Goal: Task Accomplishment & Management: Manage account settings

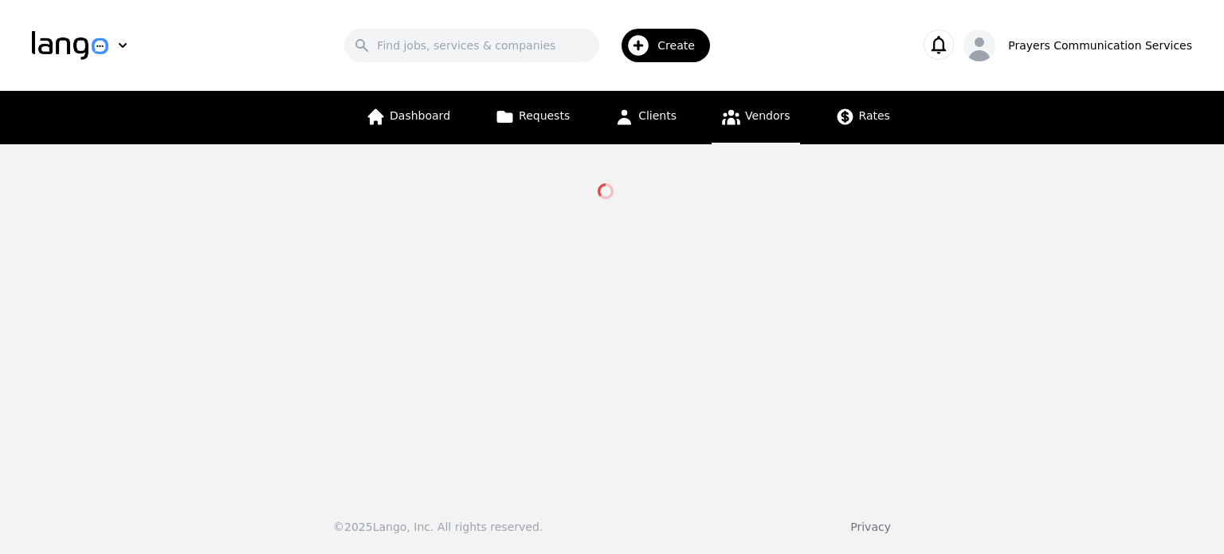
click at [692, 117] on div "Dashboard Requests Clients Vendors Rates" at bounding box center [627, 117] width 543 height 53
click at [659, 116] on span "Clients" at bounding box center [657, 115] width 38 height 13
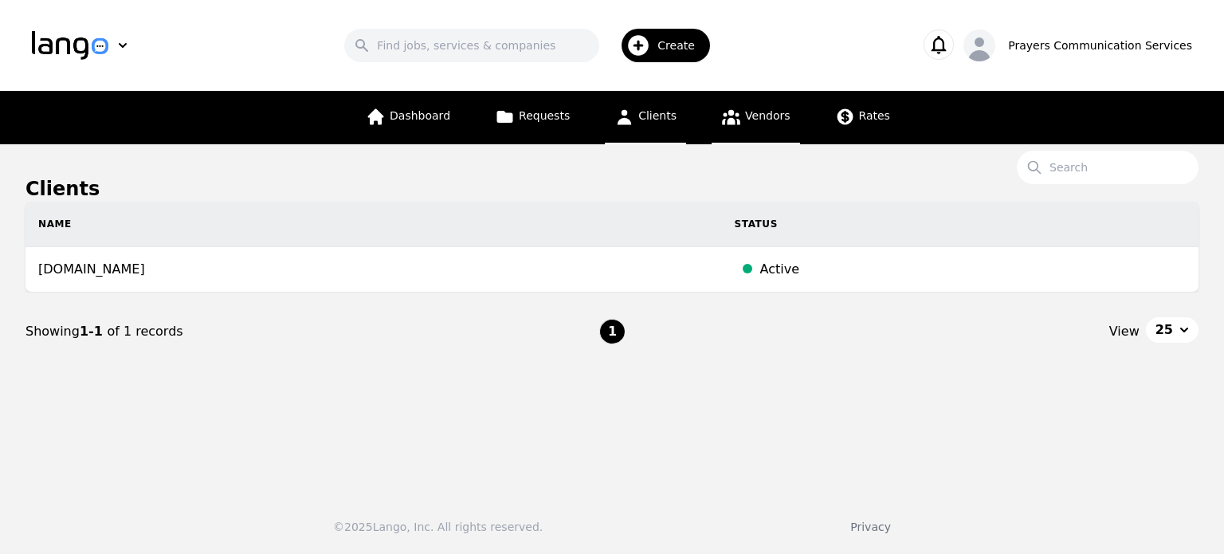
click at [762, 124] on link "Vendors" at bounding box center [756, 117] width 88 height 53
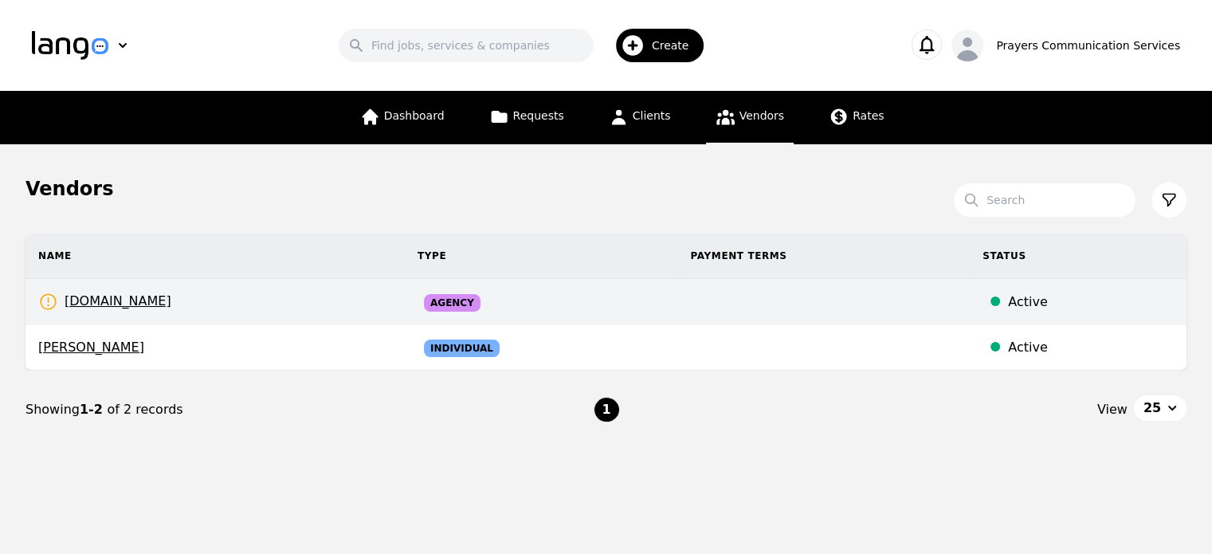
click at [504, 318] on td "Agency" at bounding box center [541, 302] width 273 height 46
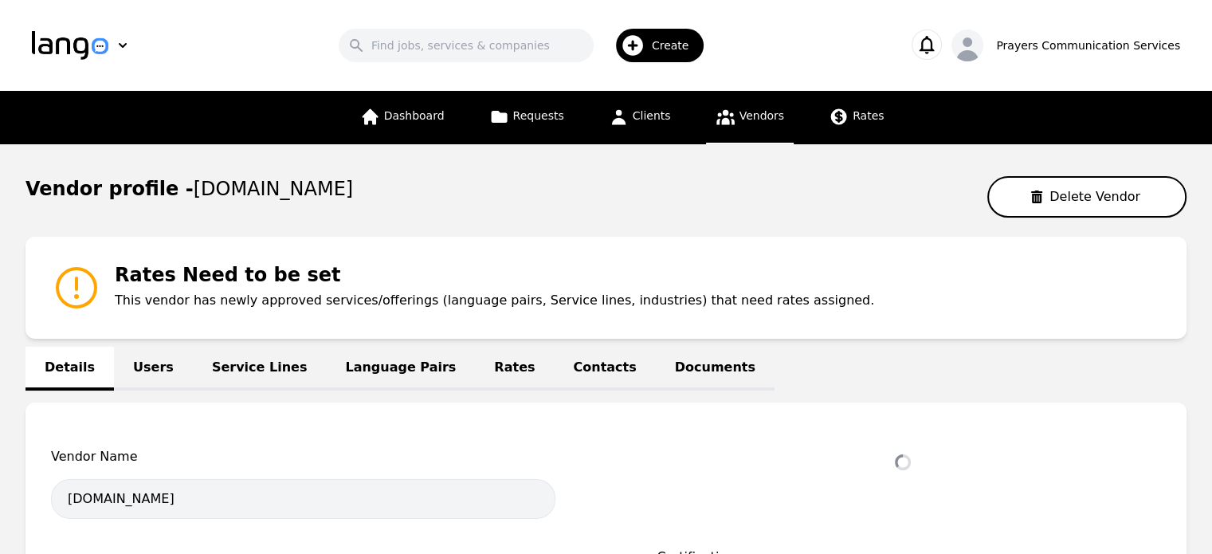
select select "active"
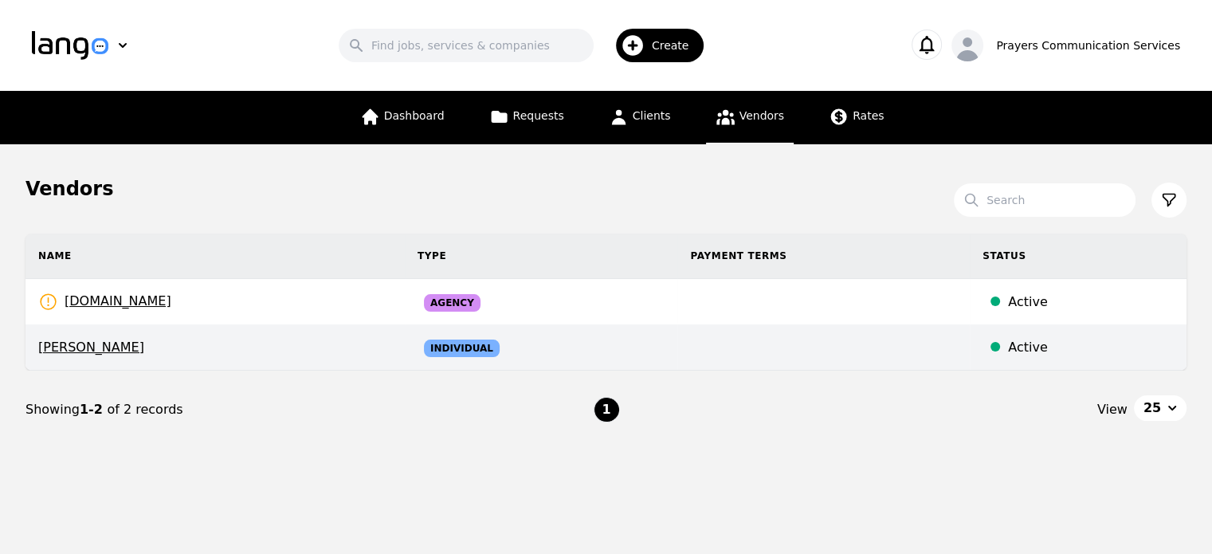
click at [405, 345] on td "Individual" at bounding box center [541, 347] width 273 height 45
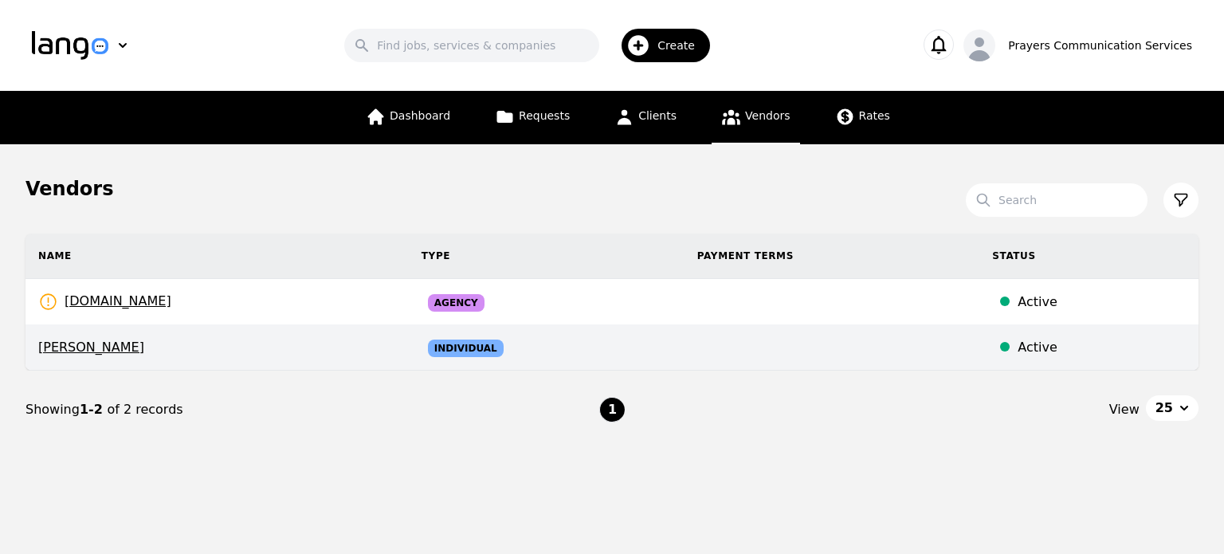
select select "active"
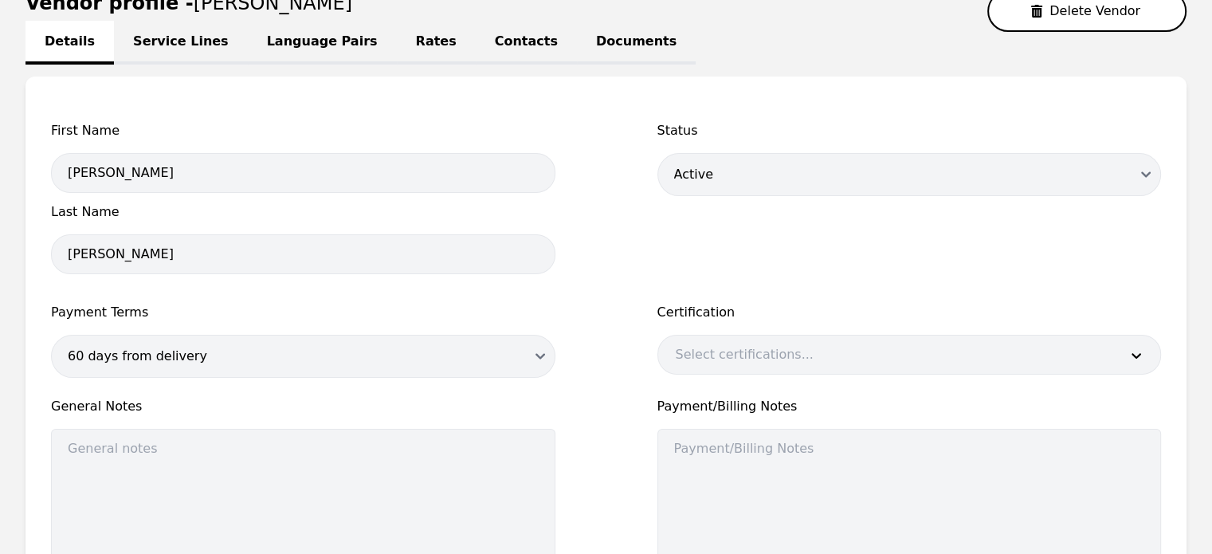
scroll to position [178, 0]
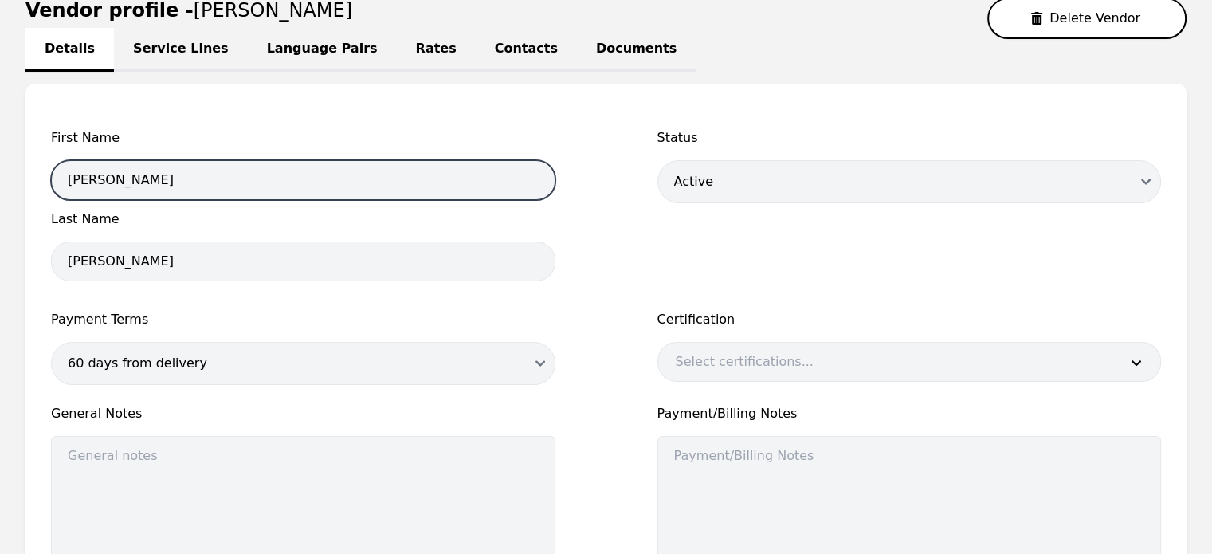
click at [175, 184] on input "Pedro" at bounding box center [303, 180] width 504 height 40
drag, startPoint x: 175, startPoint y: 184, endPoint x: 210, endPoint y: 112, distance: 80.5
click at [175, 184] on input "Pedro" at bounding box center [303, 180] width 504 height 40
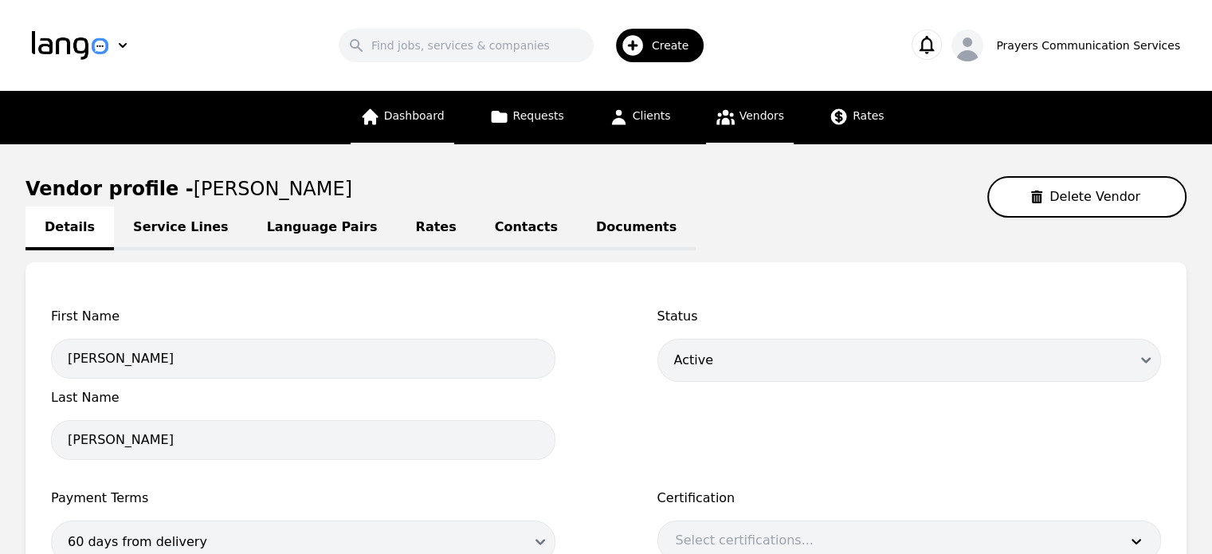
click at [426, 102] on link "Dashboard" at bounding box center [403, 117] width 104 height 53
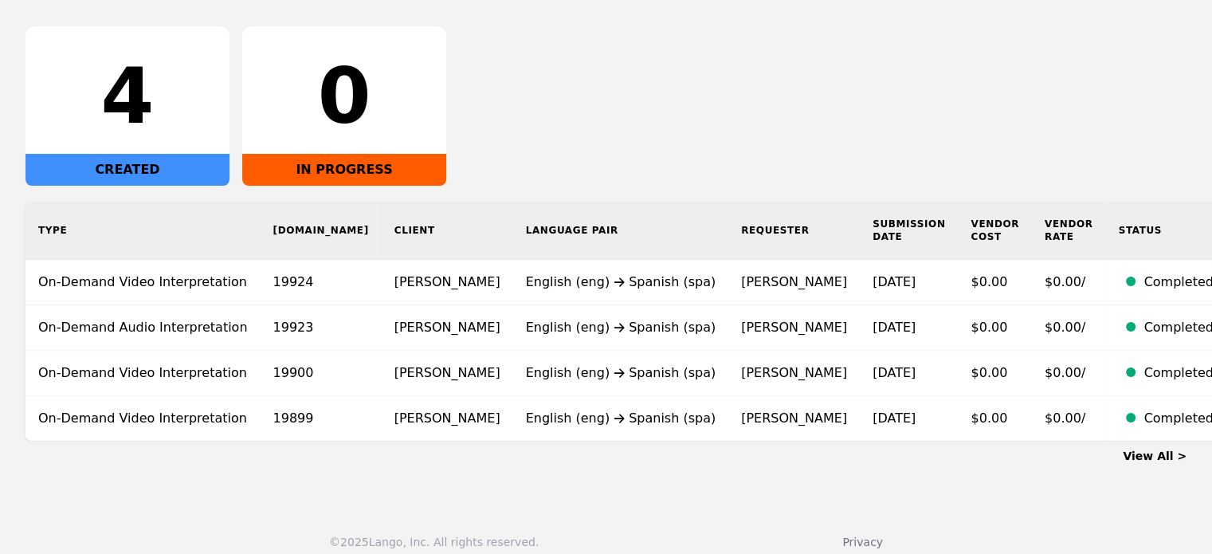
scroll to position [254, 0]
click at [523, 231] on th "Language Pair" at bounding box center [621, 231] width 216 height 58
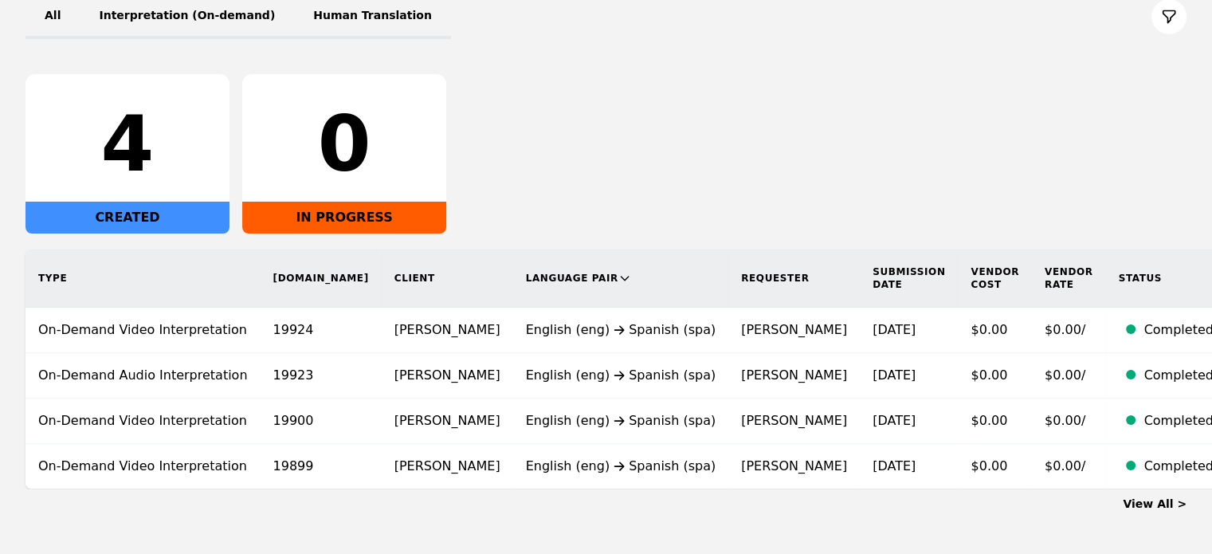
scroll to position [220, 0]
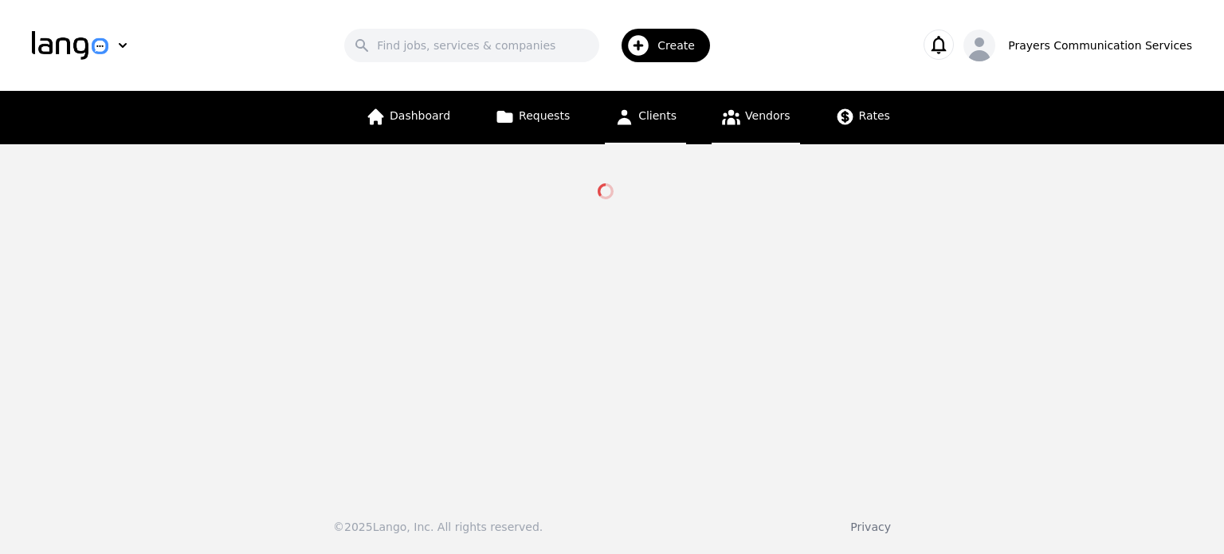
click at [673, 112] on span "Clients" at bounding box center [657, 115] width 38 height 13
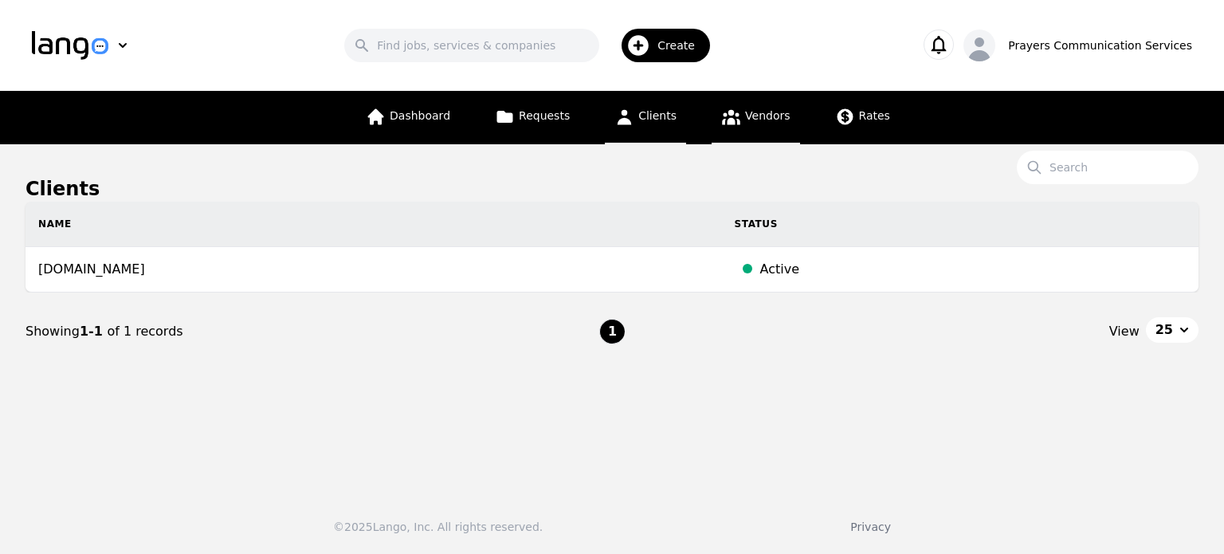
click at [756, 109] on span "Vendors" at bounding box center [767, 115] width 45 height 13
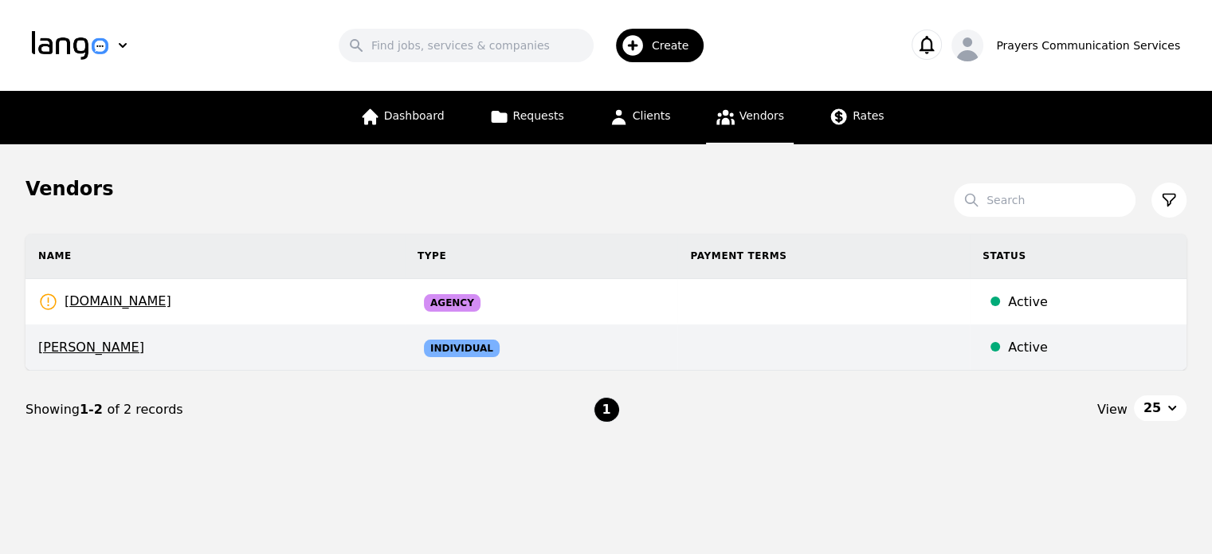
click at [320, 338] on span "[PERSON_NAME]" at bounding box center [215, 347] width 354 height 19
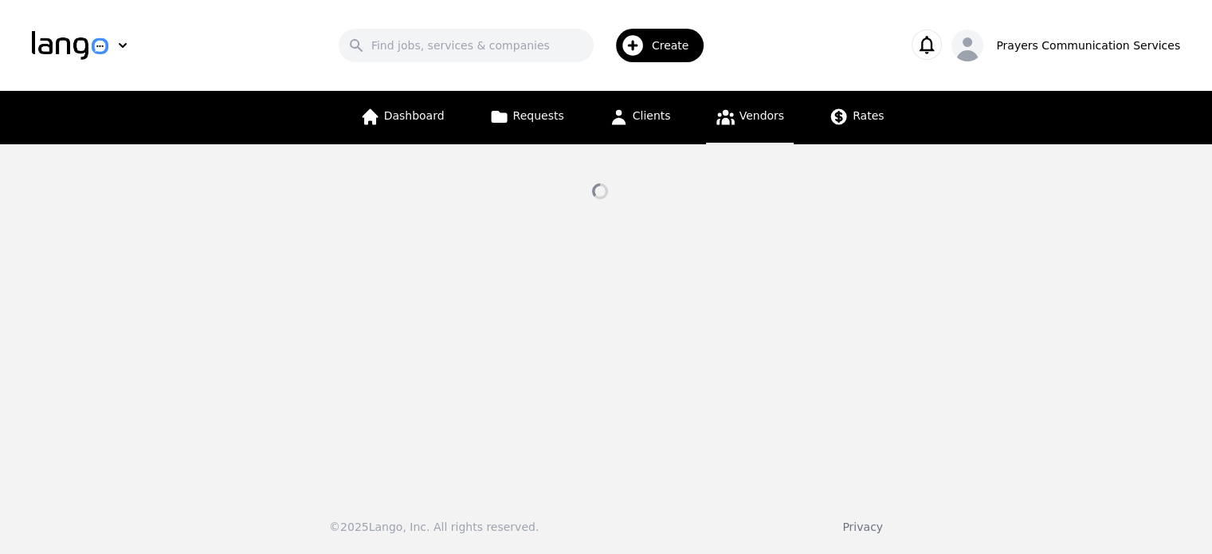
select select "active"
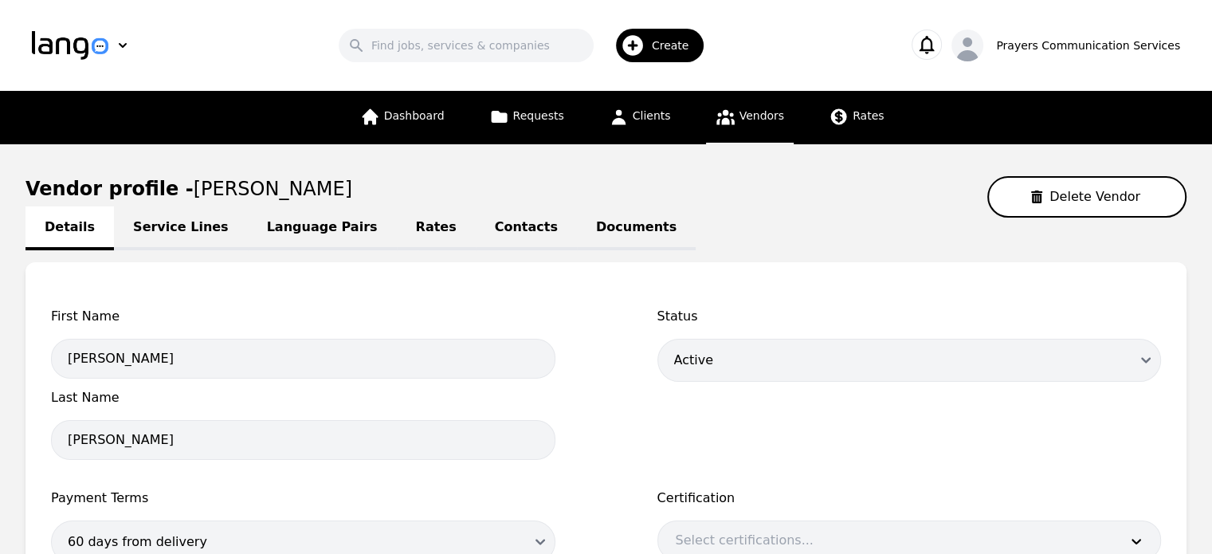
click at [293, 226] on link "Language Pairs" at bounding box center [322, 228] width 149 height 44
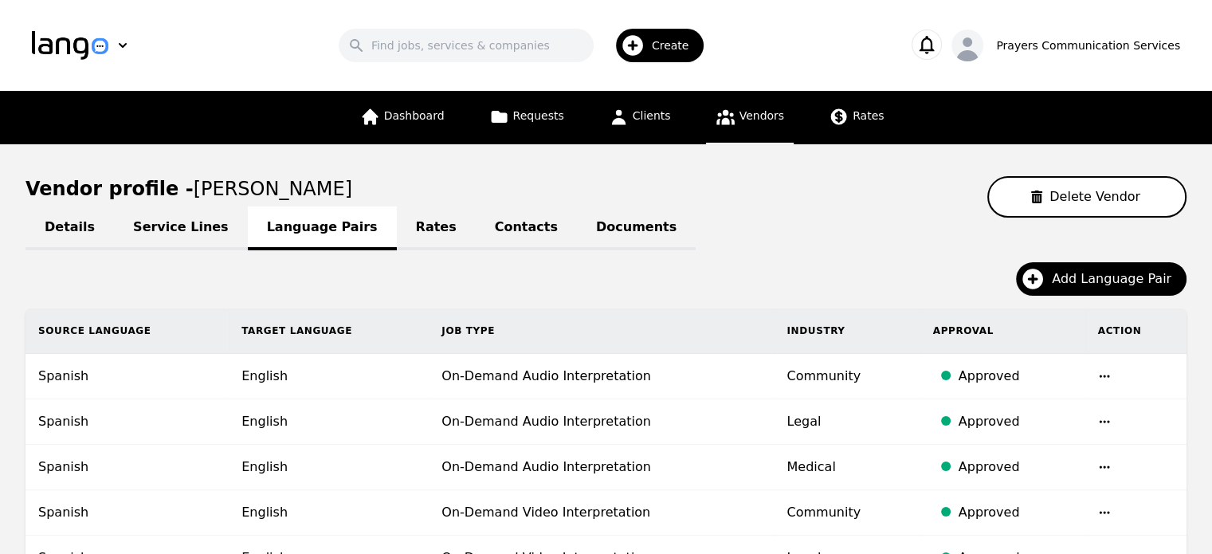
click at [397, 216] on link "Rates" at bounding box center [436, 228] width 79 height 44
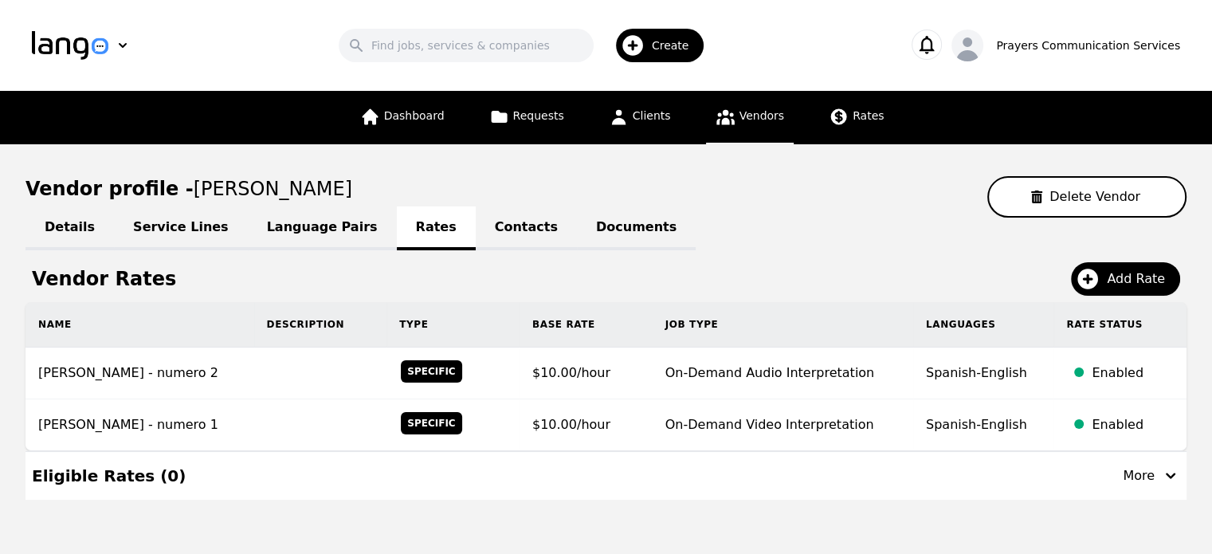
click at [499, 197] on div "Vendor profile - Pedro Frias Delete Vendor" at bounding box center [605, 196] width 1161 height 41
click at [476, 245] on link "Contacts" at bounding box center [526, 228] width 101 height 44
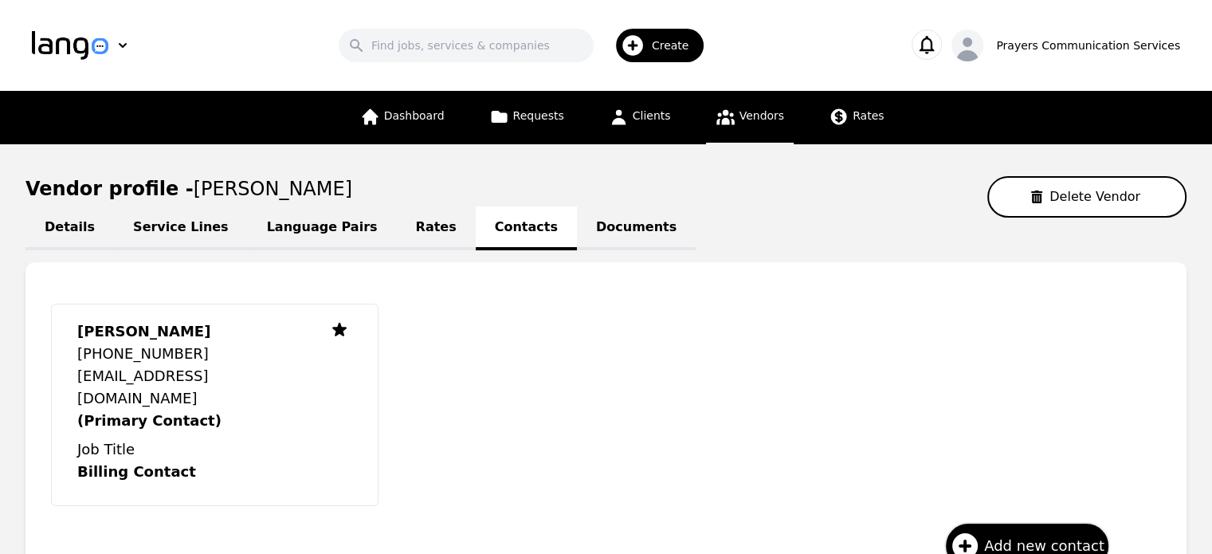
click at [151, 226] on link "Service Lines" at bounding box center [181, 228] width 134 height 44
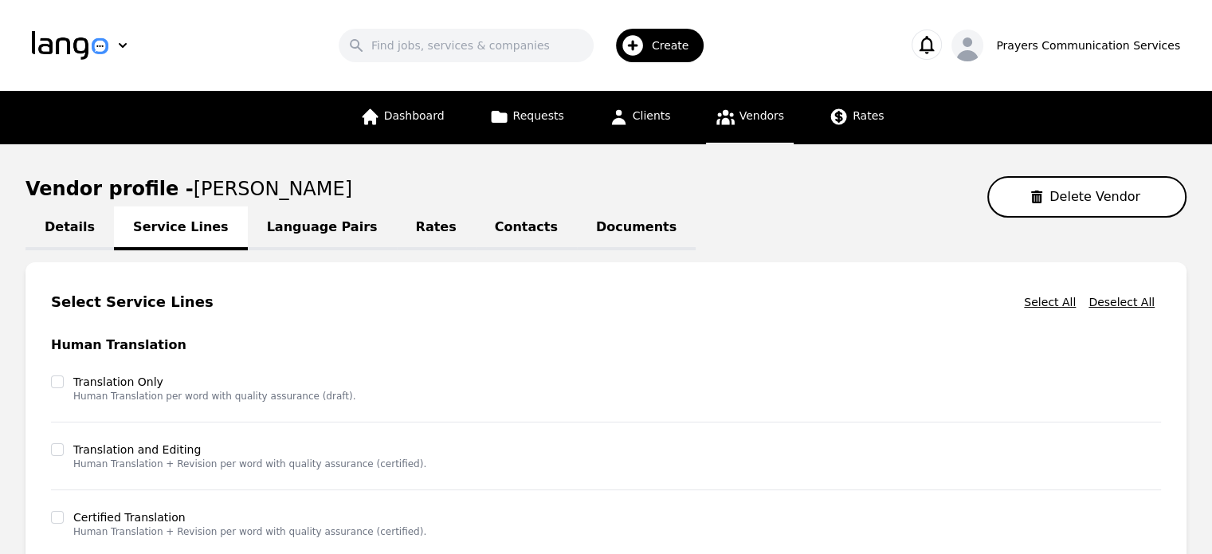
click at [64, 228] on link "Details" at bounding box center [69, 228] width 88 height 44
select select "active"
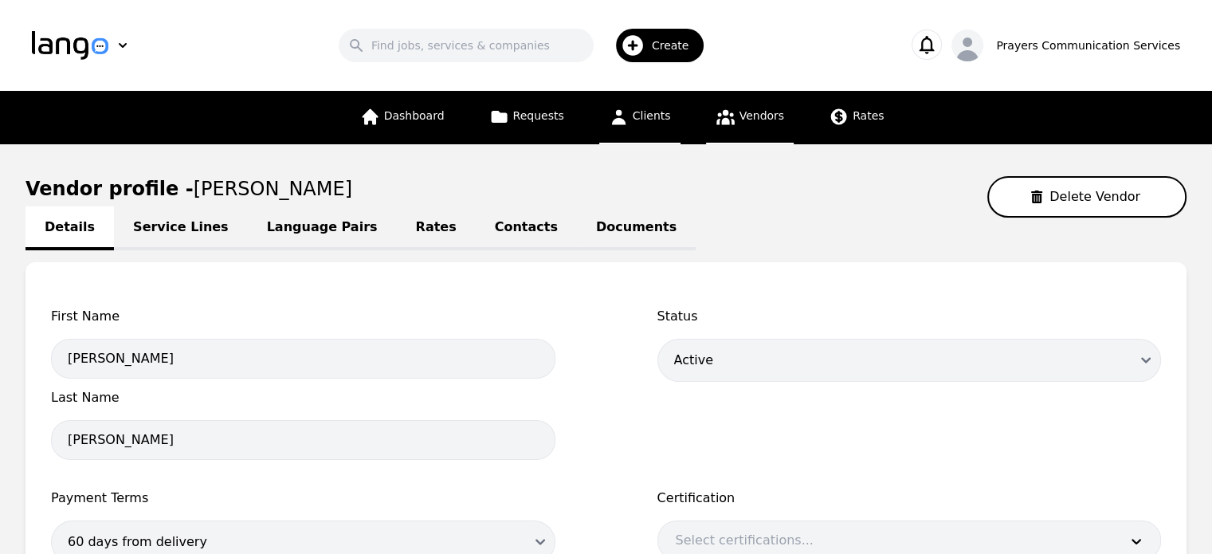
click at [644, 109] on span "Clients" at bounding box center [652, 115] width 38 height 13
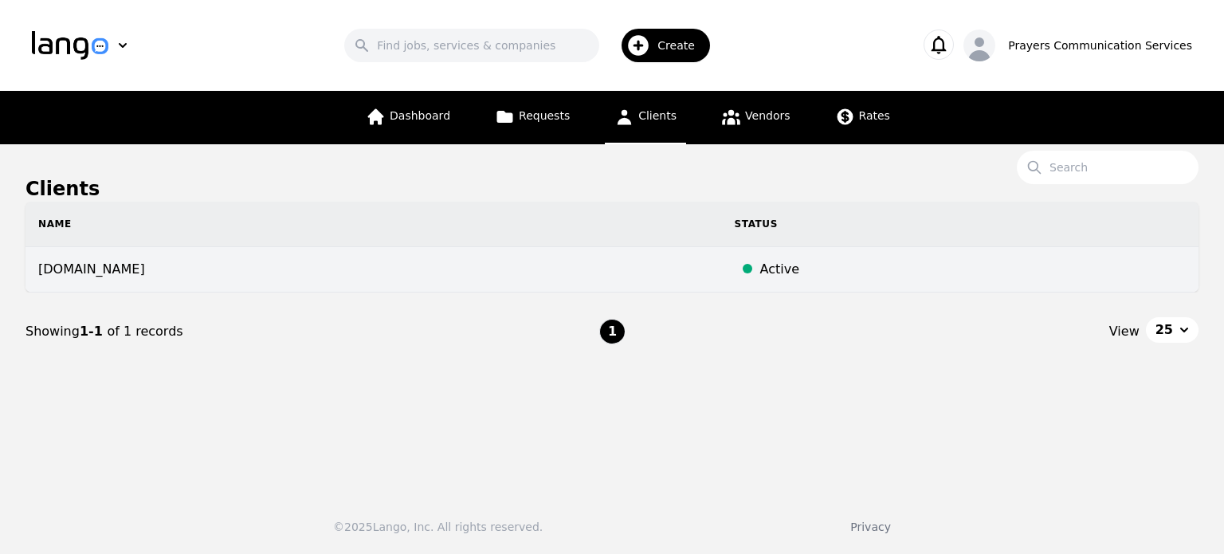
click at [510, 265] on td "prayerscss.com" at bounding box center [373, 269] width 696 height 45
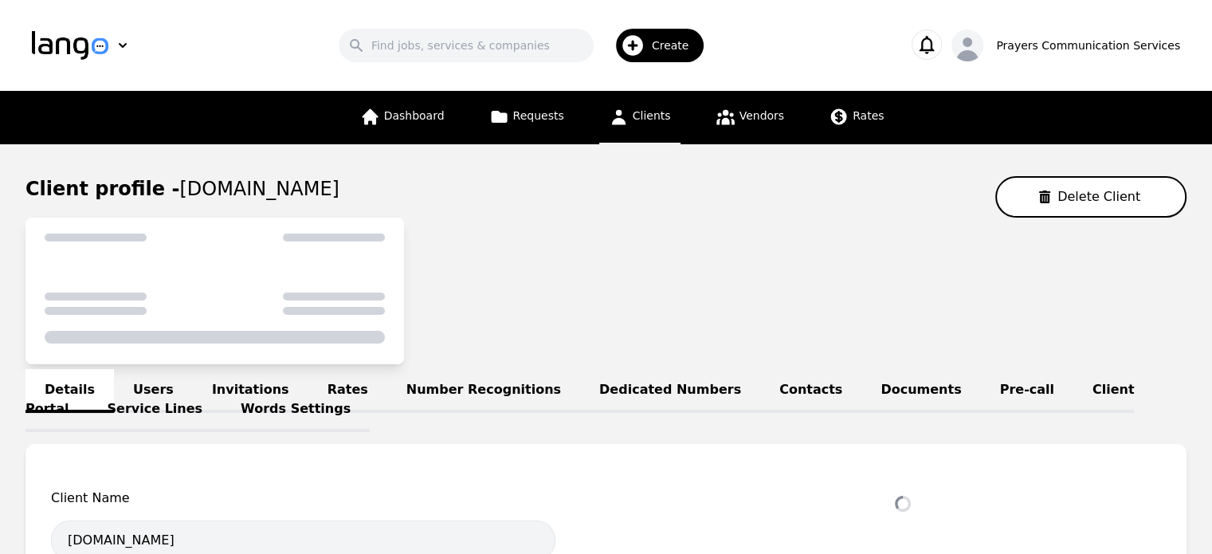
select select "active"
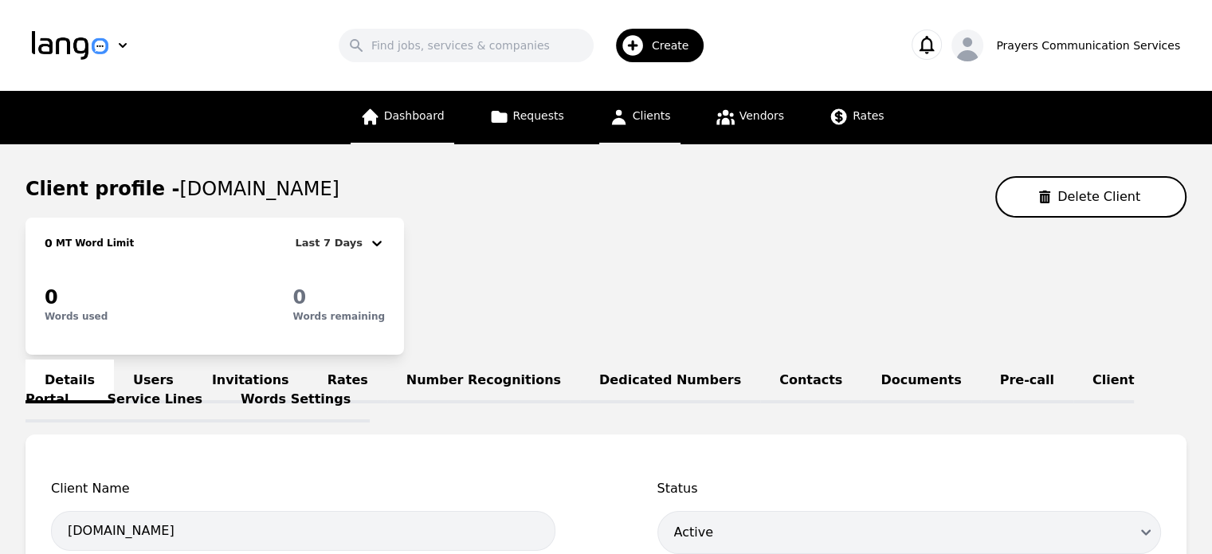
click at [426, 116] on span "Dashboard" at bounding box center [414, 115] width 61 height 13
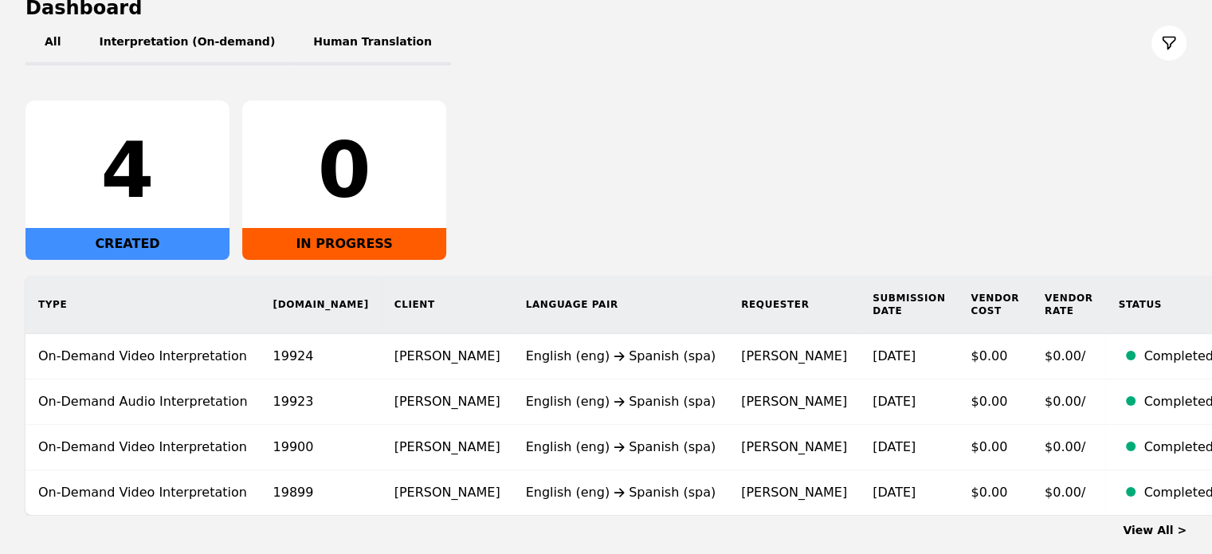
scroll to position [182, 0]
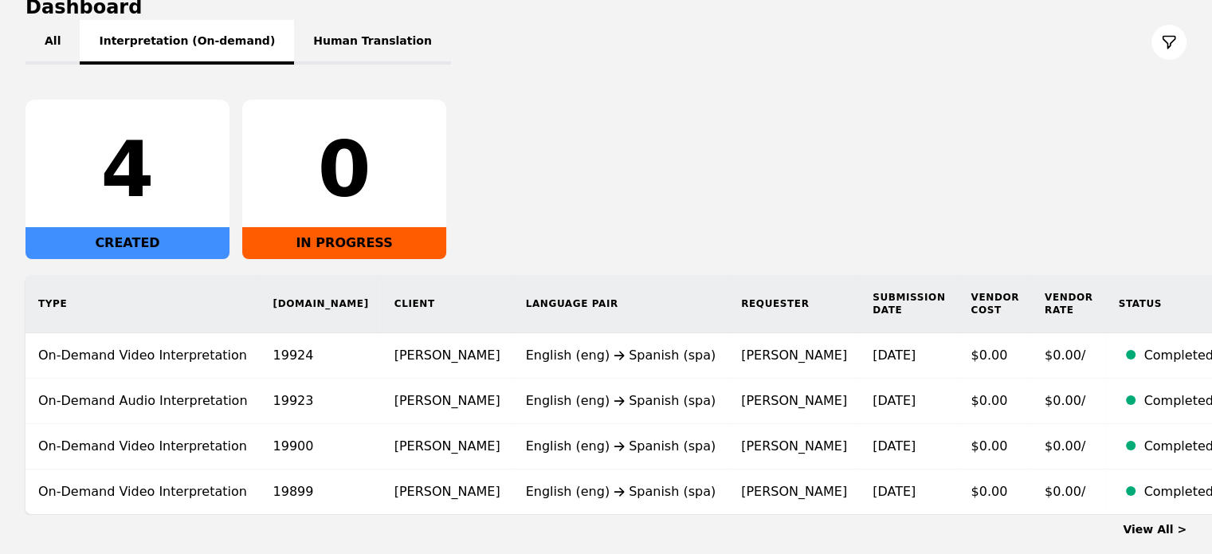
click at [178, 54] on button "Interpretation (On-demand)" at bounding box center [187, 42] width 214 height 45
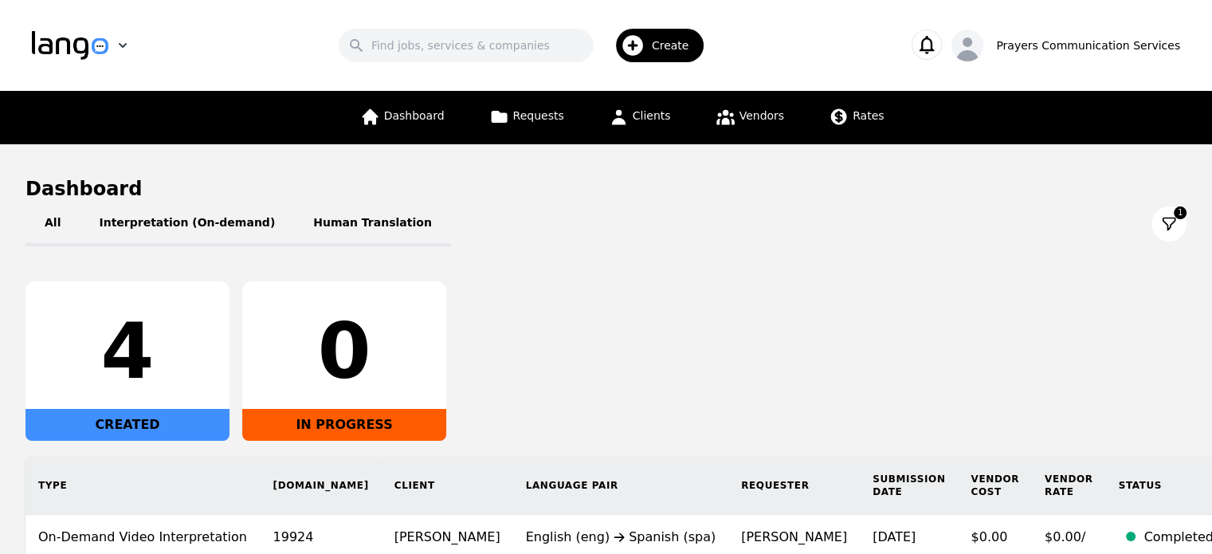
click at [70, 49] on img "button" at bounding box center [70, 45] width 76 height 29
click at [983, 49] on icon "button" at bounding box center [967, 49] width 32 height 32
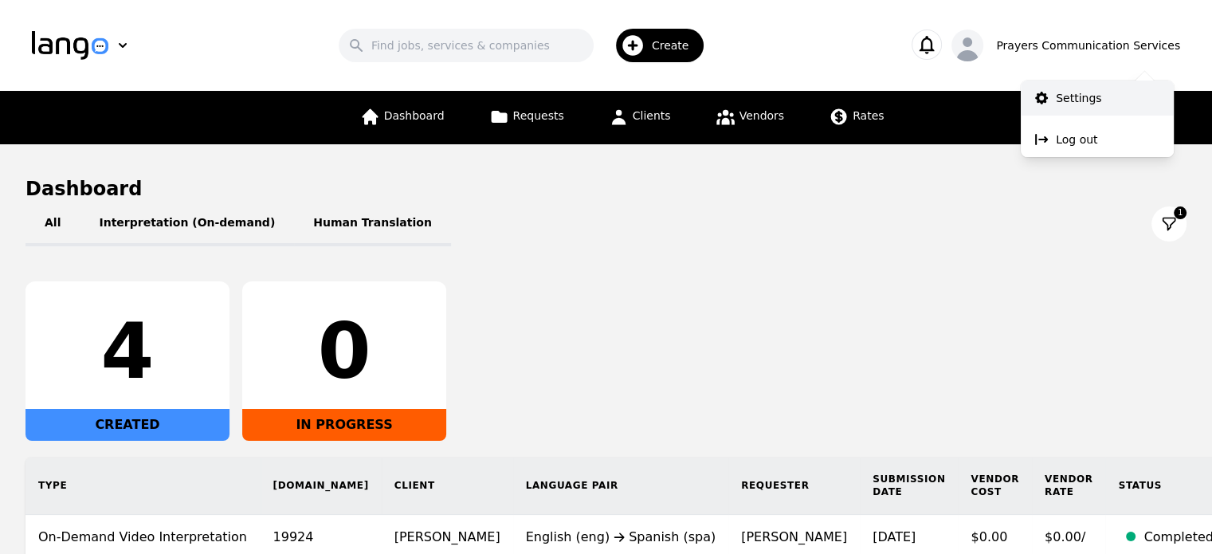
click at [1077, 92] on p "Settings" at bounding box center [1078, 98] width 45 height 16
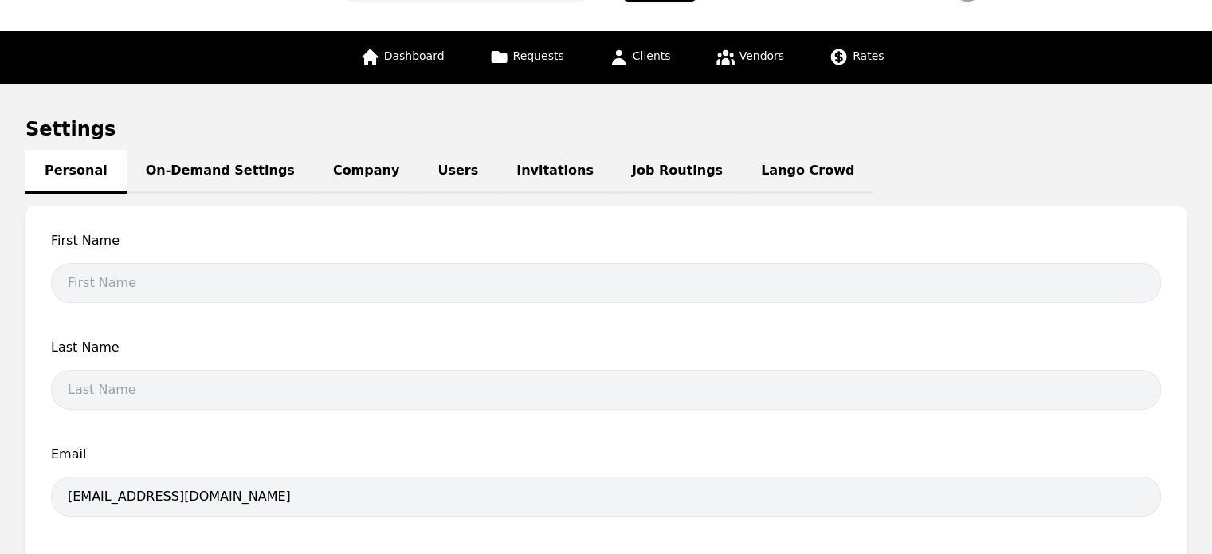
scroll to position [25, 0]
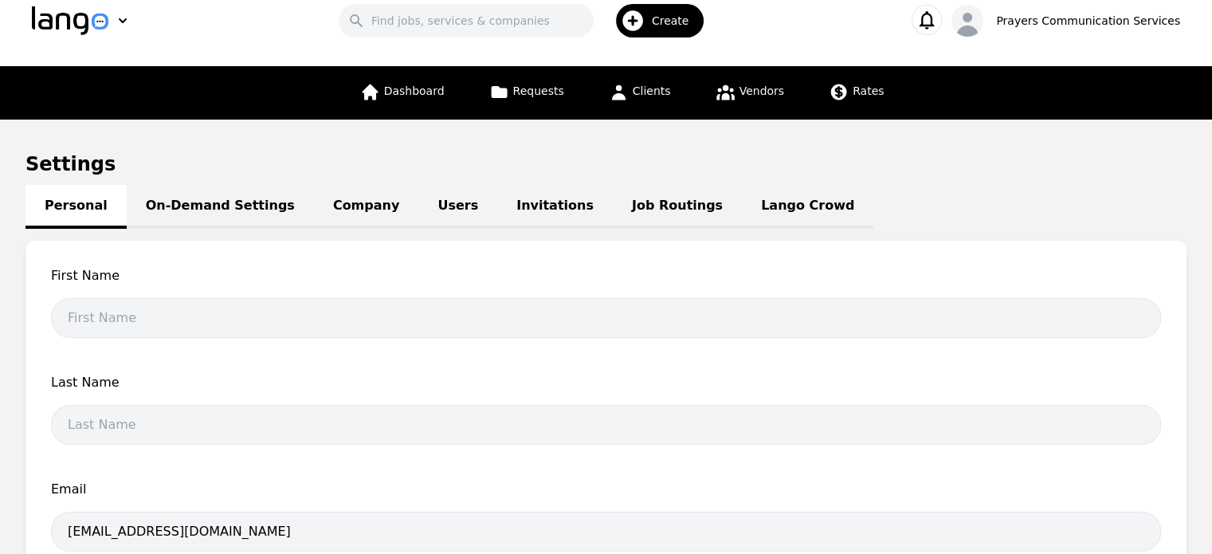
click at [418, 206] on link "Users" at bounding box center [457, 207] width 79 height 44
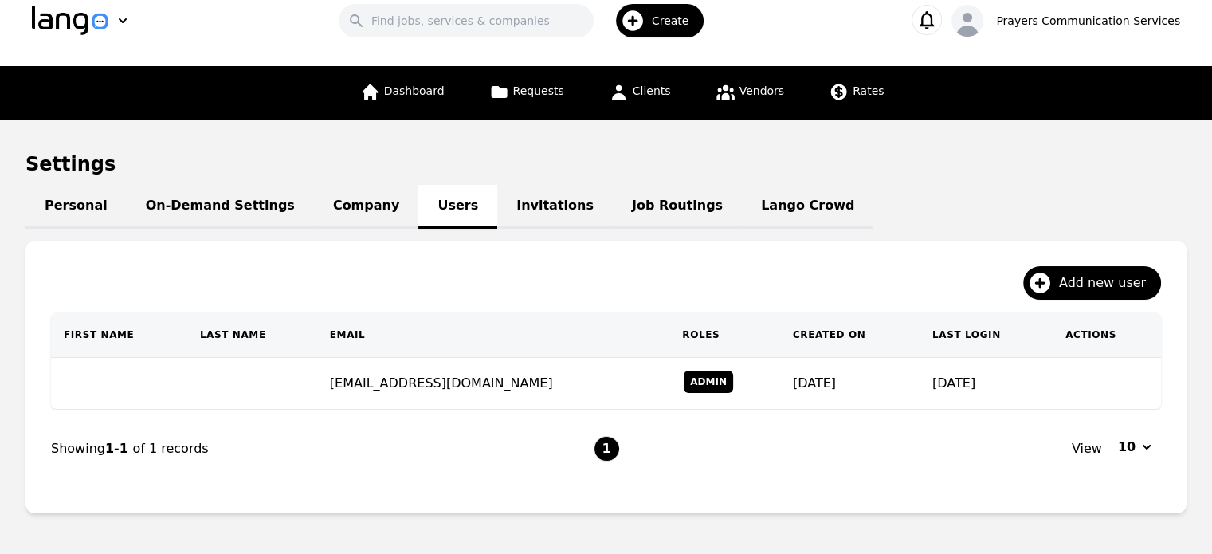
click at [338, 214] on link "Company" at bounding box center [366, 207] width 104 height 44
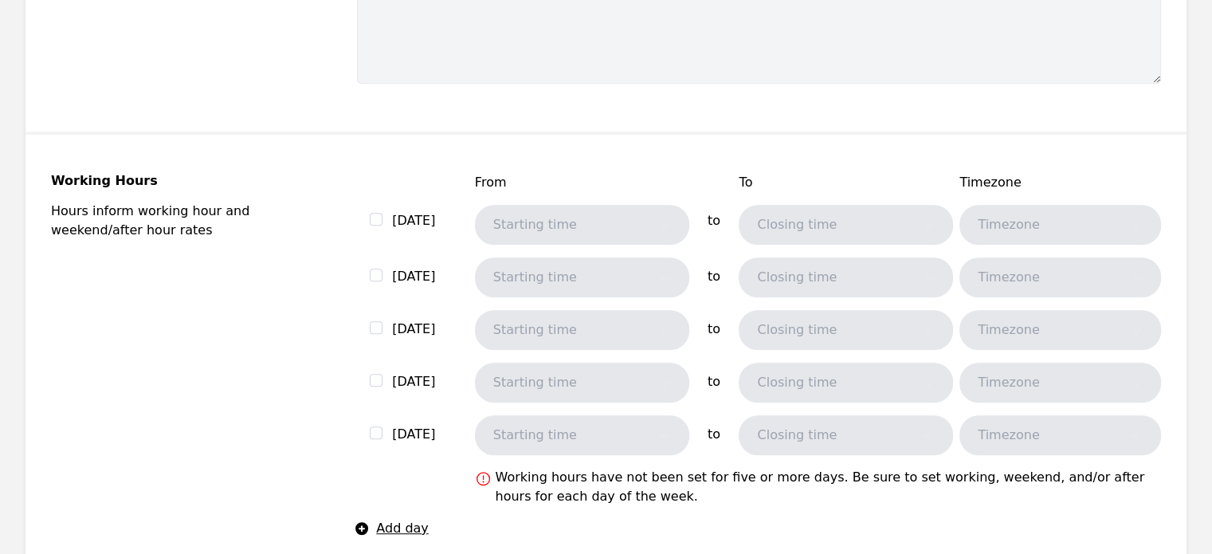
scroll to position [905, 0]
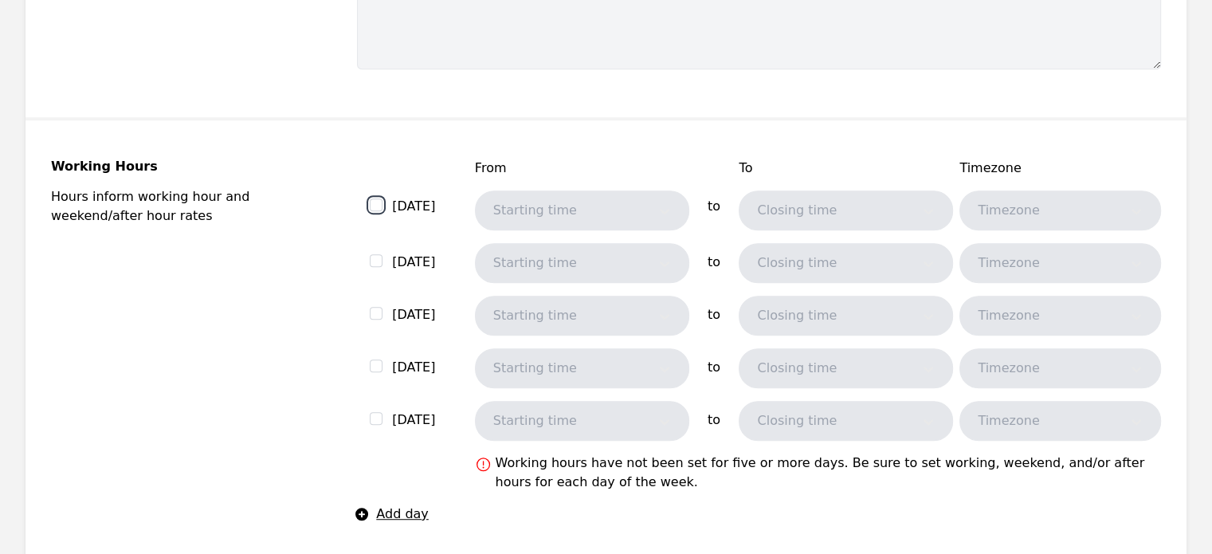
click at [379, 208] on input "checkbox" at bounding box center [376, 204] width 13 height 13
checkbox input "true"
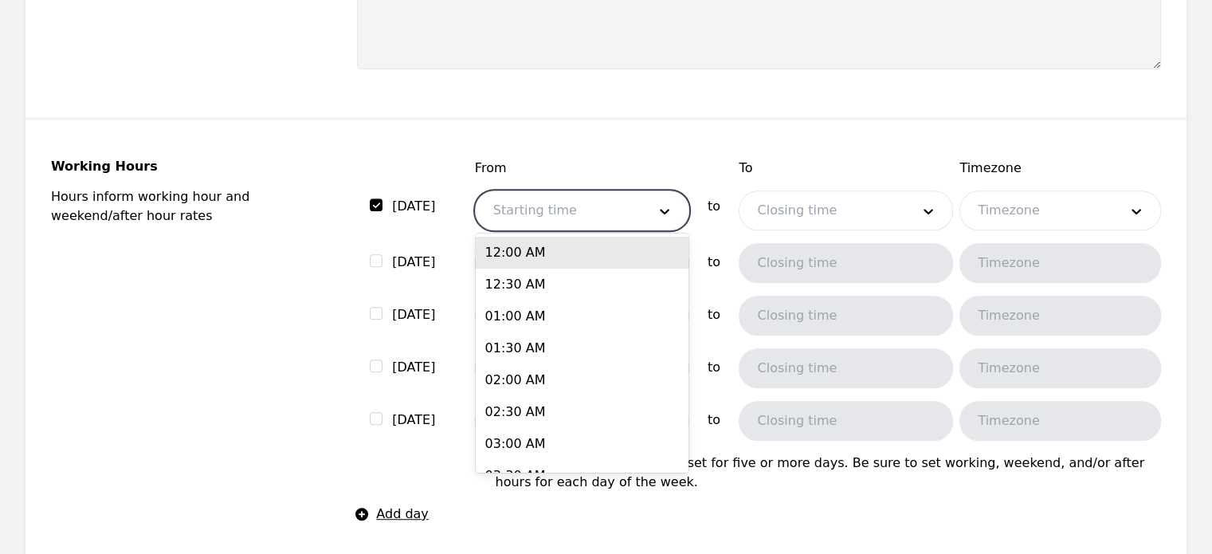
click at [545, 202] on div at bounding box center [558, 210] width 165 height 38
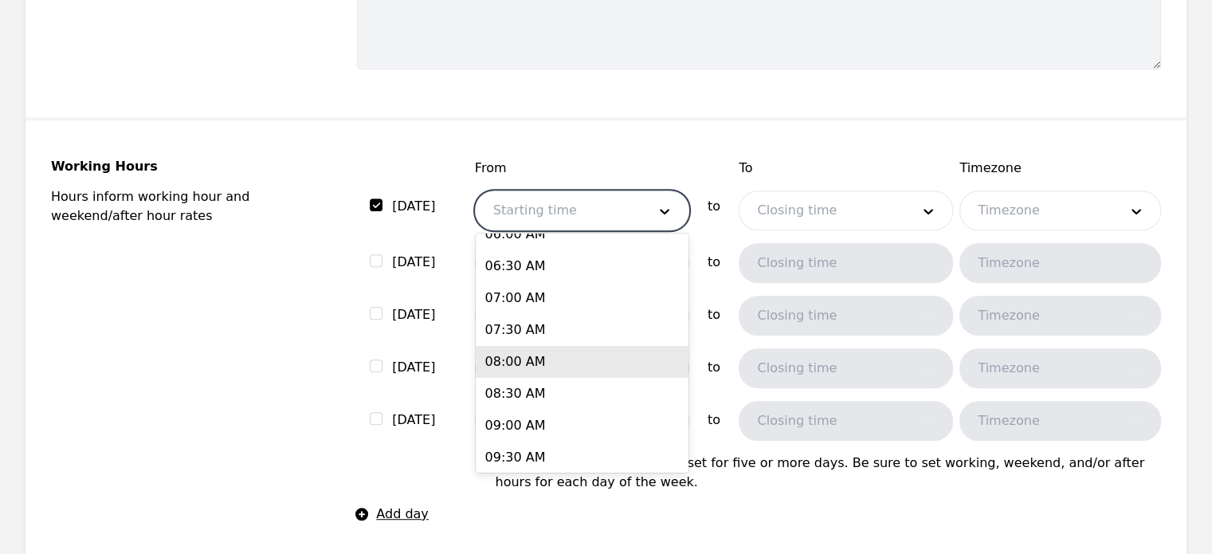
click at [526, 367] on div "08:00 AM" at bounding box center [582, 362] width 213 height 32
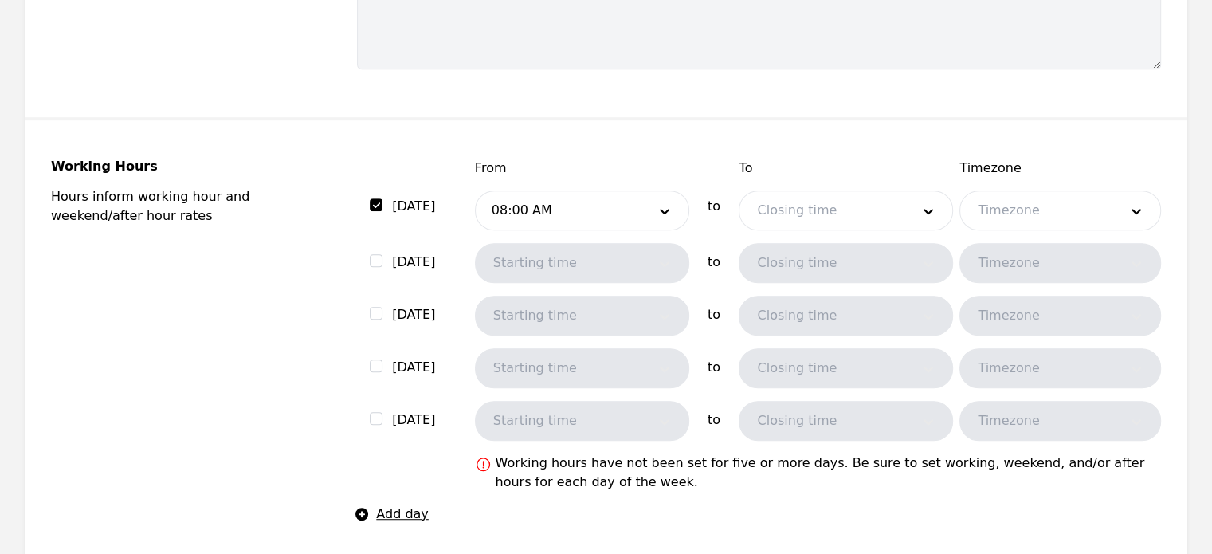
click at [608, 266] on div "Starting time" at bounding box center [582, 263] width 214 height 40
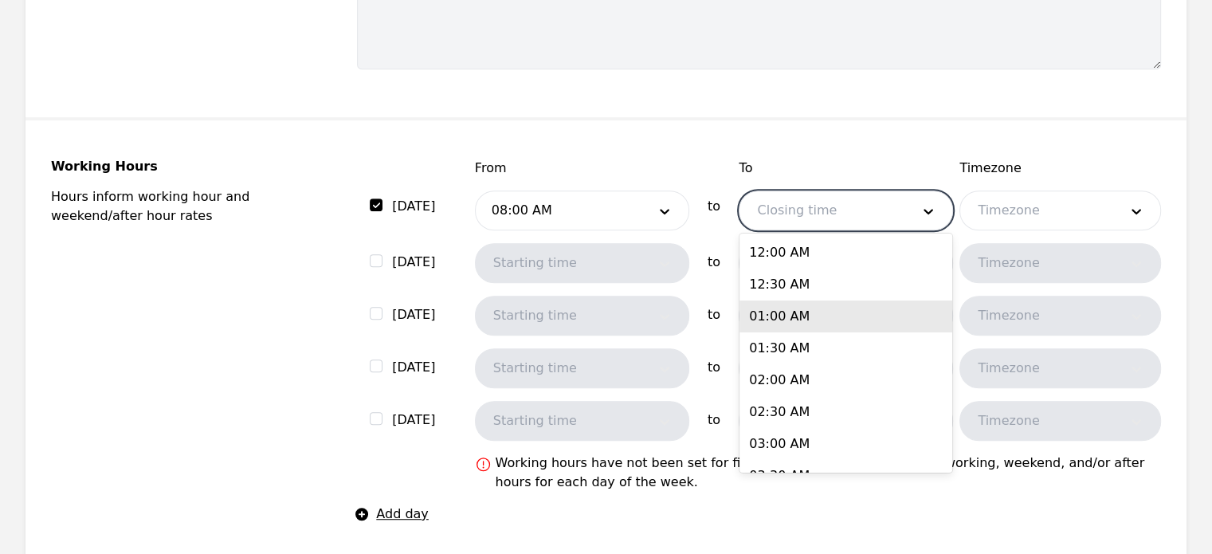
drag, startPoint x: 791, startPoint y: 216, endPoint x: 796, endPoint y: 357, distance: 141.1
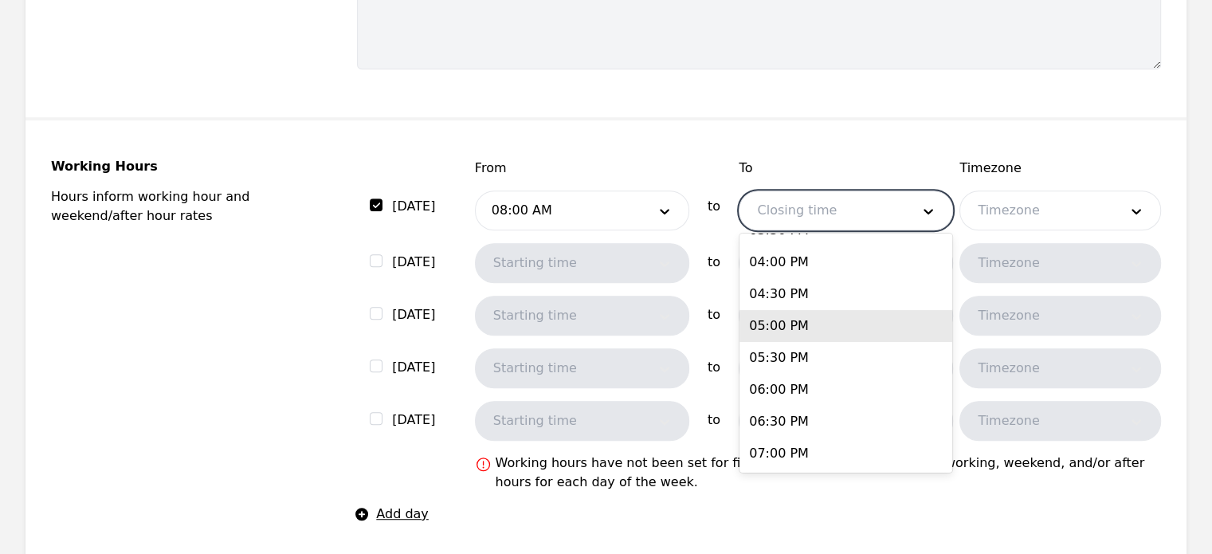
scroll to position [1023, 0]
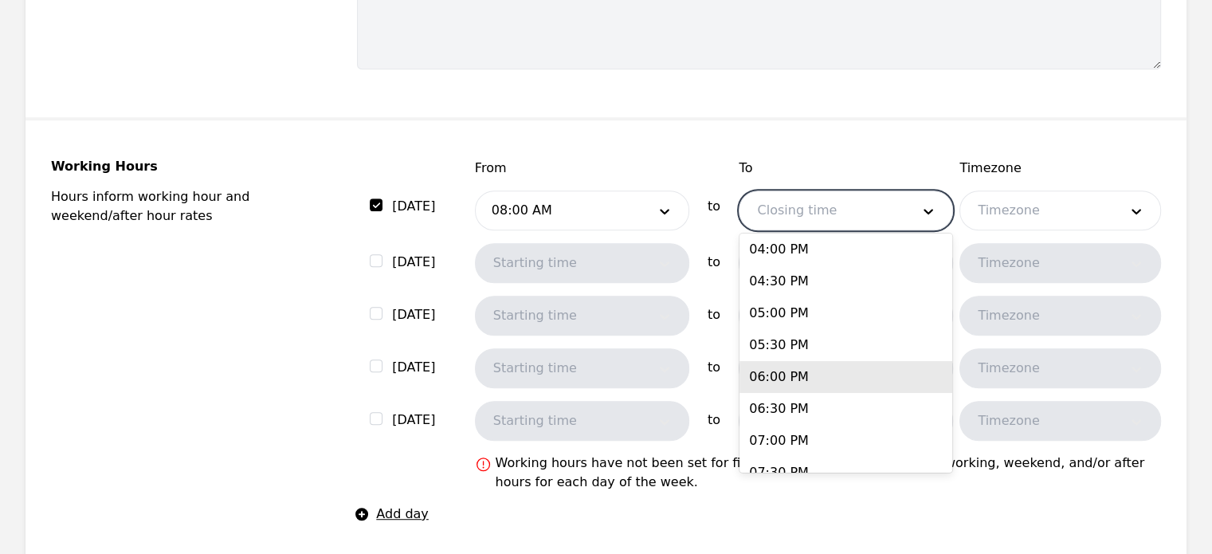
click at [790, 379] on div "06:00 PM" at bounding box center [845, 377] width 213 height 32
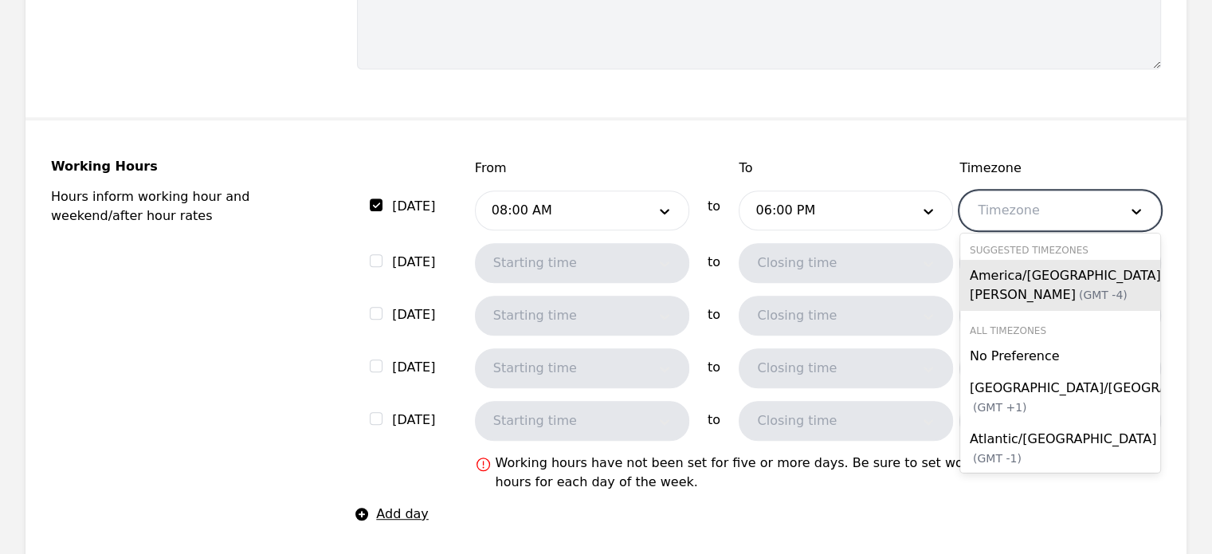
click at [1014, 197] on div at bounding box center [1036, 210] width 152 height 38
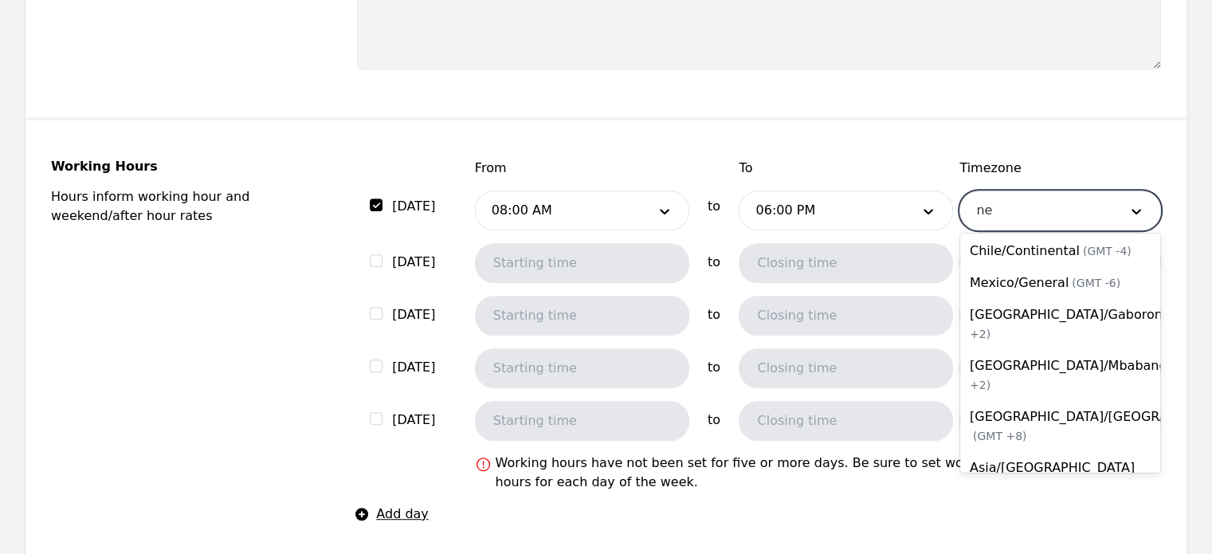
scroll to position [0, 0]
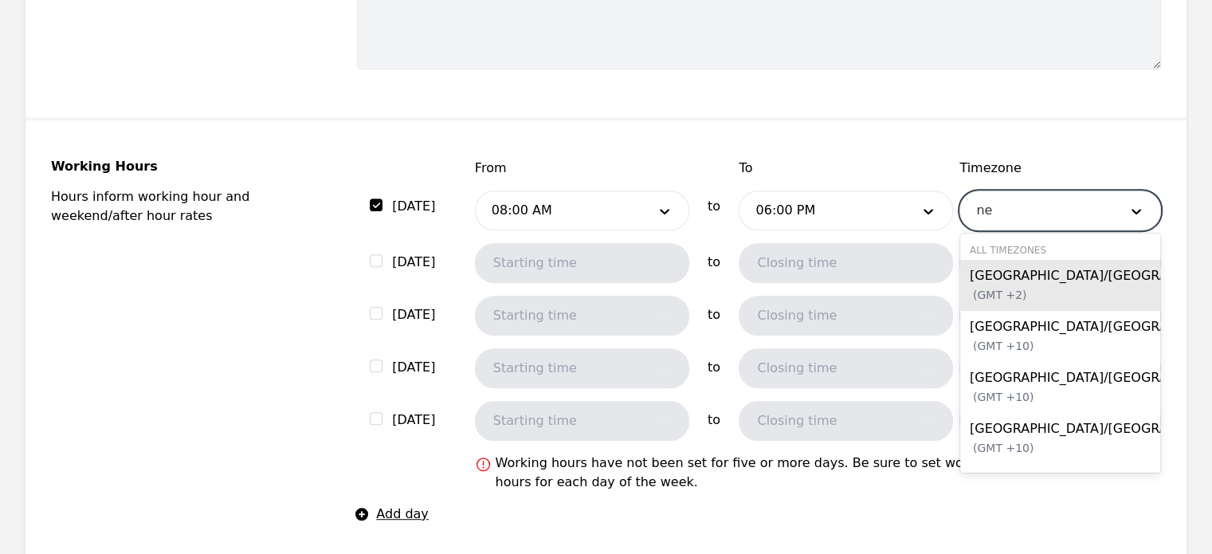
type input "new"
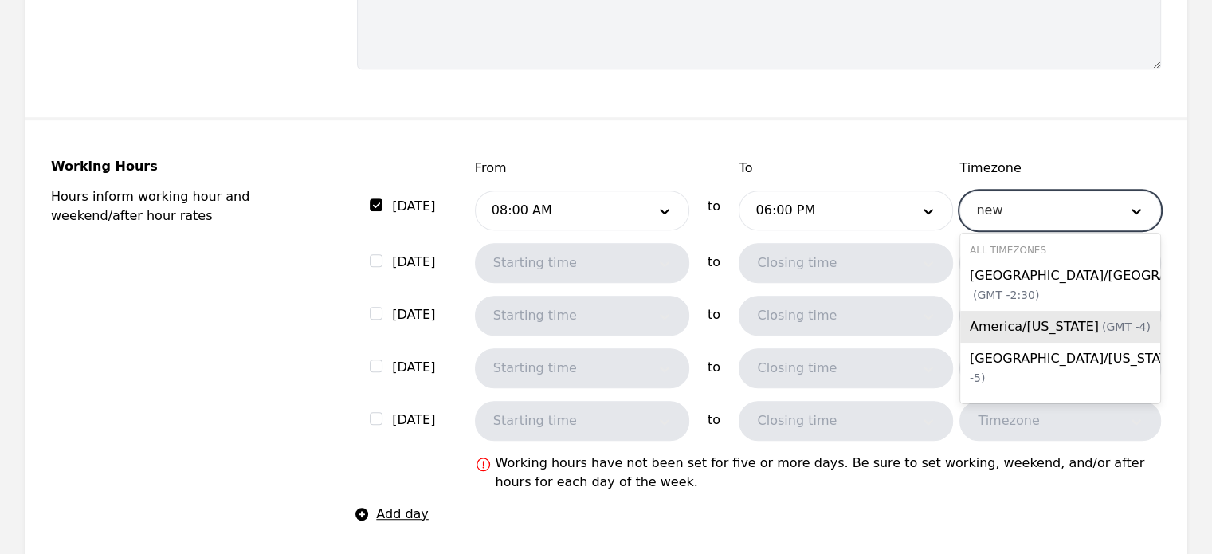
click at [1041, 324] on span "America/New York (GMT -4)" at bounding box center [1060, 326] width 181 height 15
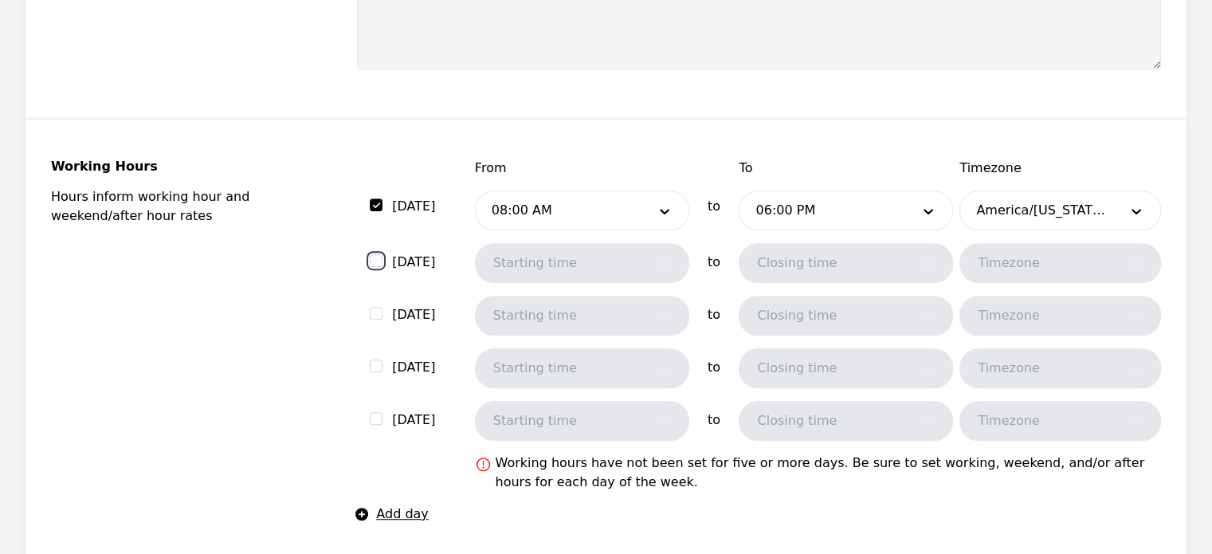
click at [379, 257] on input "checkbox" at bounding box center [376, 260] width 13 height 13
checkbox input "true"
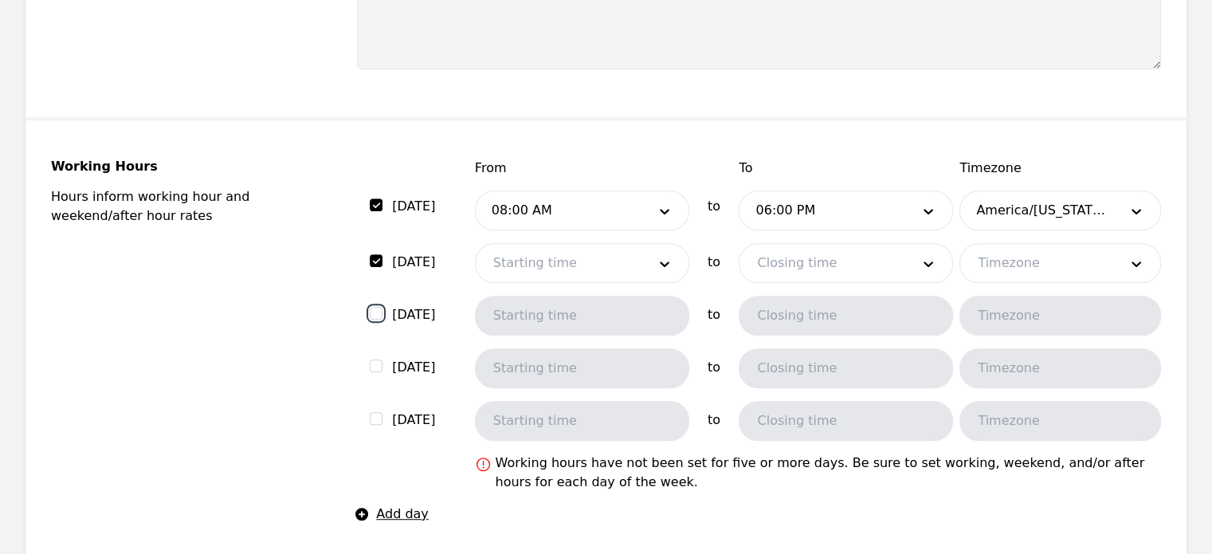
click at [376, 313] on input "checkbox" at bounding box center [376, 313] width 13 height 13
checkbox input "true"
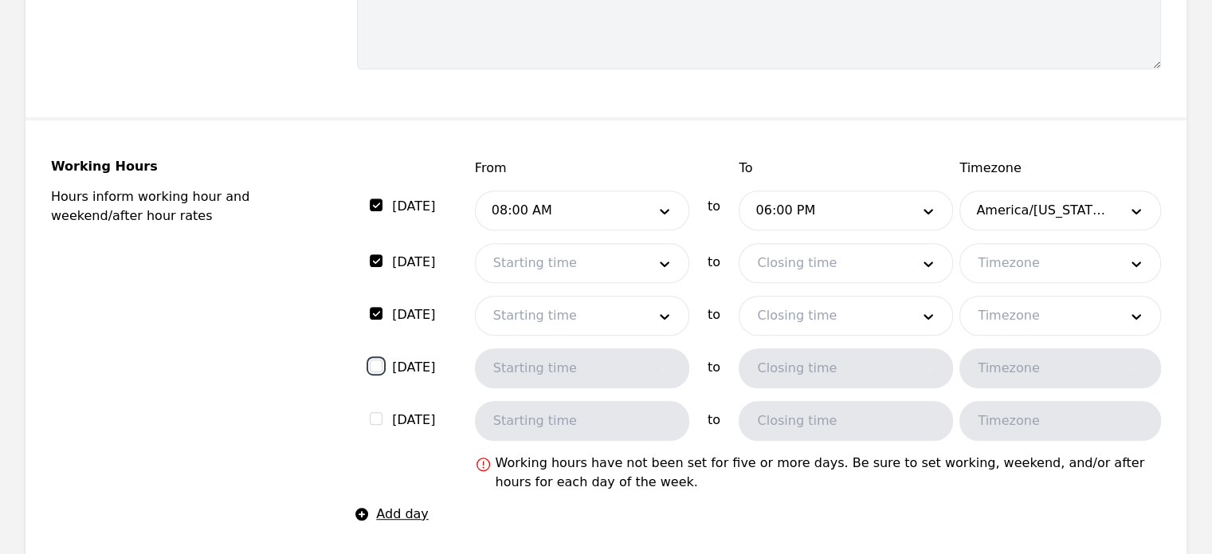
click at [377, 359] on input "checkbox" at bounding box center [376, 365] width 13 height 13
checkbox input "true"
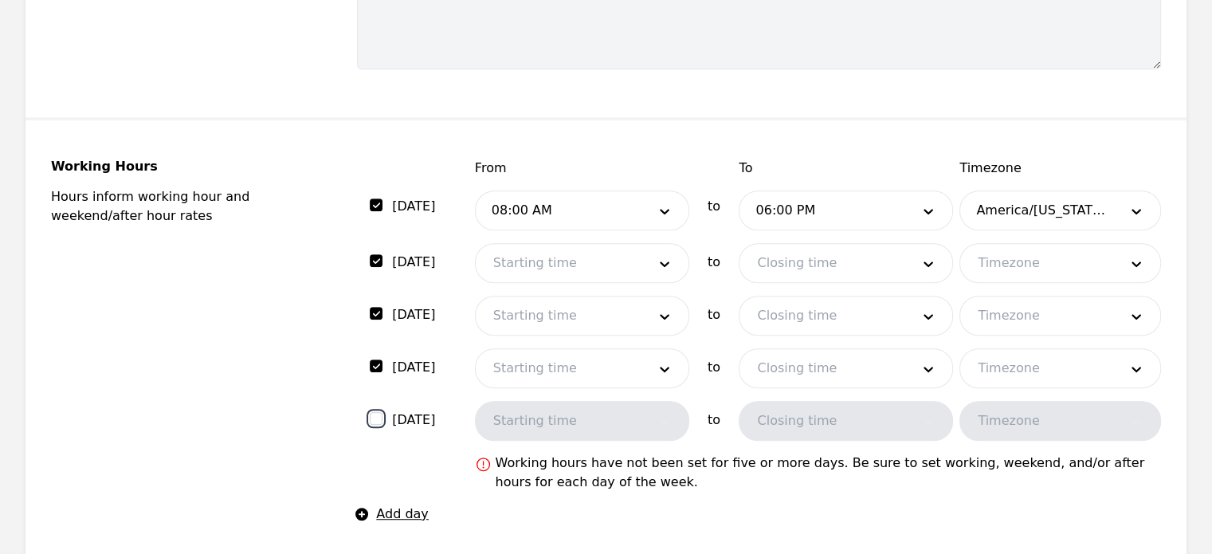
click at [381, 418] on input "checkbox" at bounding box center [376, 418] width 13 height 13
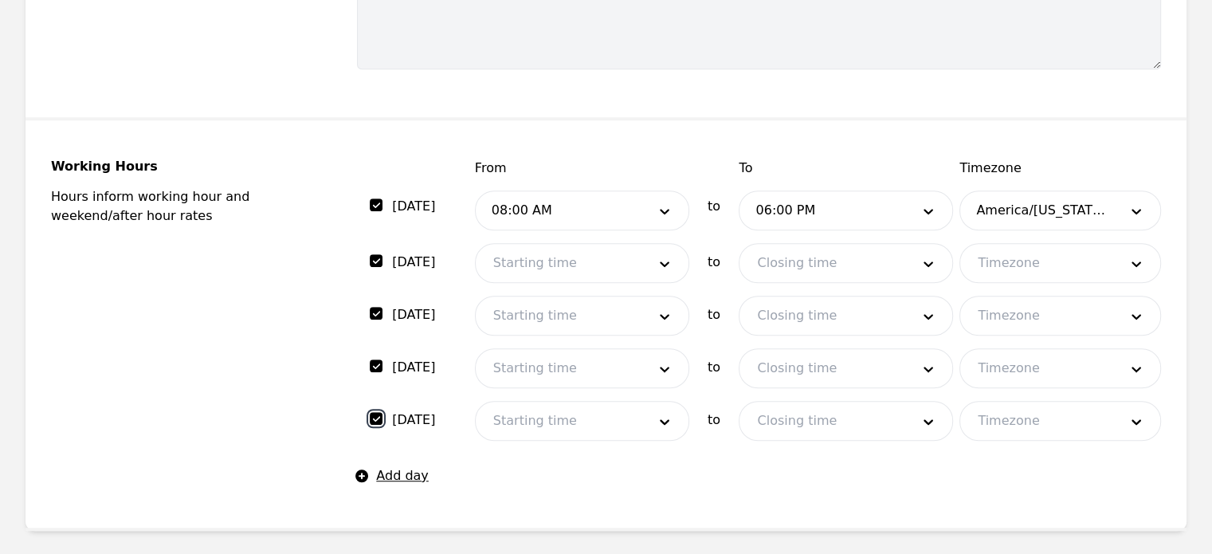
click at [376, 417] on input "checkbox" at bounding box center [376, 418] width 13 height 13
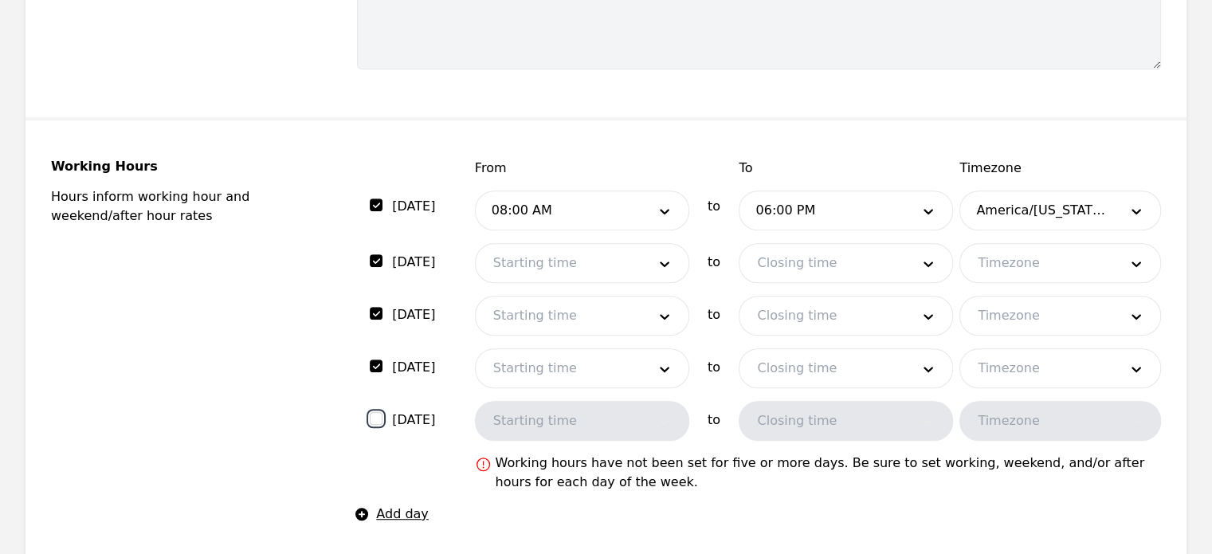
click at [376, 417] on input "checkbox" at bounding box center [376, 418] width 13 height 13
checkbox input "true"
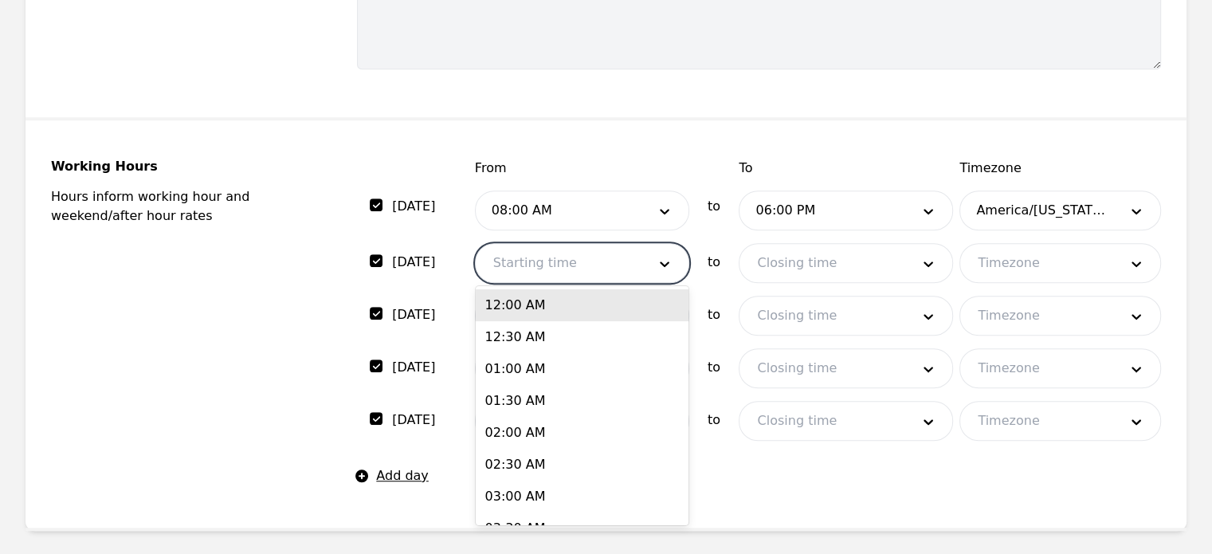
click at [618, 250] on div at bounding box center [558, 263] width 165 height 38
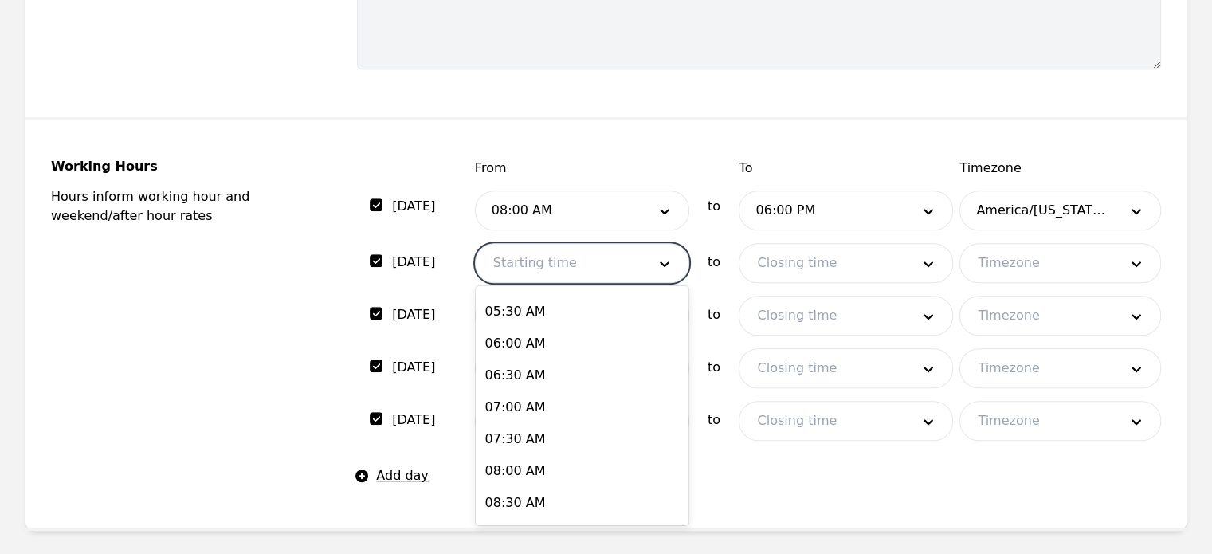
scroll to position [353, 0]
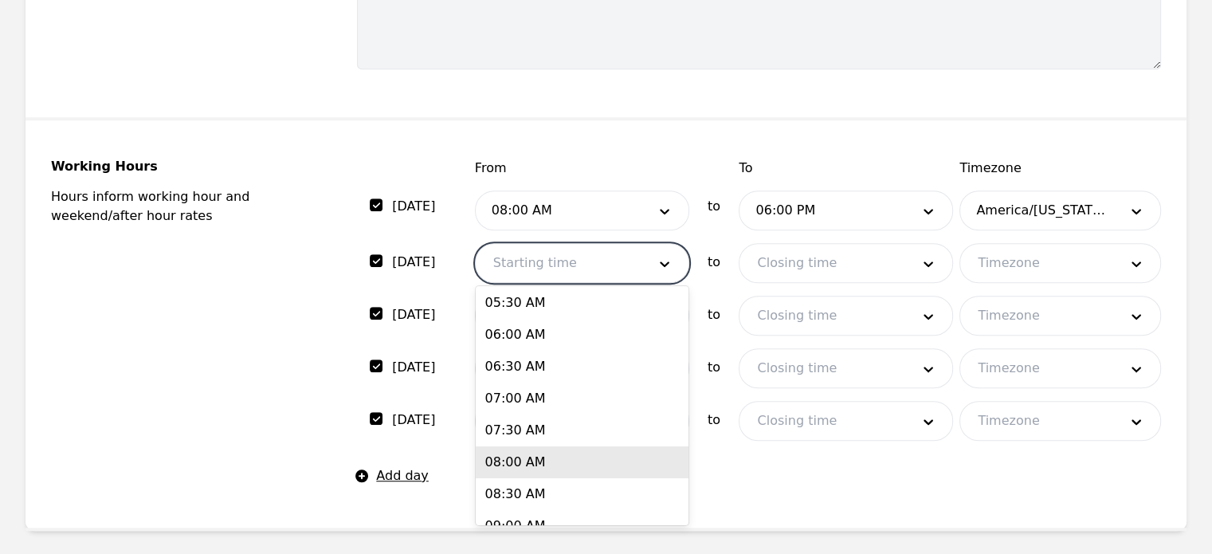
click at [529, 465] on div "08:00 AM" at bounding box center [582, 462] width 213 height 32
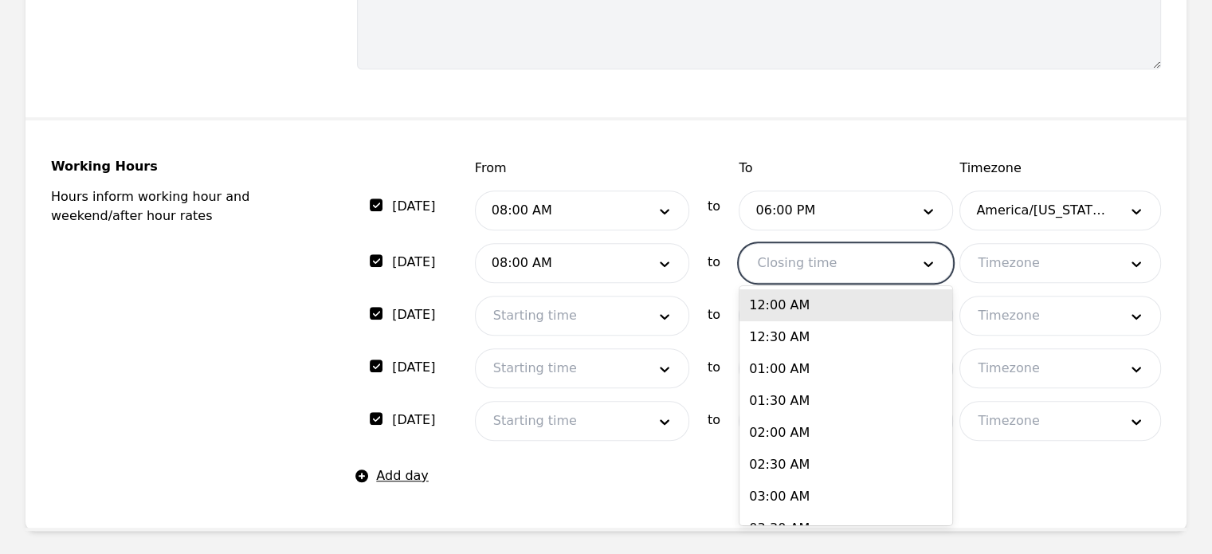
click at [826, 257] on div at bounding box center [821, 263] width 165 height 38
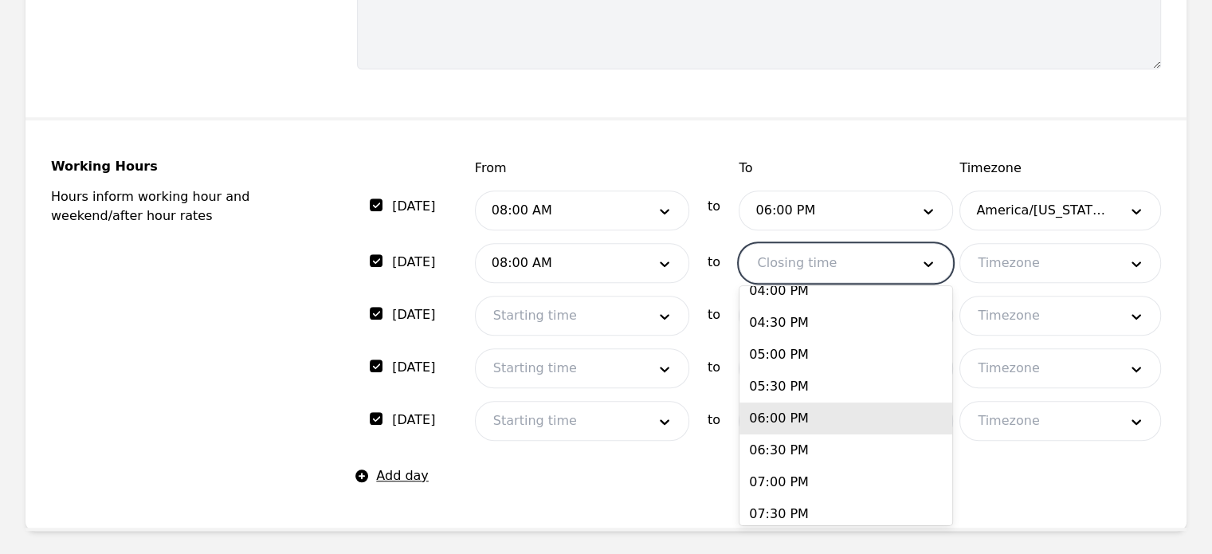
scroll to position [1033, 0]
click at [800, 423] on div "06:00 PM" at bounding box center [845, 420] width 213 height 32
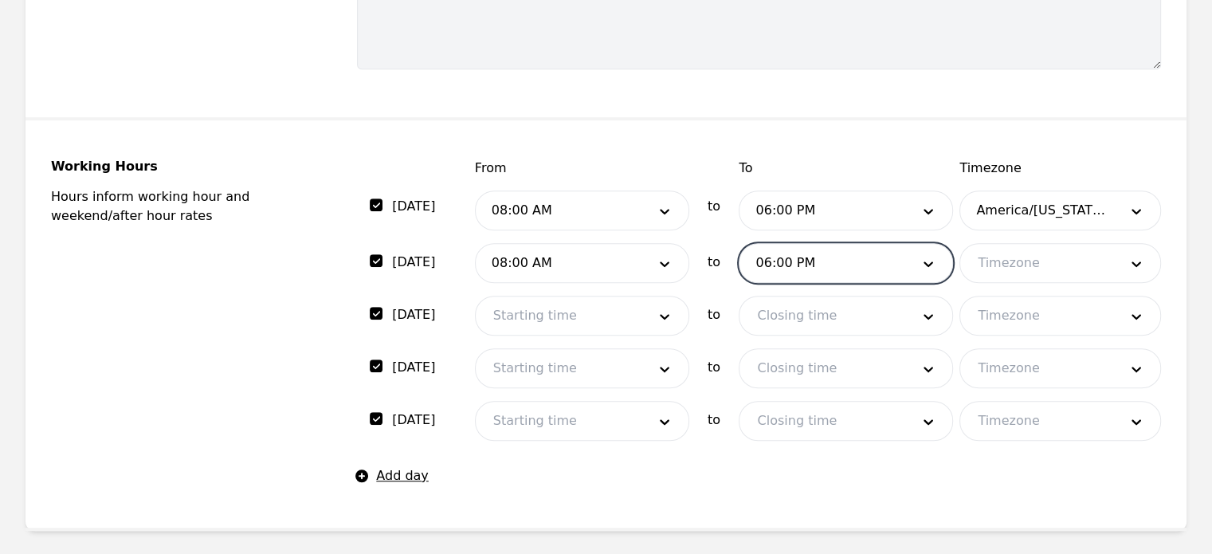
click at [1032, 258] on div at bounding box center [1036, 263] width 152 height 38
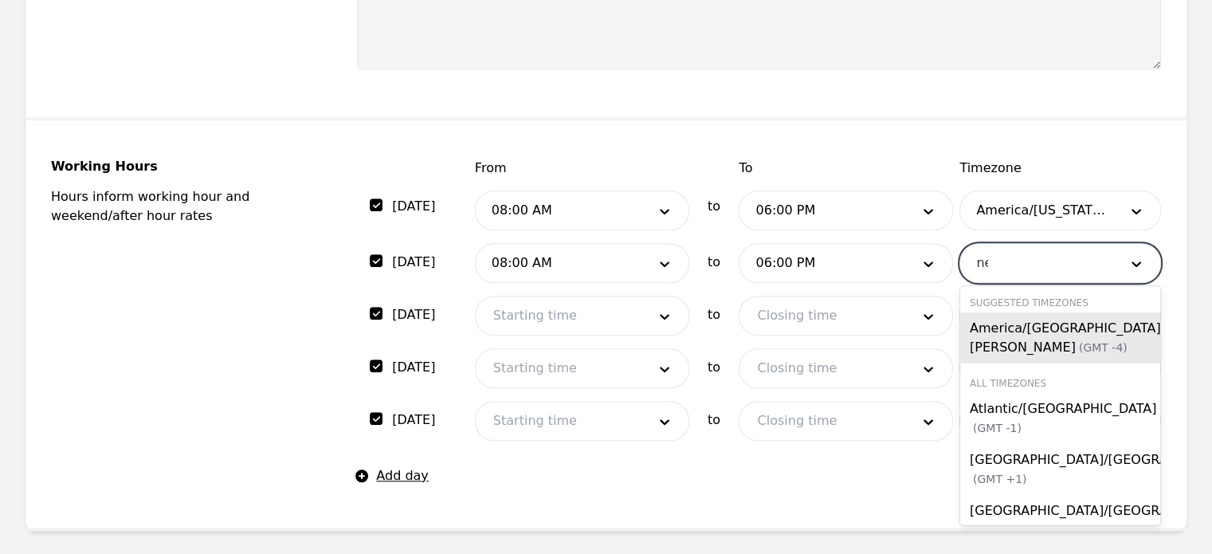
type input "new"
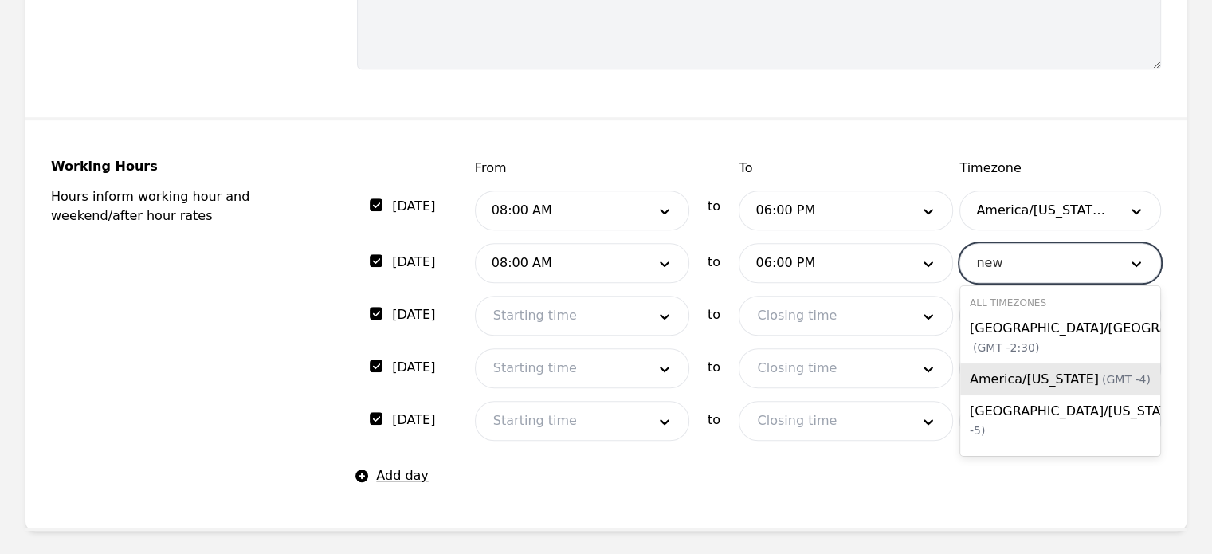
click at [1047, 389] on div "America/New York (GMT -4)" at bounding box center [1060, 379] width 200 height 32
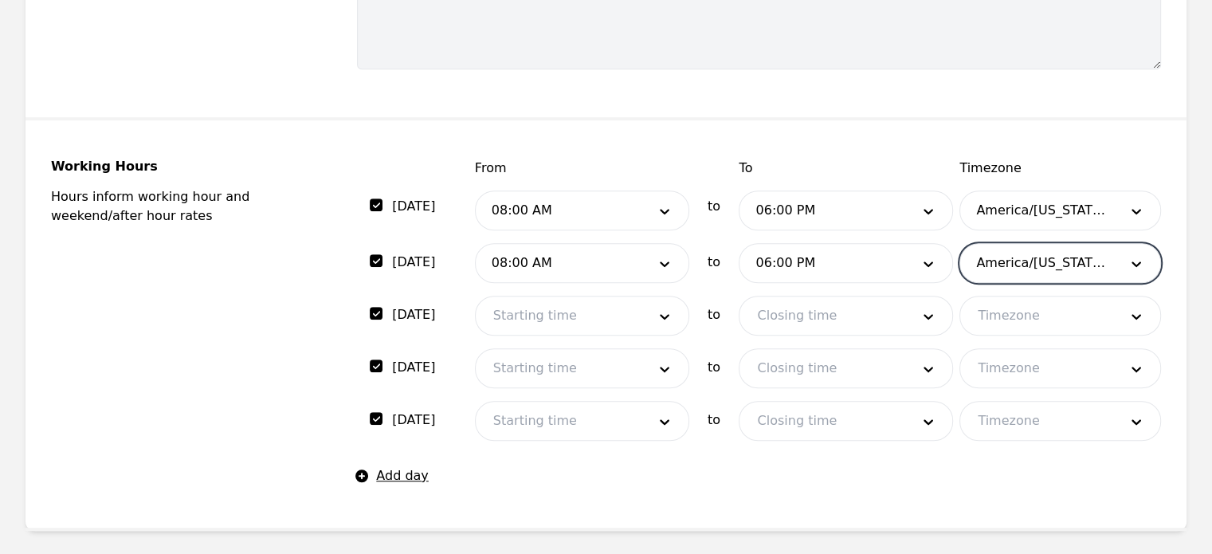
click at [633, 312] on div at bounding box center [558, 315] width 165 height 38
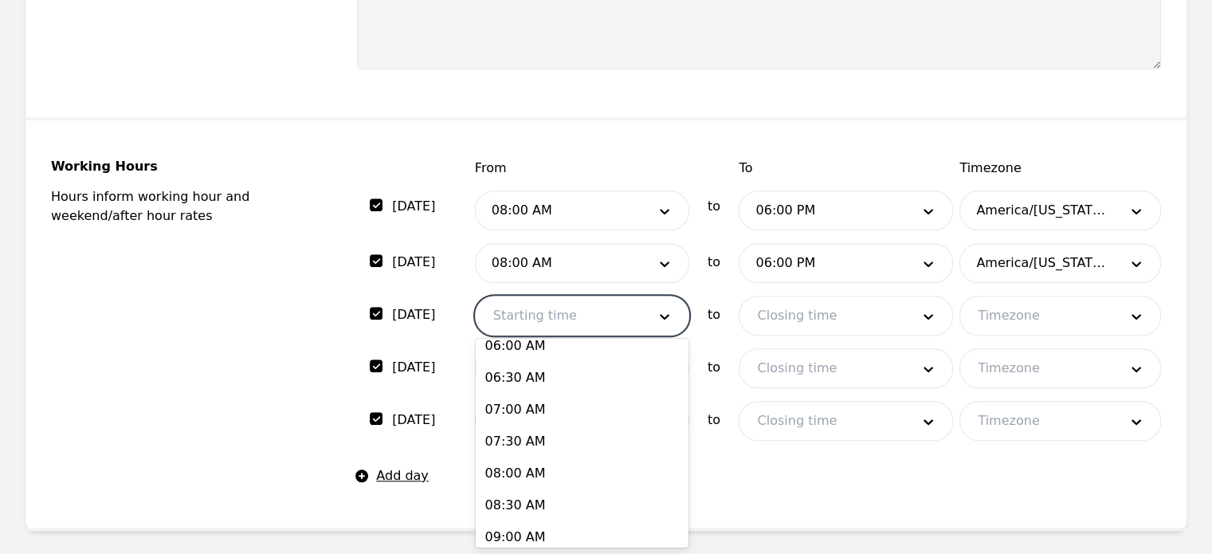
scroll to position [394, 0]
click at [535, 344] on div "06:00 AM" at bounding box center [582, 347] width 213 height 32
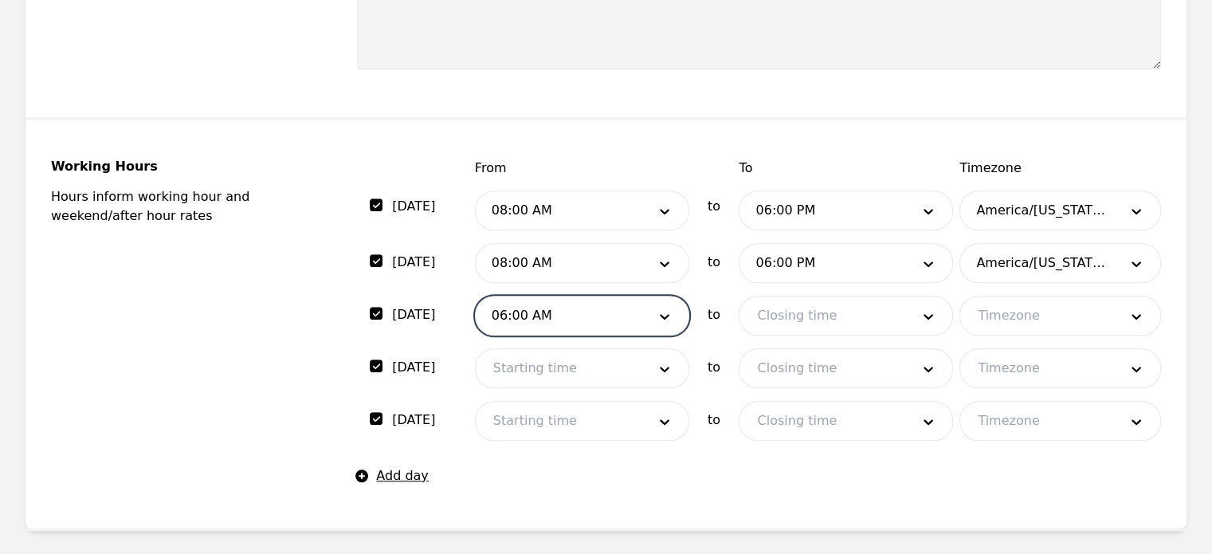
click at [547, 328] on div at bounding box center [558, 315] width 165 height 38
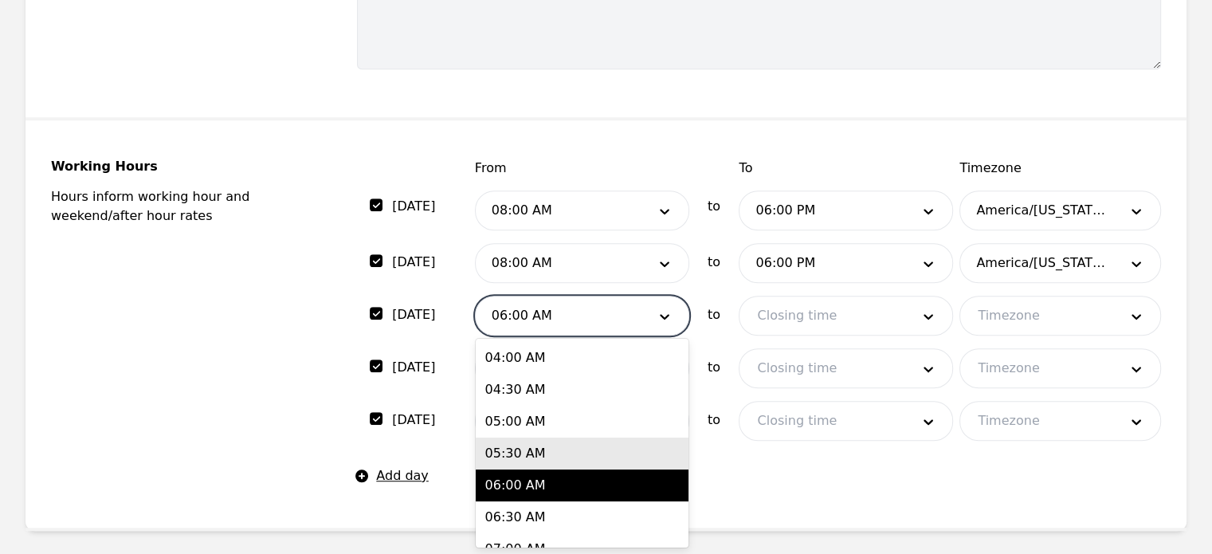
scroll to position [421, 0]
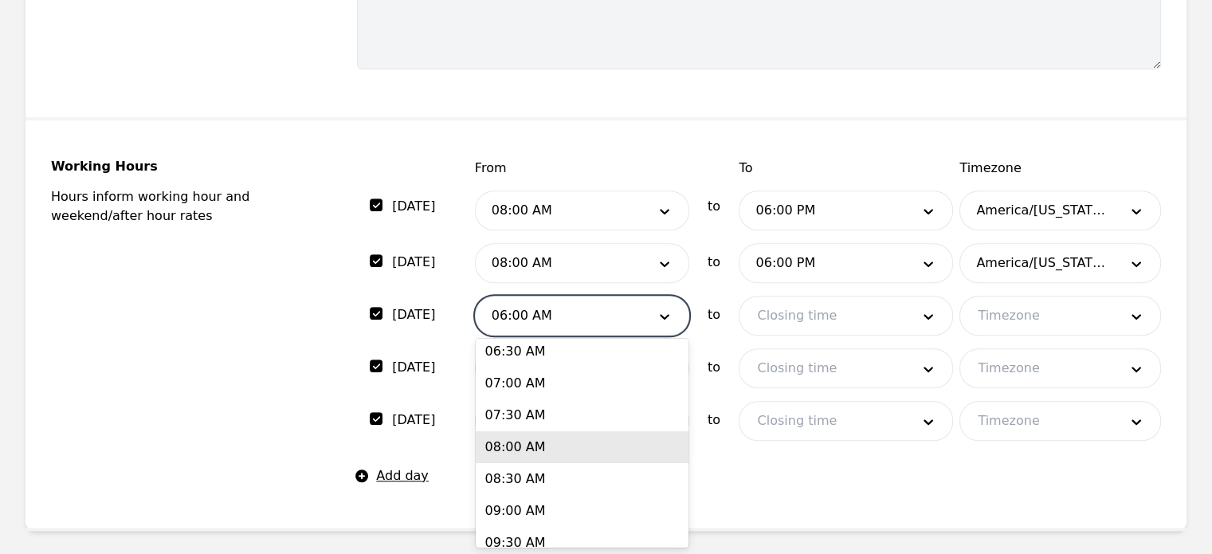
click at [535, 453] on div "08:00 AM" at bounding box center [582, 447] width 213 height 32
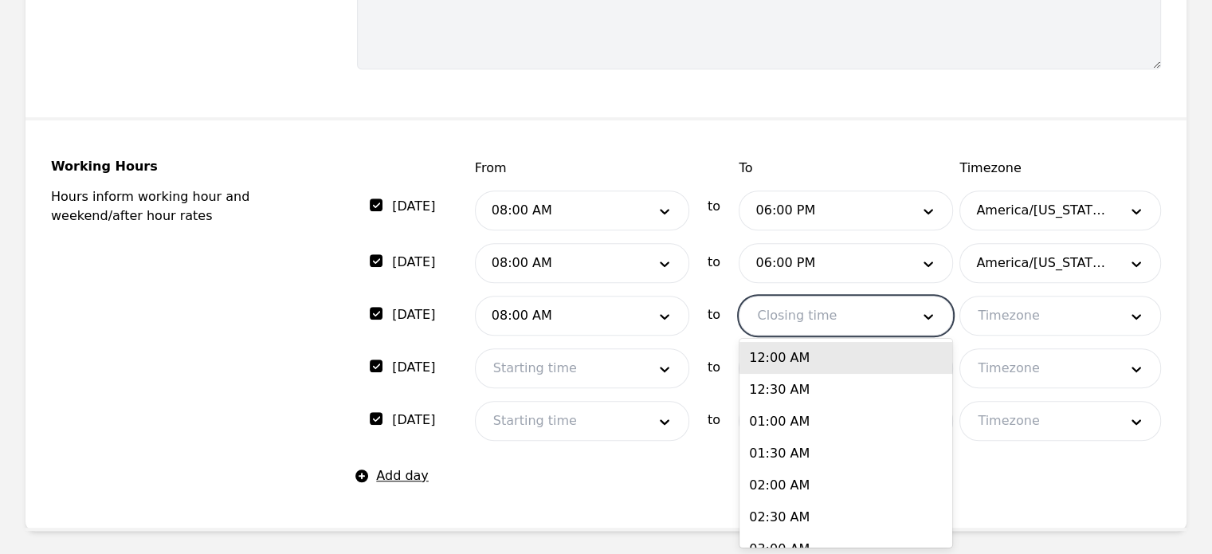
click at [884, 320] on div at bounding box center [821, 315] width 165 height 38
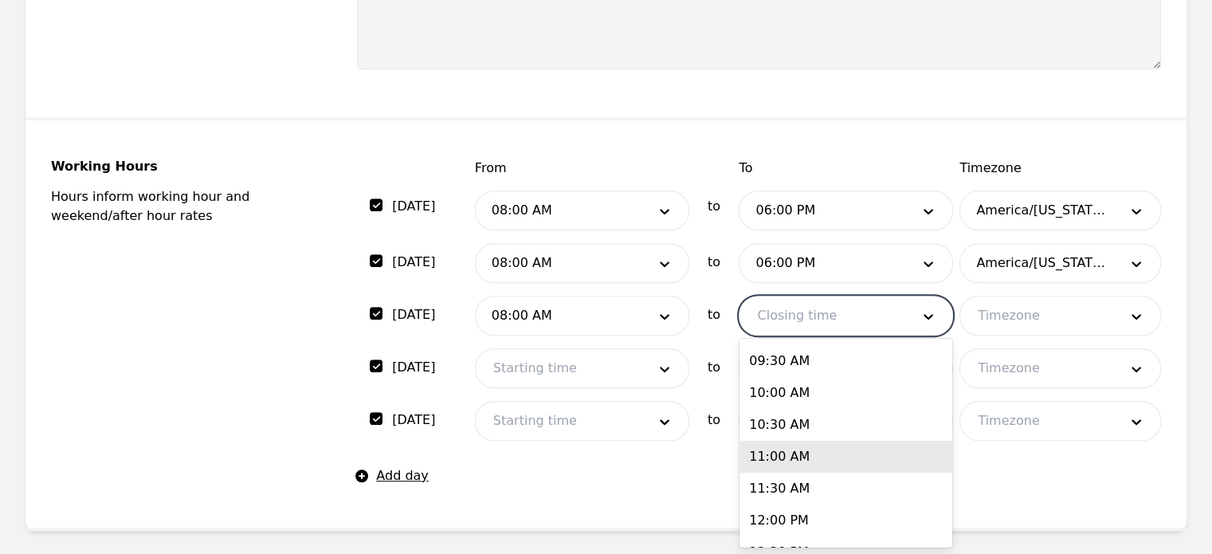
scroll to position [888, 0]
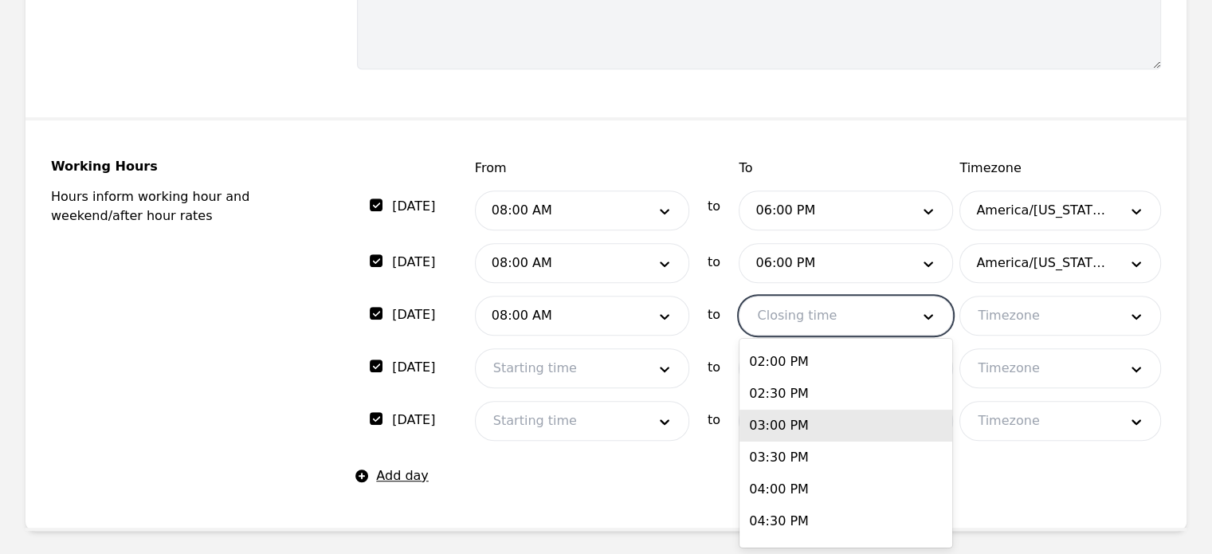
click at [822, 410] on div "03:00 PM" at bounding box center [845, 426] width 213 height 32
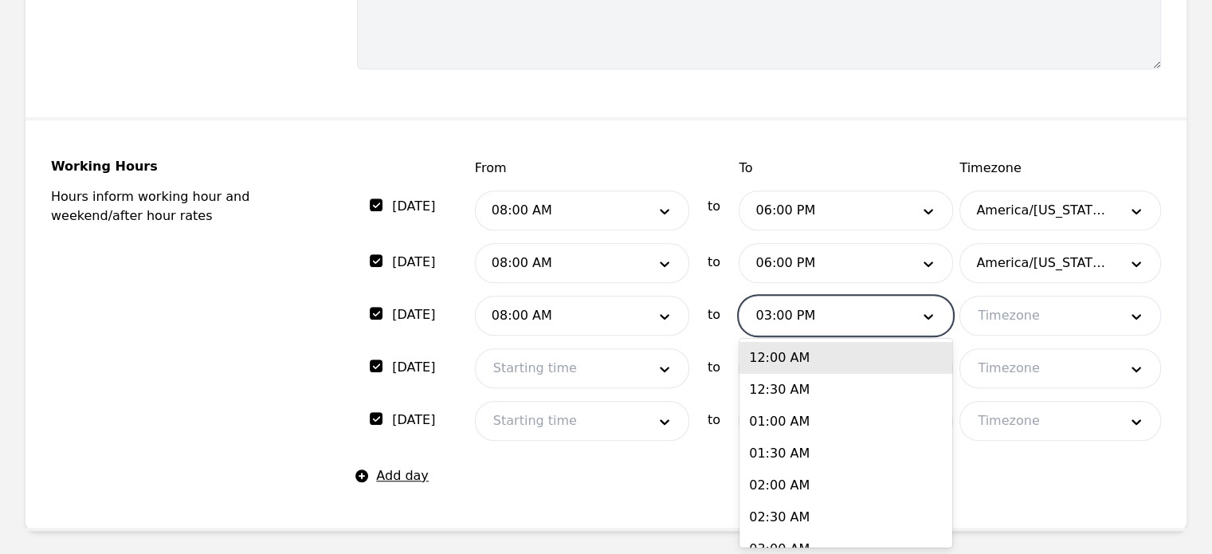
click at [833, 307] on div at bounding box center [821, 315] width 165 height 38
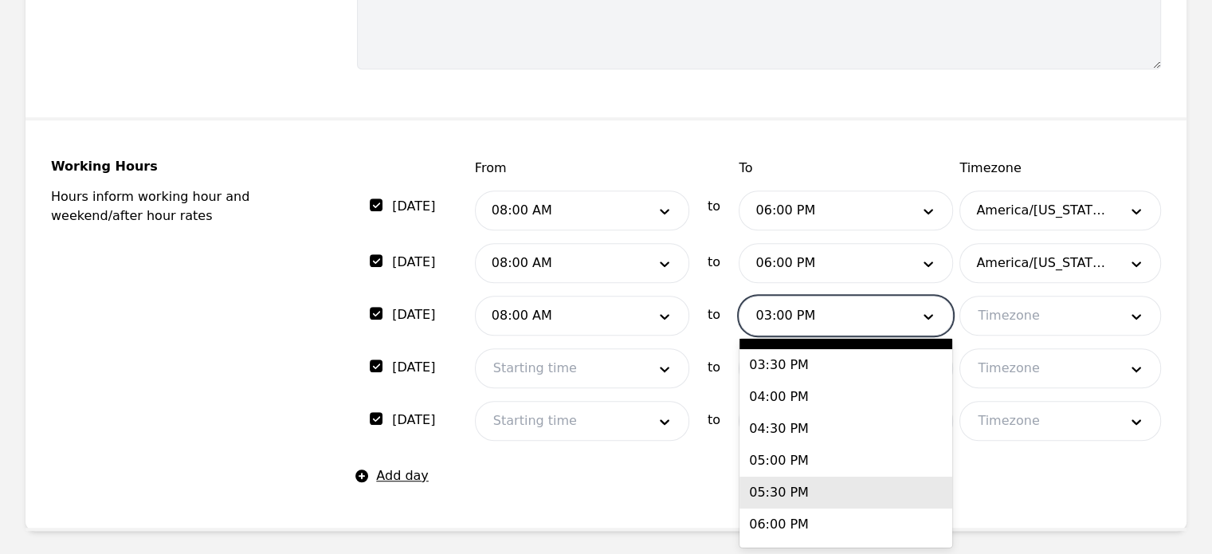
scroll to position [1030, 0]
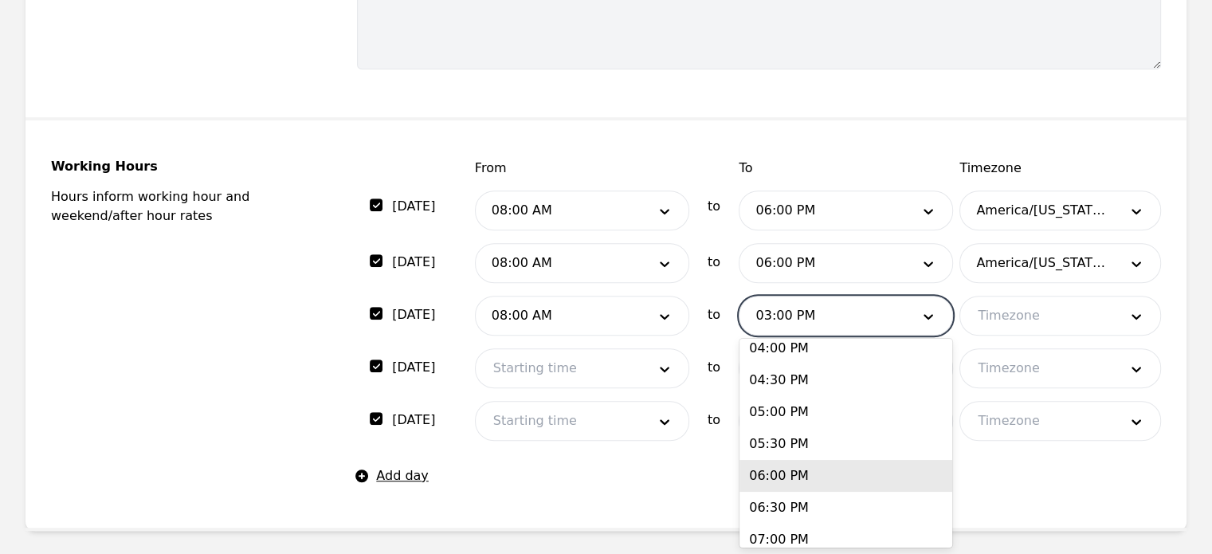
click at [794, 477] on div "06:00 PM" at bounding box center [845, 476] width 213 height 32
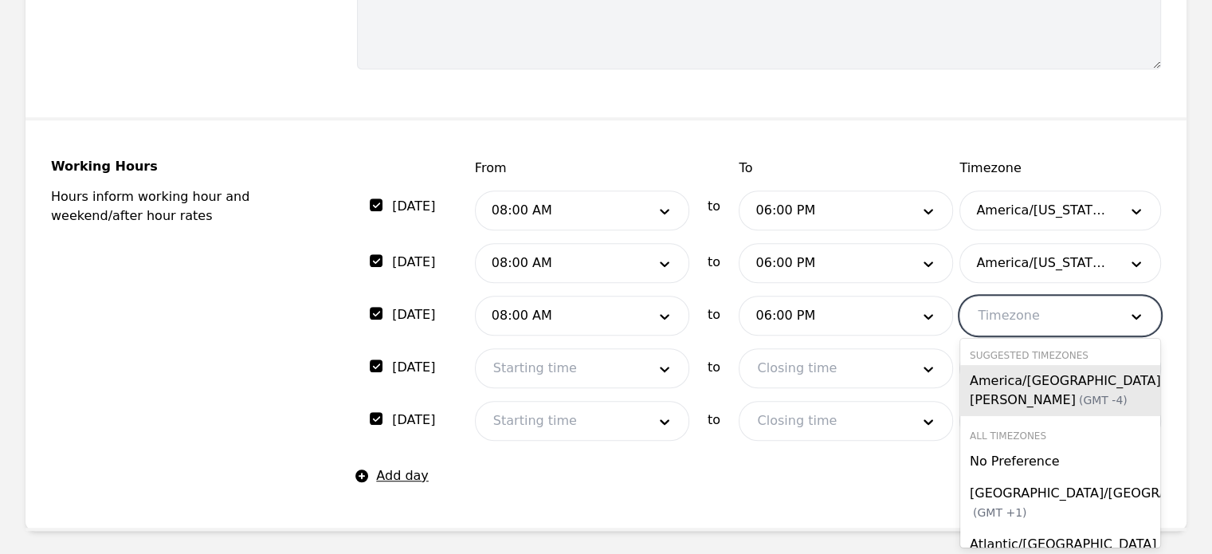
click at [1065, 308] on div at bounding box center [1036, 315] width 152 height 38
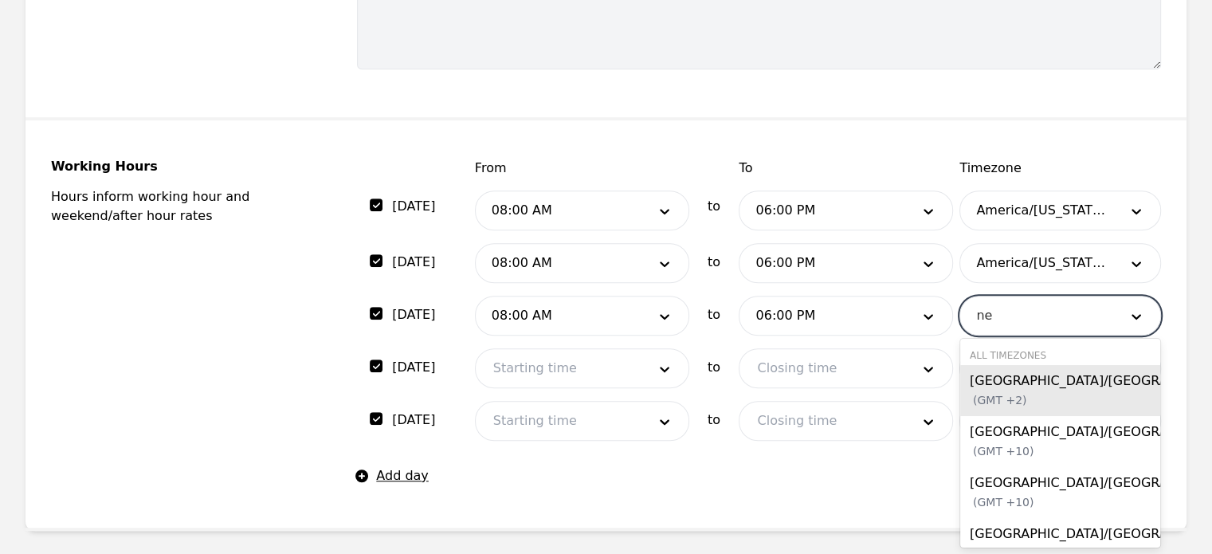
type input "new"
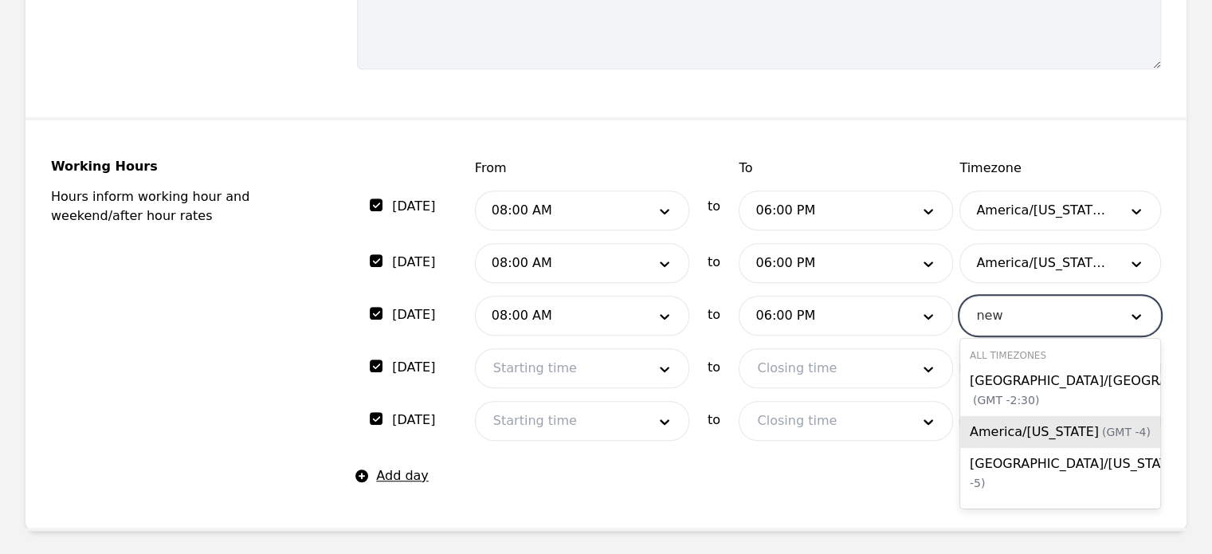
click at [1041, 429] on span "America/New York (GMT -4)" at bounding box center [1060, 431] width 181 height 15
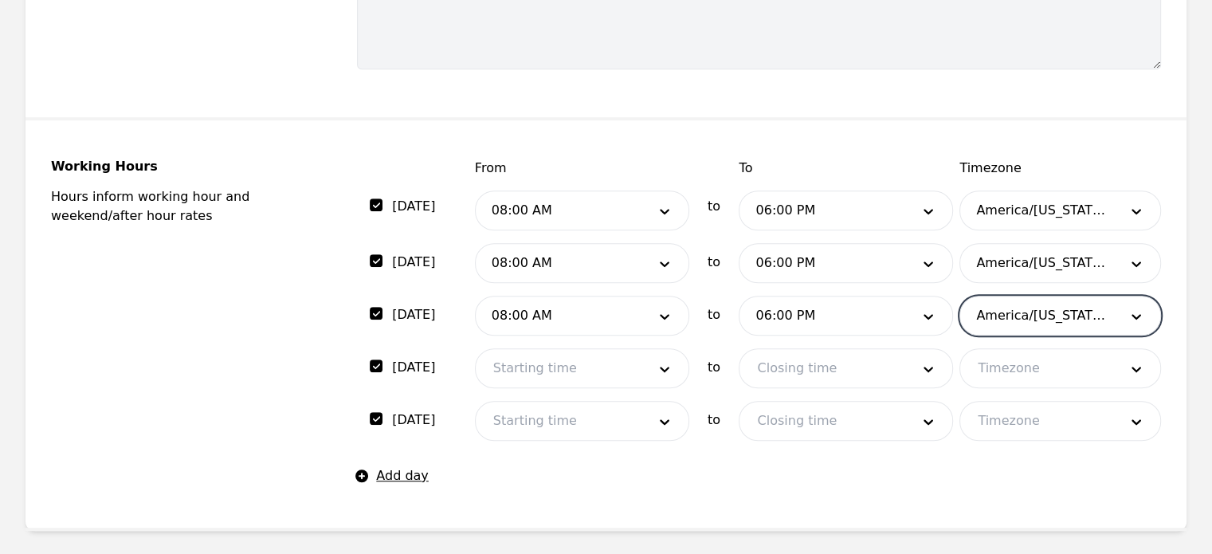
click at [599, 367] on div at bounding box center [558, 368] width 165 height 38
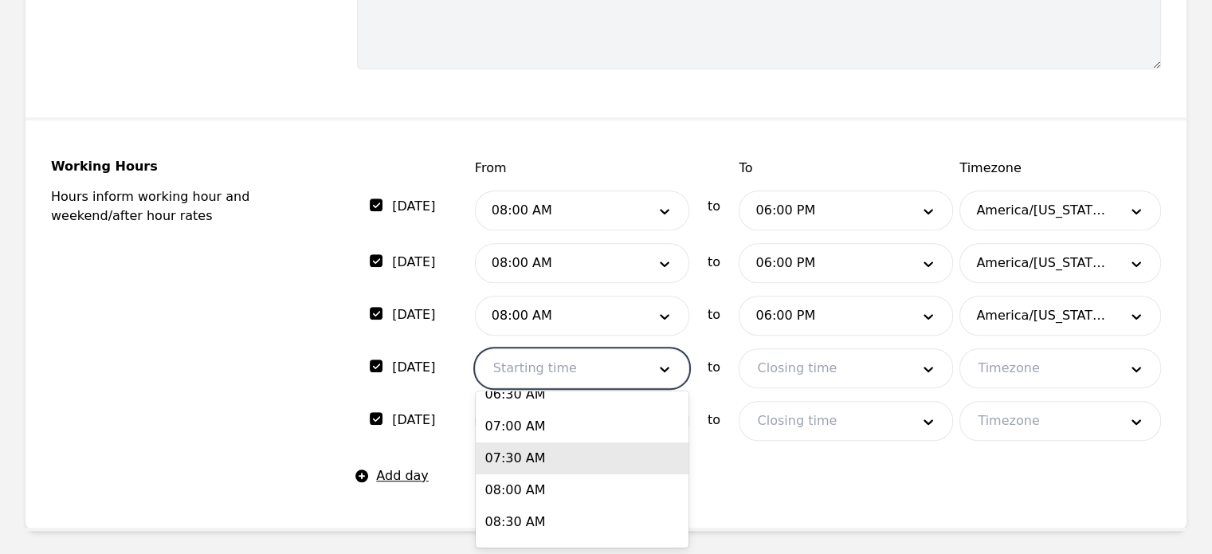
scroll to position [439, 0]
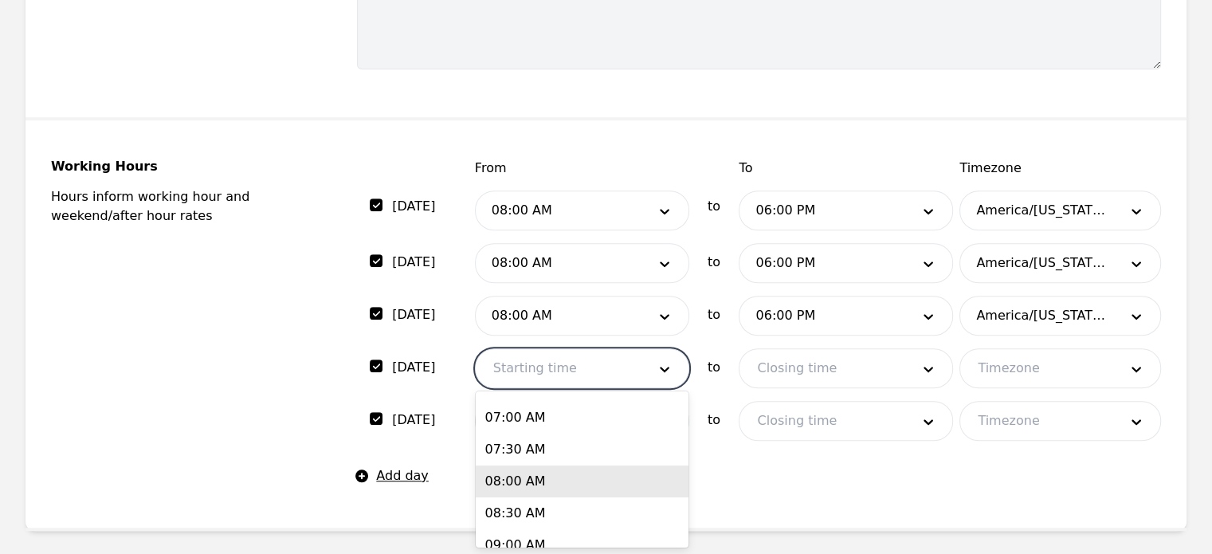
click at [544, 480] on div "08:00 AM" at bounding box center [582, 481] width 213 height 32
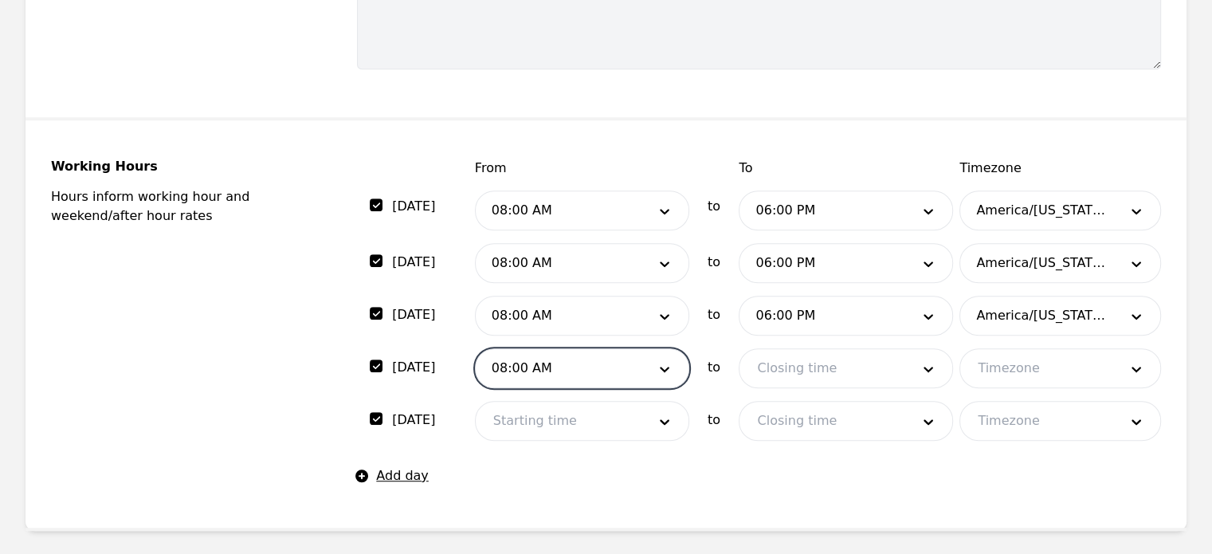
click at [826, 352] on div at bounding box center [821, 368] width 165 height 38
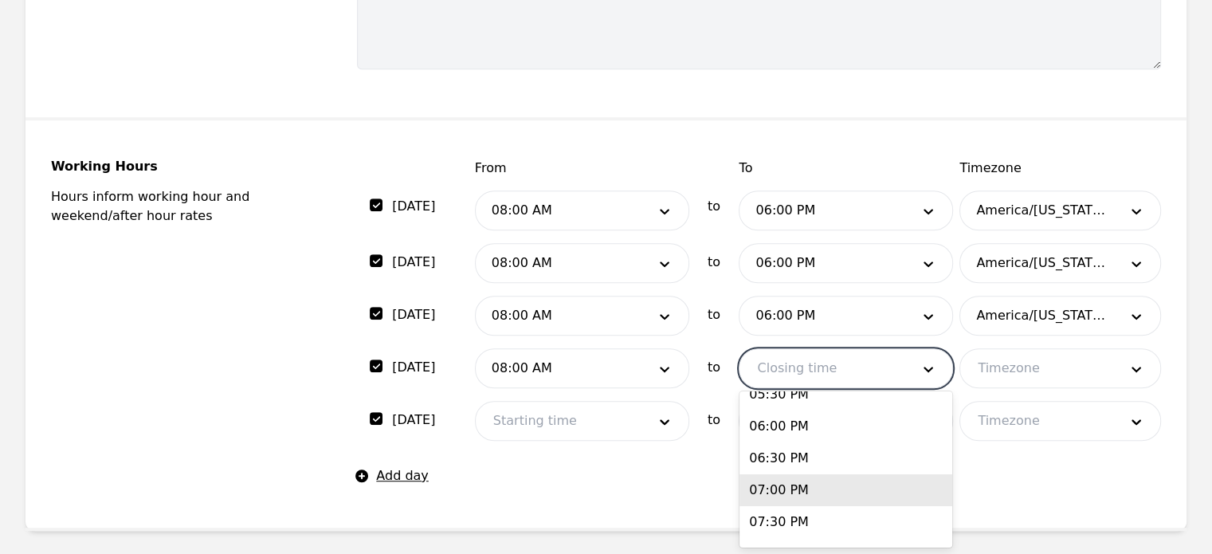
scroll to position [1133, 0]
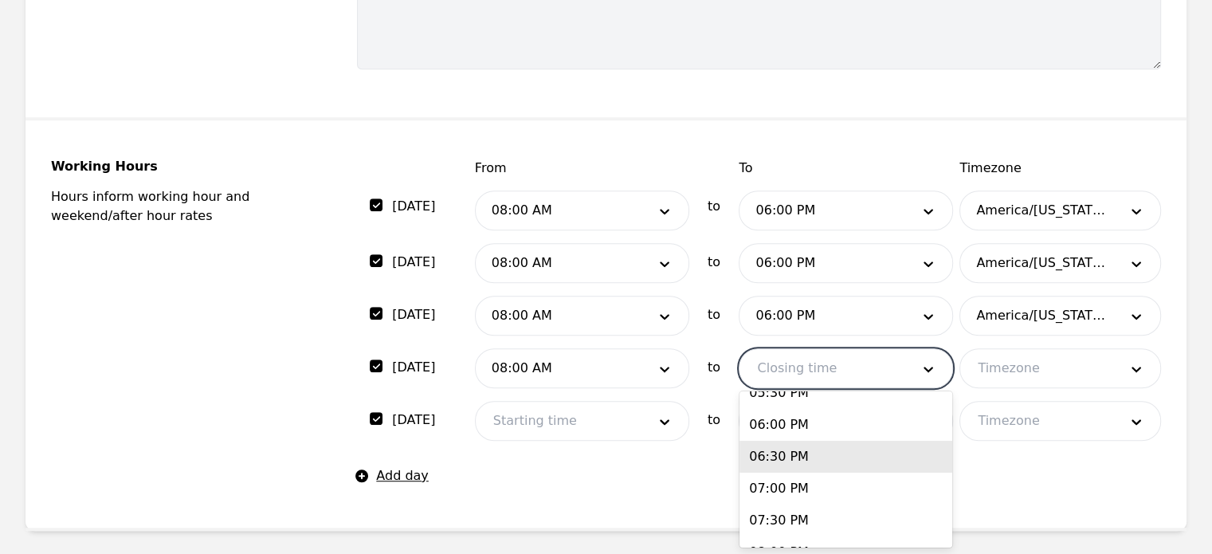
click at [806, 466] on div "06:30 PM" at bounding box center [845, 457] width 213 height 32
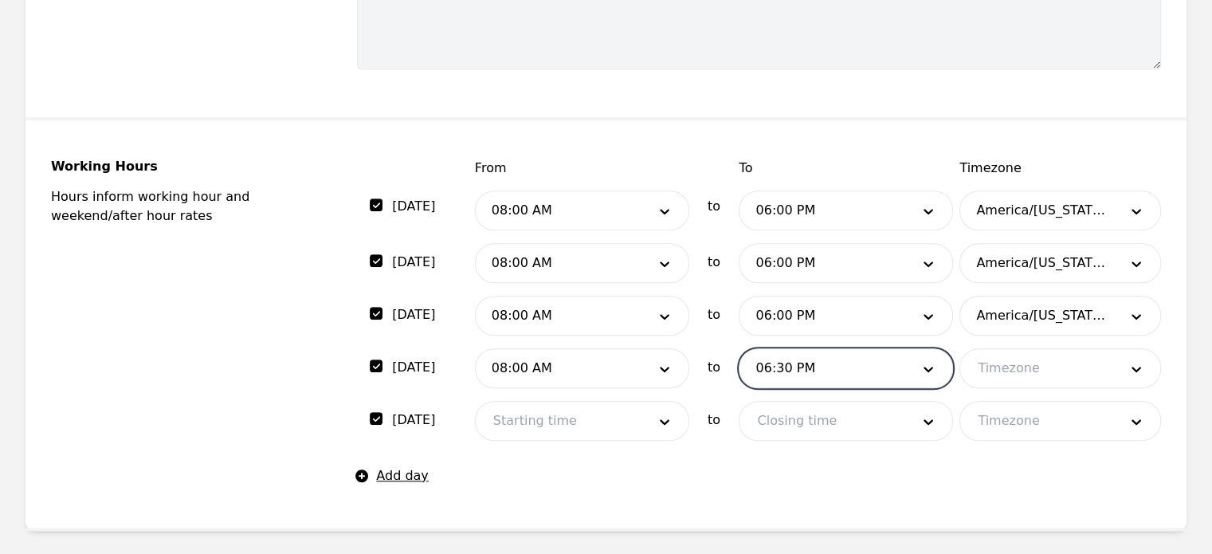
click at [1014, 371] on div at bounding box center [1036, 368] width 152 height 38
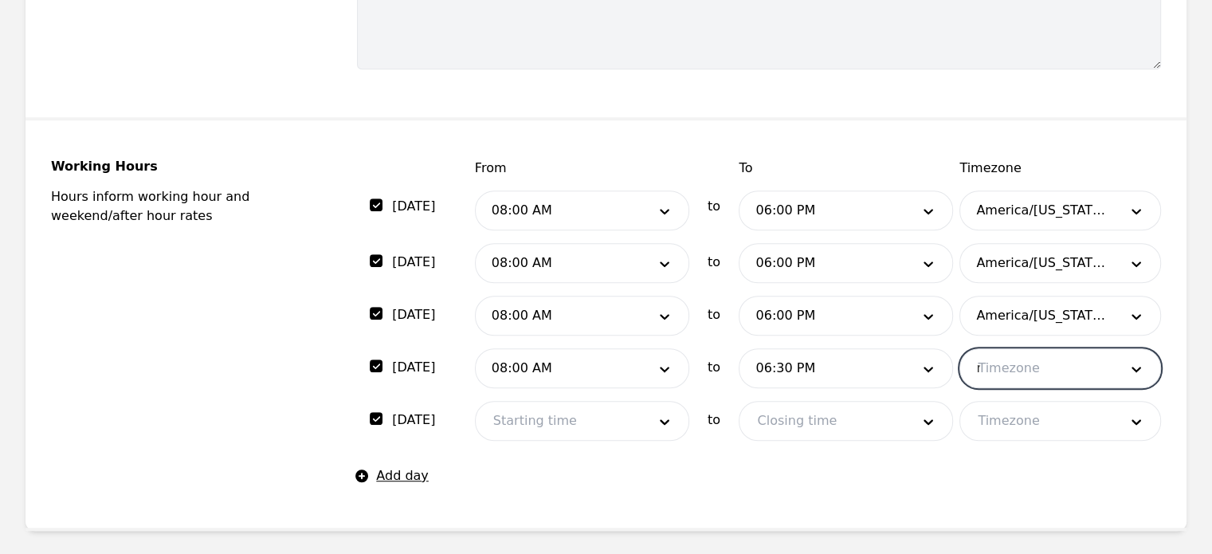
click at [1014, 371] on div "n" at bounding box center [1036, 368] width 152 height 38
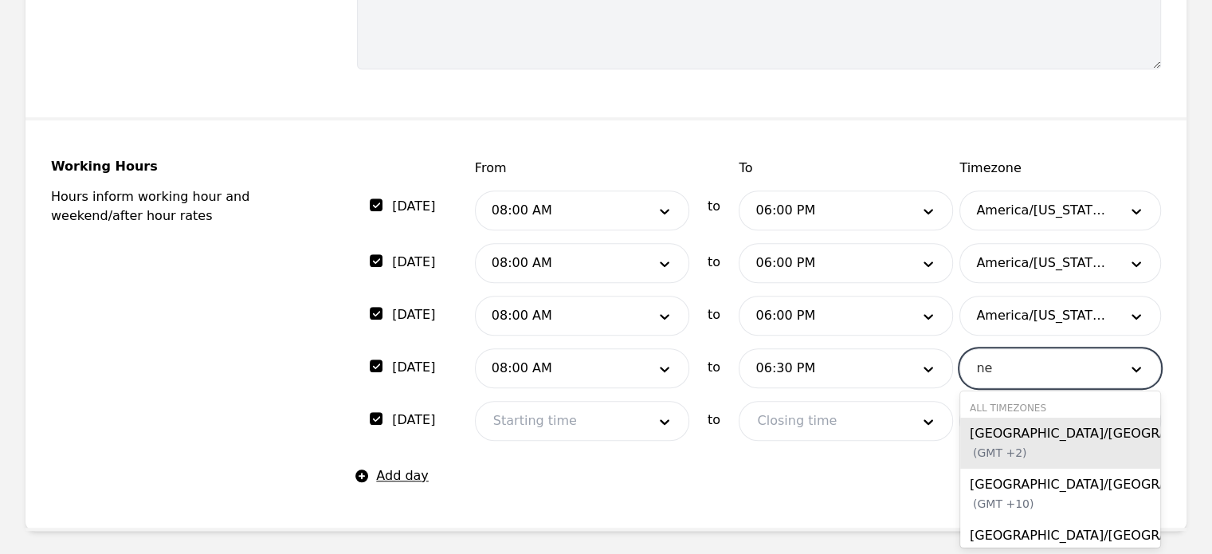
type input "new"
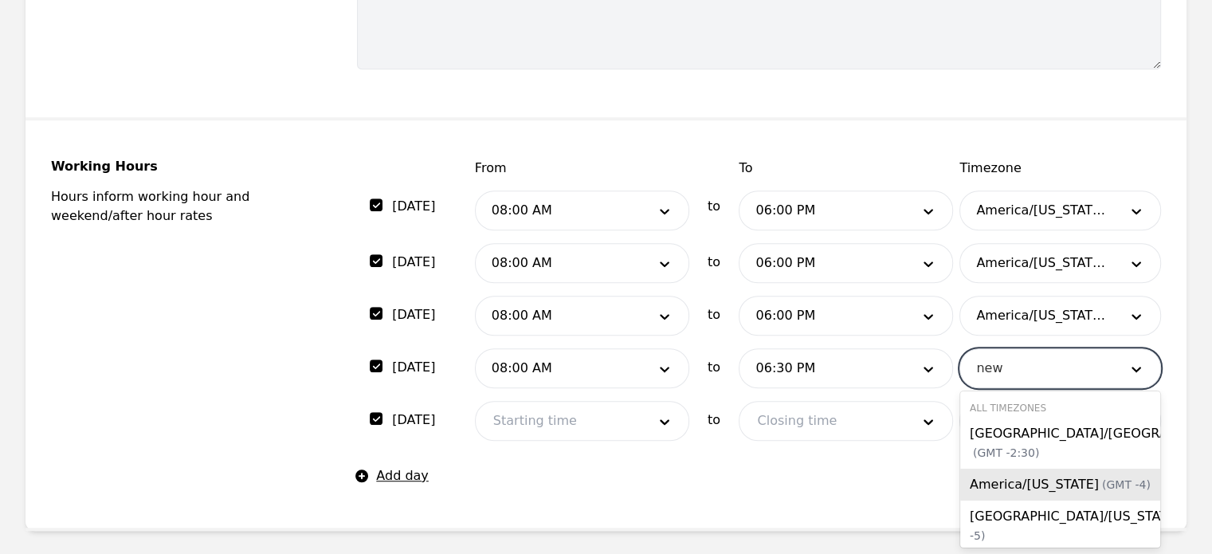
click at [1014, 491] on span "America/New York (GMT -4)" at bounding box center [1060, 484] width 181 height 15
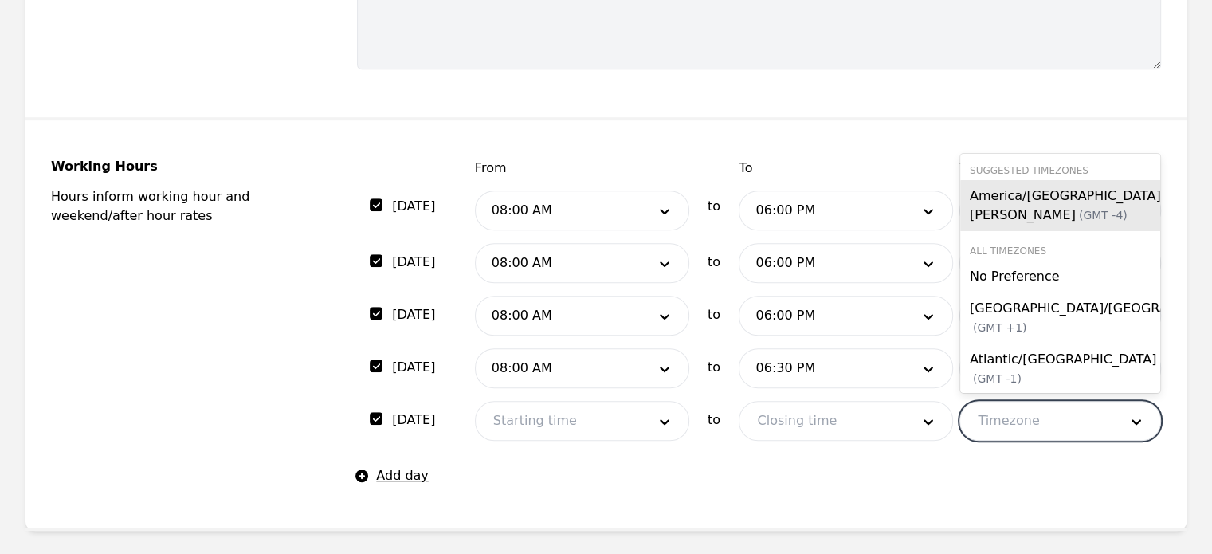
click at [1055, 416] on div at bounding box center [1036, 421] width 152 height 38
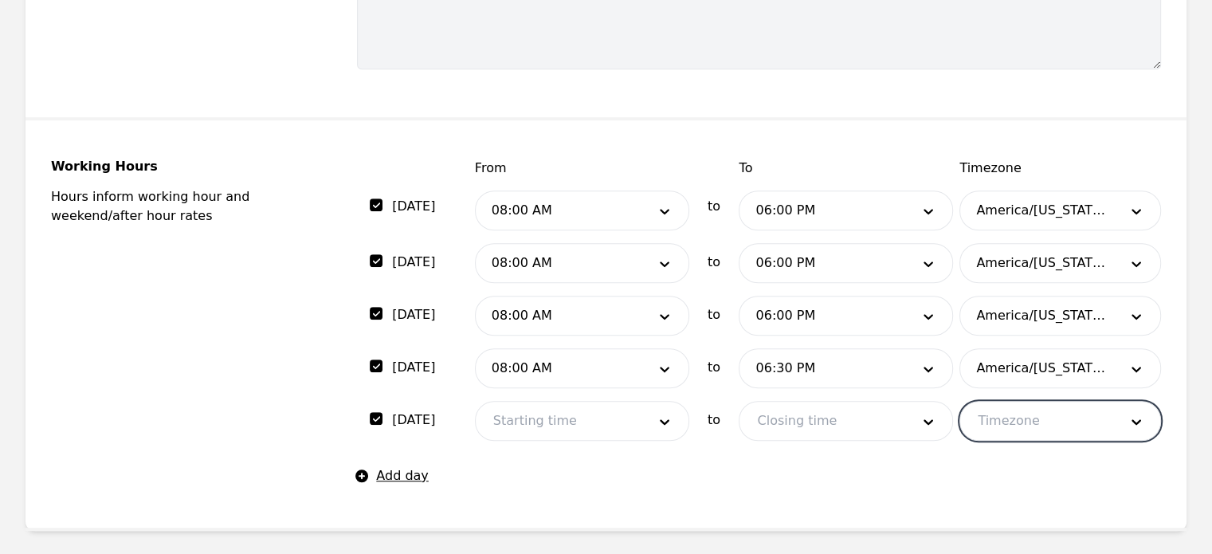
click at [1055, 416] on div at bounding box center [1036, 421] width 152 height 38
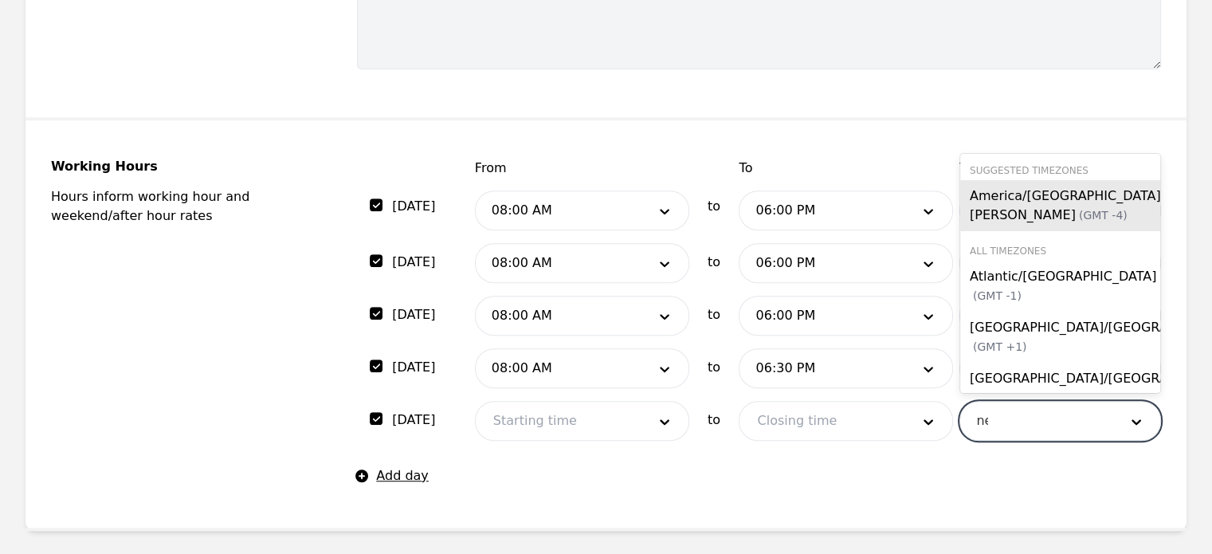
type input "new"
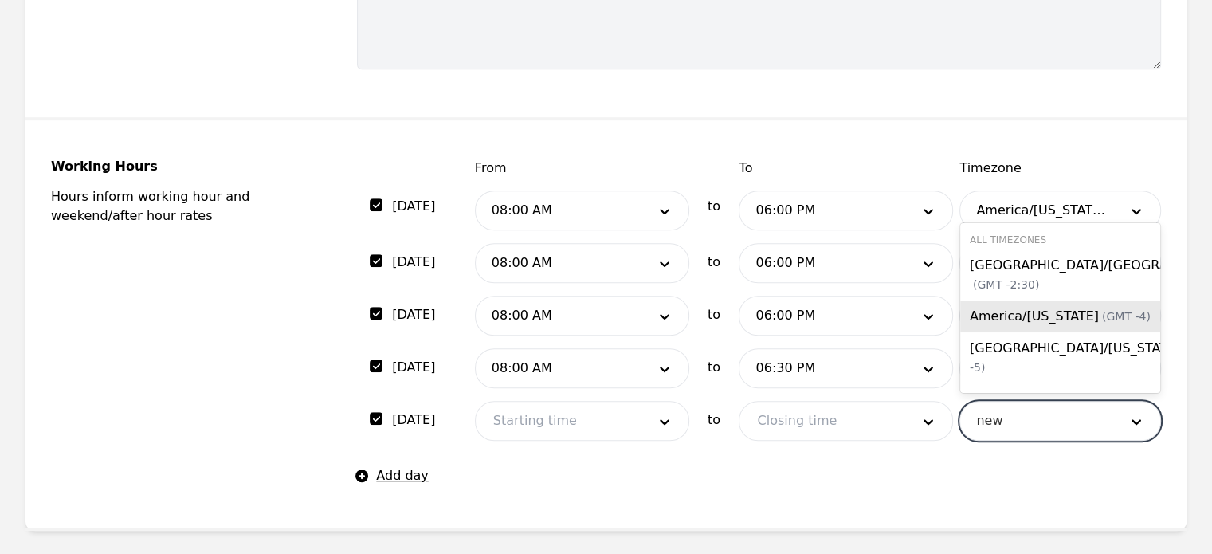
click at [1102, 313] on span "(GMT -4)" at bounding box center [1126, 316] width 49 height 13
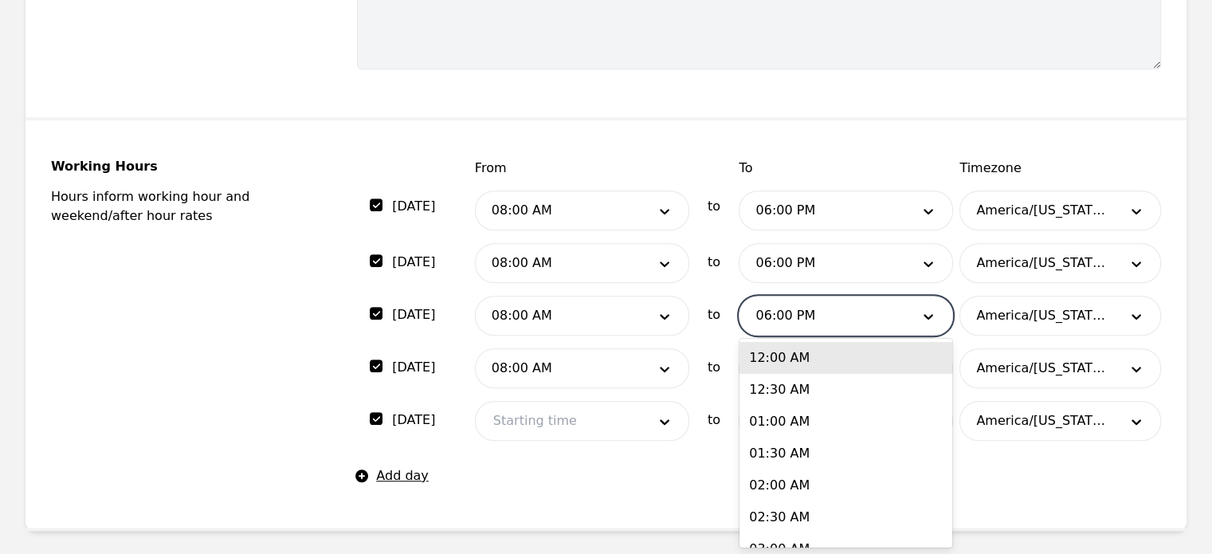
click at [828, 324] on div at bounding box center [821, 315] width 165 height 38
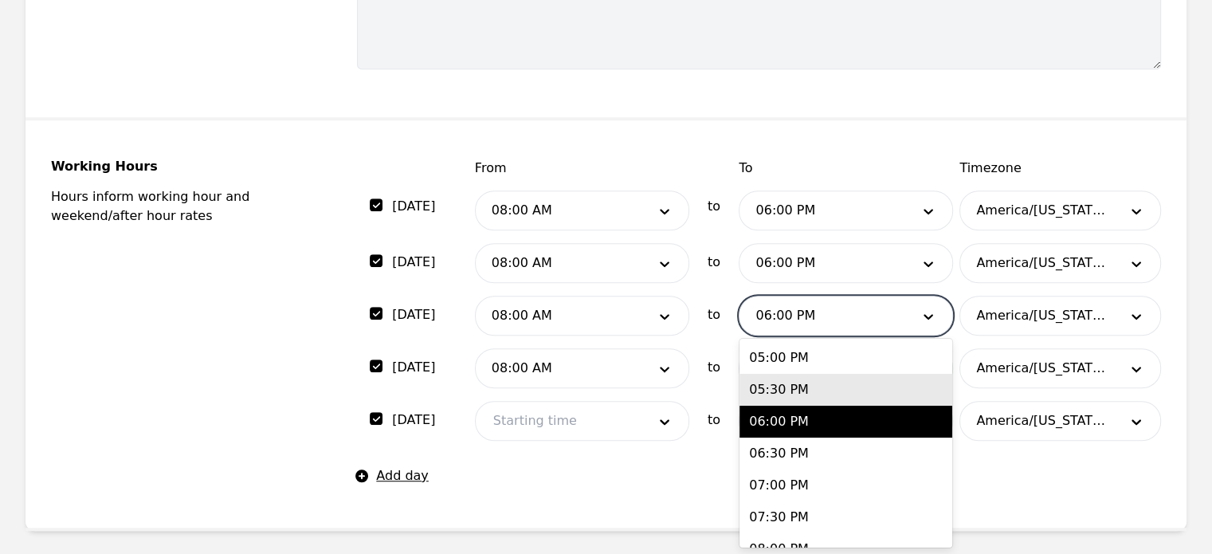
scroll to position [1089, 0]
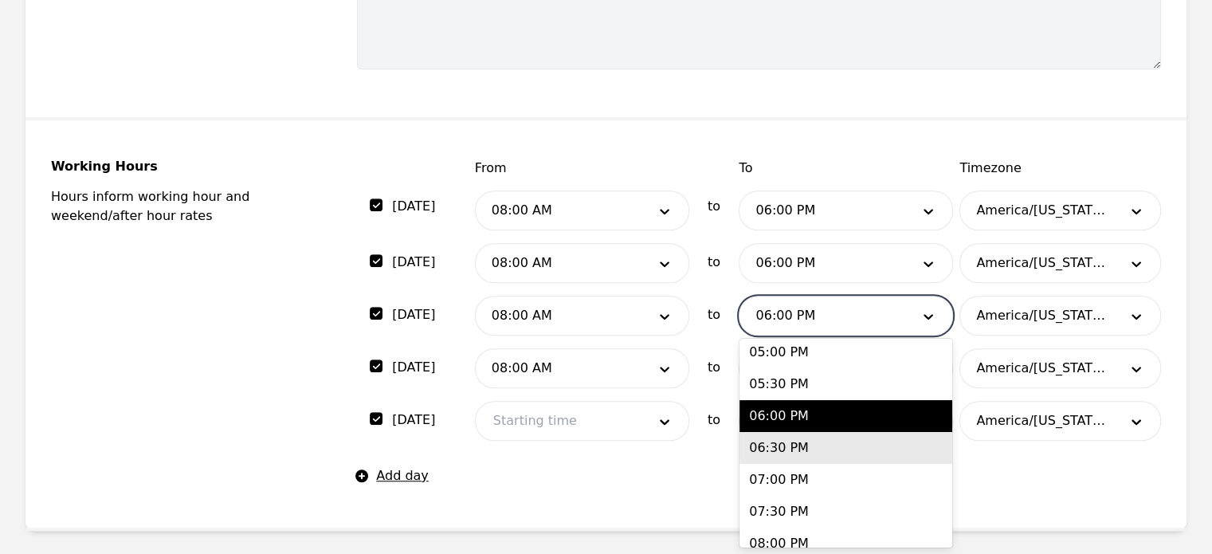
click at [808, 448] on div "06:30 PM" at bounding box center [845, 448] width 213 height 32
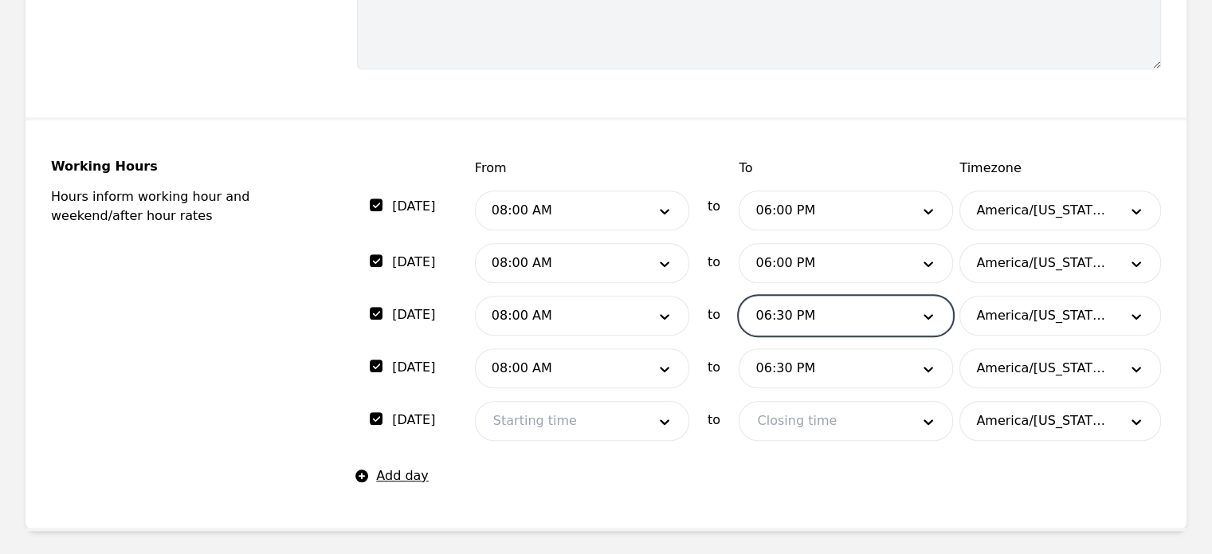
click at [833, 248] on div at bounding box center [821, 263] width 165 height 38
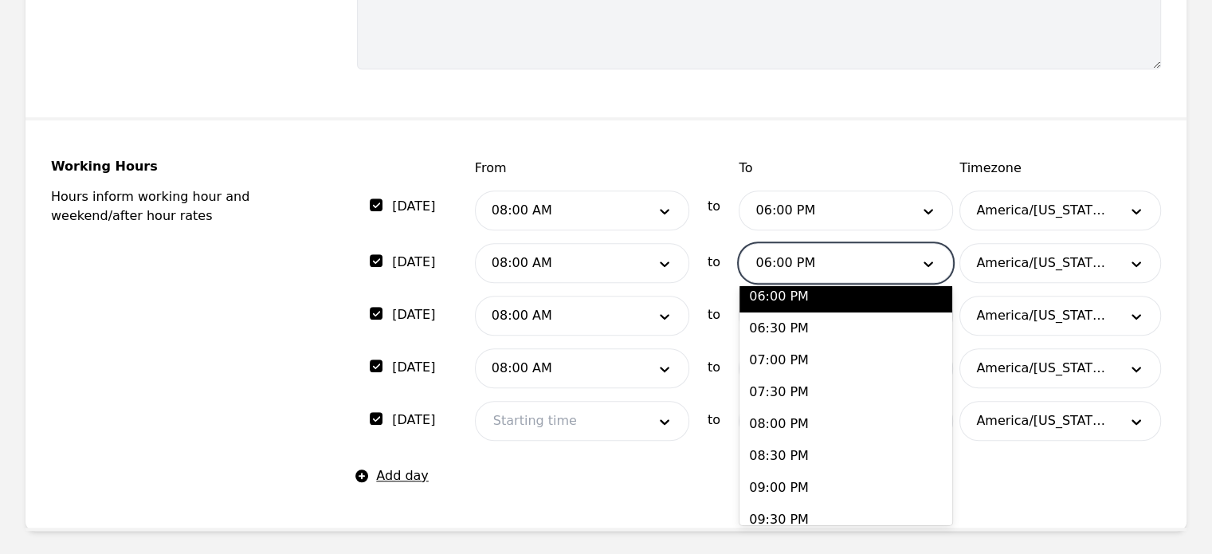
scroll to position [1155, 0]
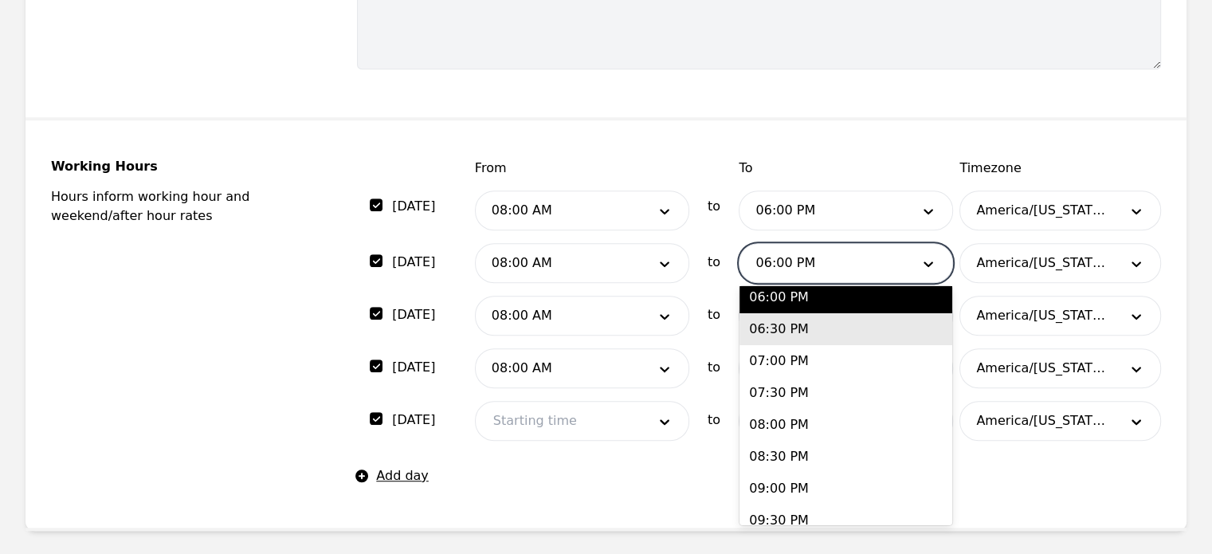
click at [806, 335] on div "06:30 PM" at bounding box center [845, 329] width 213 height 32
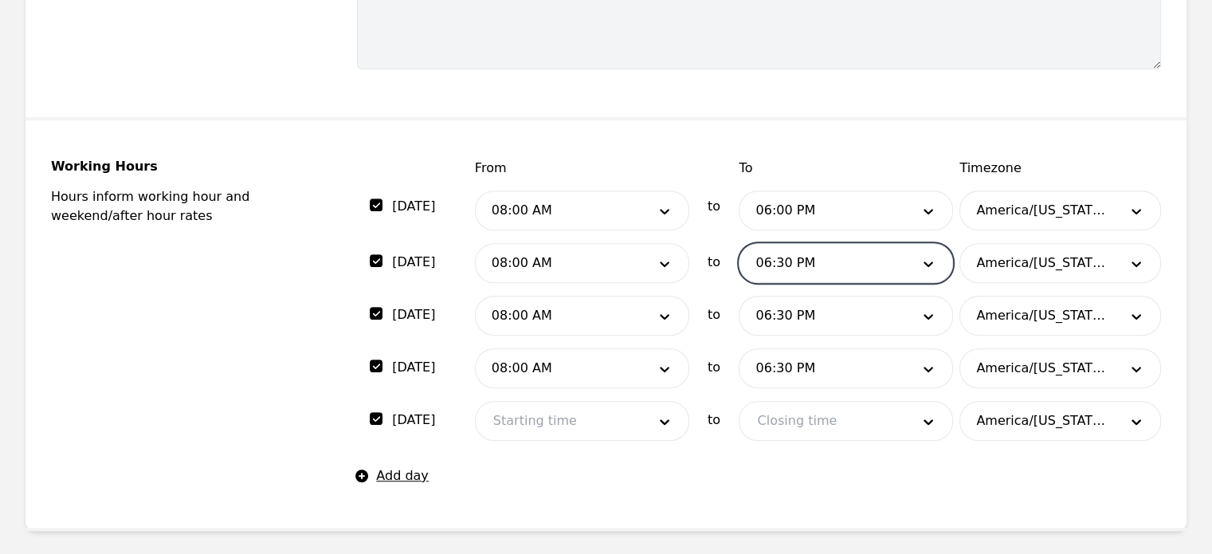
click at [826, 202] on div at bounding box center [821, 210] width 165 height 38
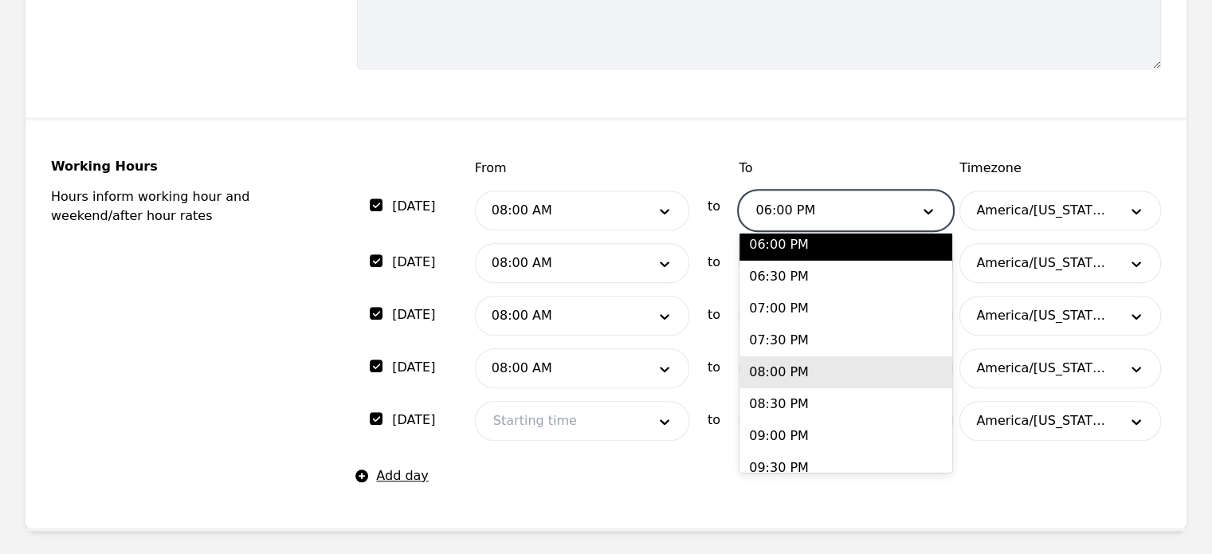
scroll to position [1163, 0]
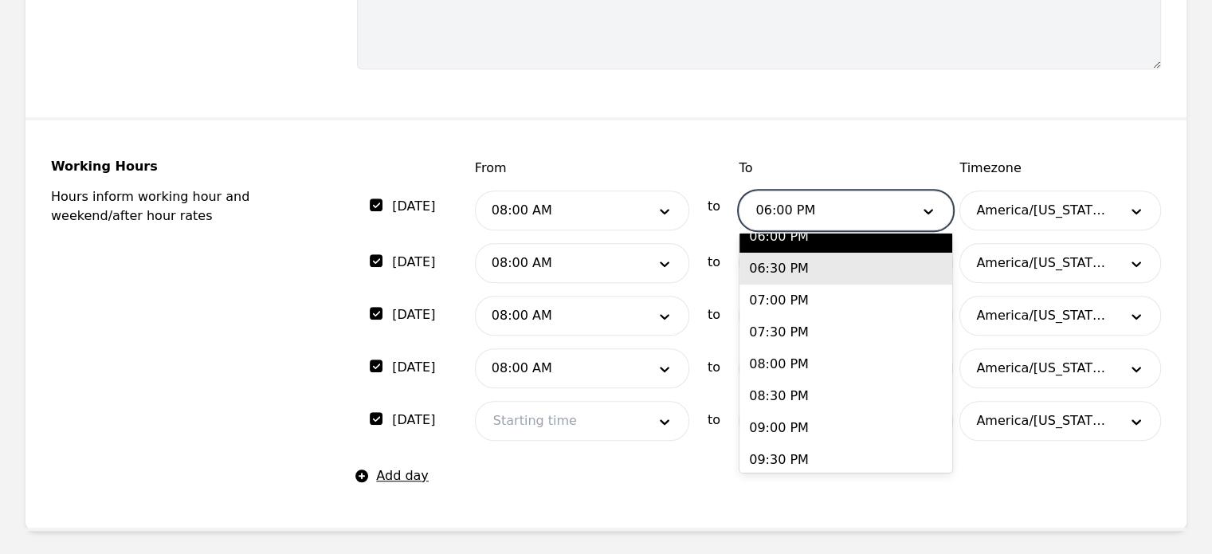
click at [799, 277] on div "06:30 PM" at bounding box center [845, 269] width 213 height 32
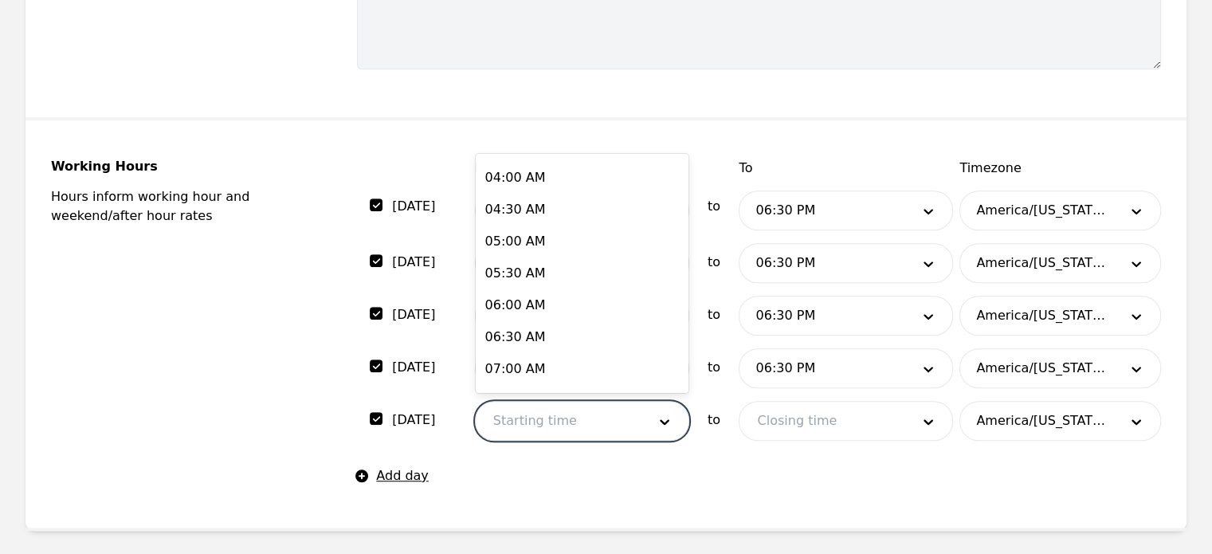
scroll to position [251, 0]
drag, startPoint x: 614, startPoint y: 429, endPoint x: 533, endPoint y: 304, distance: 148.5
click at [533, 304] on div "06:00 AM" at bounding box center [582, 304] width 213 height 32
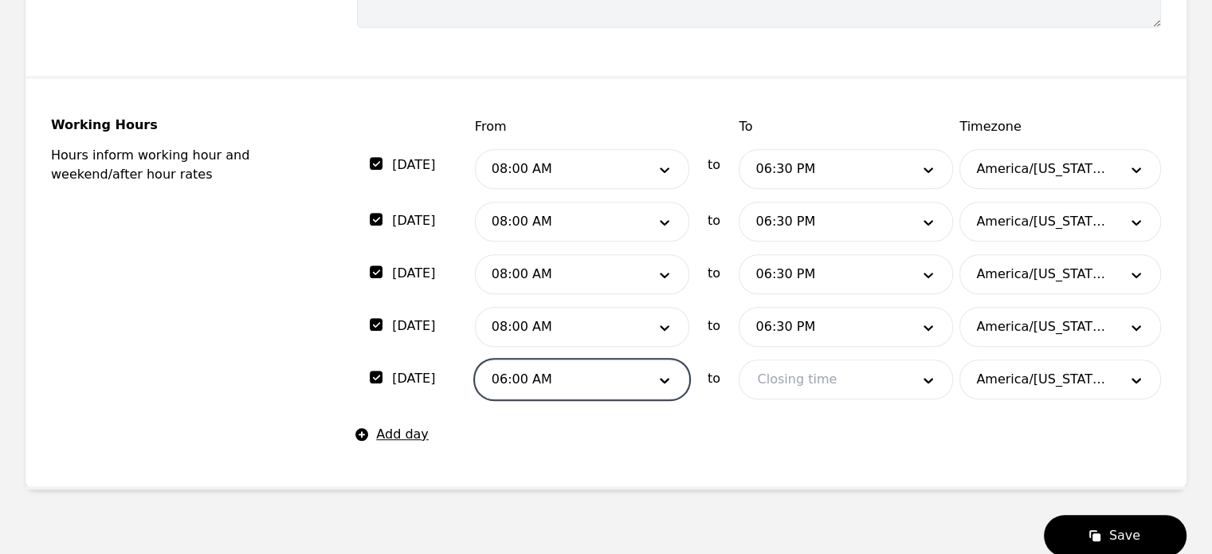
scroll to position [947, 0]
click at [554, 360] on div at bounding box center [558, 379] width 165 height 38
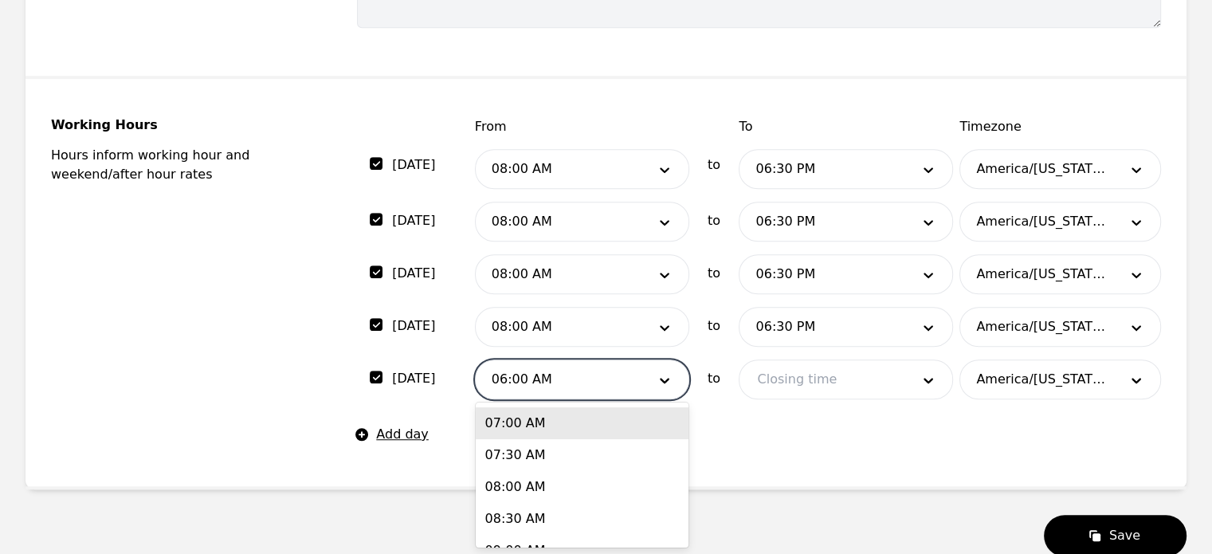
scroll to position [449, 0]
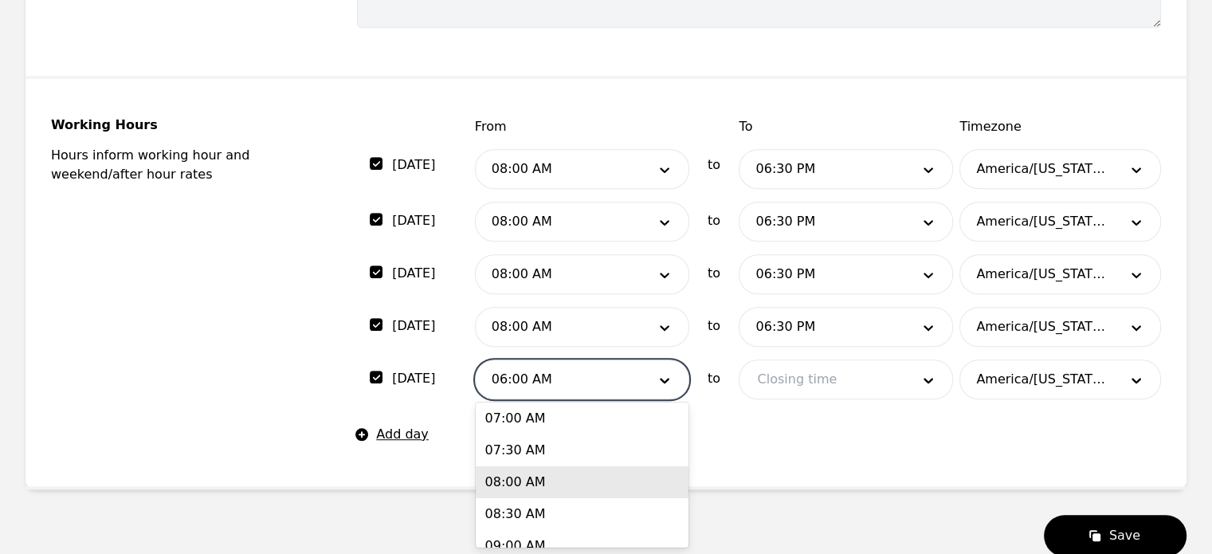
click at [525, 484] on div "08:00 AM" at bounding box center [582, 482] width 213 height 32
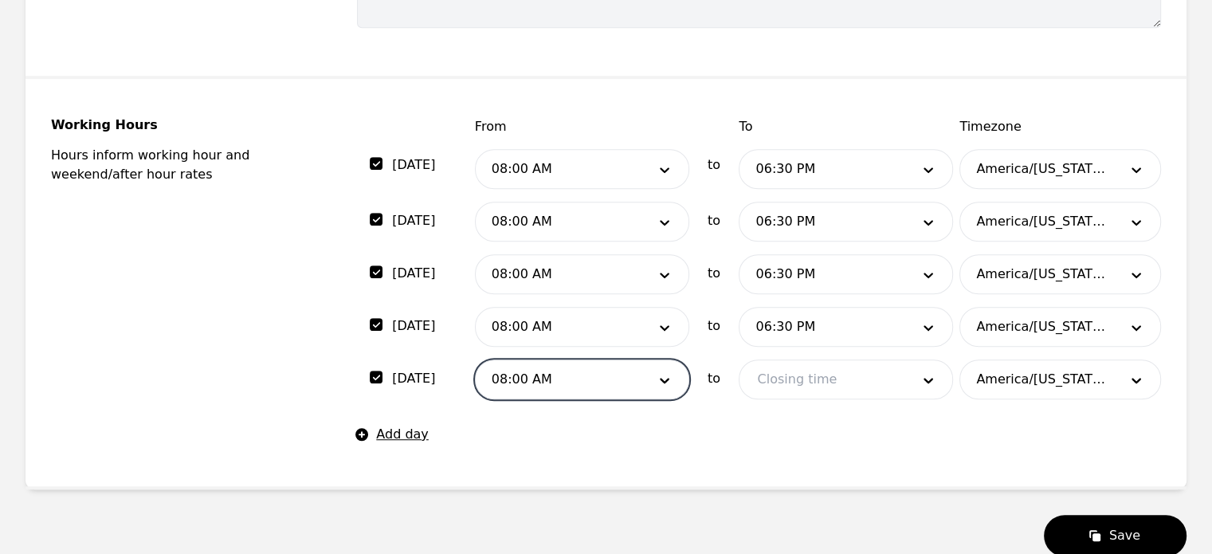
click at [859, 373] on div at bounding box center [821, 379] width 165 height 38
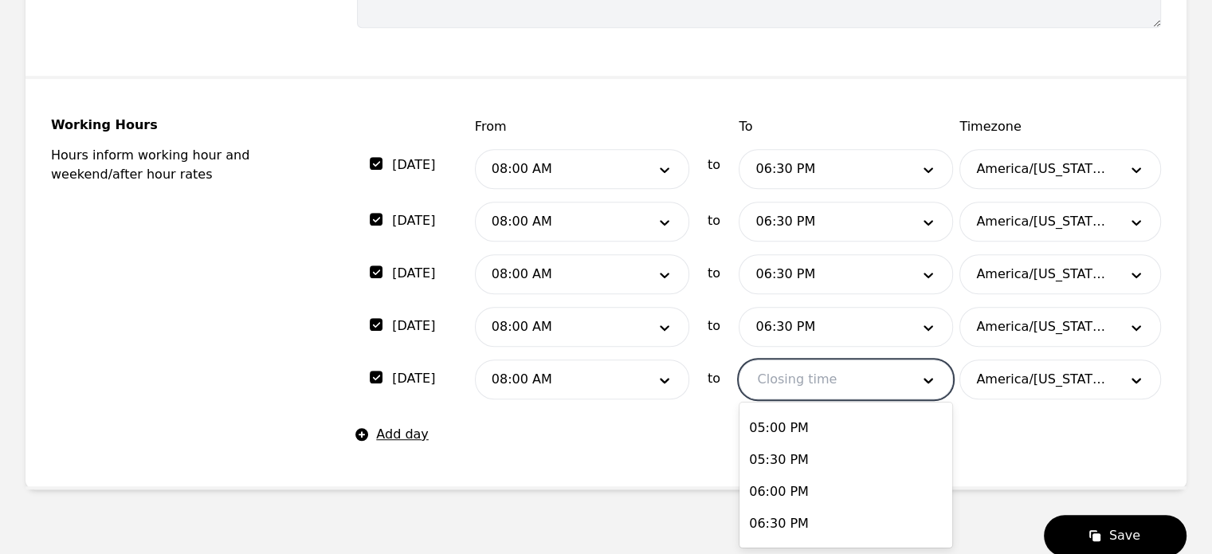
scroll to position [1077, 0]
click at [794, 523] on div "06:30 PM" at bounding box center [845, 524] width 213 height 32
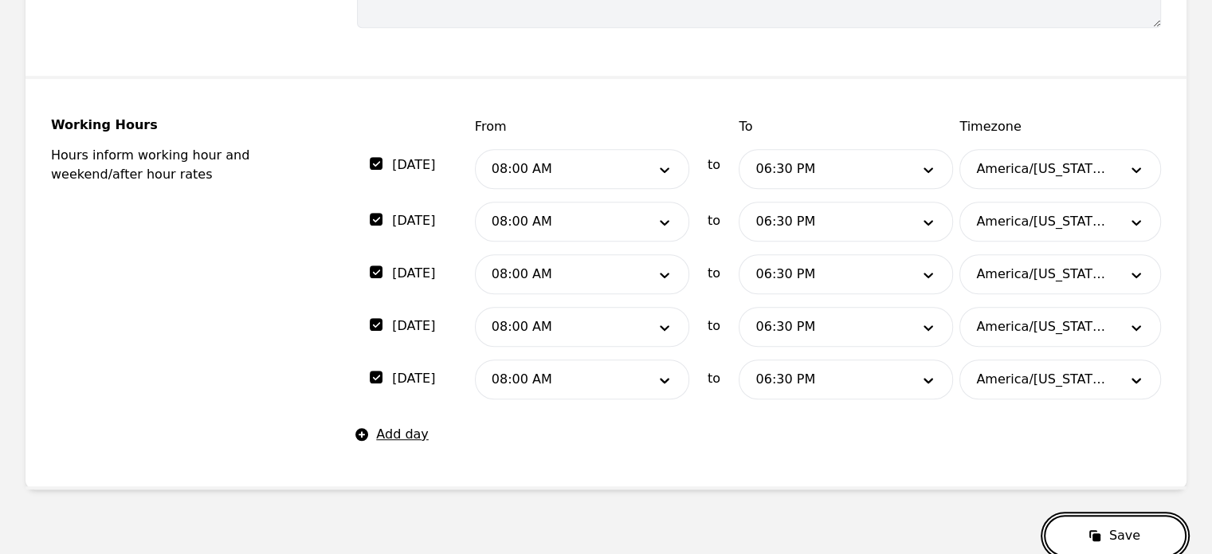
click at [1110, 544] on button "Save" at bounding box center [1115, 535] width 143 height 41
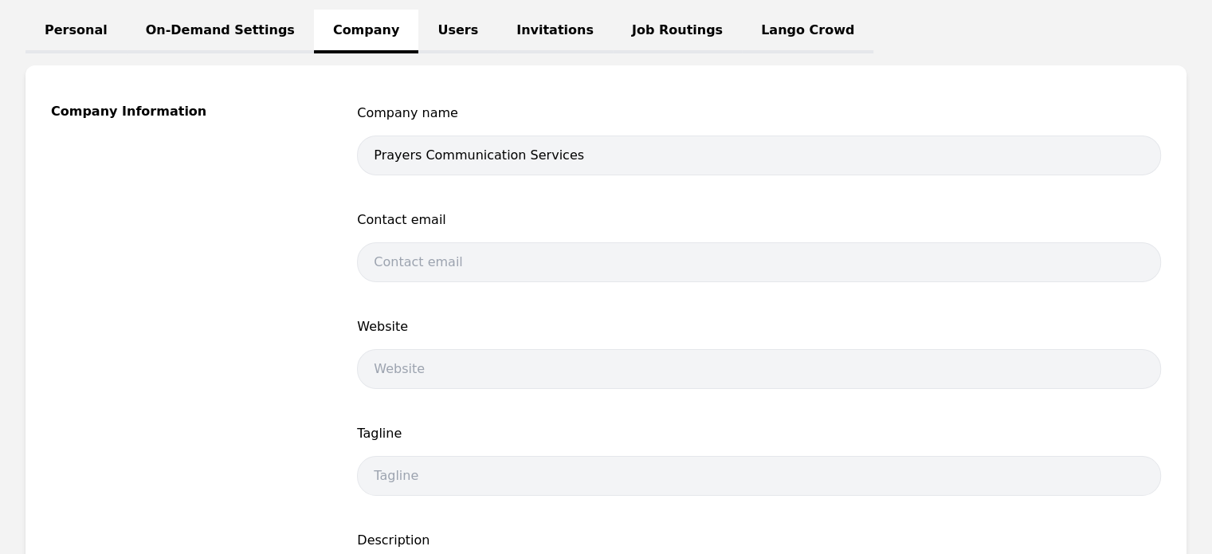
scroll to position [199, 0]
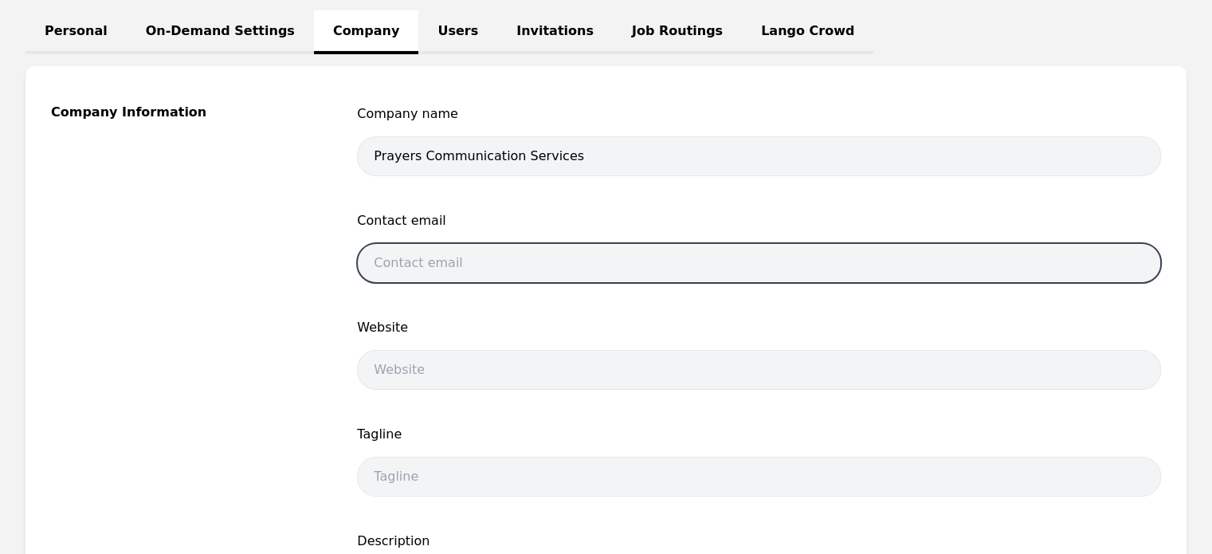
click at [414, 264] on input "email" at bounding box center [759, 263] width 804 height 40
type input "pfrias@prayerscommunications.com"
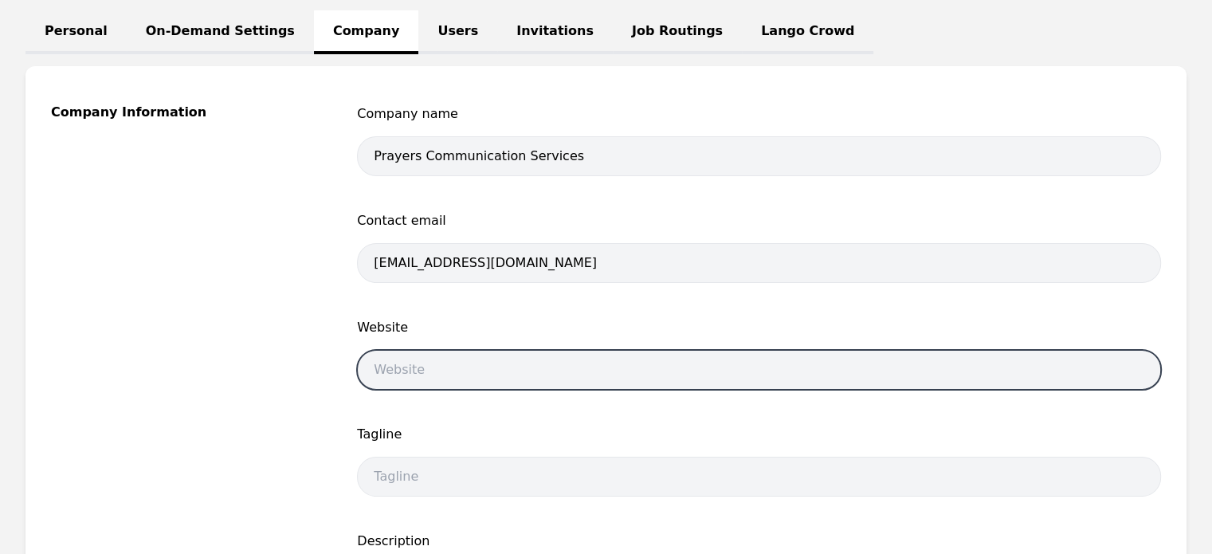
click at [512, 360] on input "url" at bounding box center [759, 370] width 804 height 40
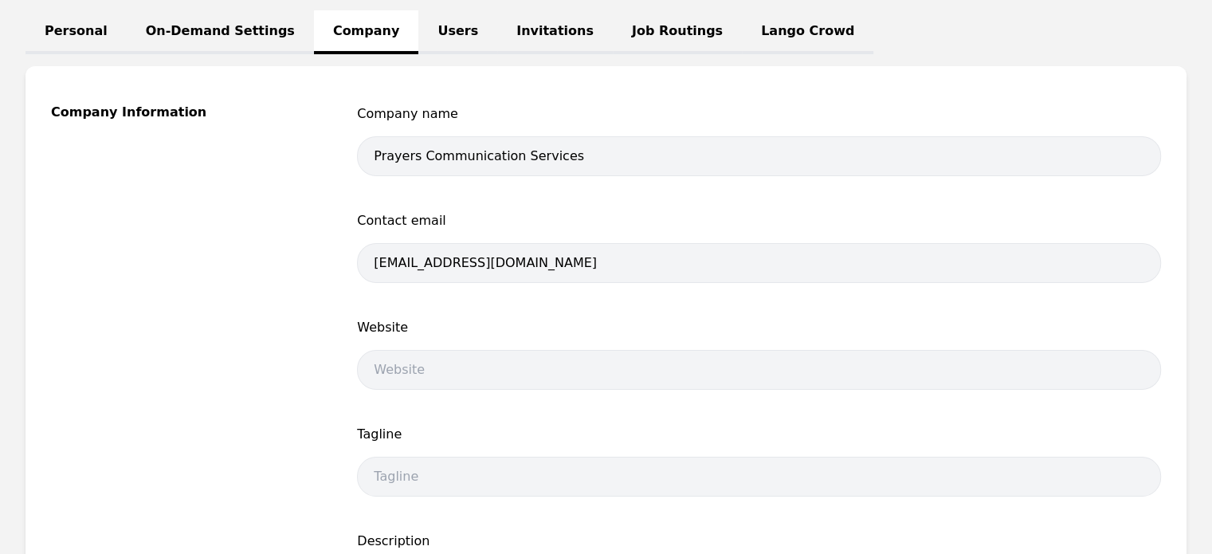
click at [305, 335] on div "Company Information" at bounding box center [185, 444] width 268 height 681
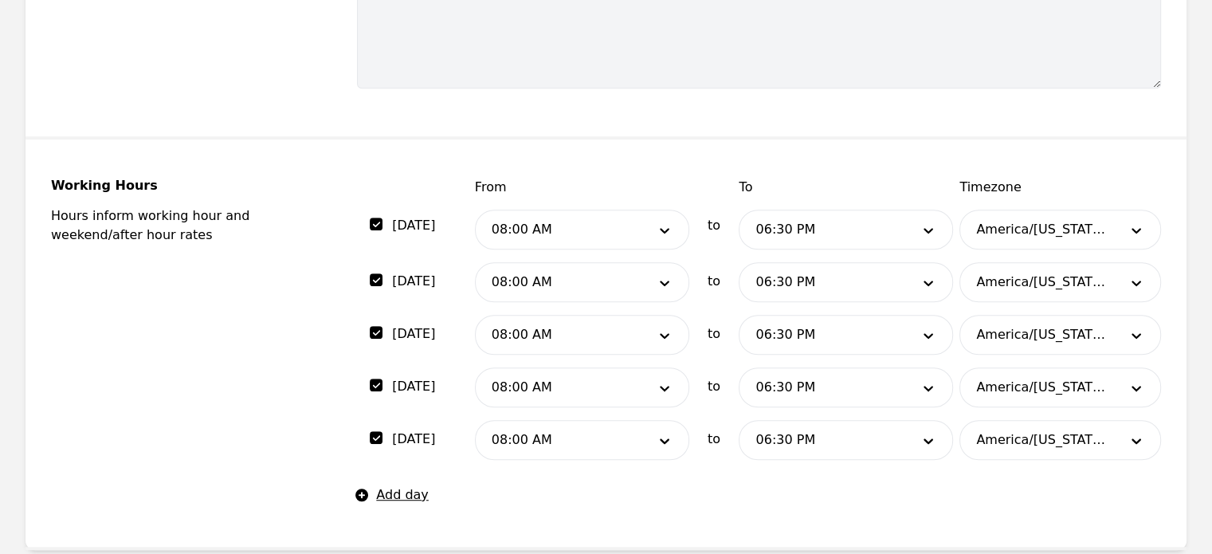
scroll to position [929, 0]
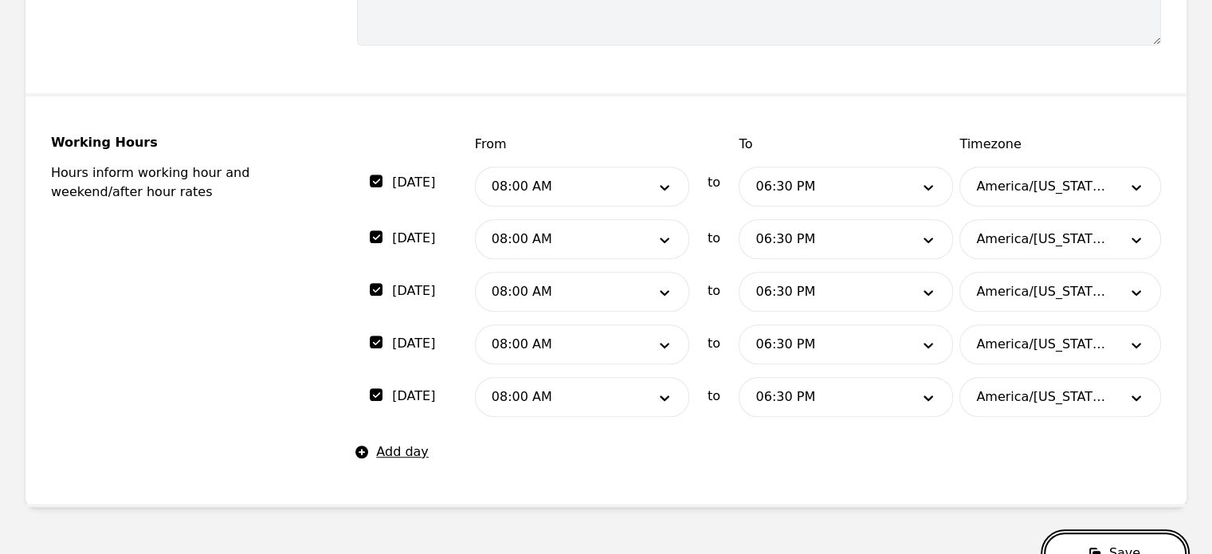
click at [1103, 547] on icon "submit" at bounding box center [1095, 553] width 16 height 16
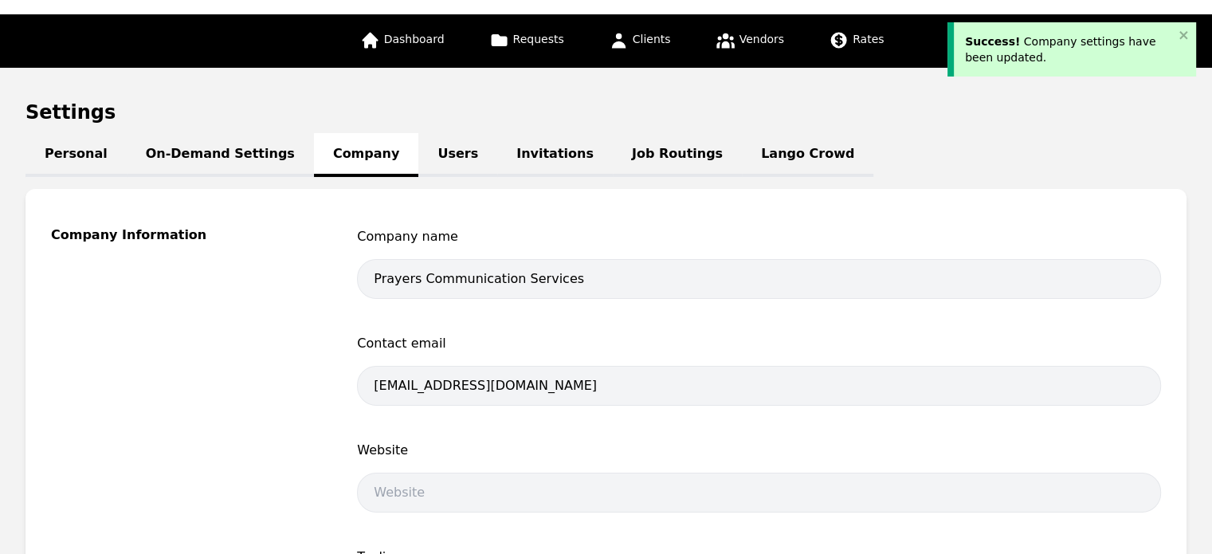
scroll to position [34, 0]
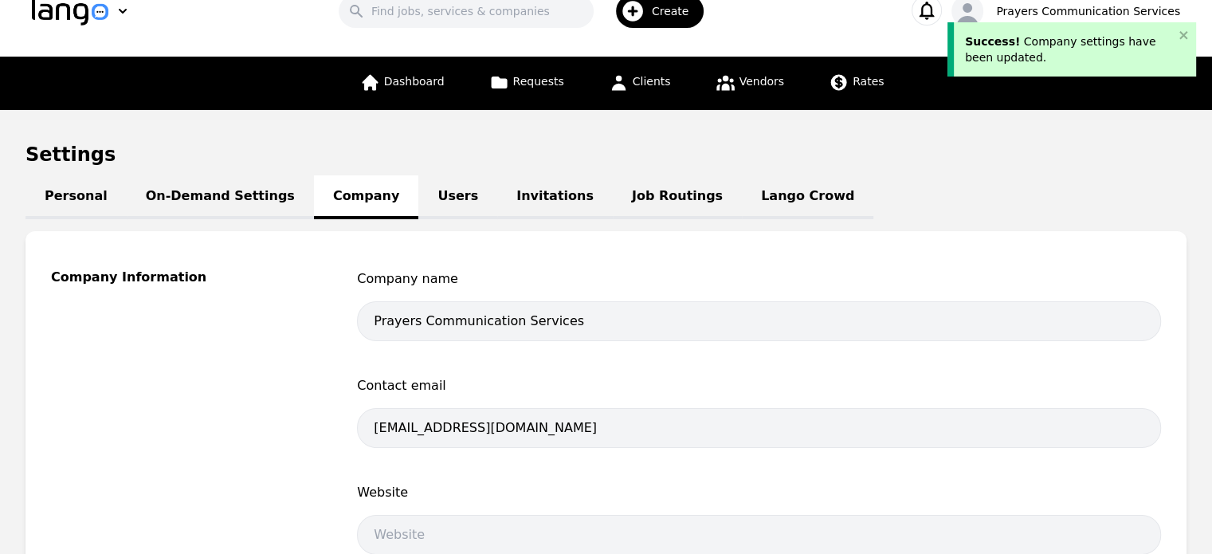
click at [418, 193] on link "Users" at bounding box center [457, 197] width 79 height 44
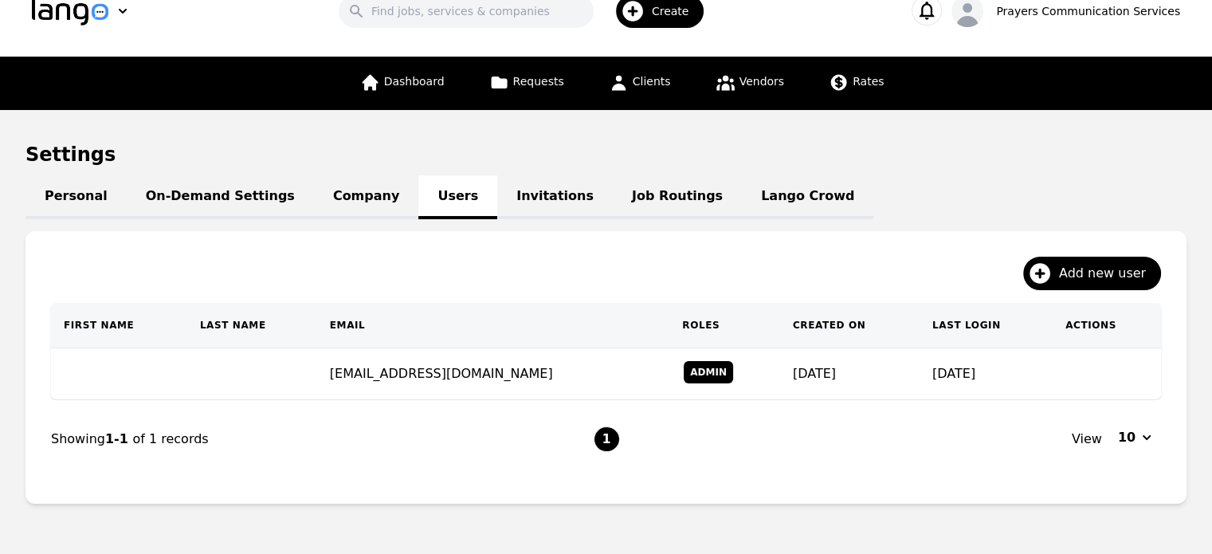
click at [682, 76] on div "Dashboard Requests Clients Vendors Rates" at bounding box center [622, 83] width 543 height 53
click at [653, 86] on span "Clients" at bounding box center [652, 81] width 38 height 13
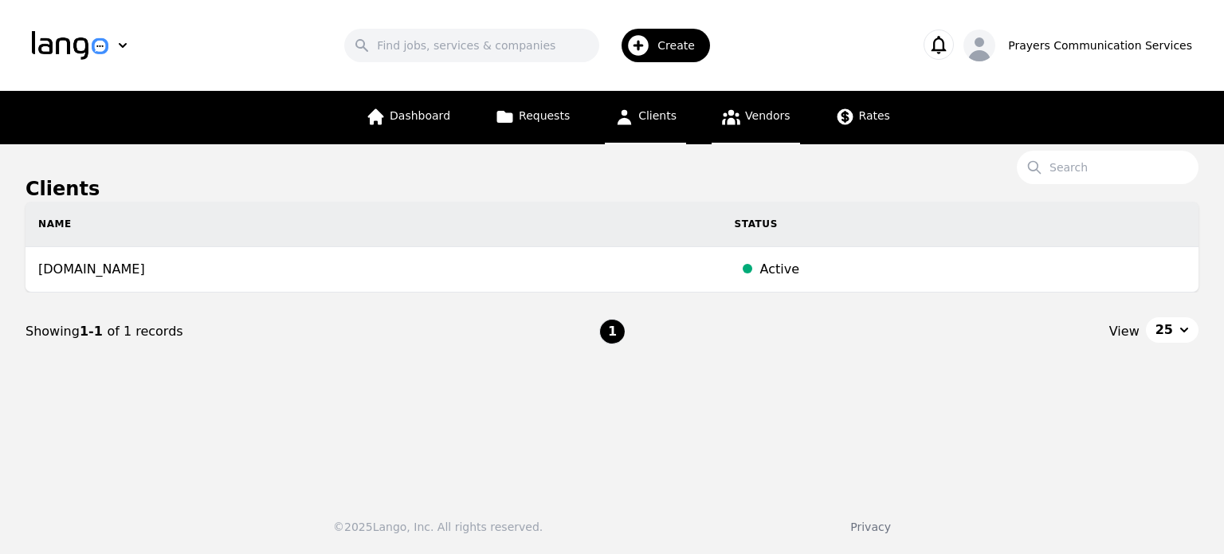
click at [712, 127] on link "Vendors" at bounding box center [756, 117] width 88 height 53
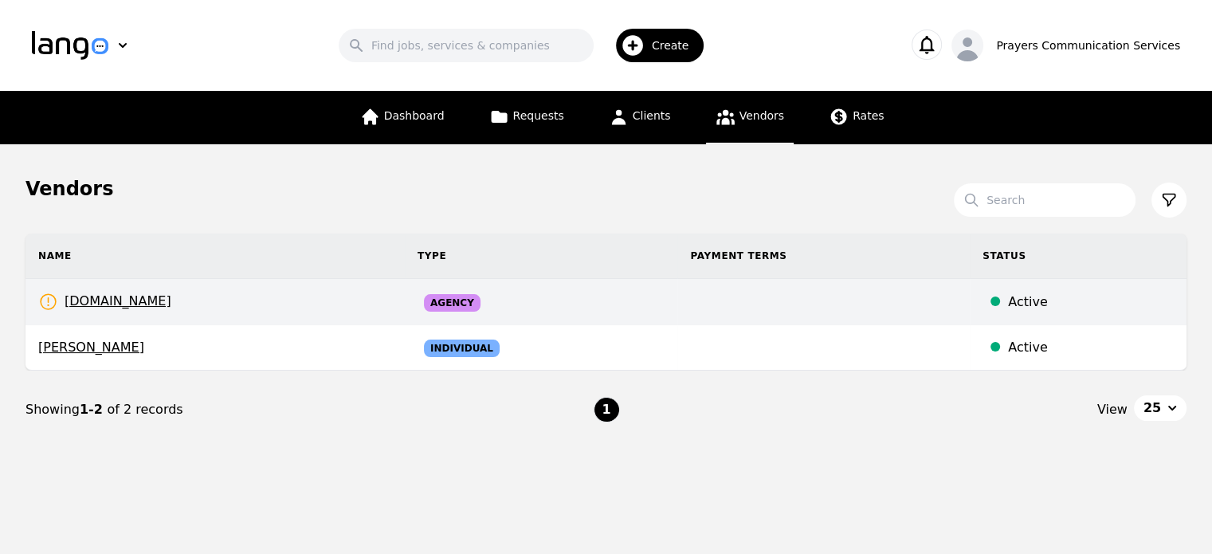
click at [202, 300] on td "prayerscss.com Rates Need to be set" at bounding box center [214, 302] width 379 height 46
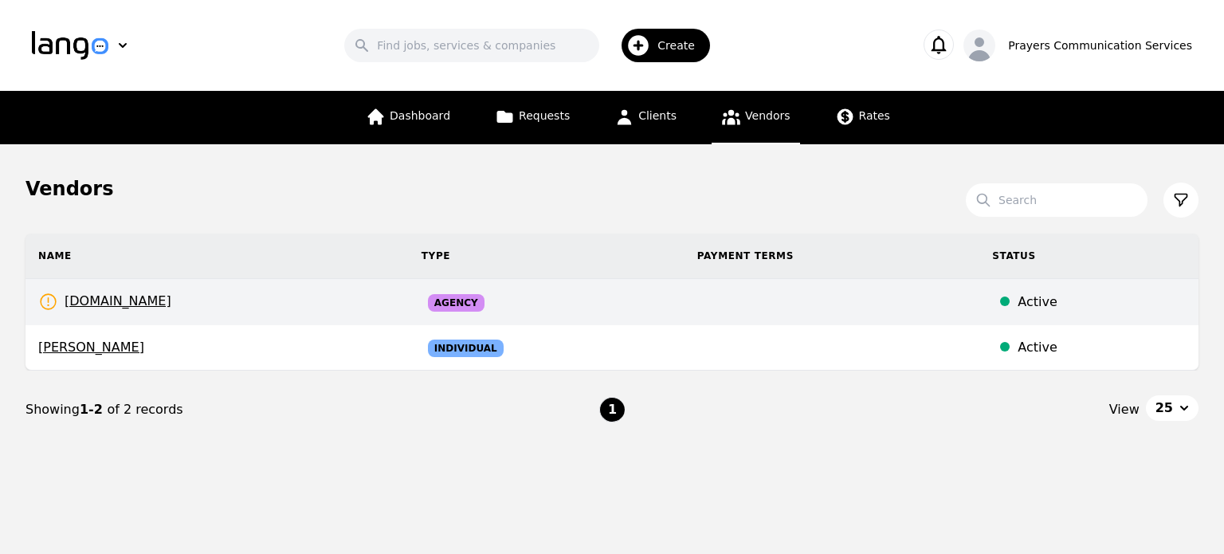
select select "active"
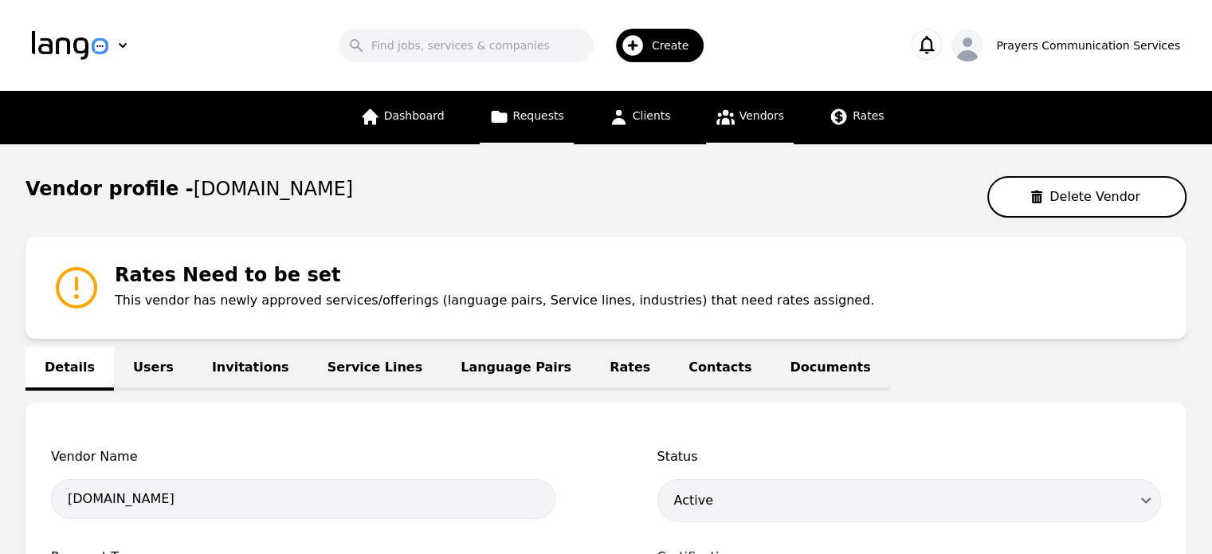
click at [532, 122] on span "Requests" at bounding box center [538, 115] width 51 height 13
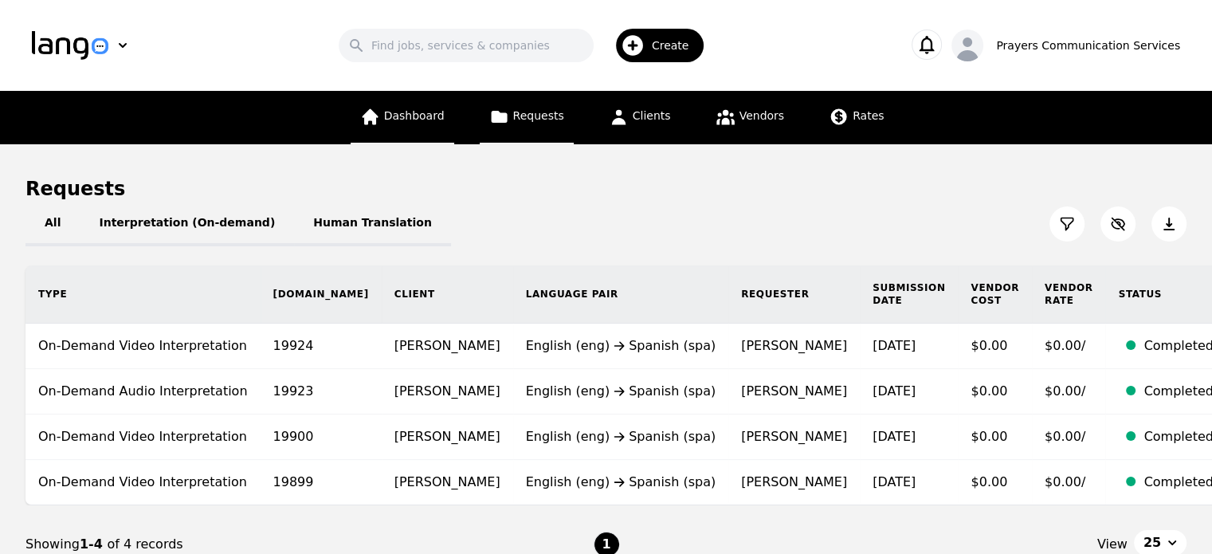
click at [427, 112] on span "Dashboard" at bounding box center [414, 115] width 61 height 13
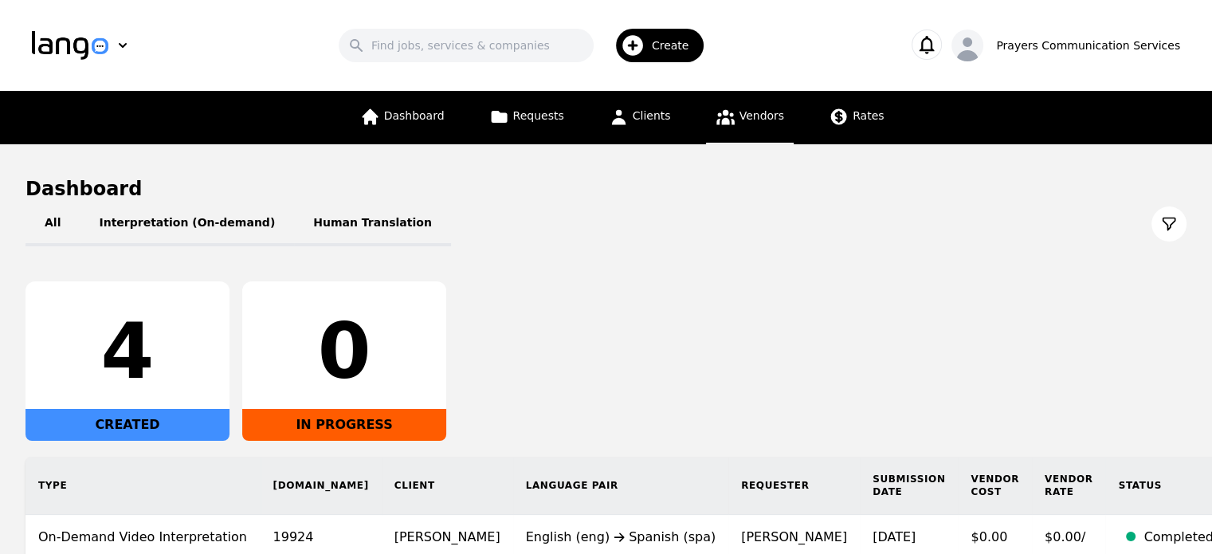
click at [750, 114] on span "Vendors" at bounding box center [761, 115] width 45 height 13
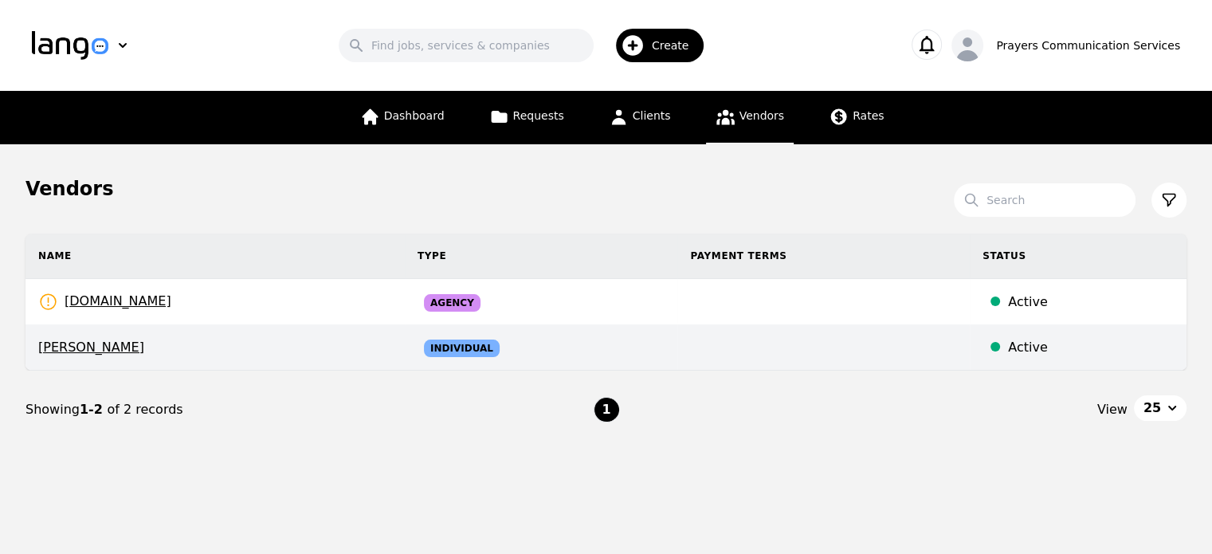
click at [79, 341] on span "Pedro Frias" at bounding box center [215, 347] width 354 height 19
select select "active"
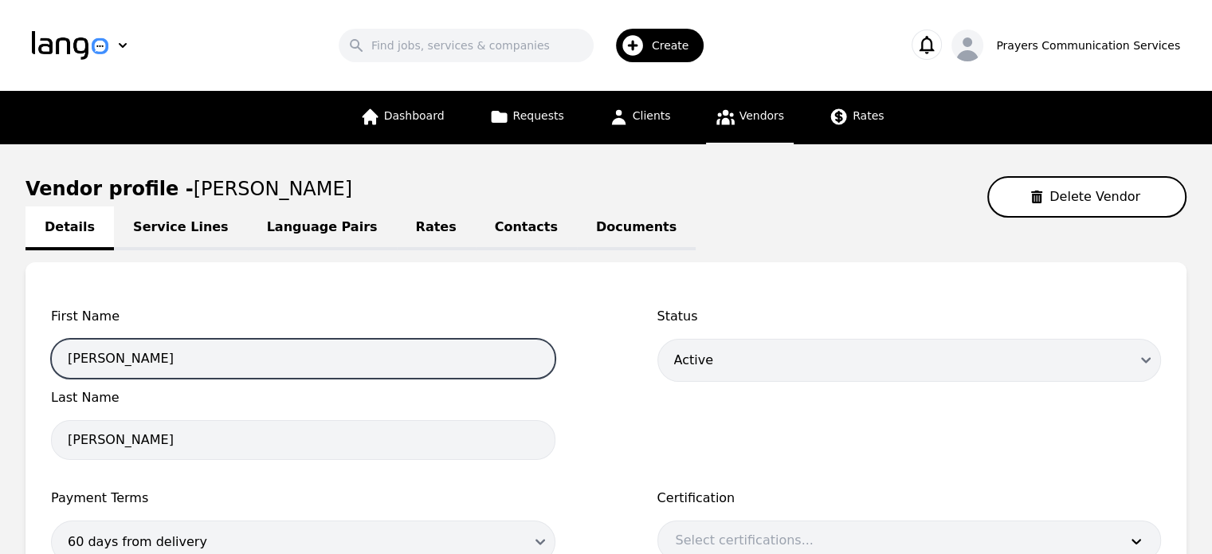
click at [224, 353] on input "Pedro" at bounding box center [303, 359] width 504 height 40
type input "Kevin"
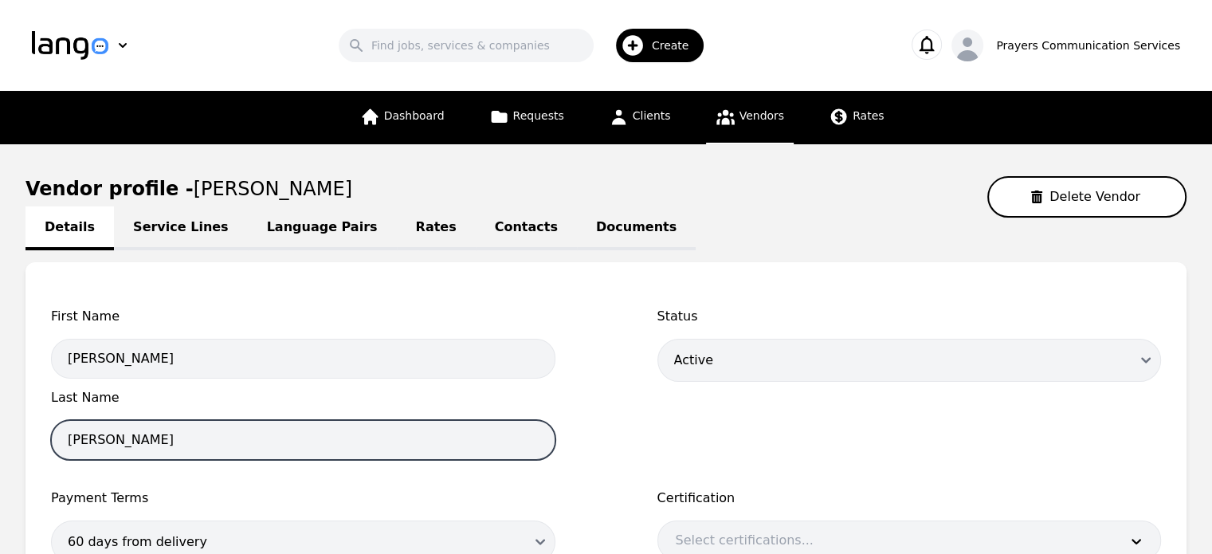
click at [190, 427] on input "Frias" at bounding box center [303, 440] width 504 height 40
type input "Duran"
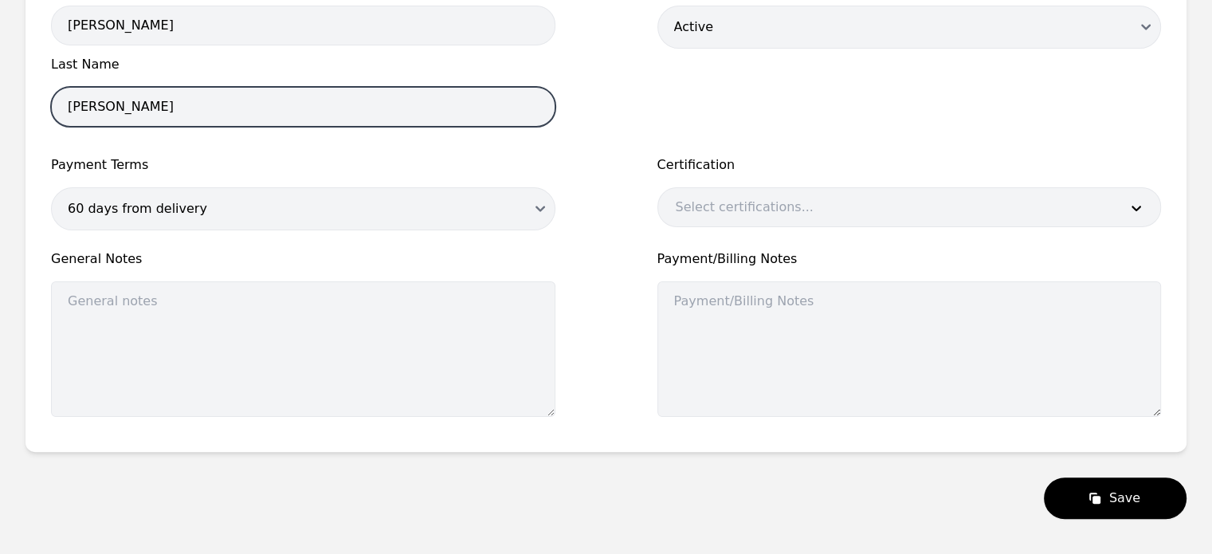
scroll to position [399, 0]
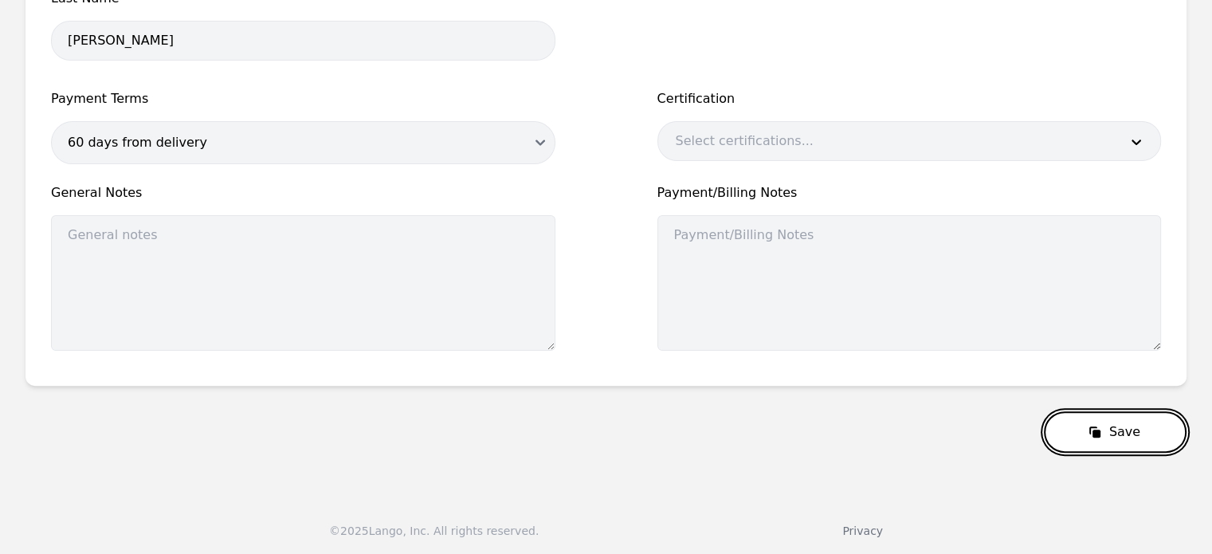
click at [1068, 425] on button "Save" at bounding box center [1115, 431] width 143 height 41
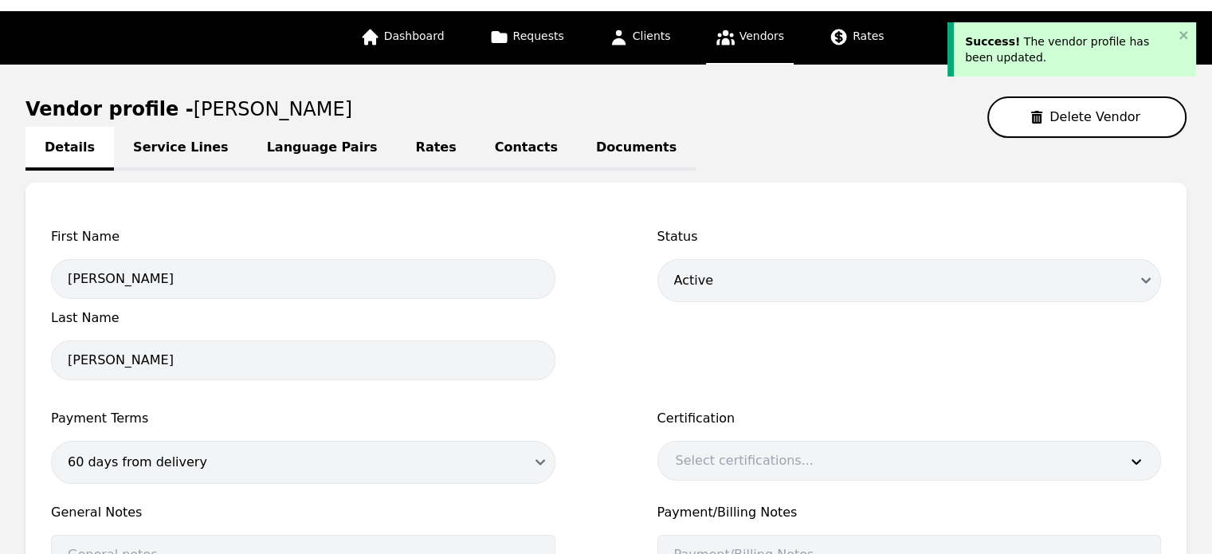
scroll to position [0, 0]
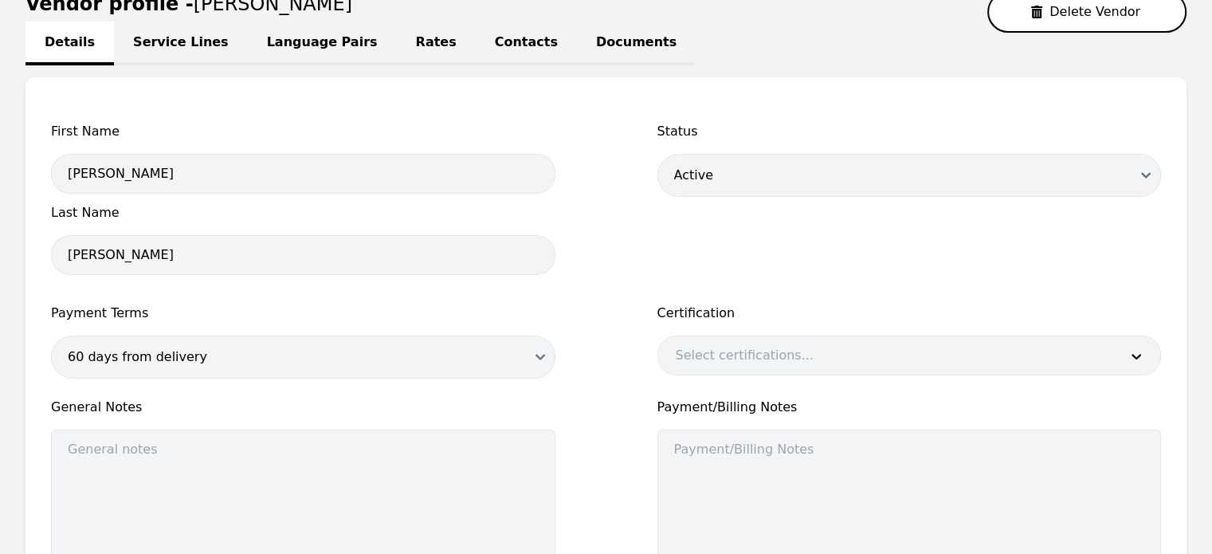
click at [582, 255] on div "First Name Kevin Last Name Duran Status Draft Active Disabled Payment Terms 60 …" at bounding box center [606, 348] width 1110 height 453
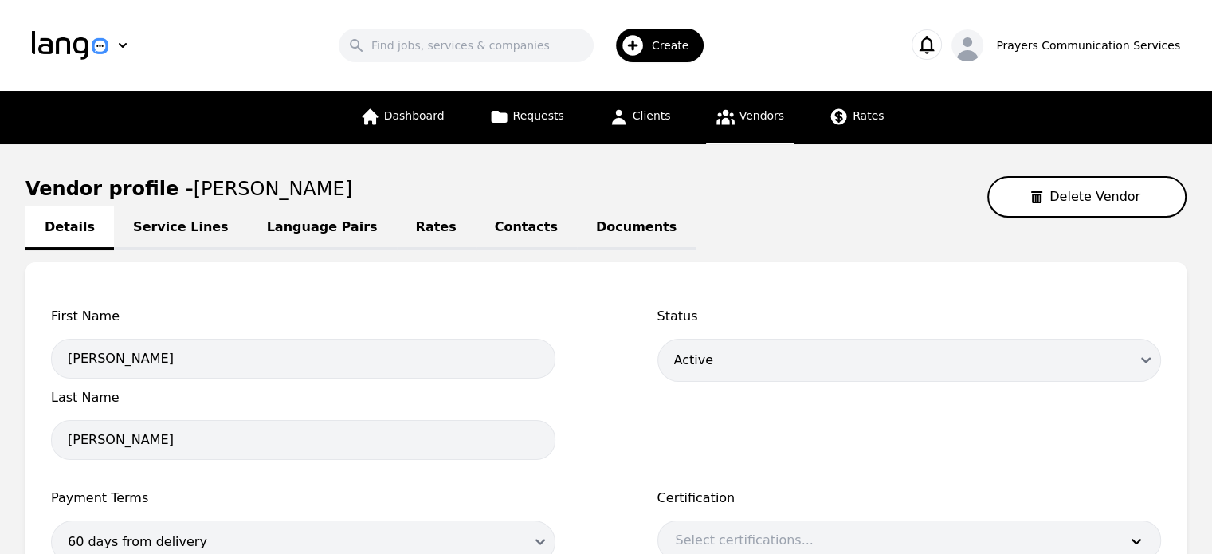
scroll to position [399, 0]
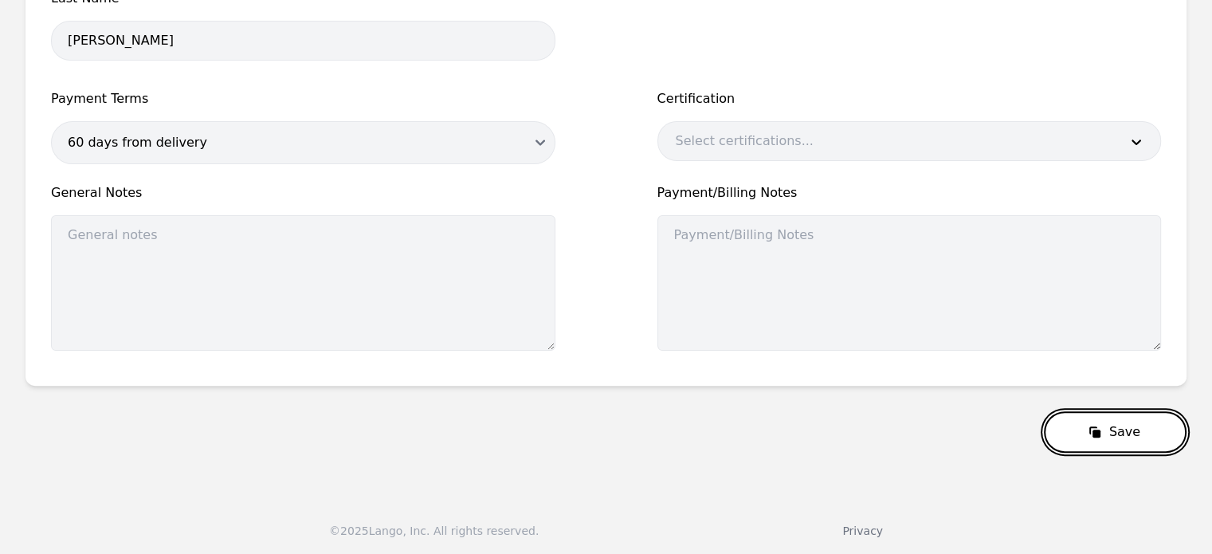
click at [1078, 426] on button "Save" at bounding box center [1115, 431] width 143 height 41
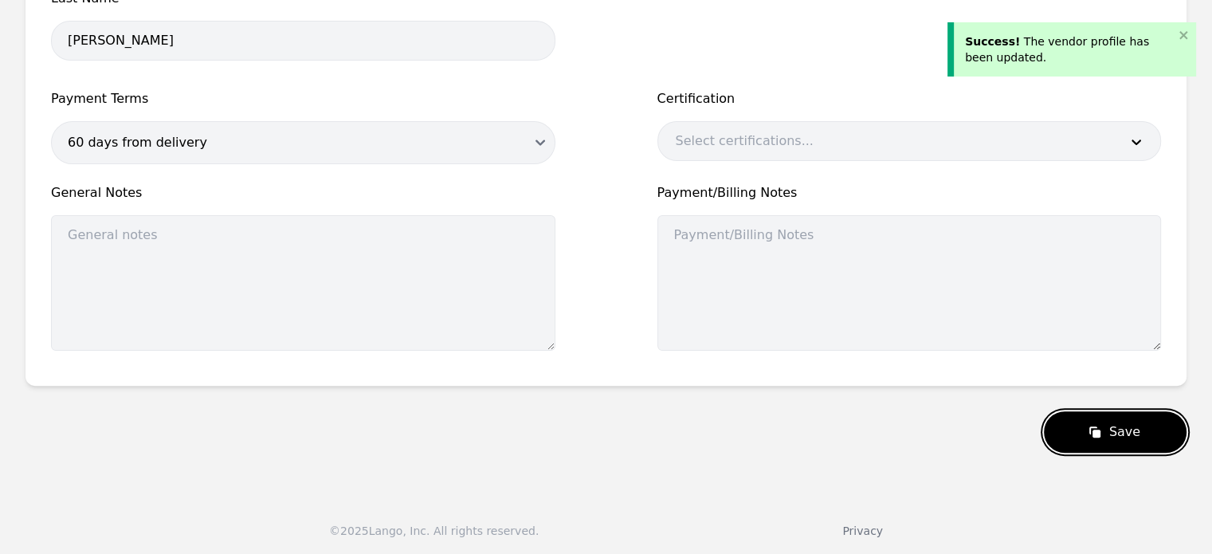
scroll to position [0, 0]
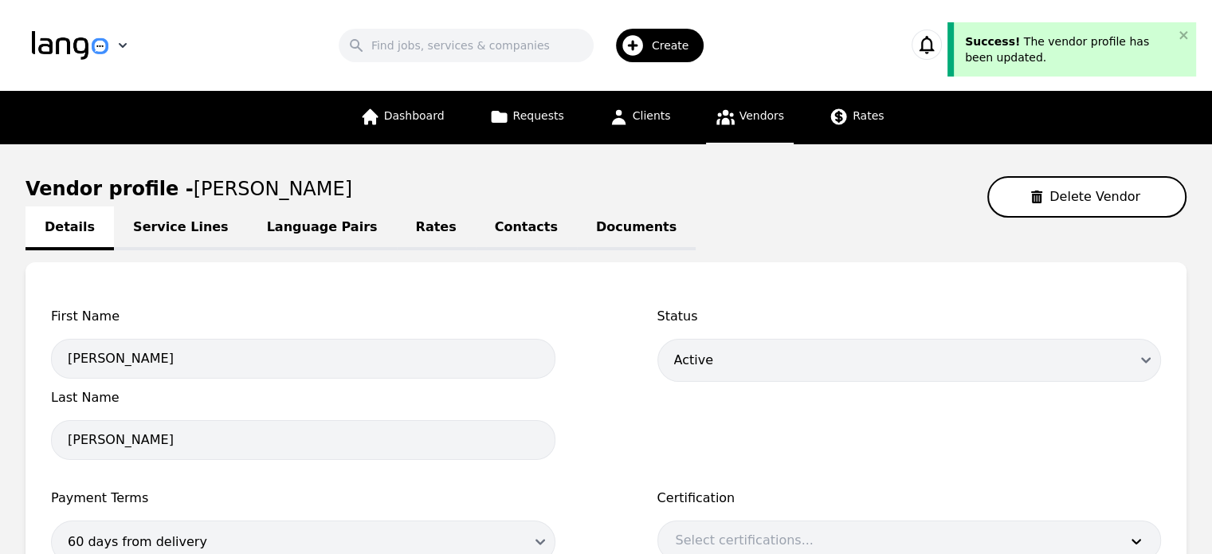
click at [90, 52] on img "button" at bounding box center [70, 45] width 76 height 29
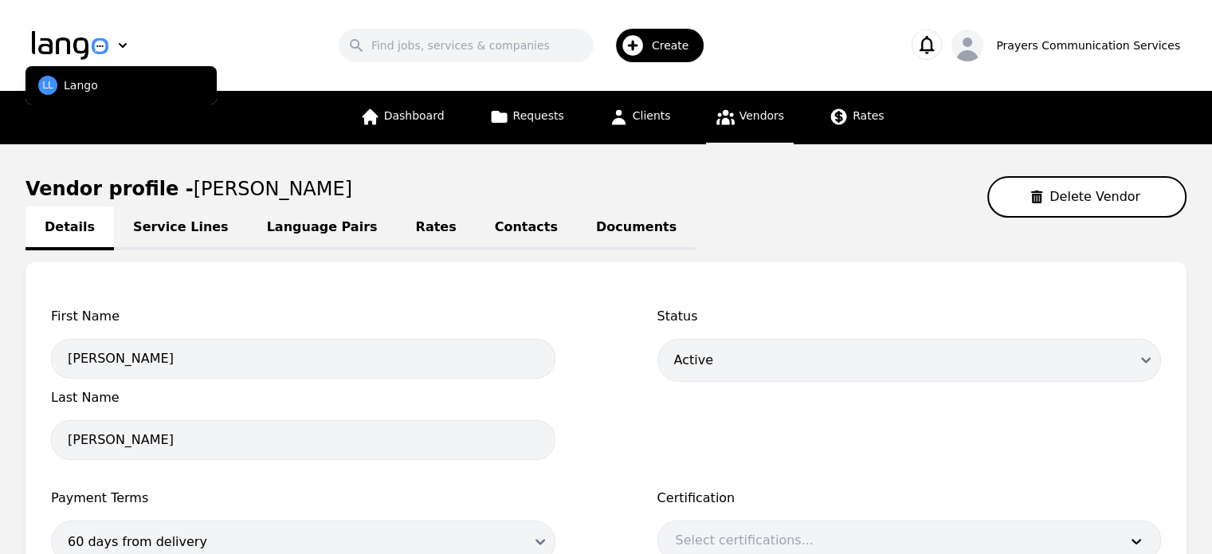
click at [87, 92] on p "Lango" at bounding box center [81, 85] width 34 height 16
click at [410, 113] on span "Dashboard" at bounding box center [414, 115] width 61 height 13
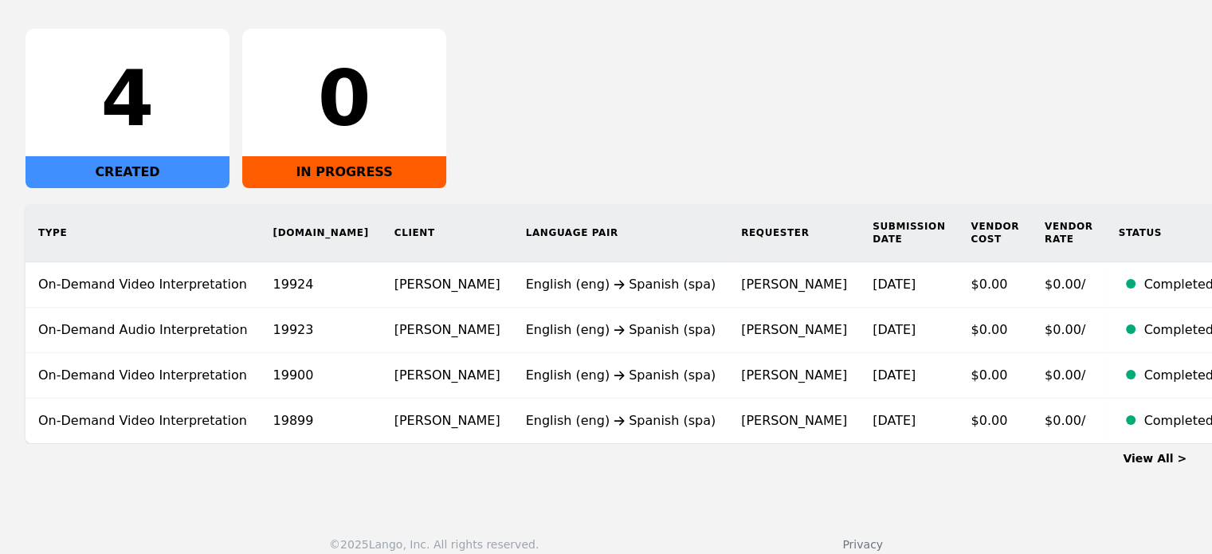
scroll to position [254, 0]
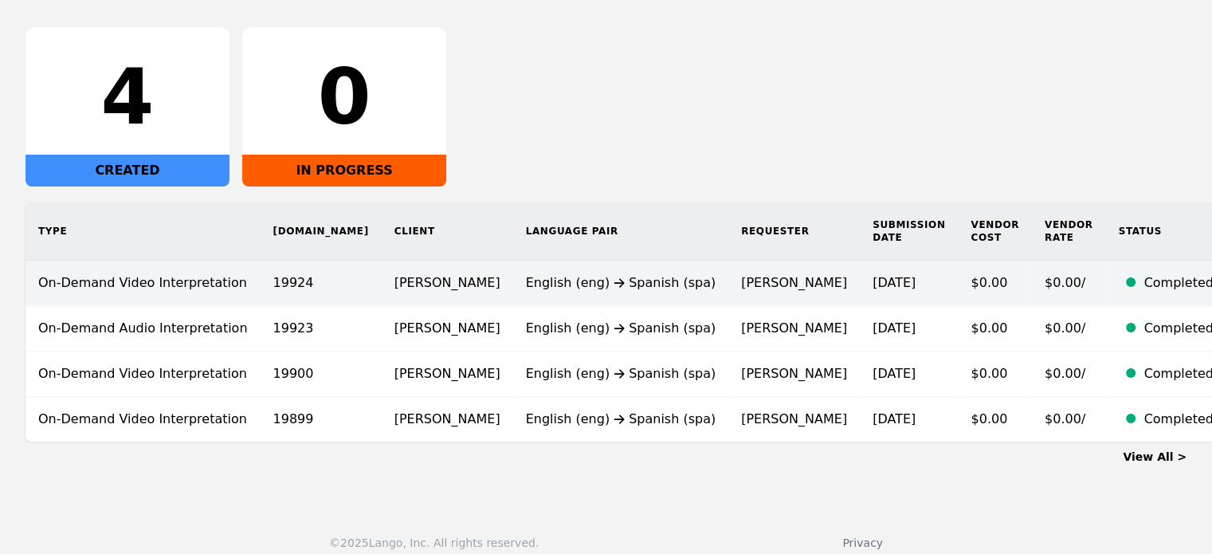
click at [610, 277] on icon at bounding box center [619, 283] width 19 height 13
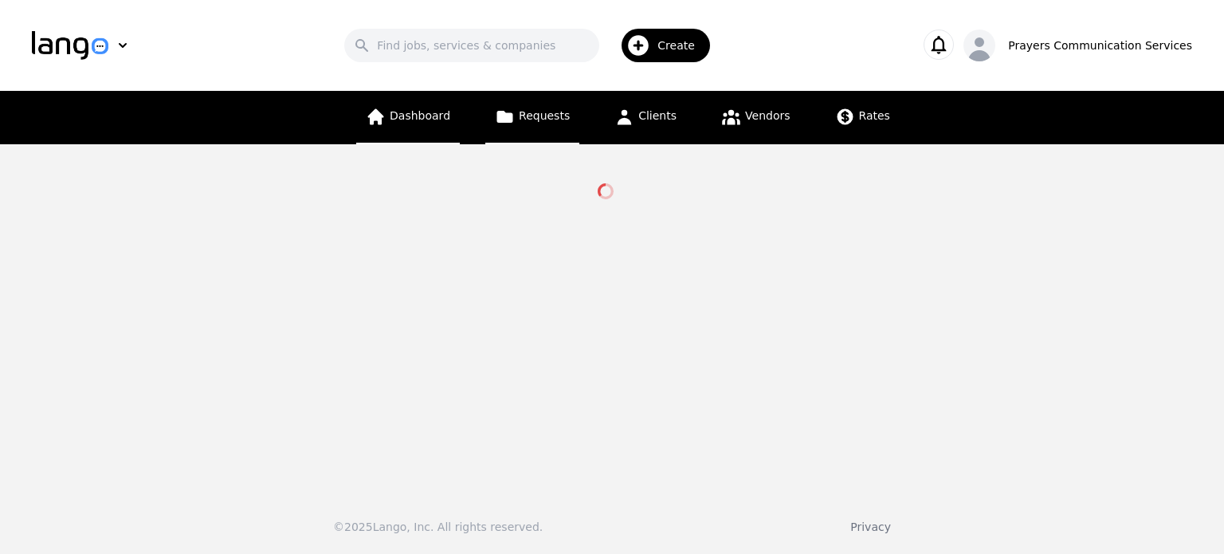
click at [432, 133] on link "Dashboard" at bounding box center [408, 117] width 104 height 53
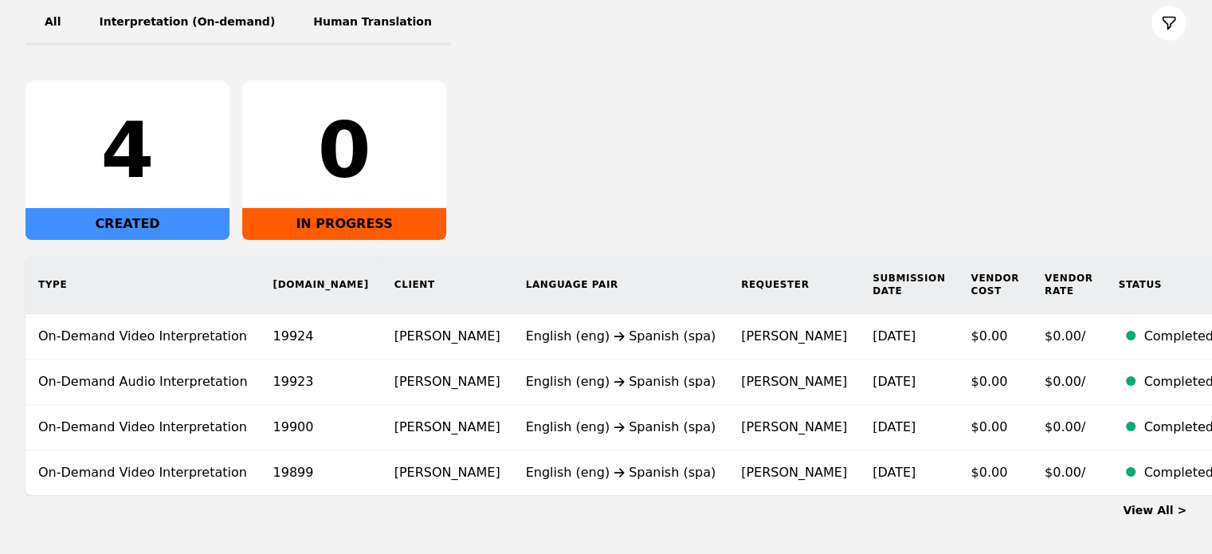
scroll to position [202, 0]
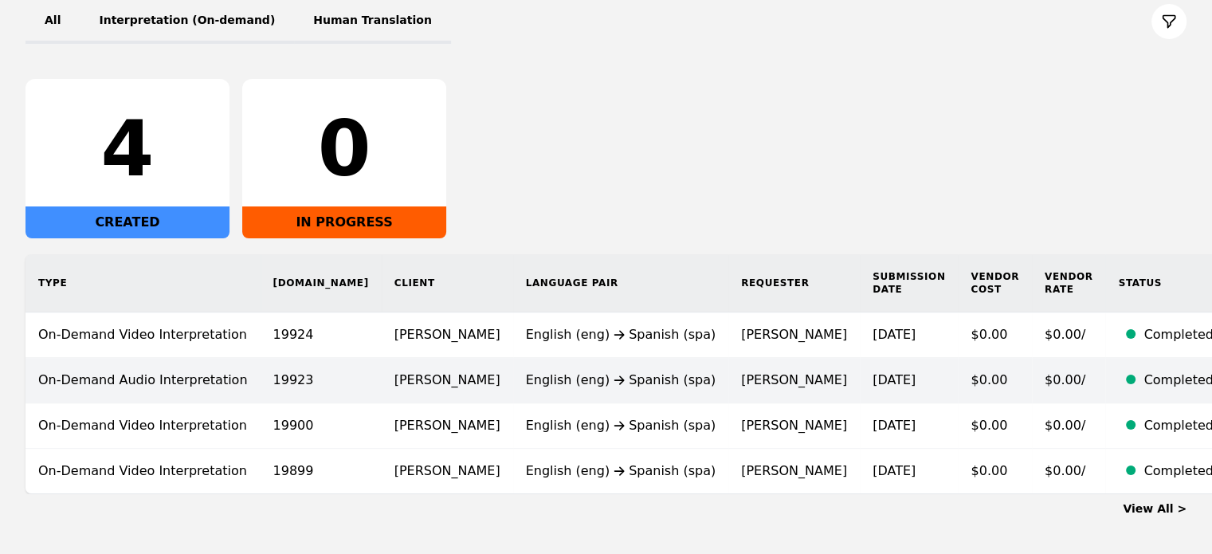
click at [526, 371] on div "English (eng) Spanish (spa)" at bounding box center [621, 380] width 190 height 19
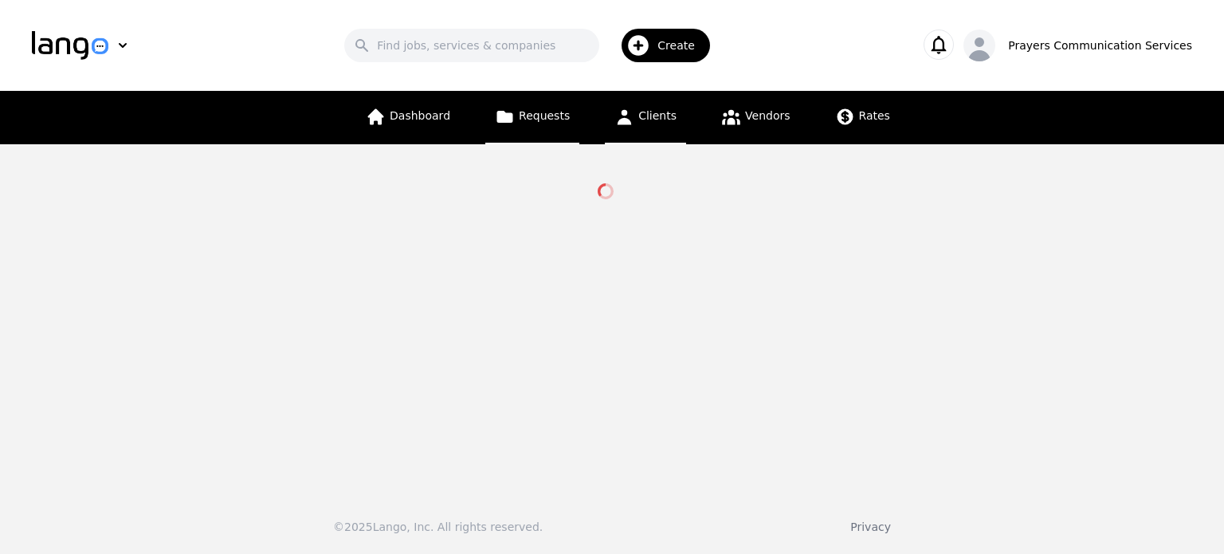
click at [665, 118] on span "Clients" at bounding box center [657, 115] width 38 height 13
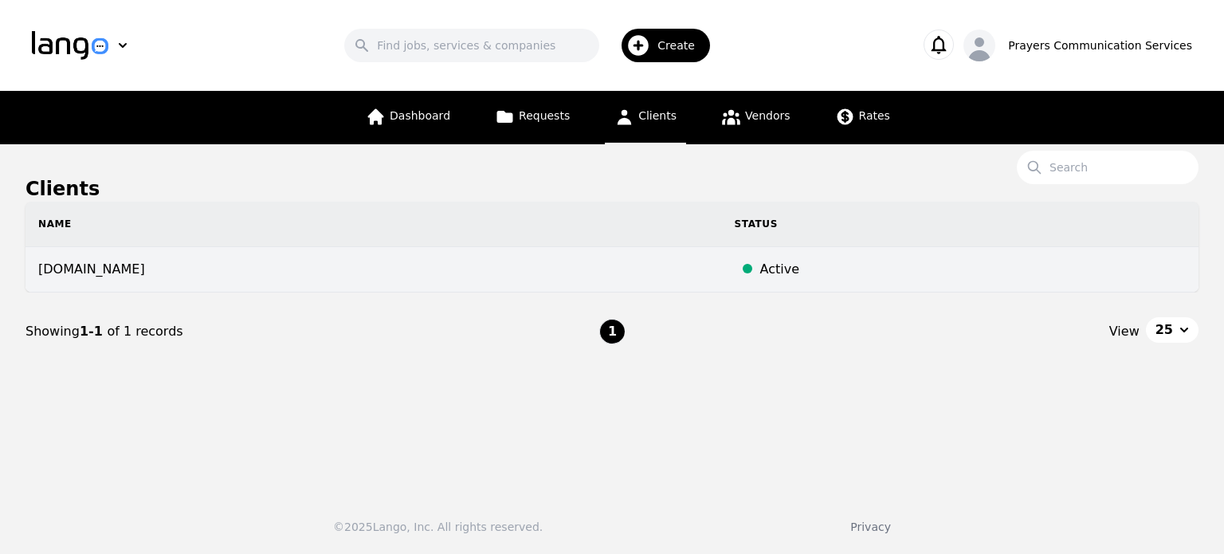
click at [633, 277] on td "prayerscss.com" at bounding box center [373, 269] width 696 height 45
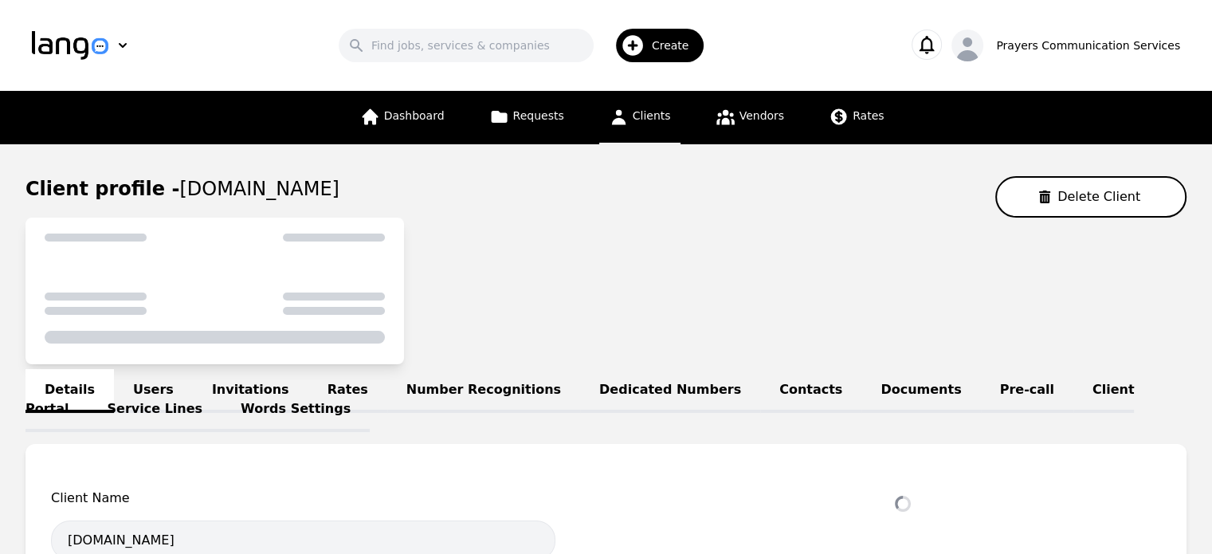
select select "active"
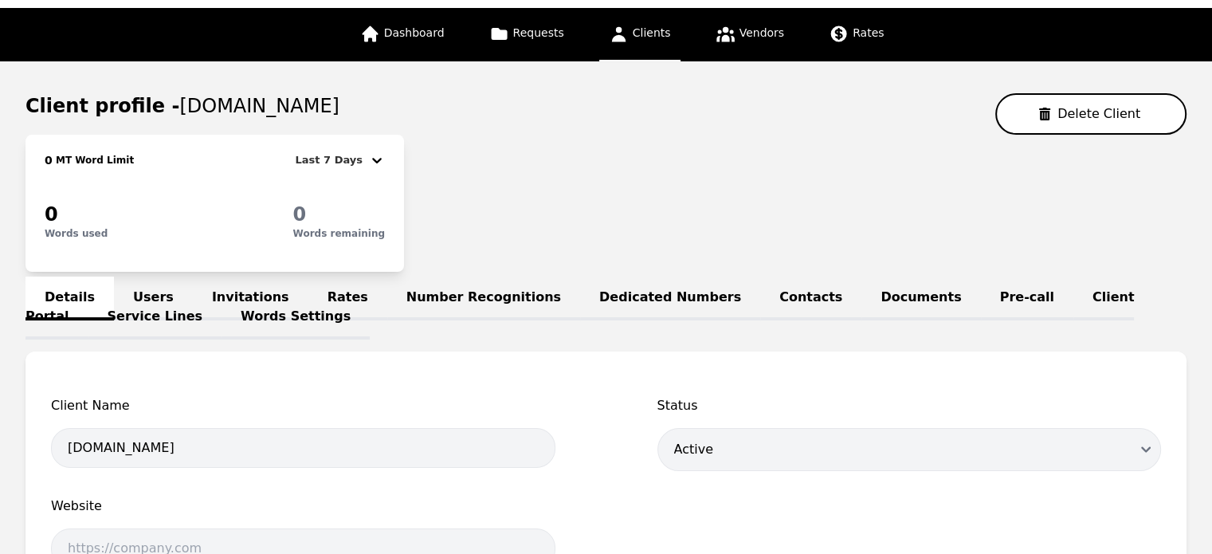
scroll to position [84, 0]
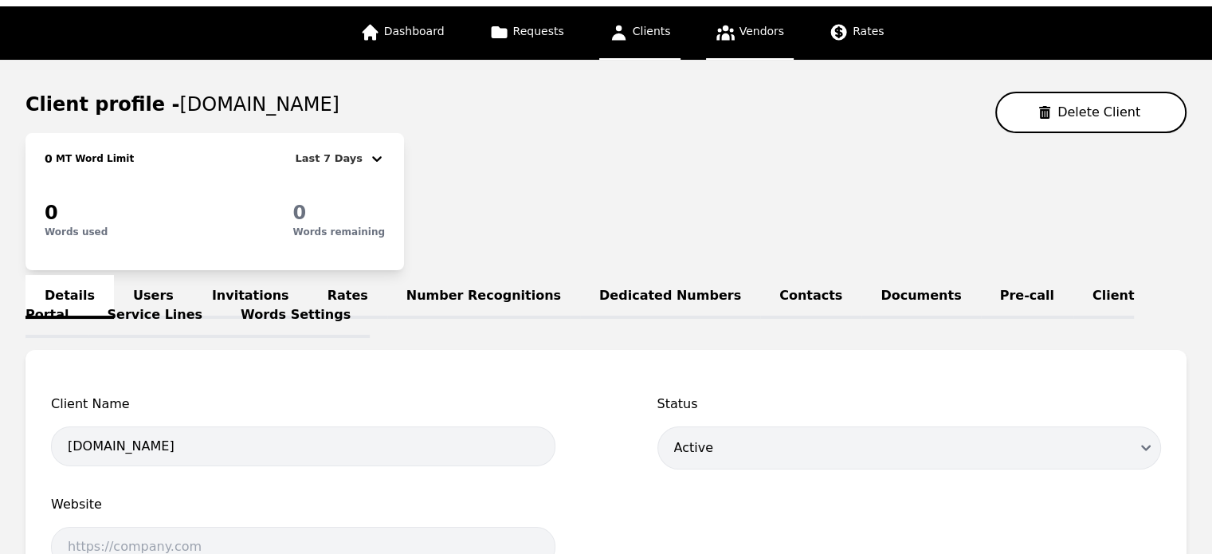
click at [742, 22] on link "Vendors" at bounding box center [750, 32] width 88 height 53
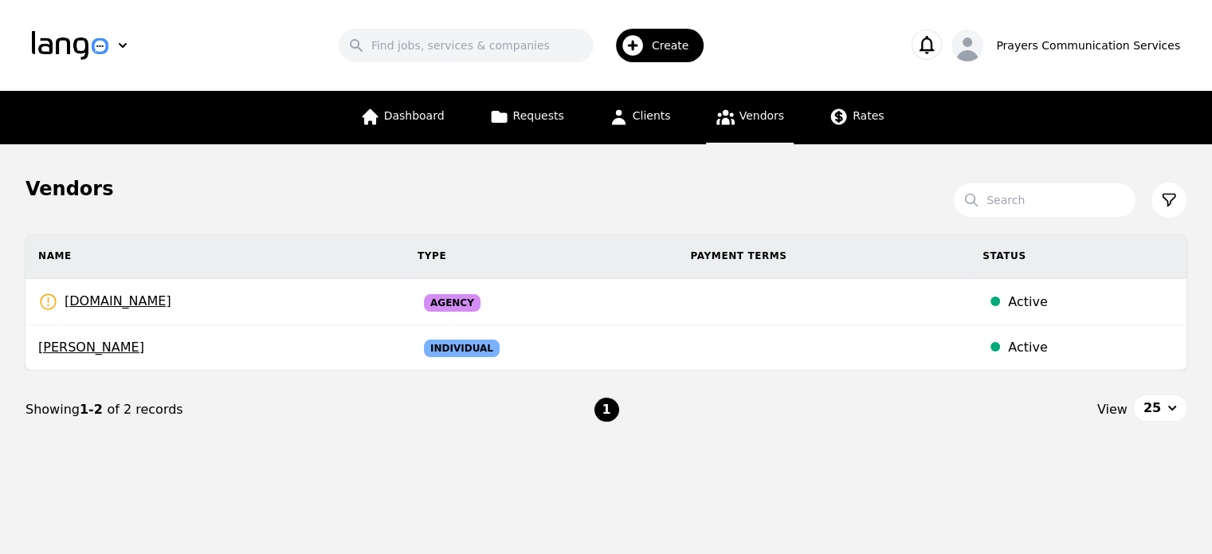
click at [405, 223] on section "Search Name Type Payment Terms Status prayerscss.com Rates Need to be set Agenc…" at bounding box center [605, 341] width 1161 height 279
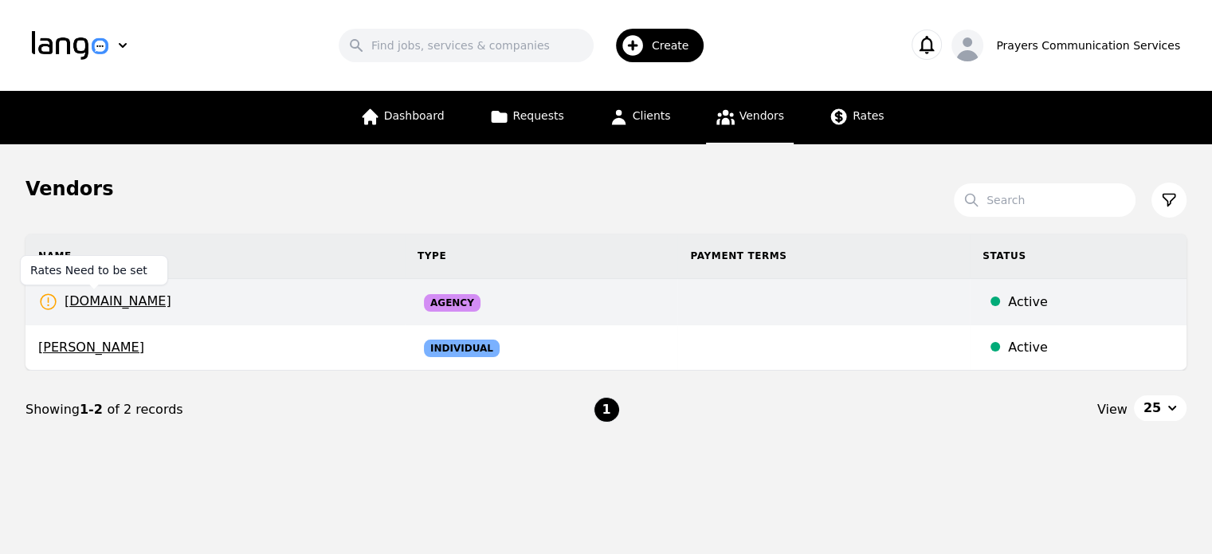
click at [47, 299] on icon at bounding box center [48, 302] width 20 height 20
select select "active"
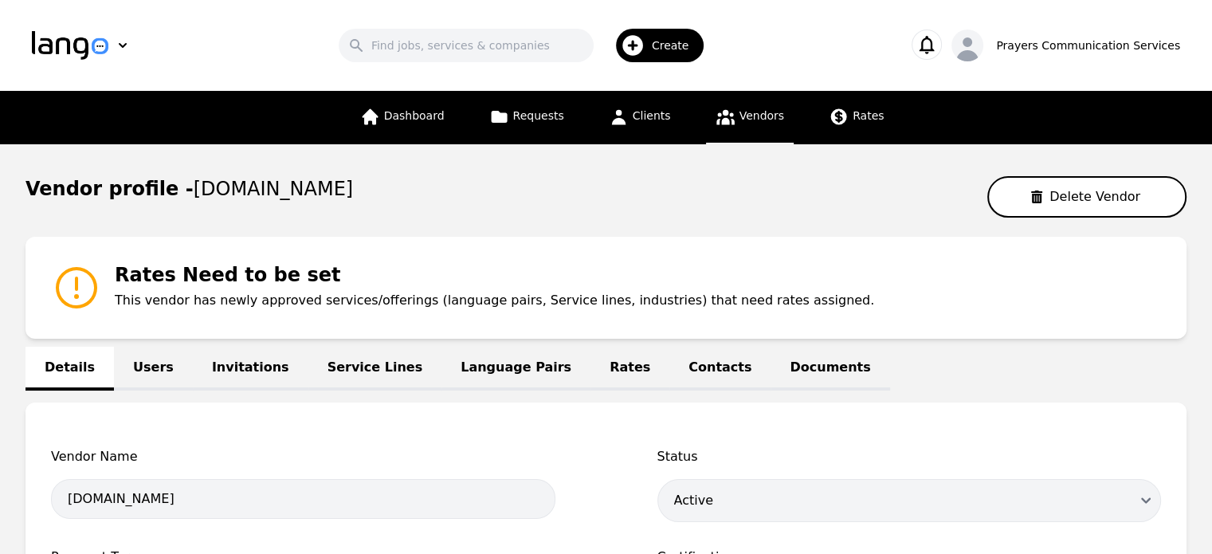
click at [660, 53] on div "Create" at bounding box center [660, 45] width 88 height 33
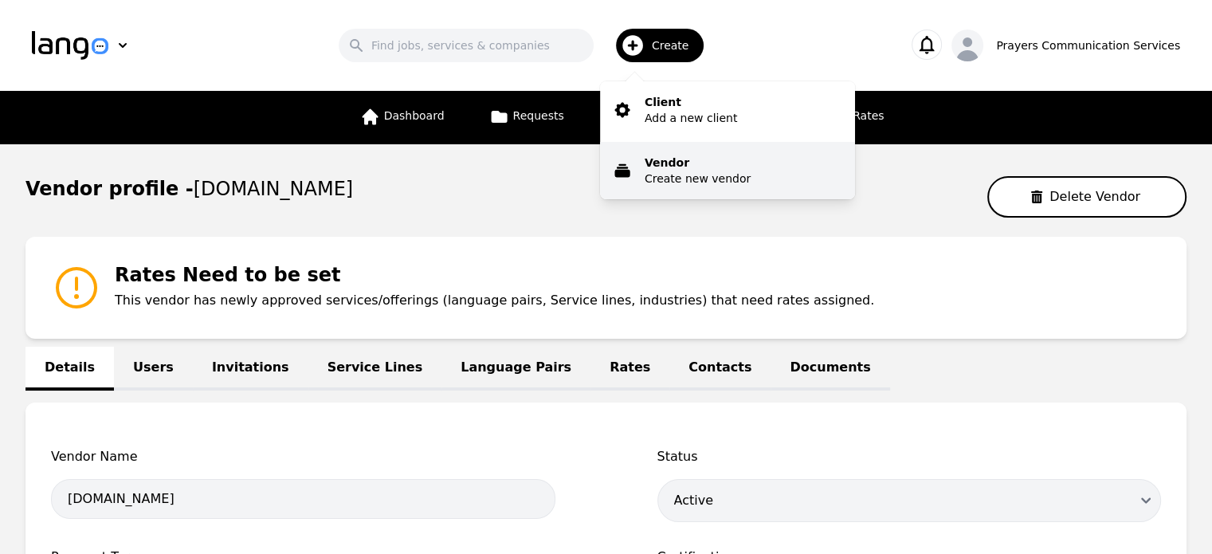
click at [696, 162] on p "Vendor" at bounding box center [698, 163] width 106 height 16
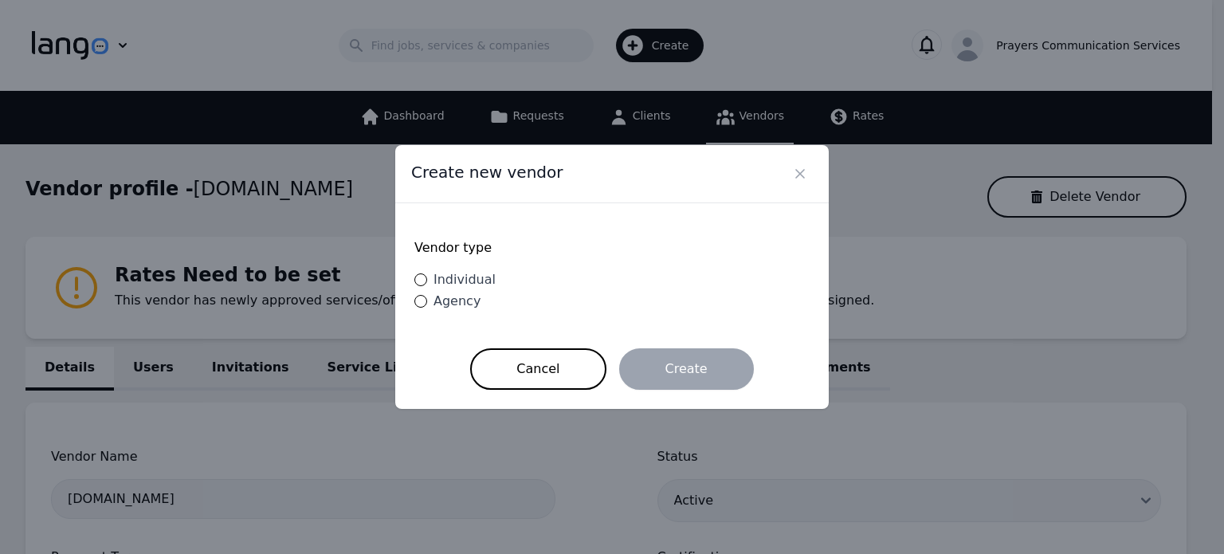
click at [447, 283] on span "Individual" at bounding box center [464, 279] width 62 height 15
click at [427, 283] on input "Individual" at bounding box center [420, 279] width 13 height 13
radio input "true"
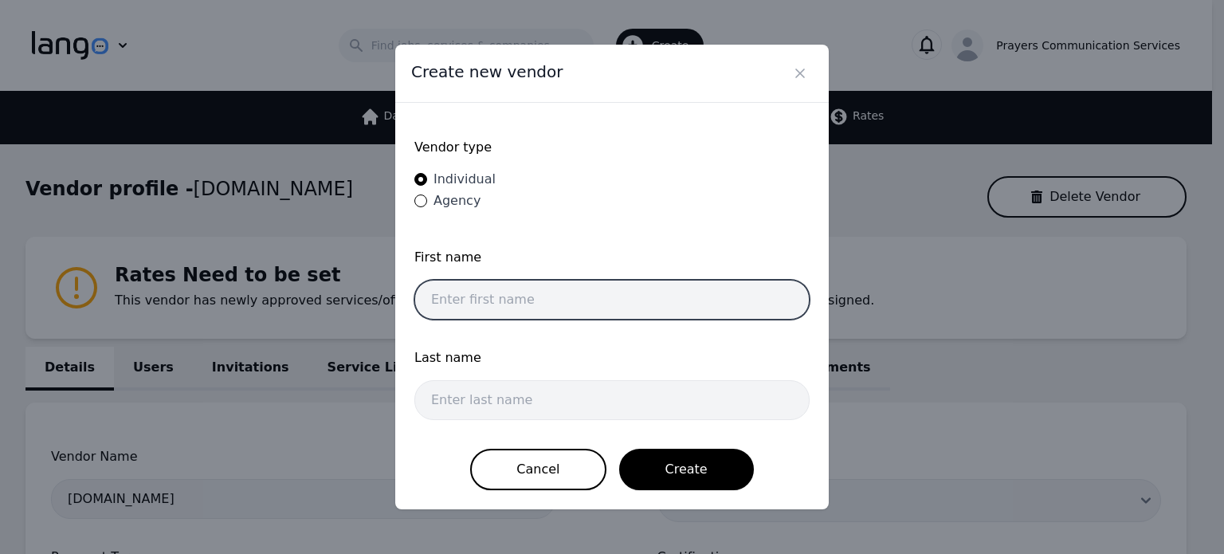
click at [485, 297] on input "text" at bounding box center [611, 300] width 395 height 40
click at [533, 295] on input "text" at bounding box center [611, 300] width 395 height 40
type input "Luisa"
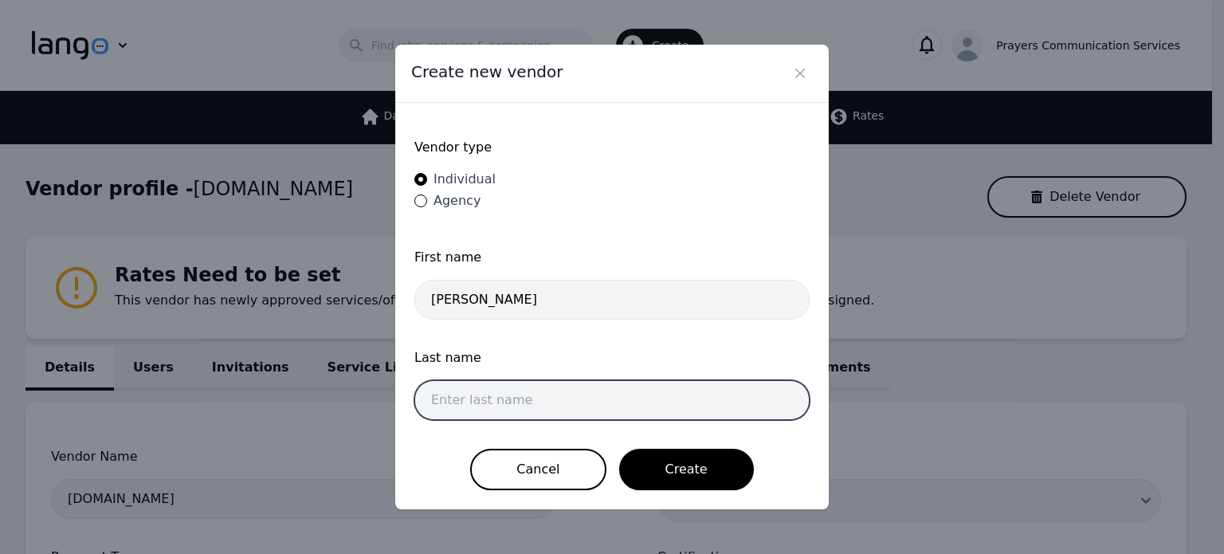
click at [487, 402] on input "text" at bounding box center [611, 400] width 395 height 40
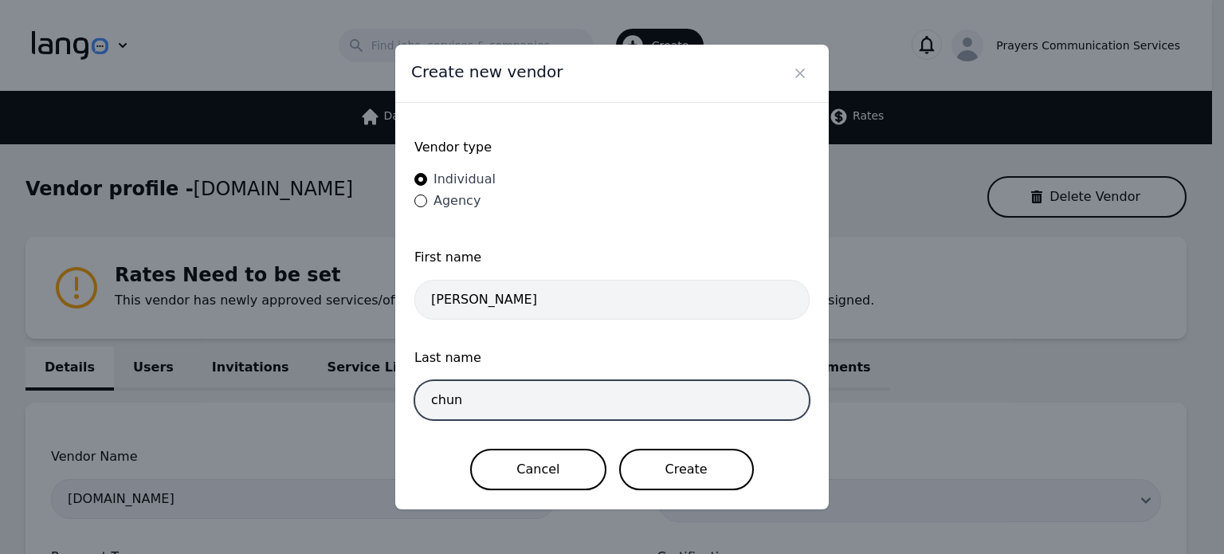
type input "chun"
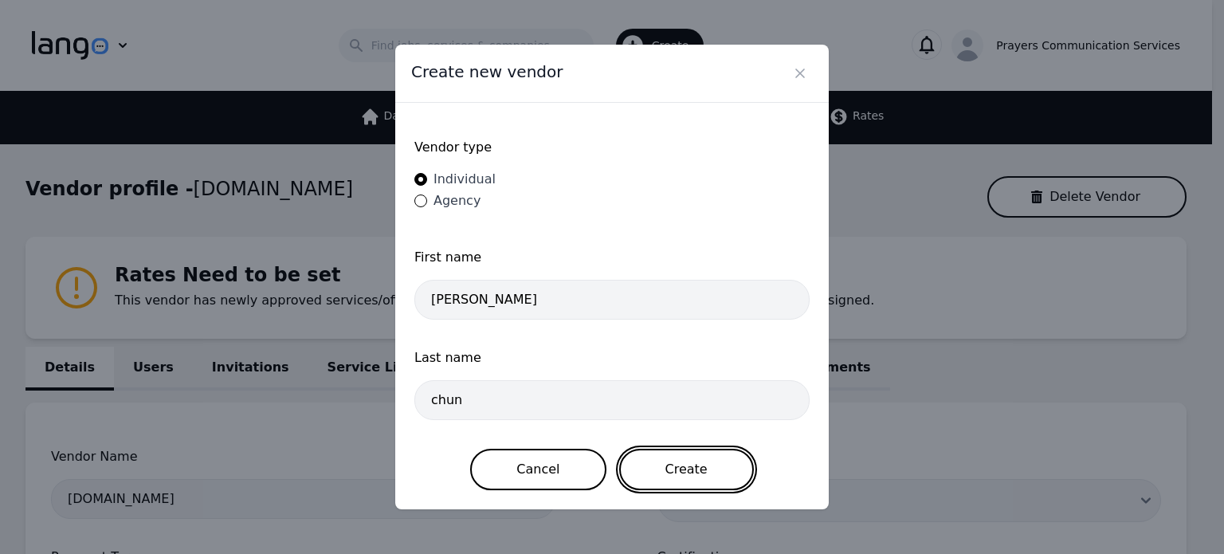
click at [713, 462] on button "Create" at bounding box center [686, 469] width 135 height 41
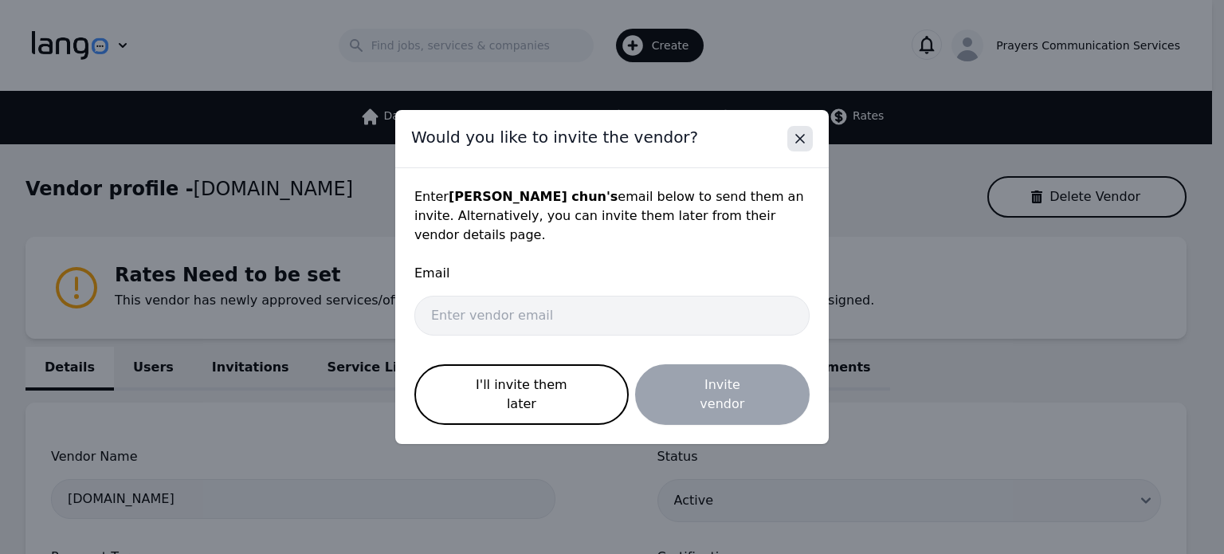
click at [798, 147] on icon "Close" at bounding box center [800, 139] width 16 height 16
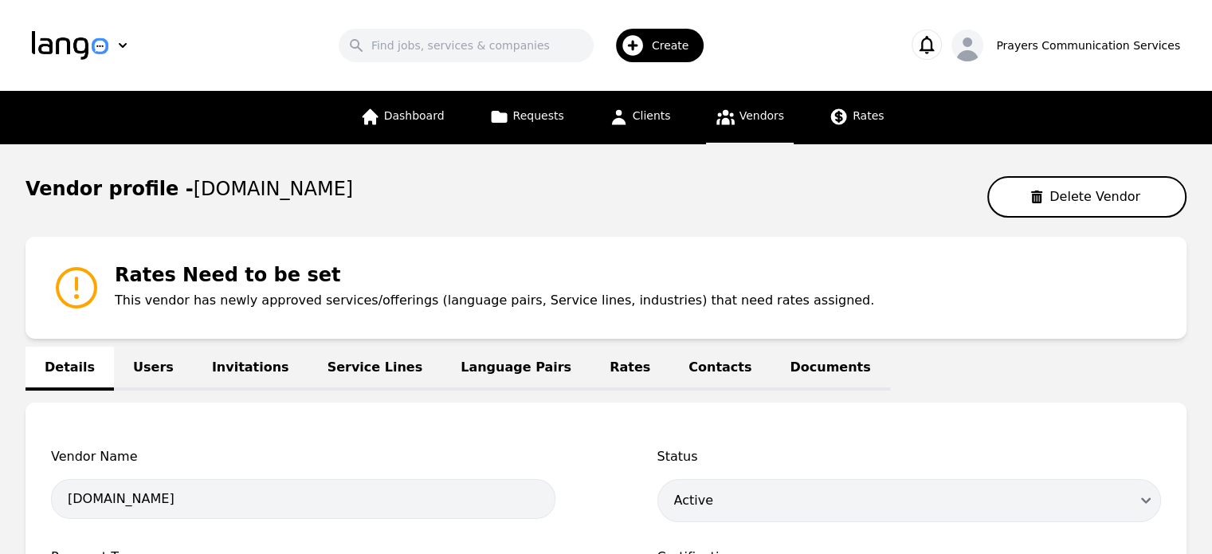
click at [226, 374] on link "Invitations" at bounding box center [251, 369] width 116 height 44
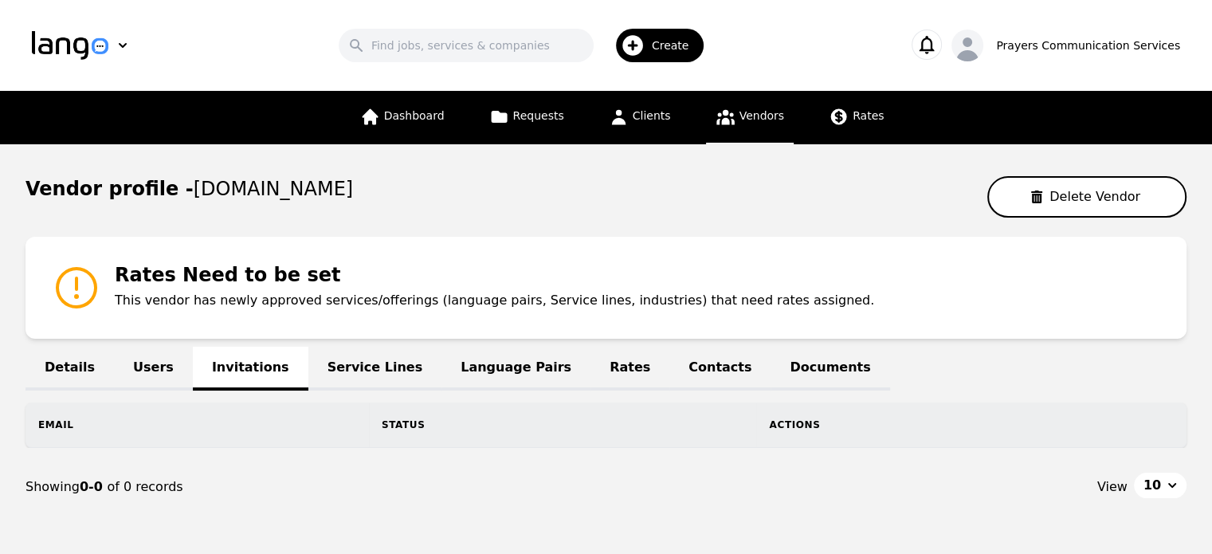
scroll to position [74, 0]
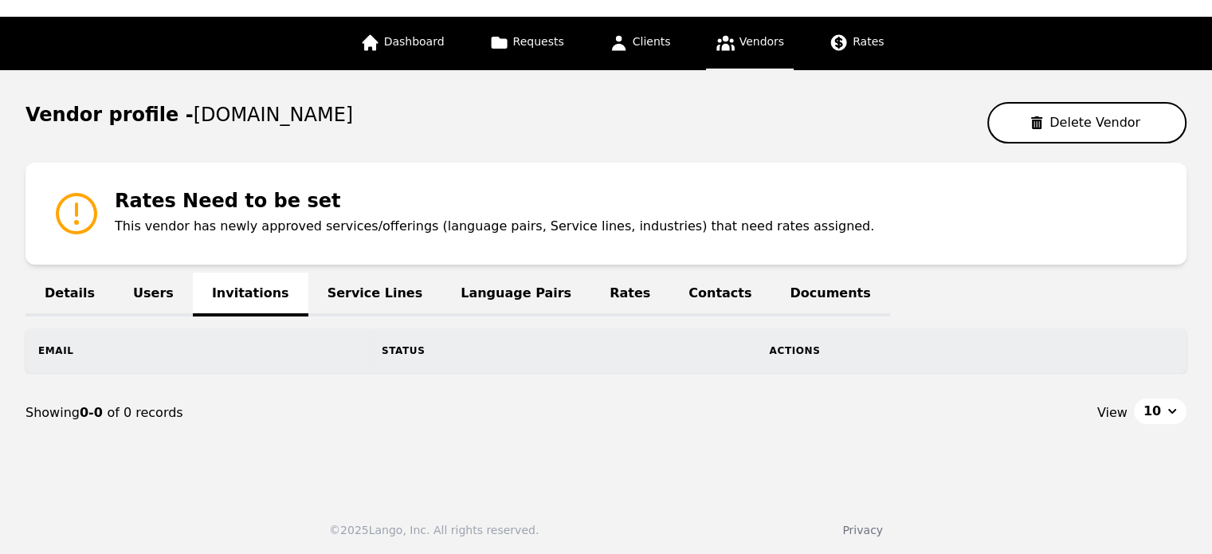
click at [669, 292] on link "Contacts" at bounding box center [719, 295] width 101 height 44
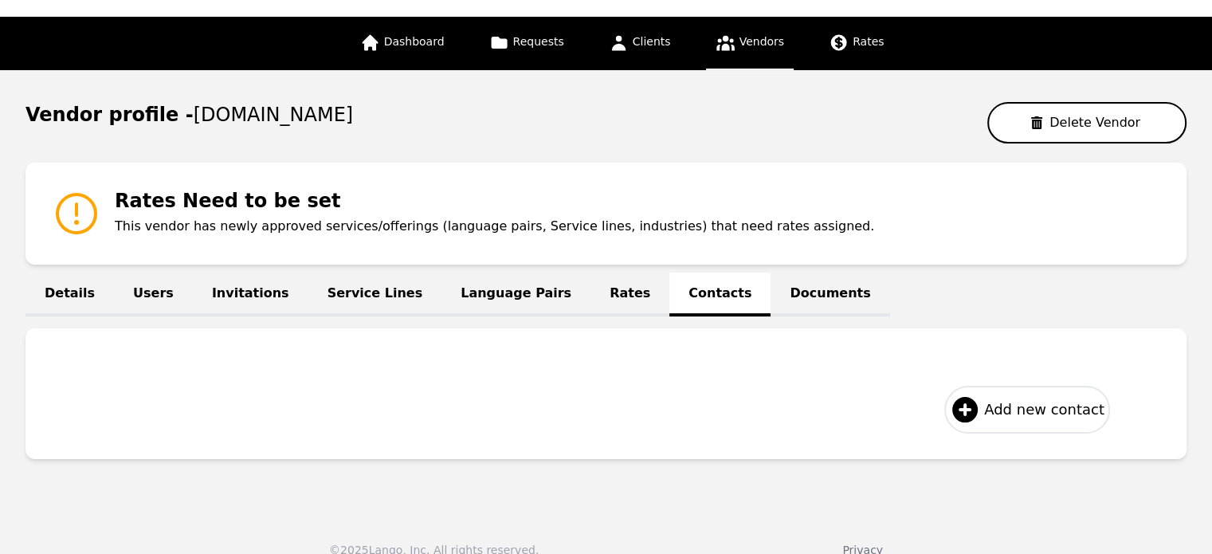
click at [998, 401] on span "Add new contact" at bounding box center [1044, 409] width 120 height 22
select select "US"
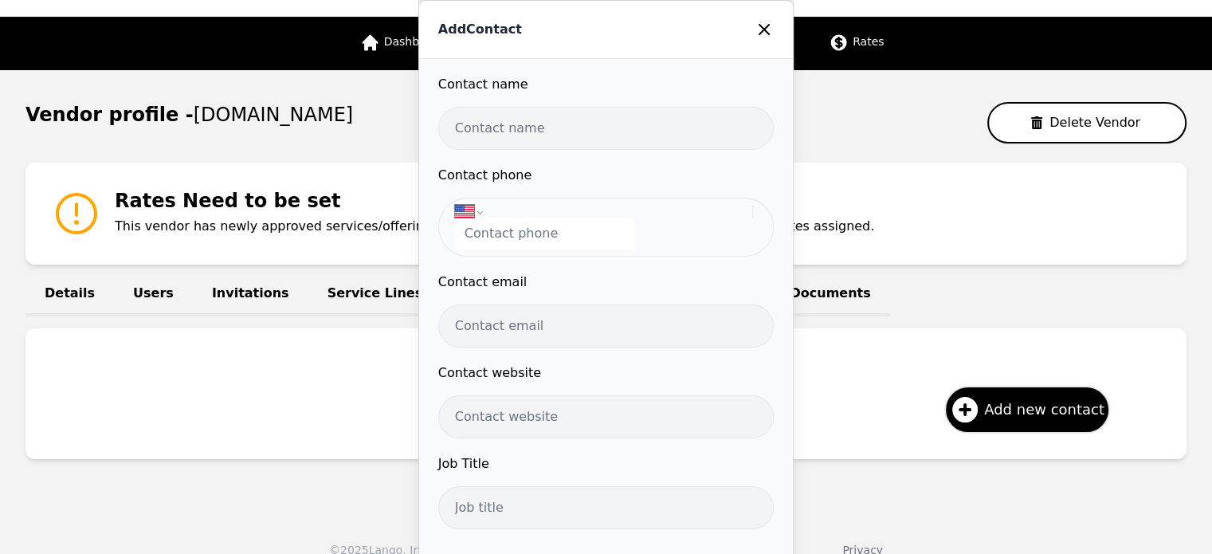
click at [759, 31] on icon at bounding box center [764, 30] width 10 height 10
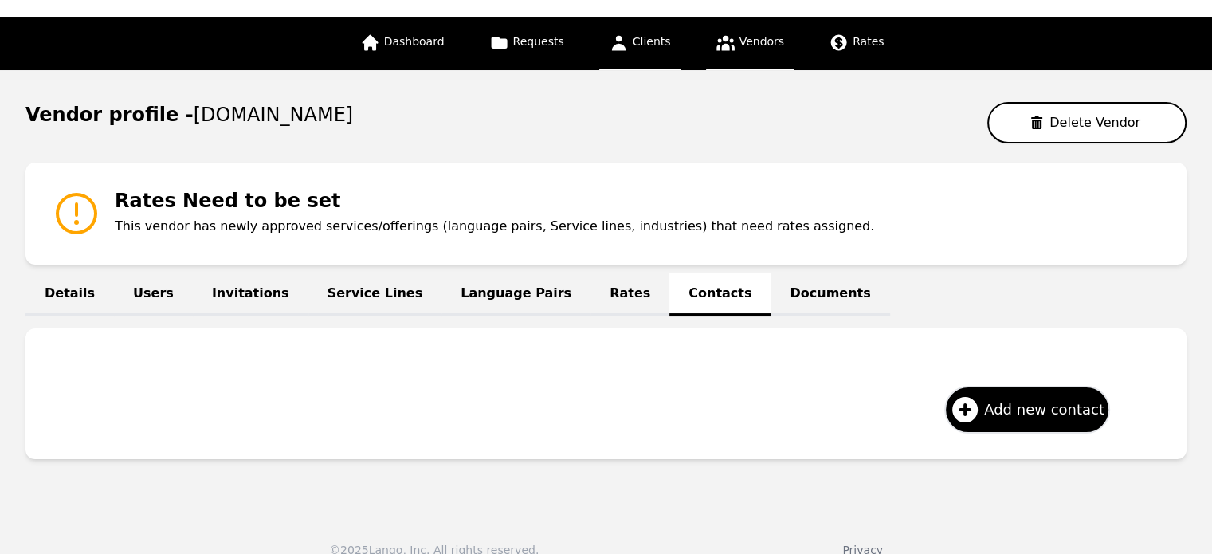
click at [637, 60] on link "Clients" at bounding box center [639, 43] width 81 height 53
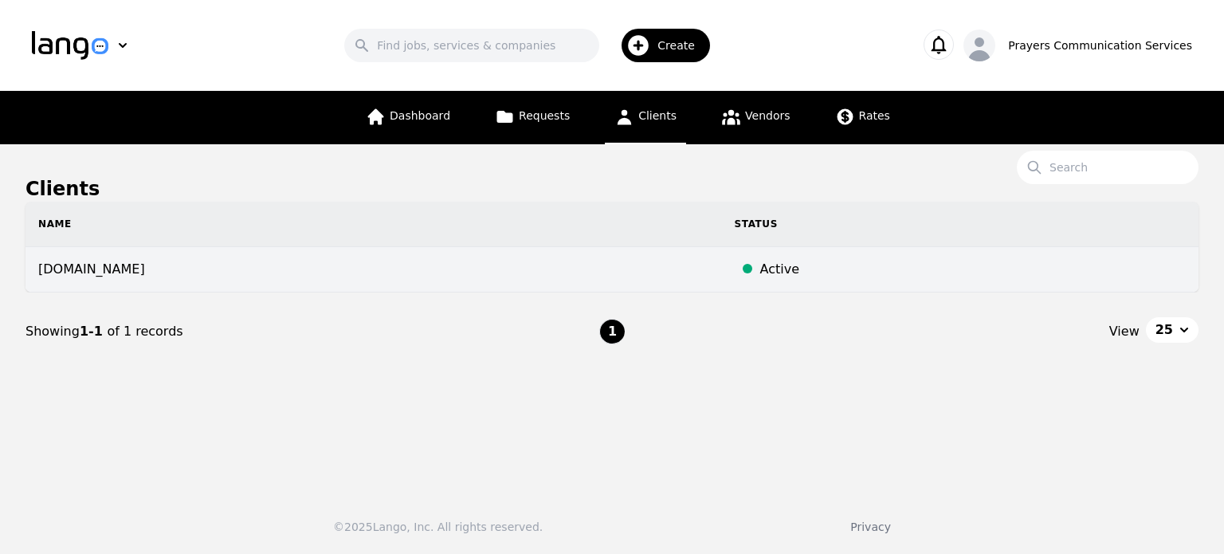
click at [296, 260] on td "prayerscss.com" at bounding box center [373, 269] width 696 height 45
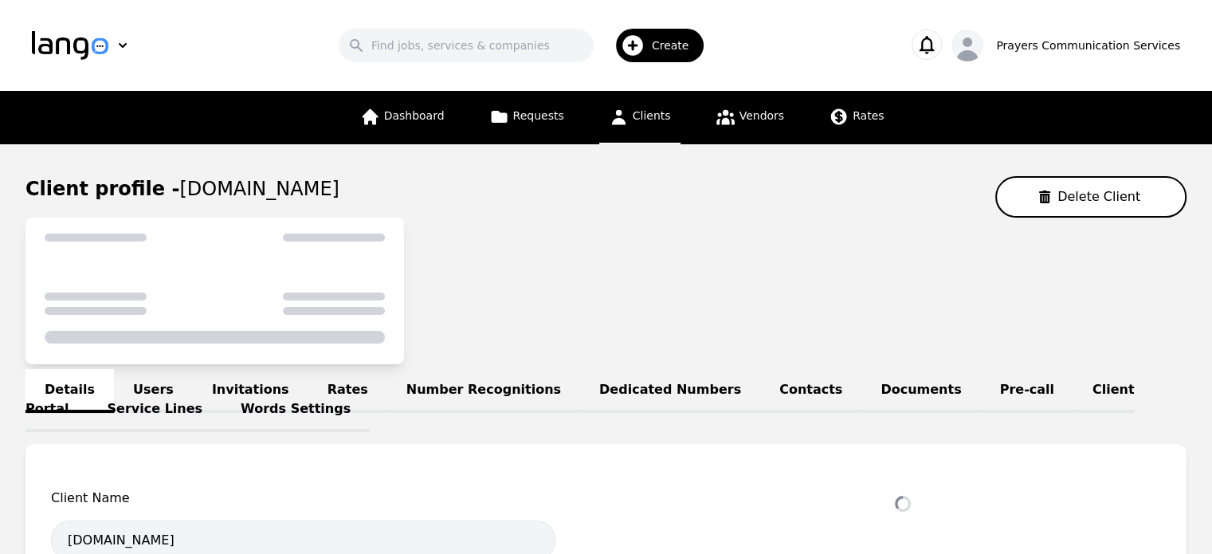
select select "active"
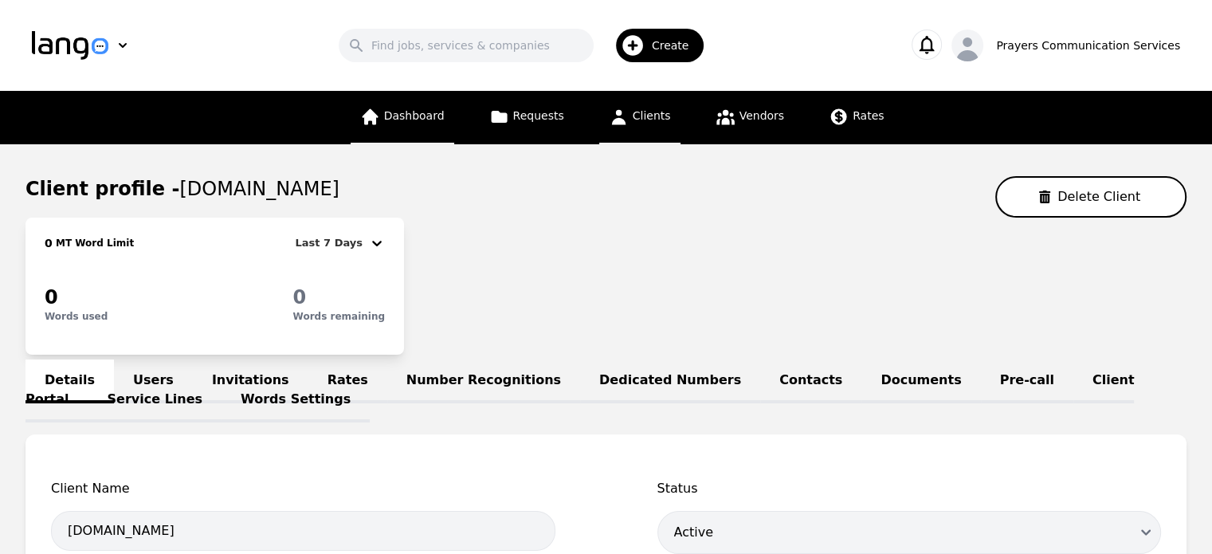
click at [429, 117] on span "Dashboard" at bounding box center [414, 115] width 61 height 13
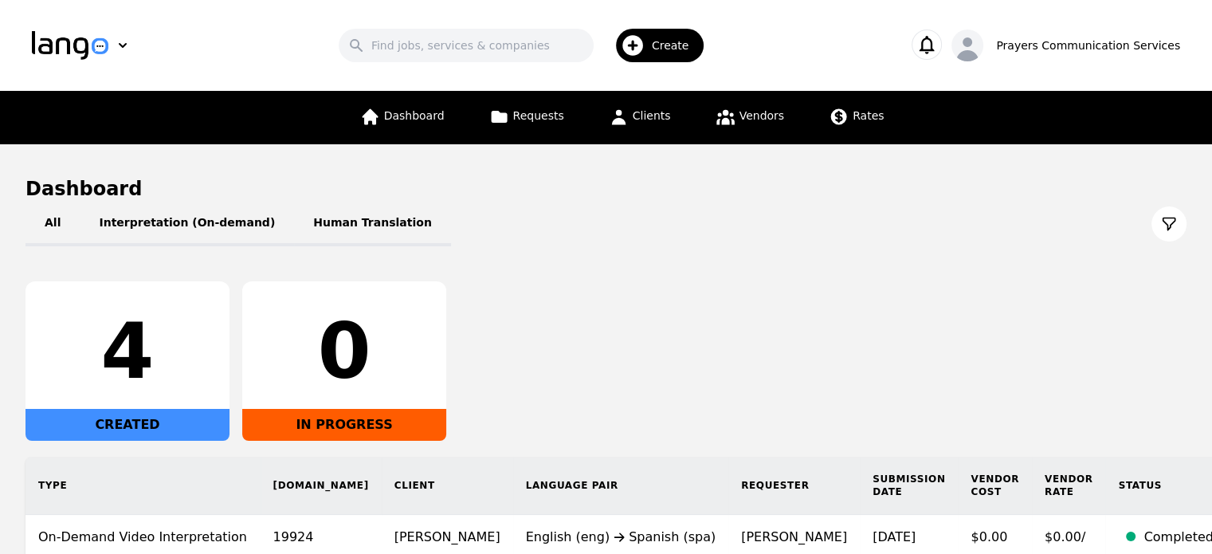
click at [160, 399] on div "4 CREATED" at bounding box center [127, 360] width 204 height 159
click at [524, 138] on link "Requests" at bounding box center [527, 117] width 94 height 53
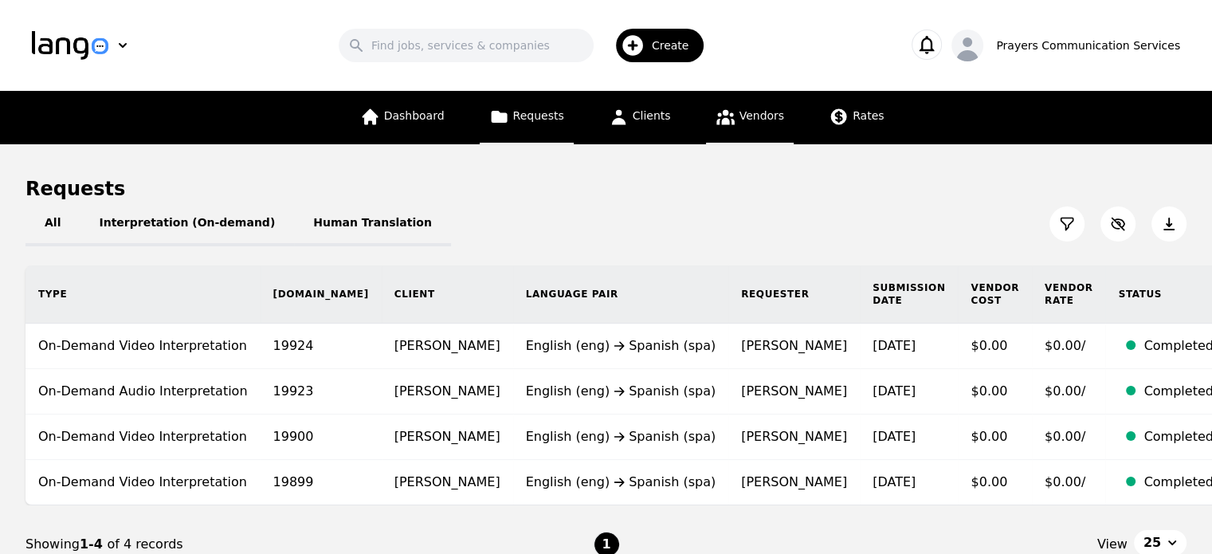
click at [759, 112] on span "Vendors" at bounding box center [761, 115] width 45 height 13
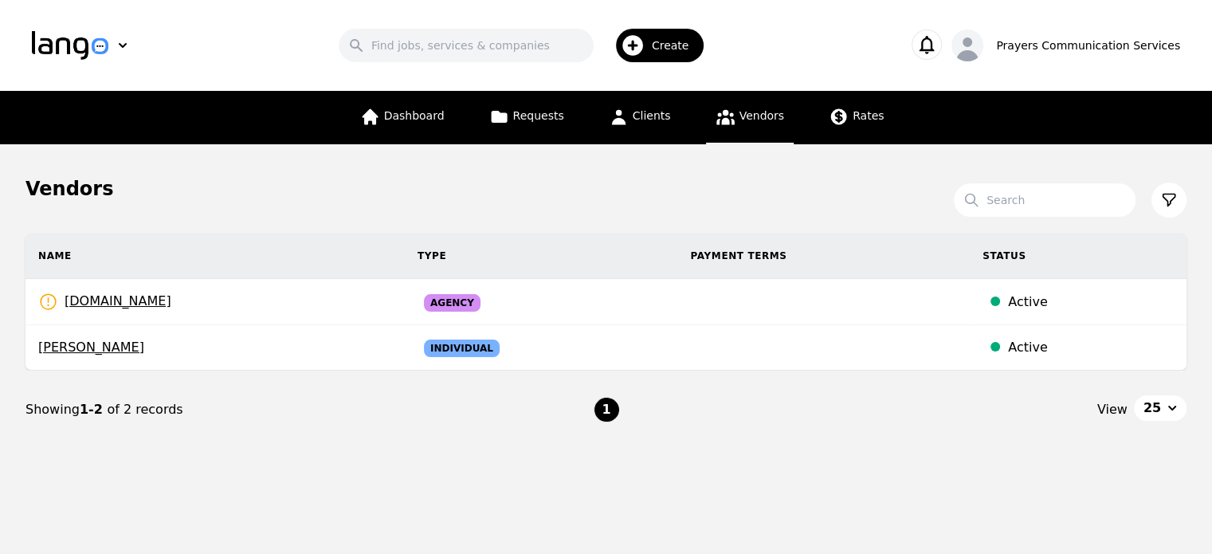
click at [668, 41] on span "Create" at bounding box center [676, 45] width 49 height 16
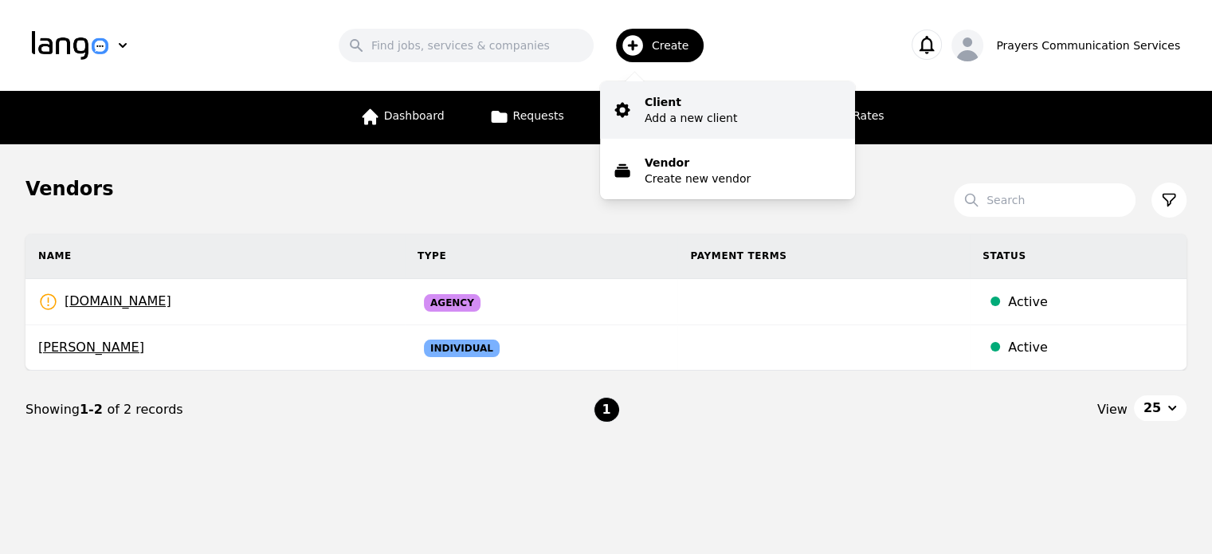
click at [696, 108] on p "Client" at bounding box center [691, 102] width 92 height 16
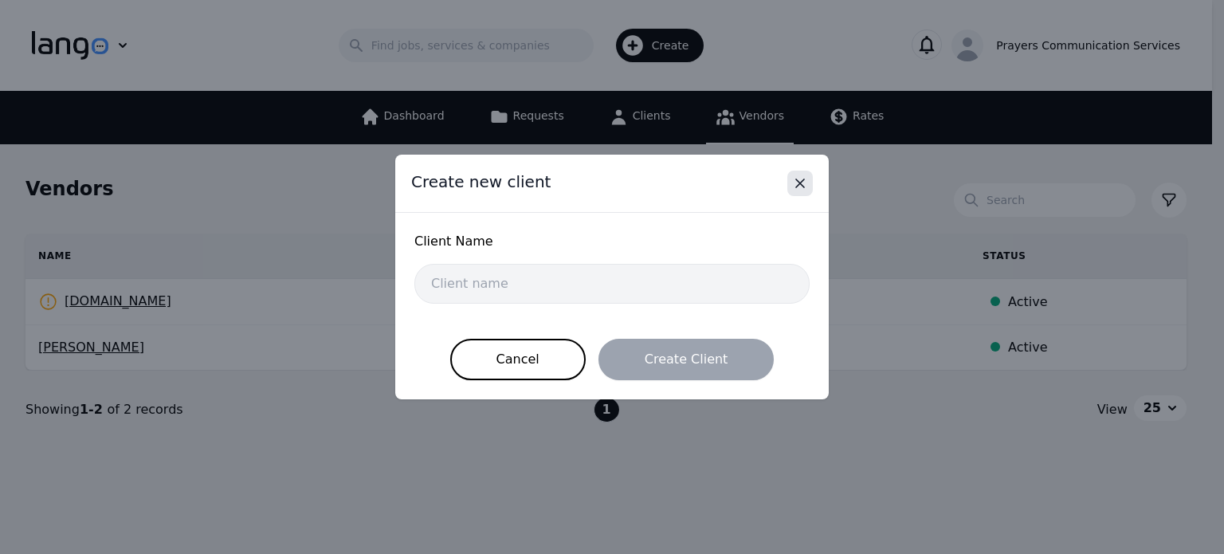
click at [806, 186] on icon "Close" at bounding box center [800, 183] width 16 height 16
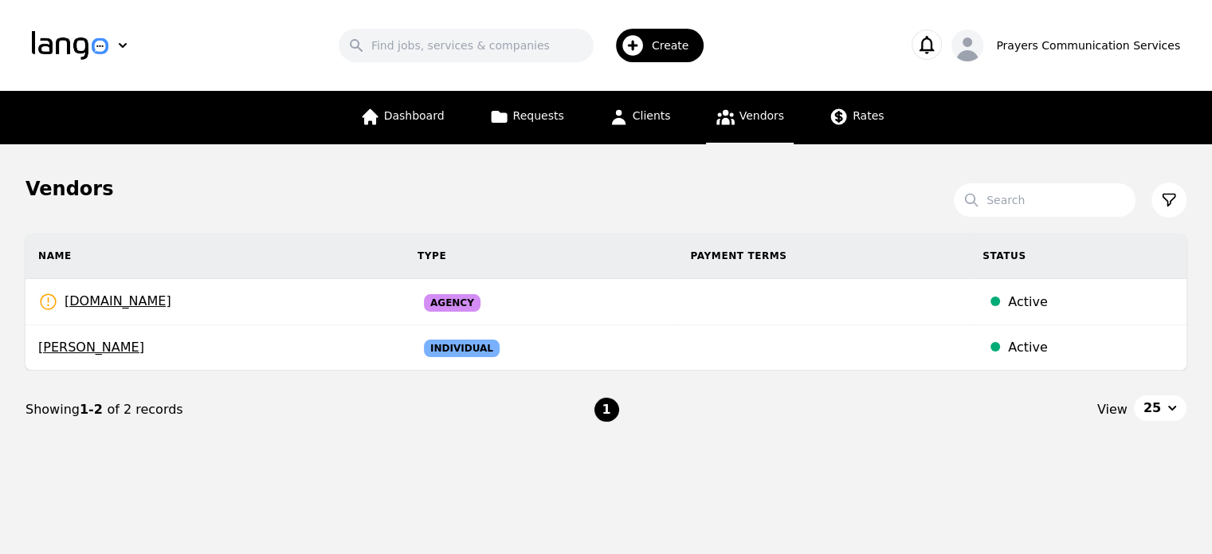
click at [681, 41] on span "Create" at bounding box center [676, 45] width 49 height 16
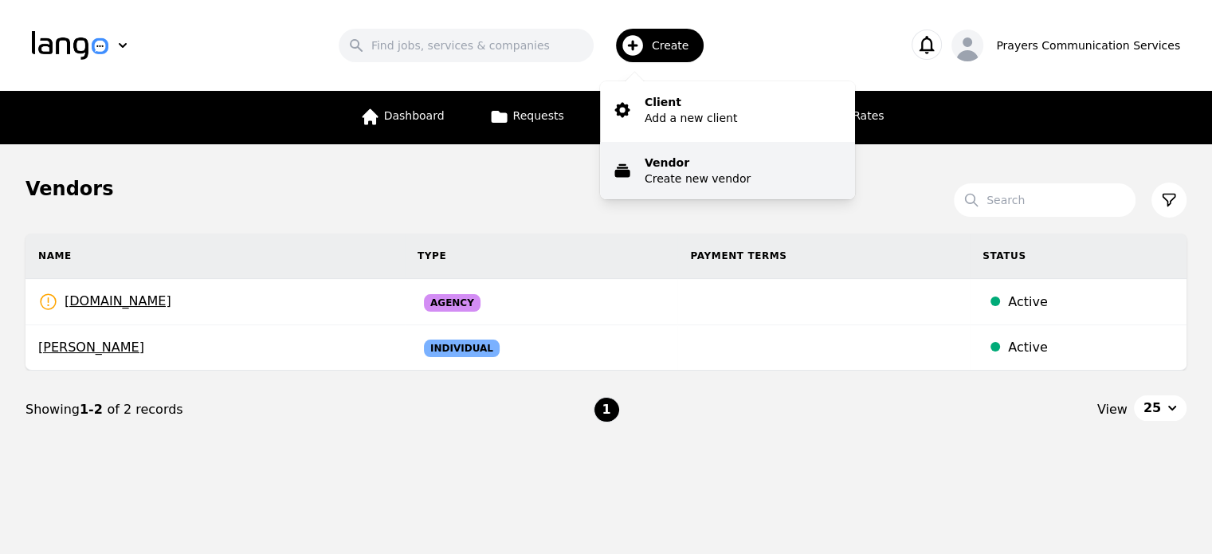
click at [685, 168] on p "Vendor" at bounding box center [698, 163] width 106 height 16
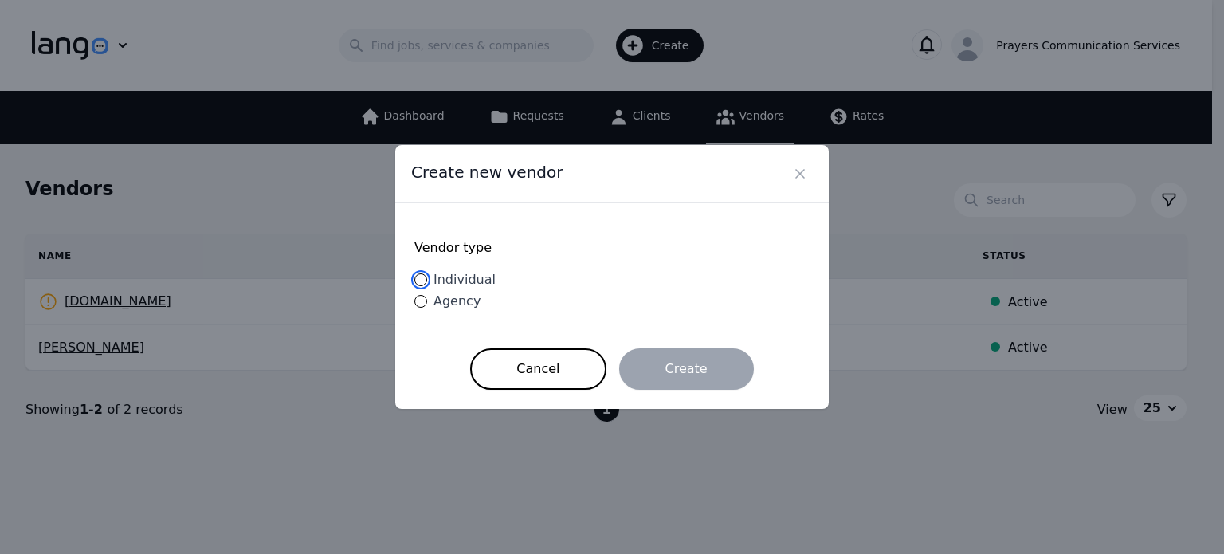
click at [423, 283] on input "Individual" at bounding box center [420, 279] width 13 height 13
radio input "true"
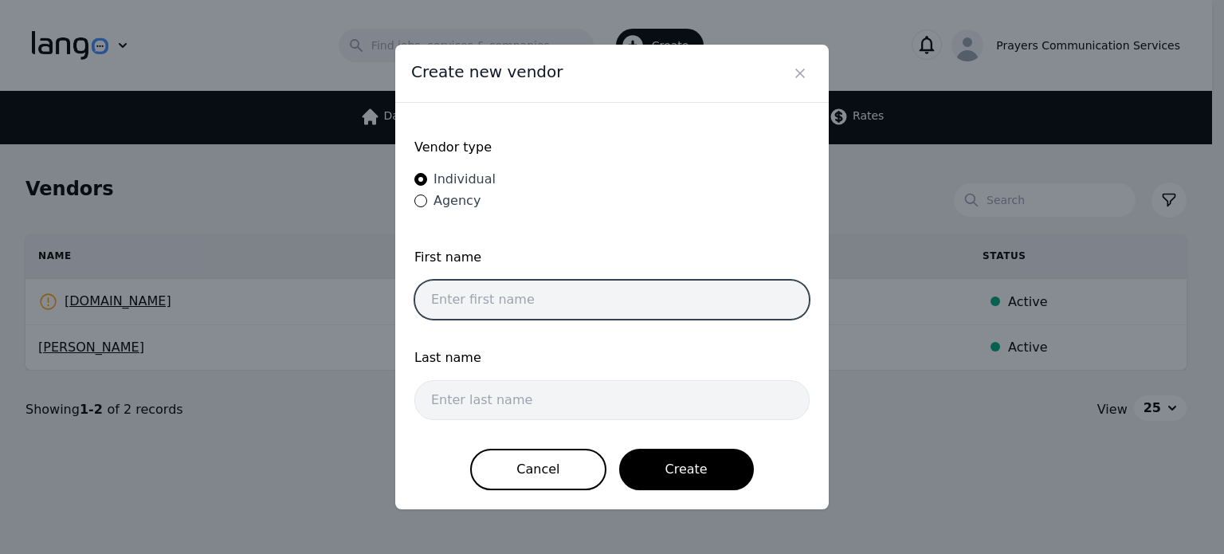
click at [548, 298] on input "text" at bounding box center [611, 300] width 395 height 40
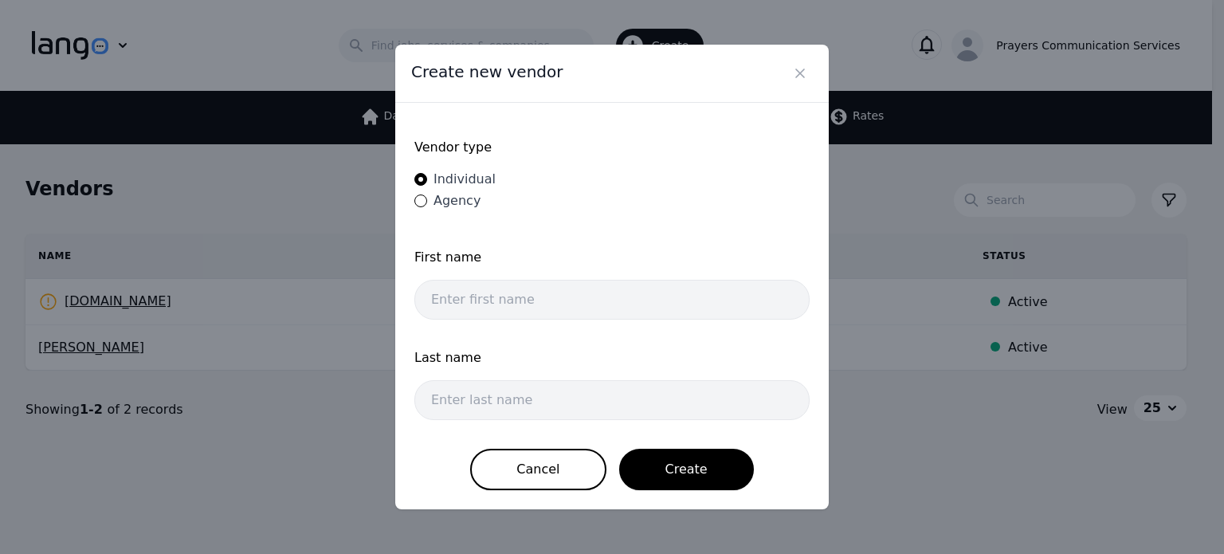
drag, startPoint x: 438, startPoint y: 253, endPoint x: 456, endPoint y: 249, distance: 18.0
click at [438, 253] on span "First name" at bounding box center [611, 257] width 395 height 19
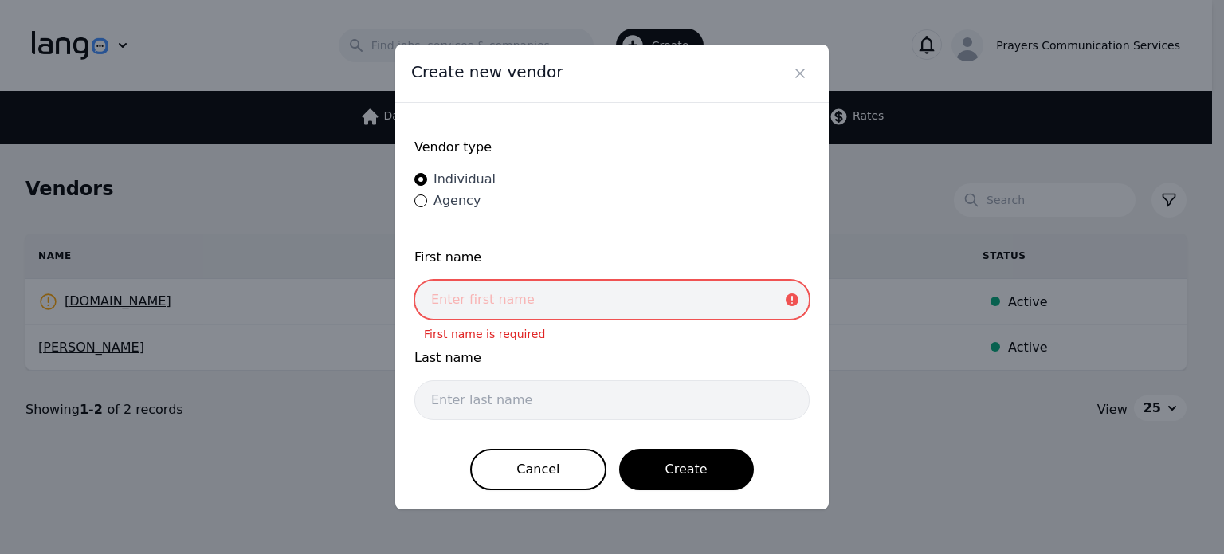
click at [561, 303] on input "text" at bounding box center [611, 300] width 395 height 40
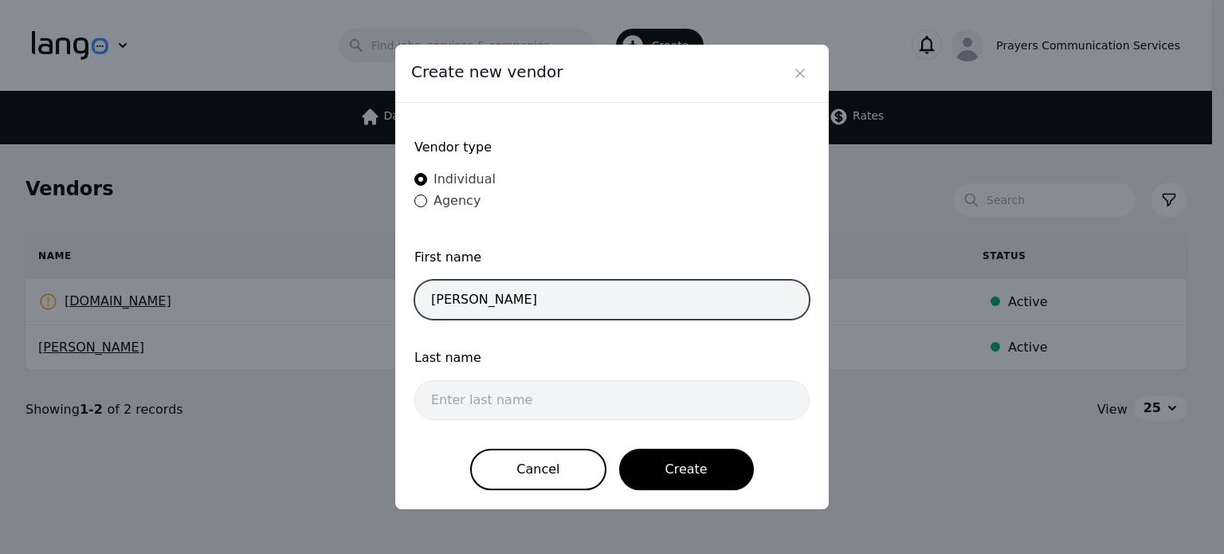
click at [543, 312] on input "luisa" at bounding box center [611, 300] width 395 height 40
type input "l"
type input "Jhoan"
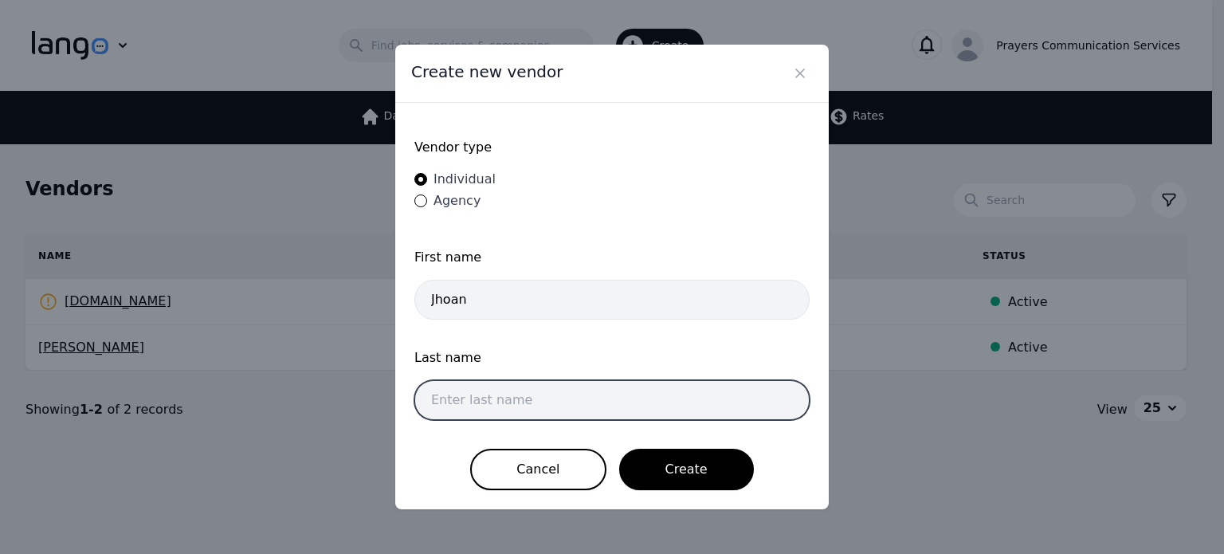
click at [500, 410] on input "text" at bounding box center [611, 400] width 395 height 40
type input "g"
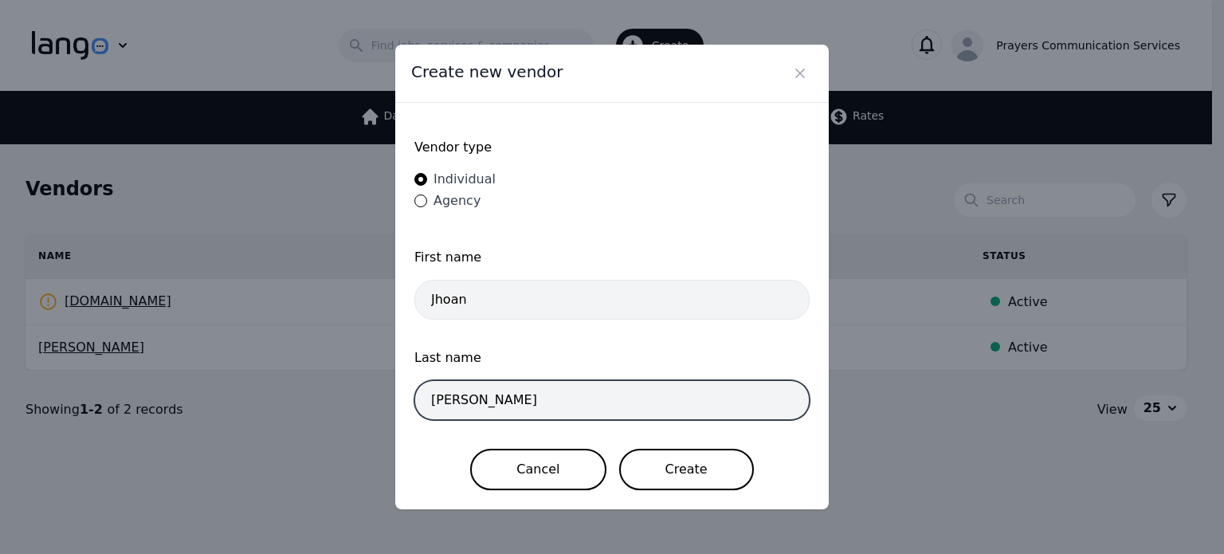
type input "Sanchez"
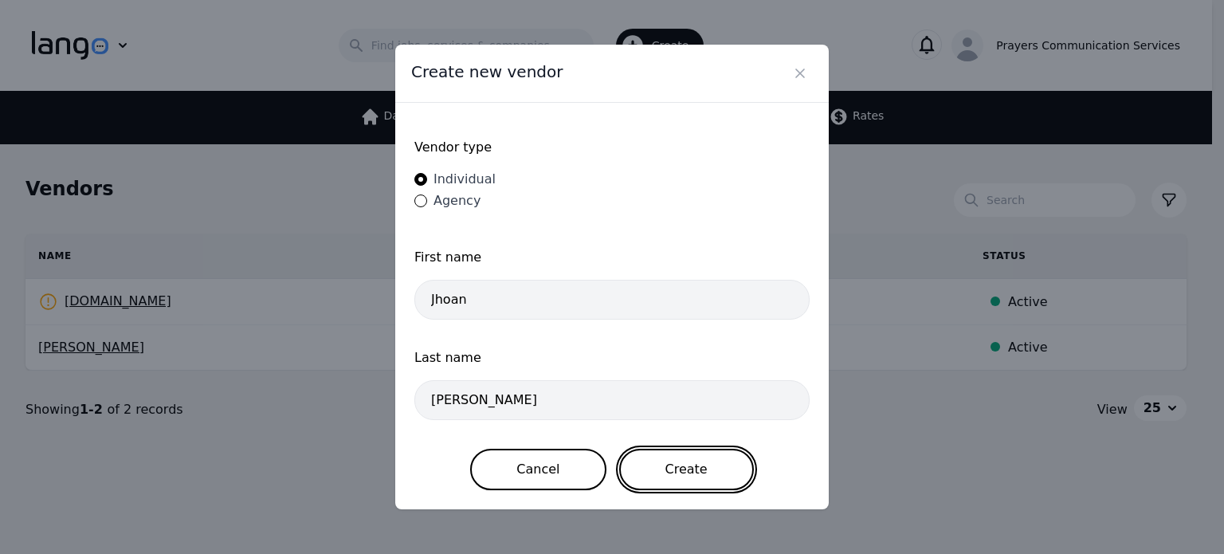
click at [703, 477] on button "Create" at bounding box center [686, 469] width 135 height 41
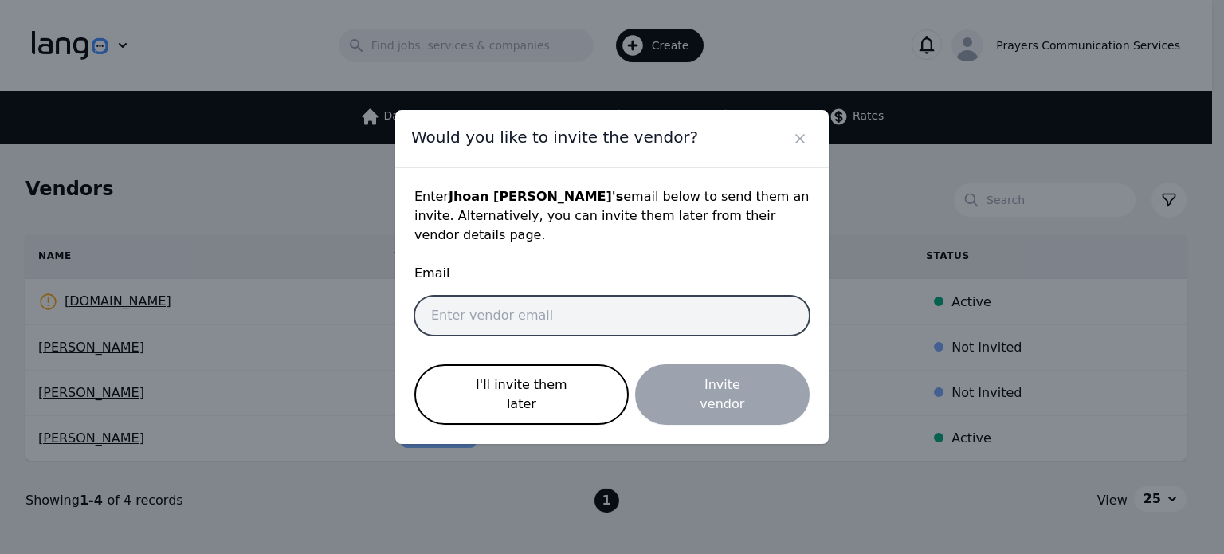
click at [630, 315] on input "email" at bounding box center [611, 316] width 395 height 40
type input "Pfrias1992@gmail.com"
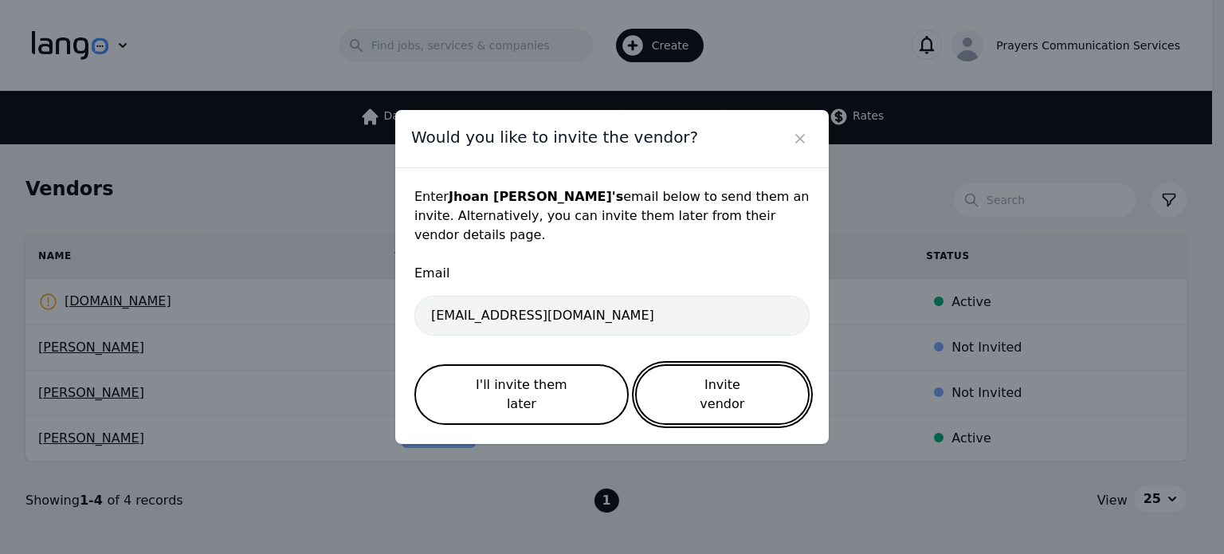
click at [685, 385] on button "Invite vendor" at bounding box center [722, 394] width 175 height 61
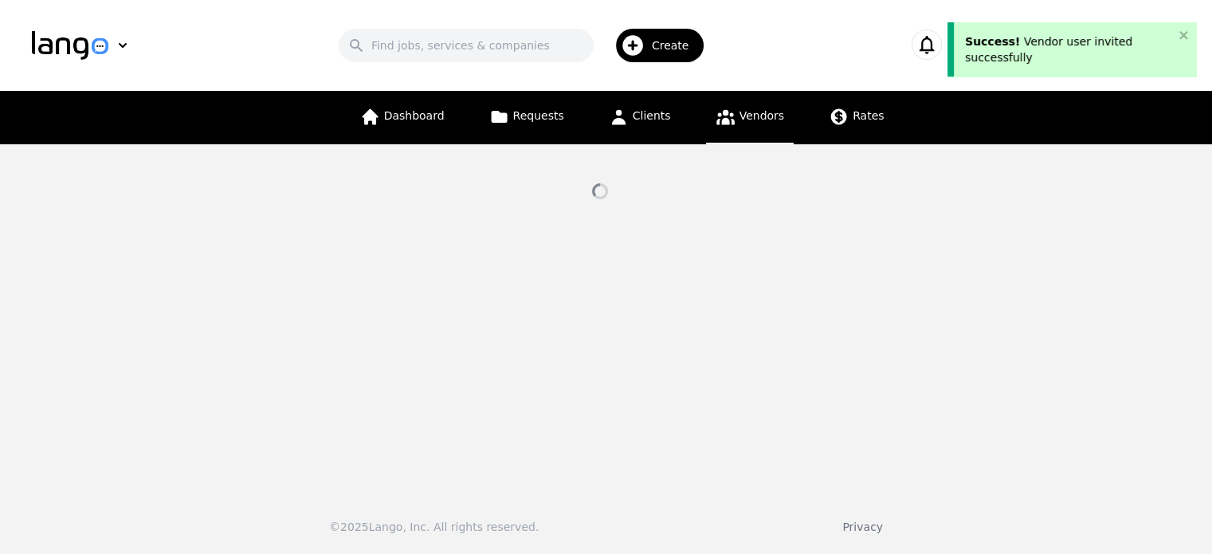
select select "active"
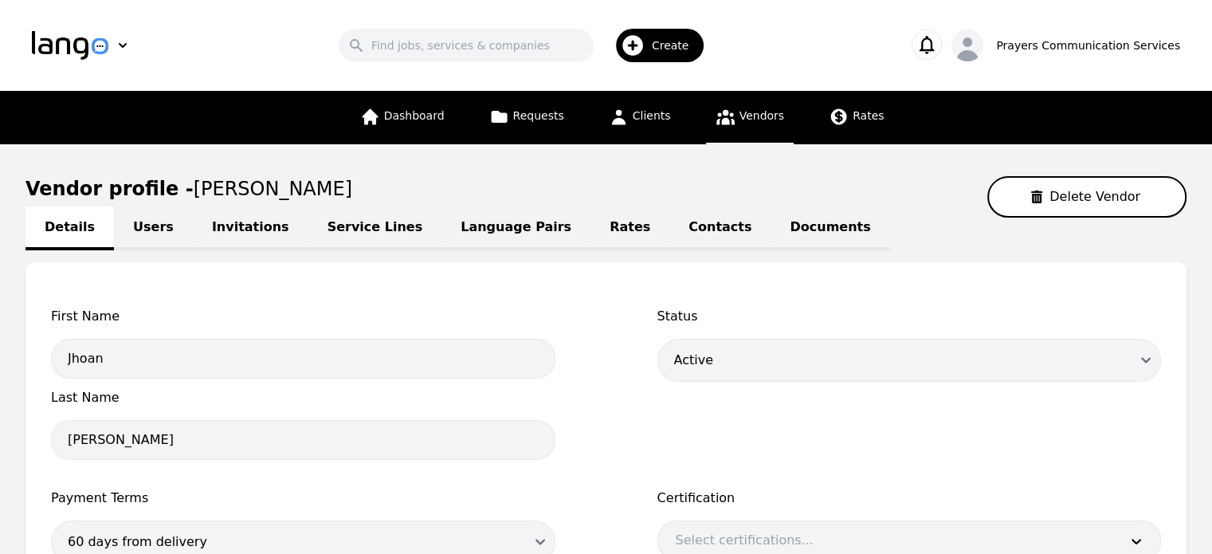
click at [159, 227] on link "Users" at bounding box center [153, 228] width 79 height 44
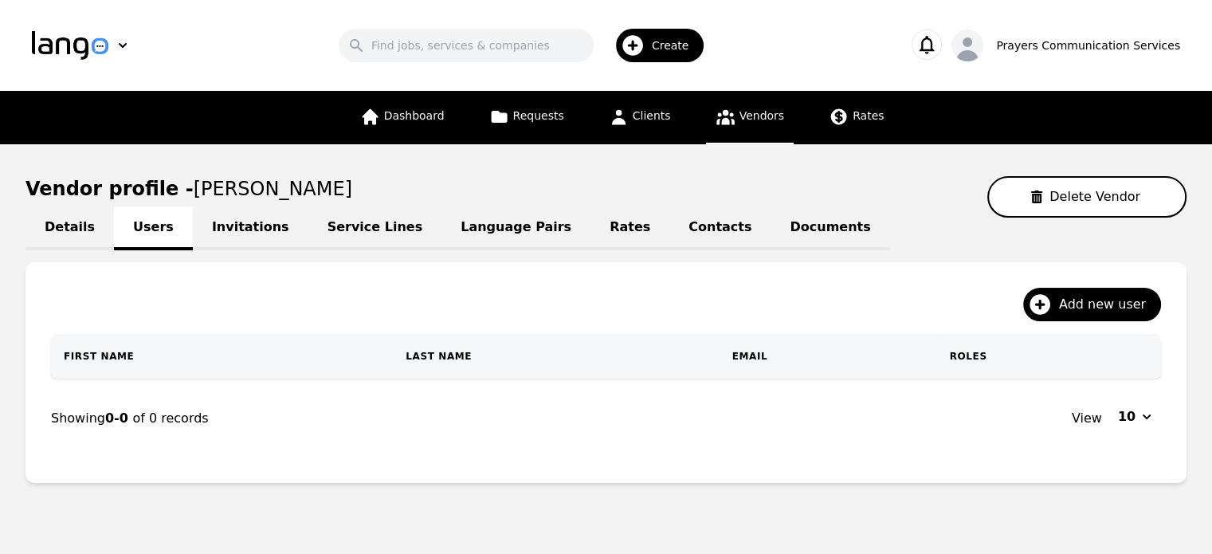
click at [325, 237] on link "Service Lines" at bounding box center [375, 228] width 134 height 44
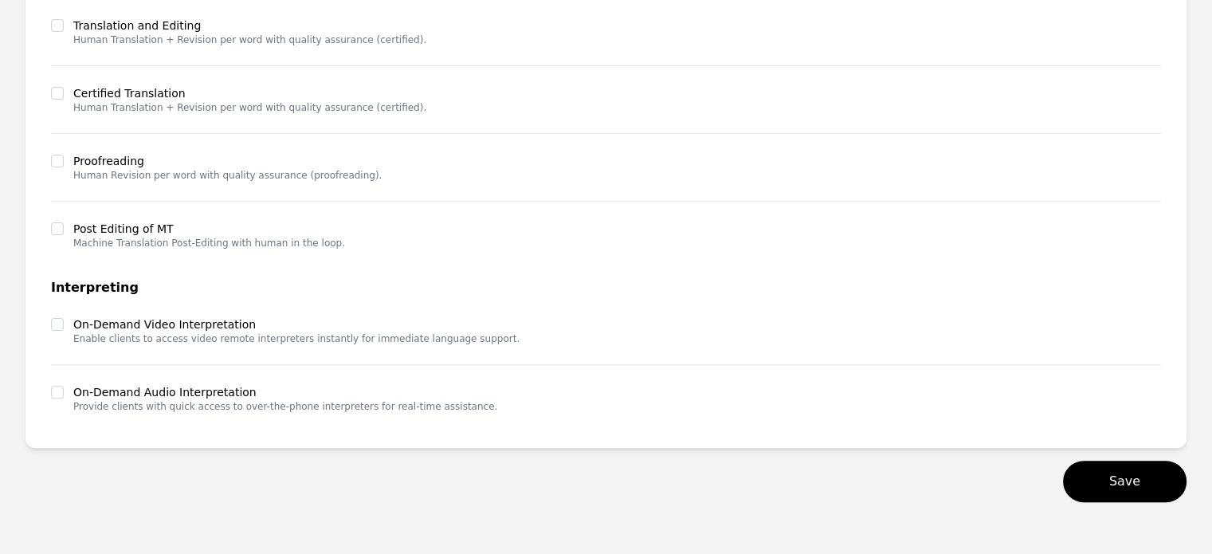
scroll to position [474, 0]
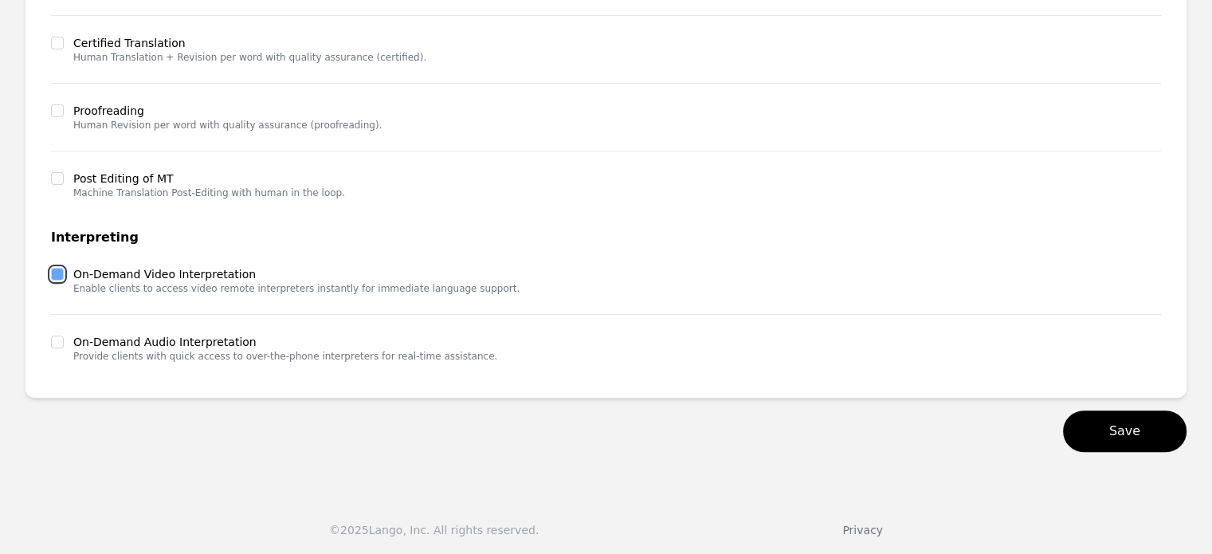
click at [51, 272] on input "checkbox" at bounding box center [57, 274] width 13 height 13
checkbox input "true"
click at [59, 336] on input "checkbox" at bounding box center [57, 341] width 13 height 13
checkbox input "true"
click at [1124, 429] on button "Save" at bounding box center [1125, 430] width 124 height 41
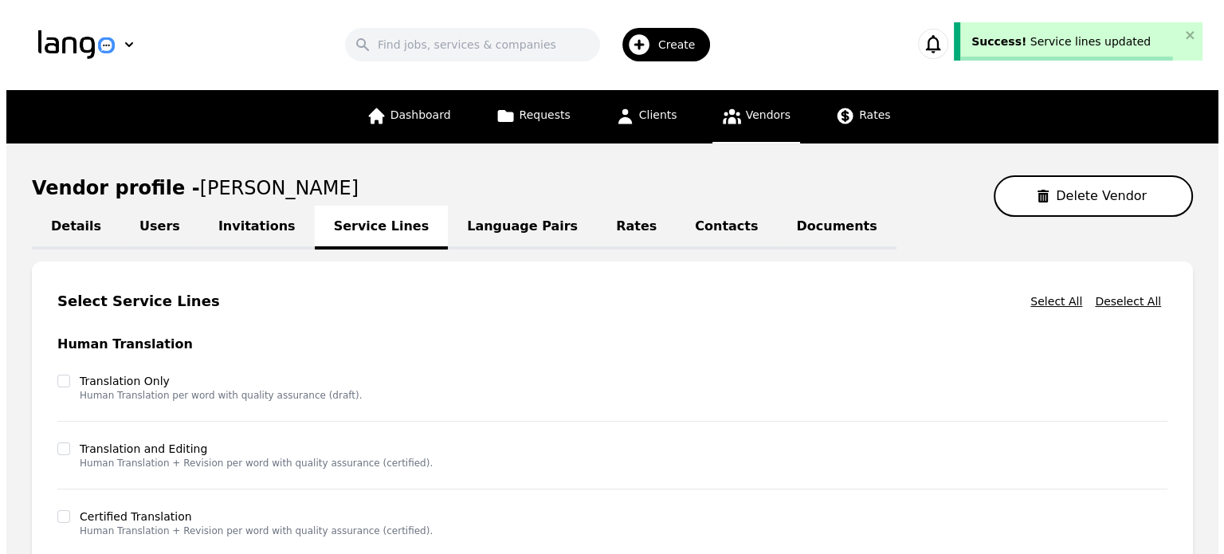
scroll to position [0, 0]
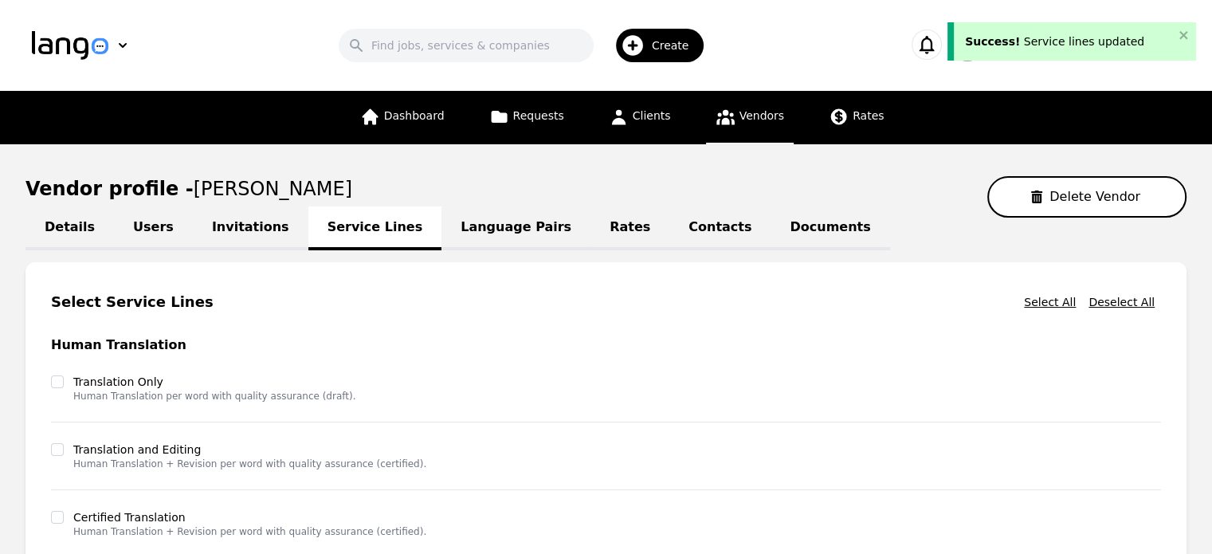
click at [493, 224] on link "Language Pairs" at bounding box center [515, 228] width 149 height 44
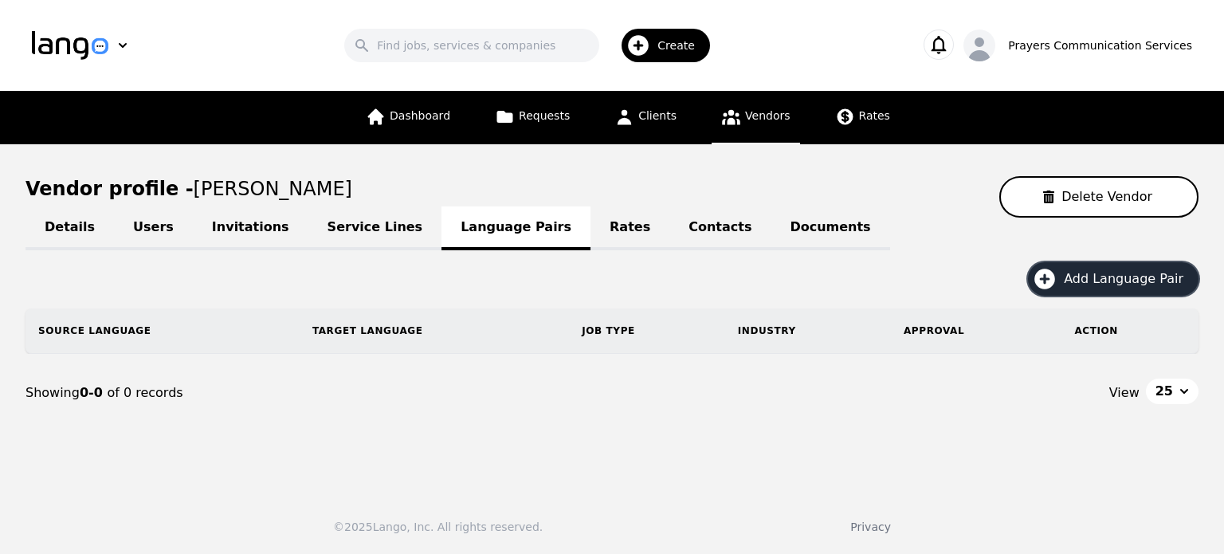
click at [1070, 287] on button "Add Language Pair" at bounding box center [1113, 278] width 171 height 33
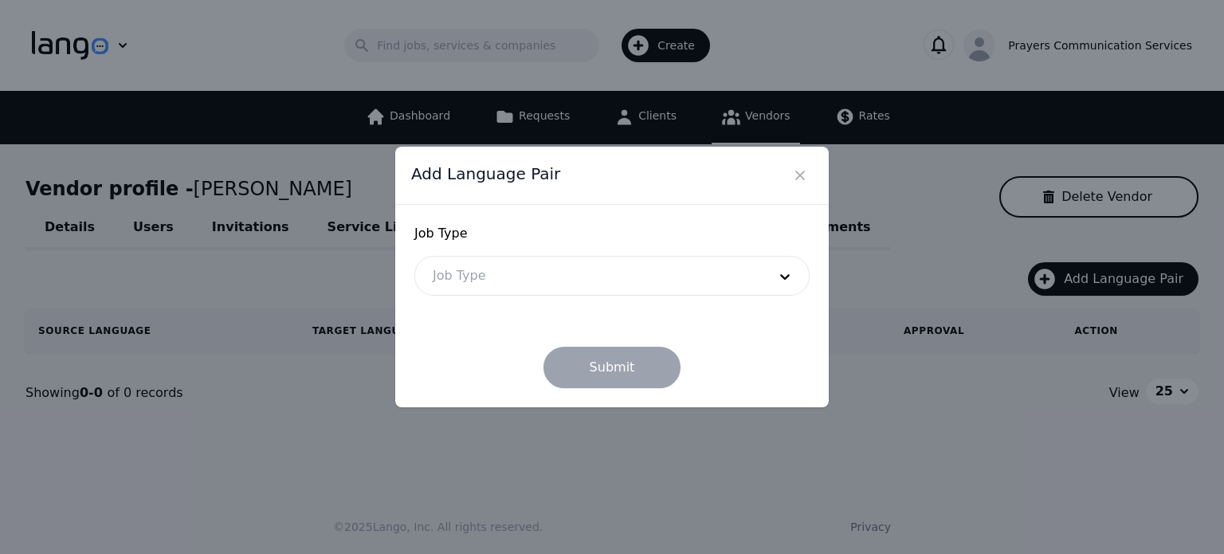
click at [643, 280] on div at bounding box center [588, 276] width 346 height 38
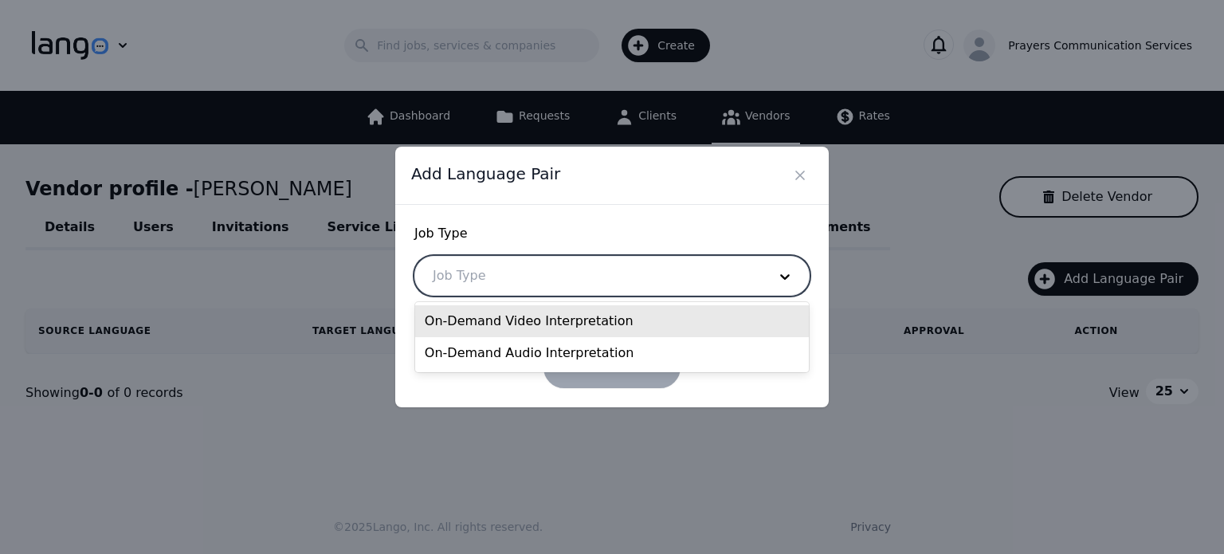
click at [610, 321] on div "On-Demand Video Interpretation" at bounding box center [612, 321] width 394 height 32
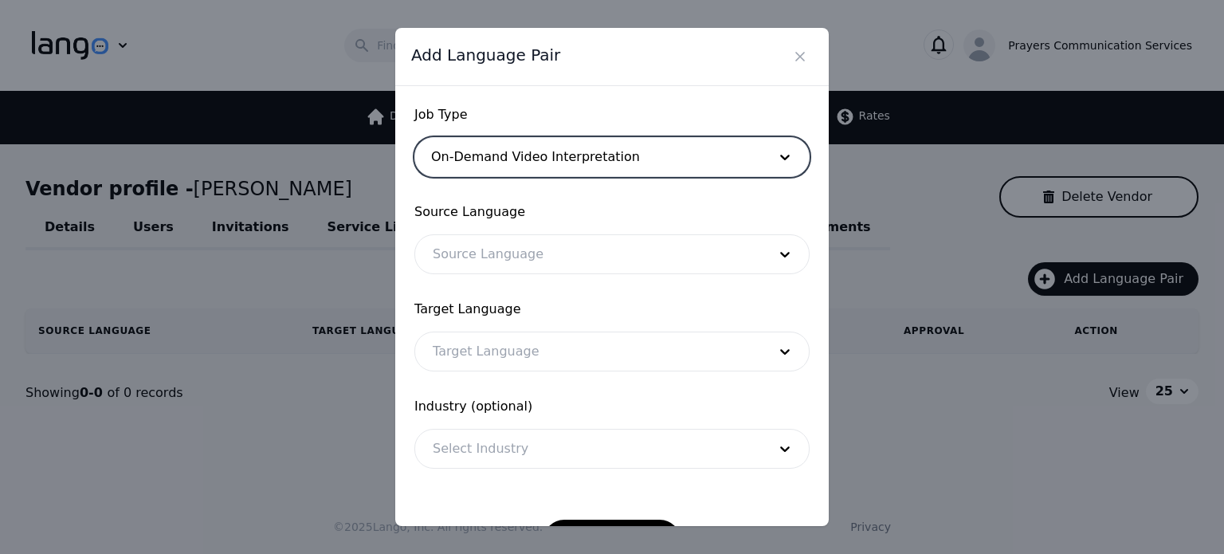
click at [535, 243] on div at bounding box center [588, 254] width 346 height 38
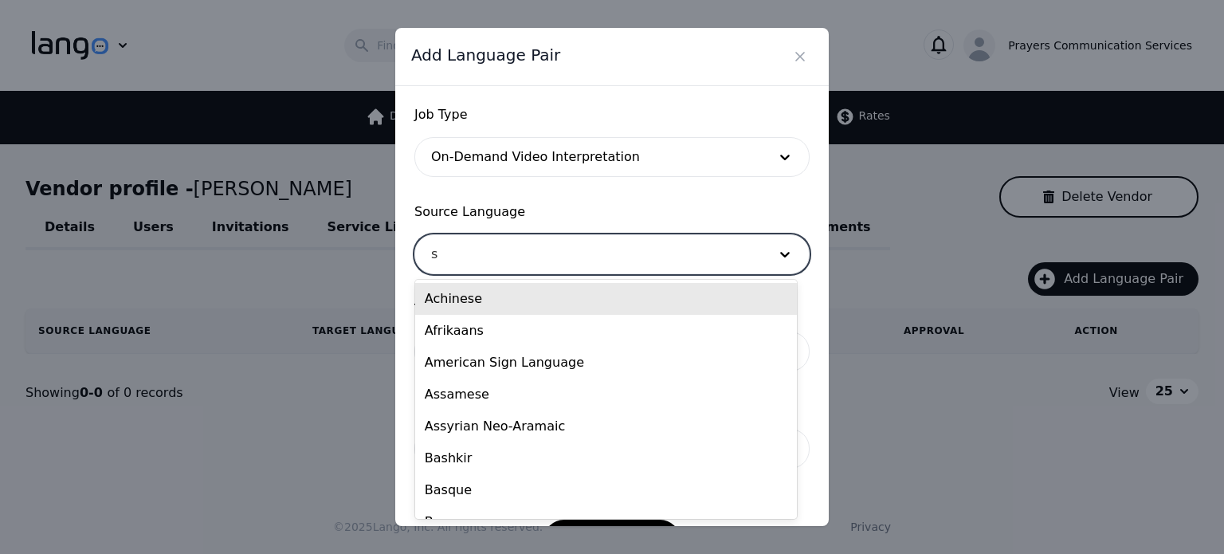
click at [535, 243] on div "s" at bounding box center [588, 254] width 346 height 38
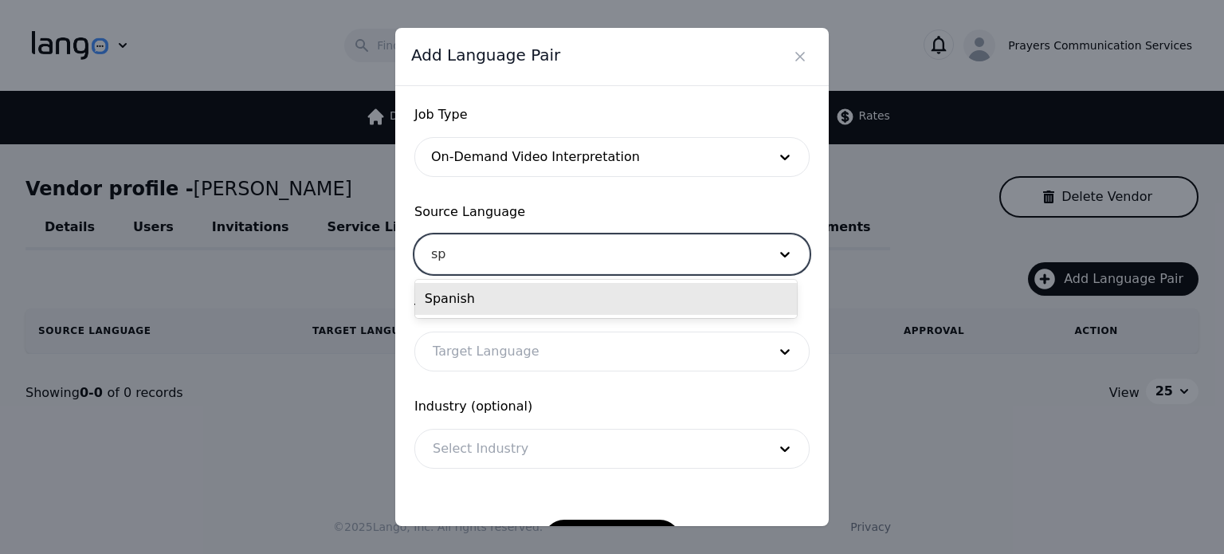
type input "spa"
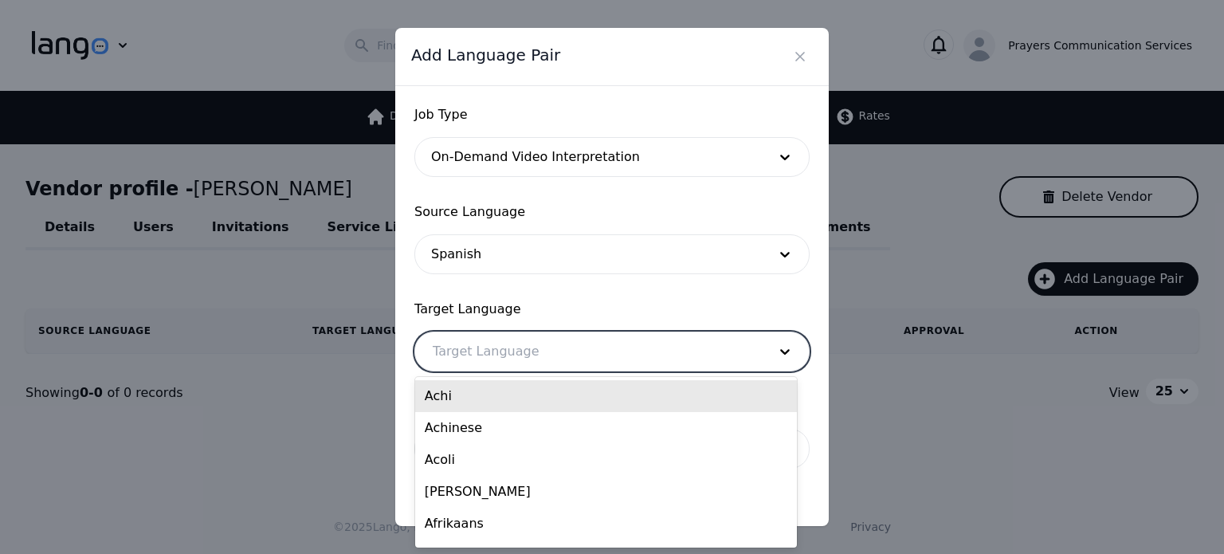
click at [517, 364] on div at bounding box center [588, 351] width 346 height 38
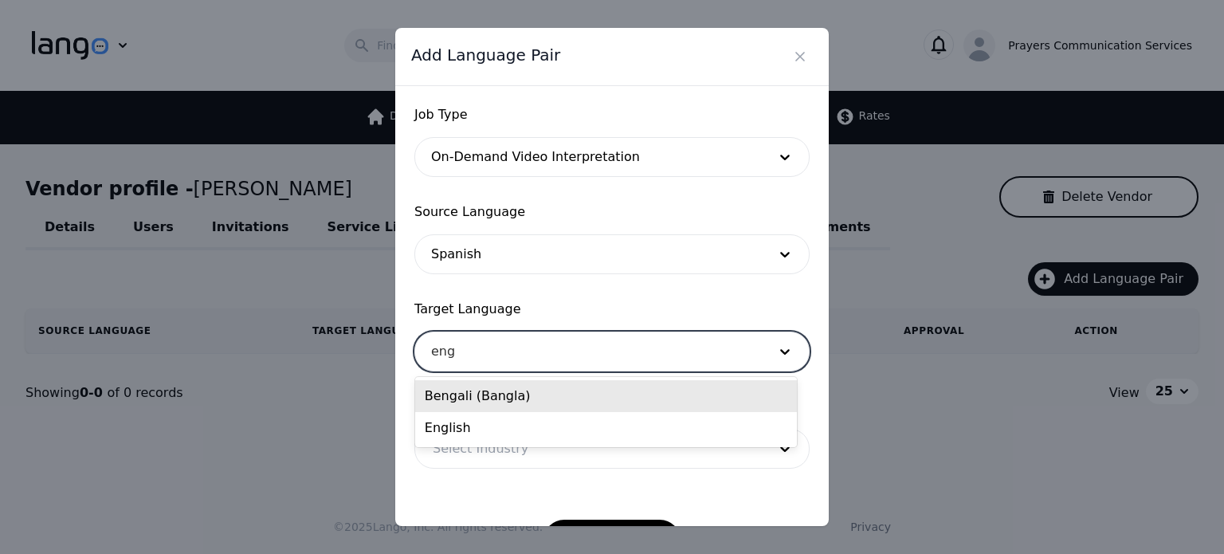
type input "engl"
click at [498, 388] on div "English" at bounding box center [606, 396] width 382 height 32
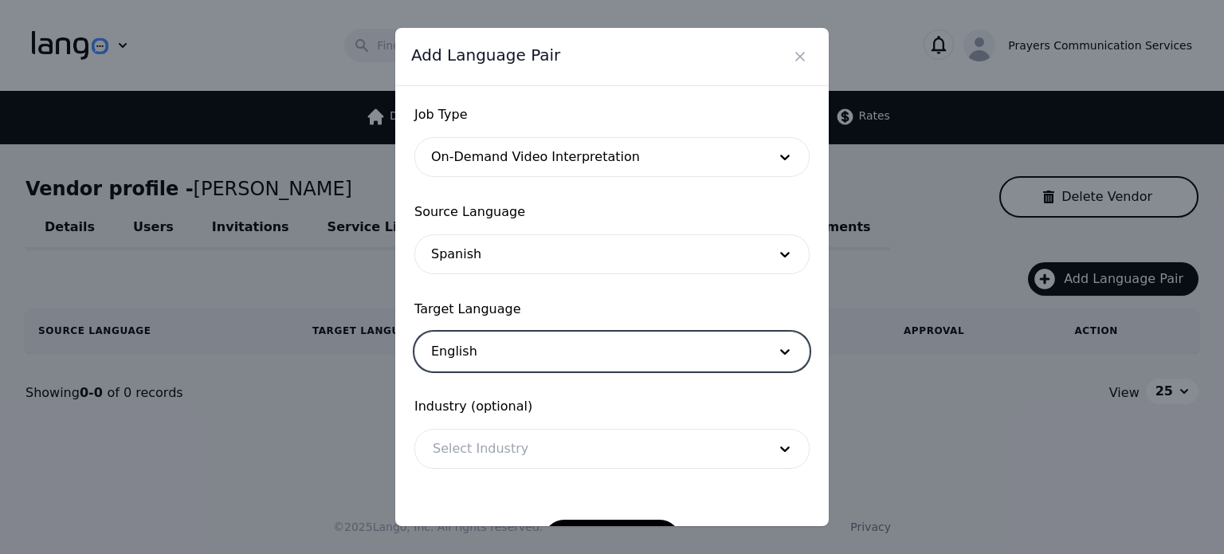
scroll to position [52, 0]
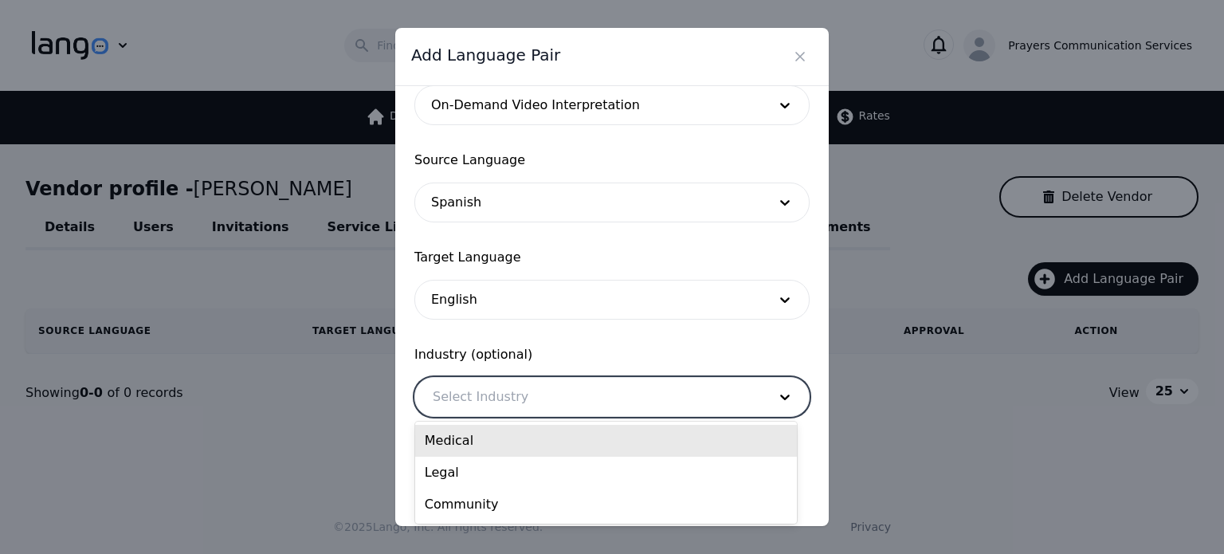
click at [602, 396] on div at bounding box center [588, 397] width 346 height 38
click at [405, 404] on div "Job Type On-Demand Video Interpretation Source Language Spanish Target Language…" at bounding box center [611, 306] width 433 height 441
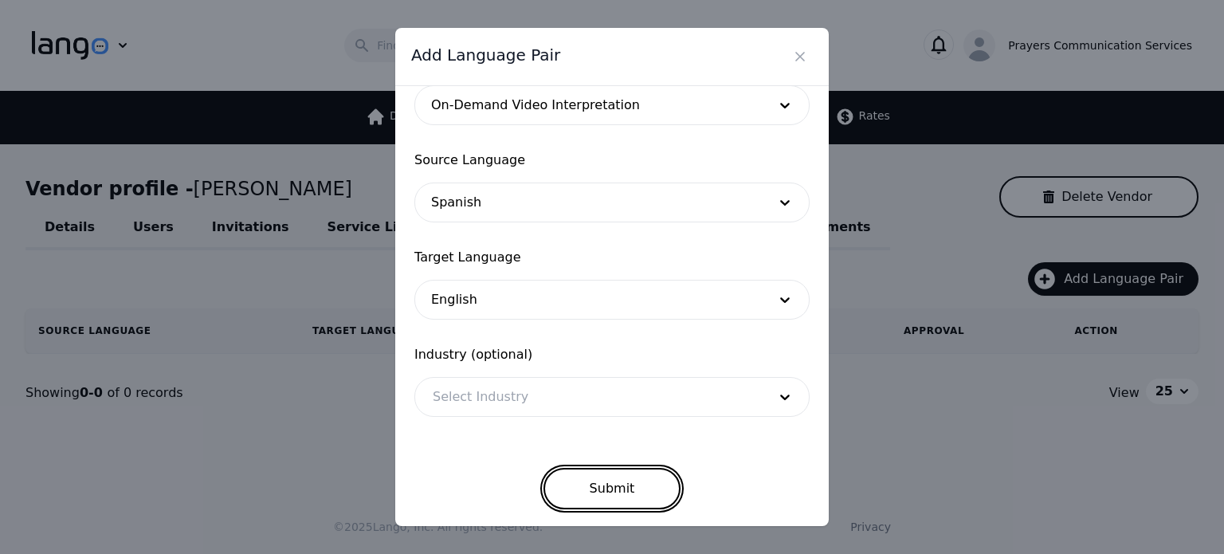
click at [608, 500] on button "Submit" at bounding box center [612, 488] width 138 height 41
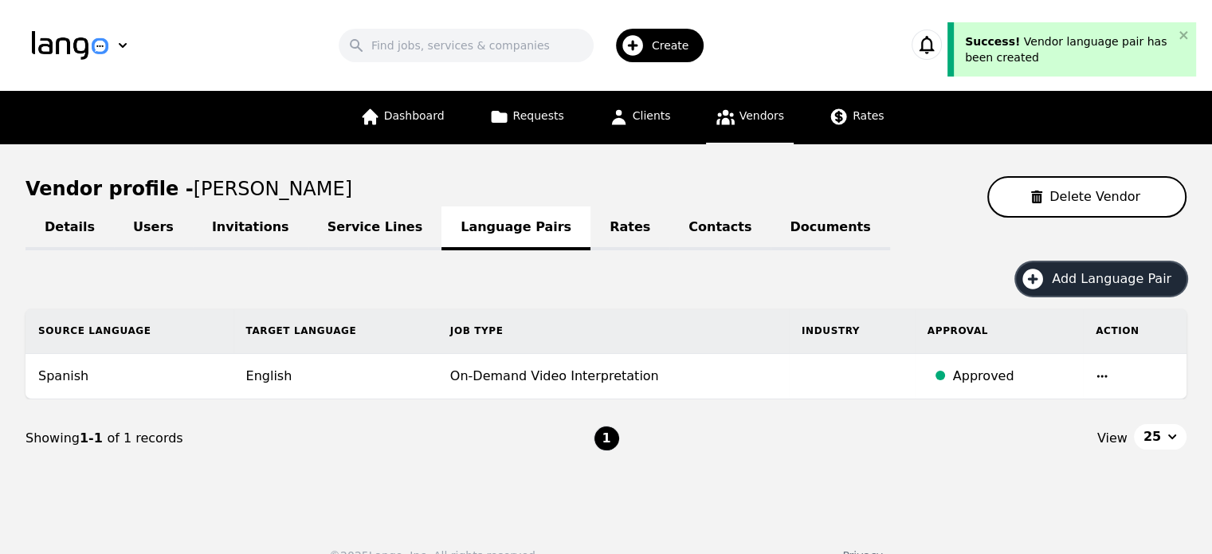
click at [1074, 284] on span "Add Language Pair" at bounding box center [1117, 278] width 131 height 19
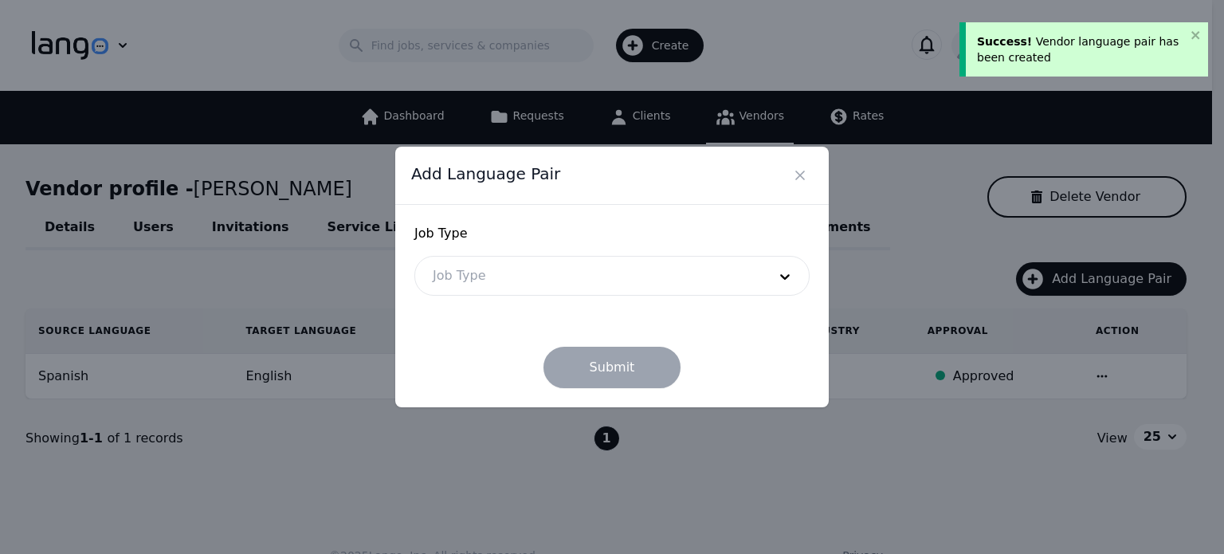
click at [741, 264] on div at bounding box center [588, 276] width 346 height 38
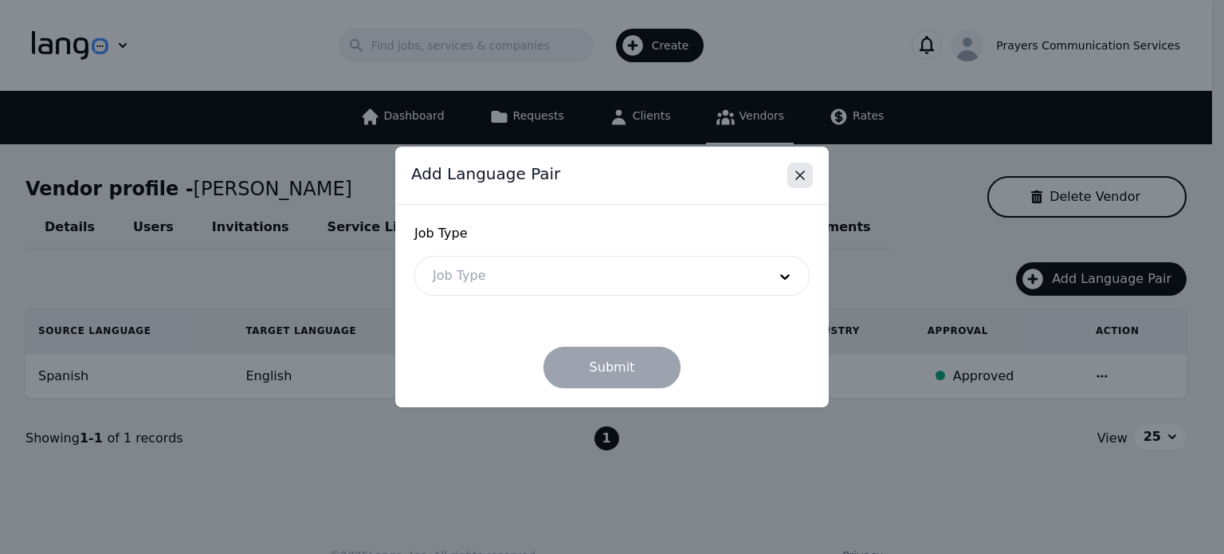
click at [792, 171] on icon "Close" at bounding box center [800, 175] width 16 height 16
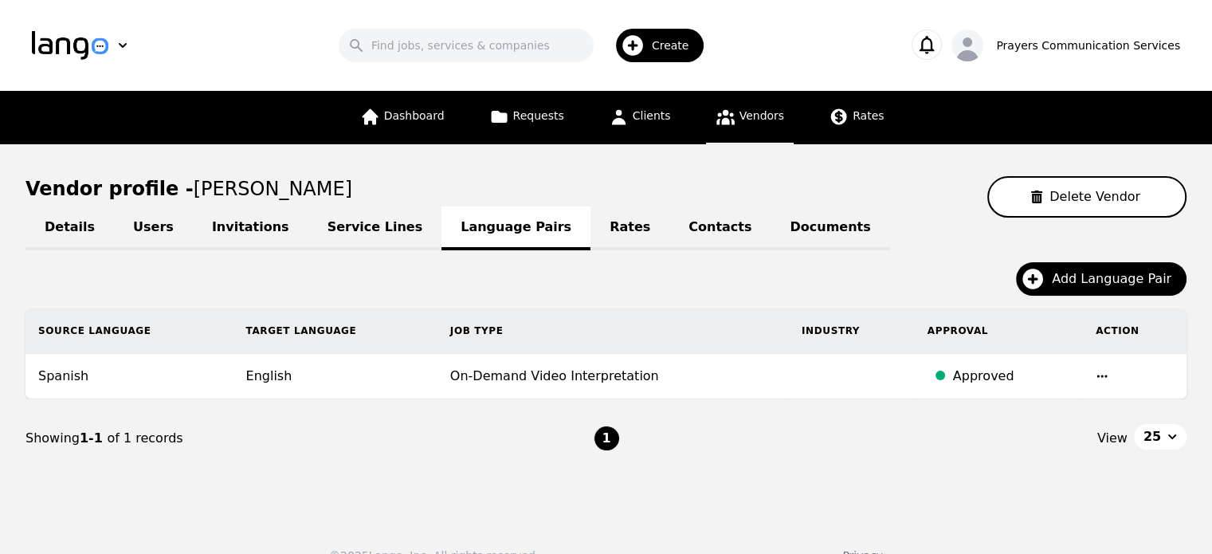
click at [916, 378] on td "Approved" at bounding box center [999, 376] width 168 height 45
click at [1093, 282] on span "Add Language Pair" at bounding box center [1117, 278] width 131 height 19
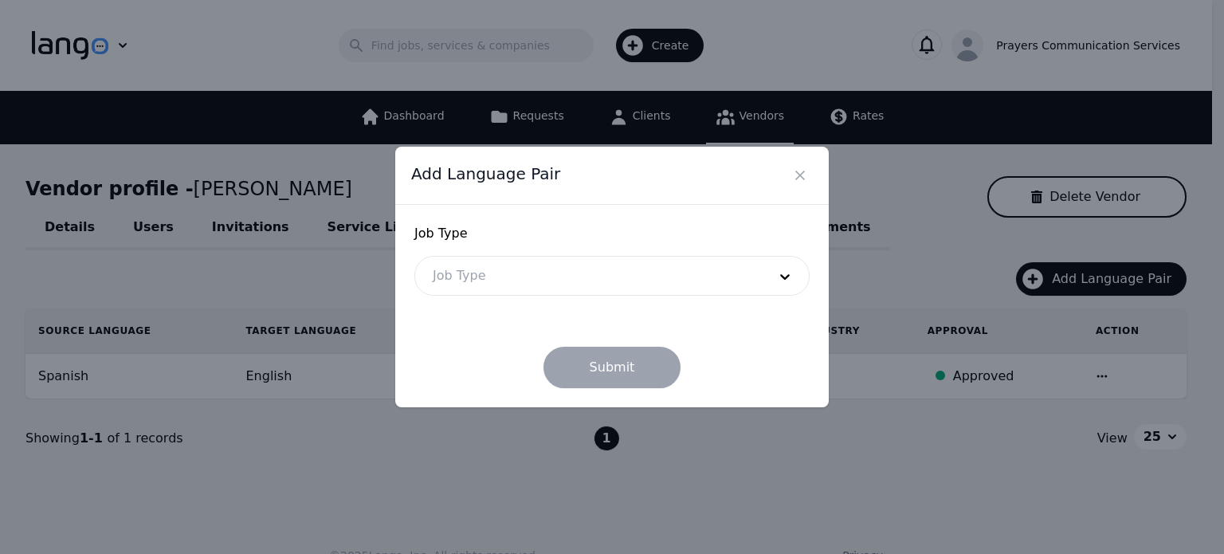
click at [695, 259] on div at bounding box center [588, 276] width 346 height 38
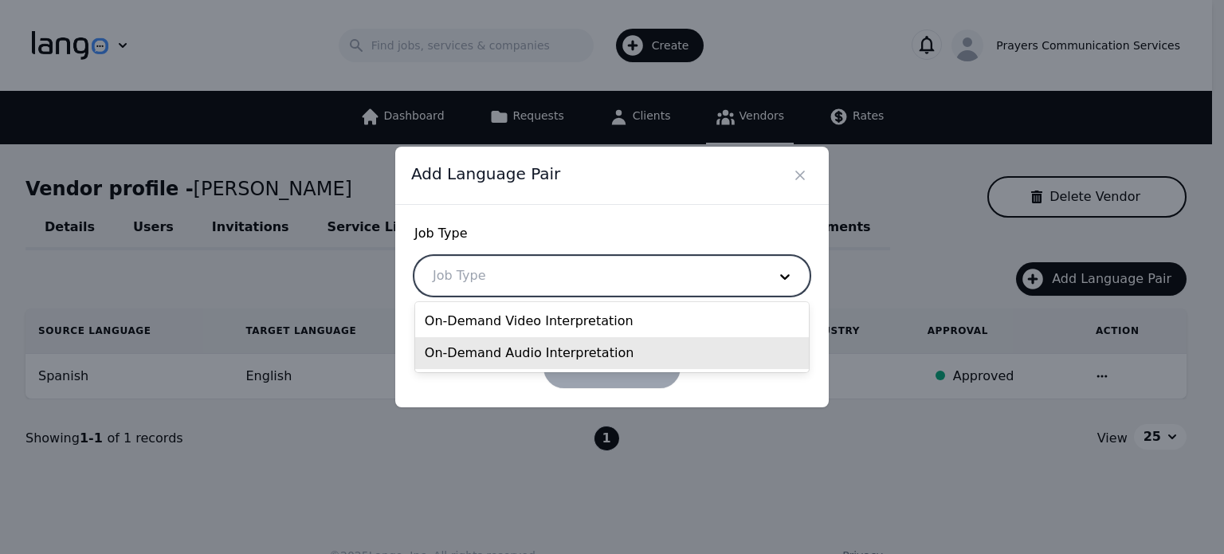
click at [555, 344] on div "On-Demand Audio Interpretation" at bounding box center [612, 353] width 394 height 32
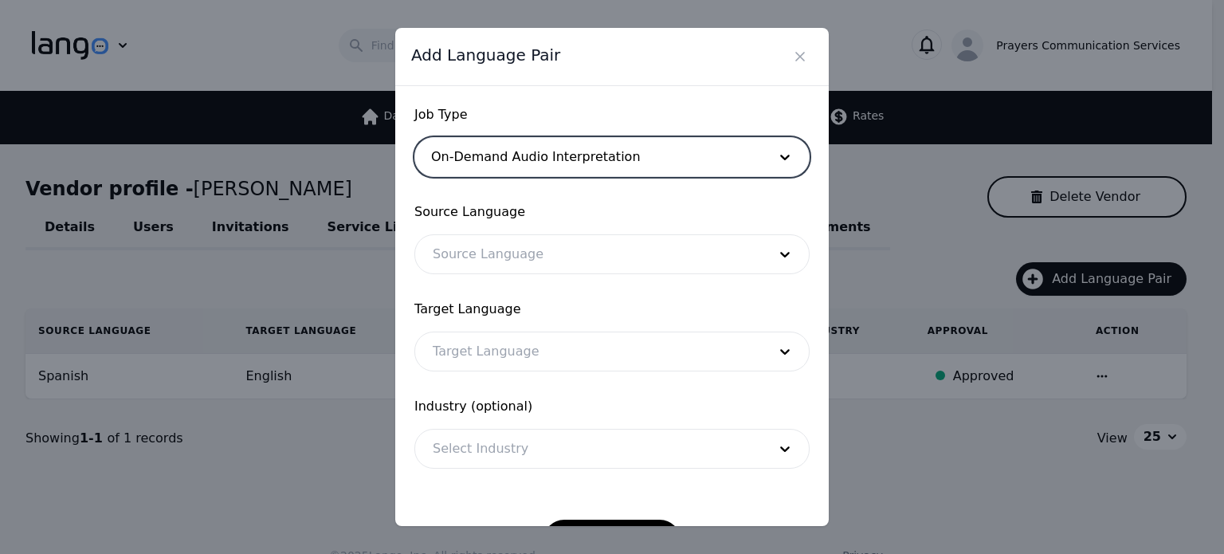
click at [470, 269] on div at bounding box center [588, 254] width 346 height 38
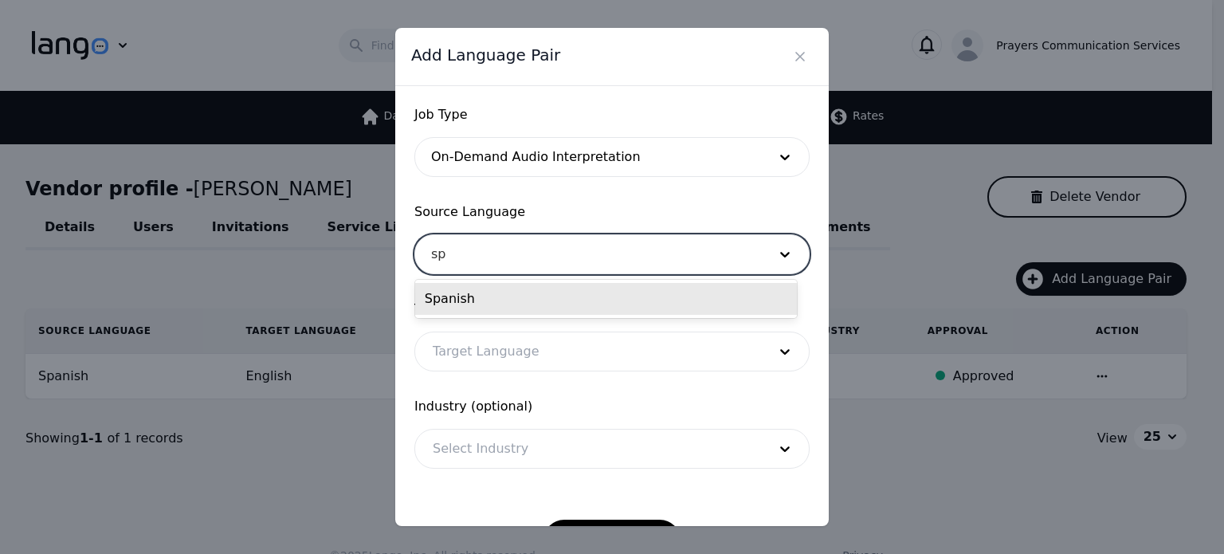
type input "spa"
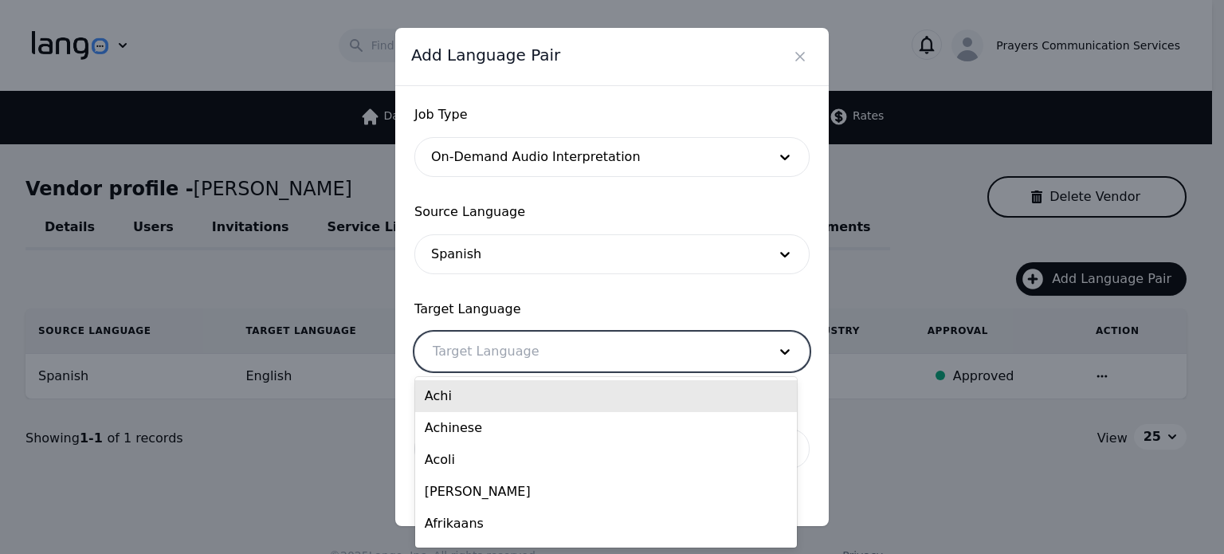
click at [494, 351] on div at bounding box center [588, 351] width 346 height 38
type input "eng"
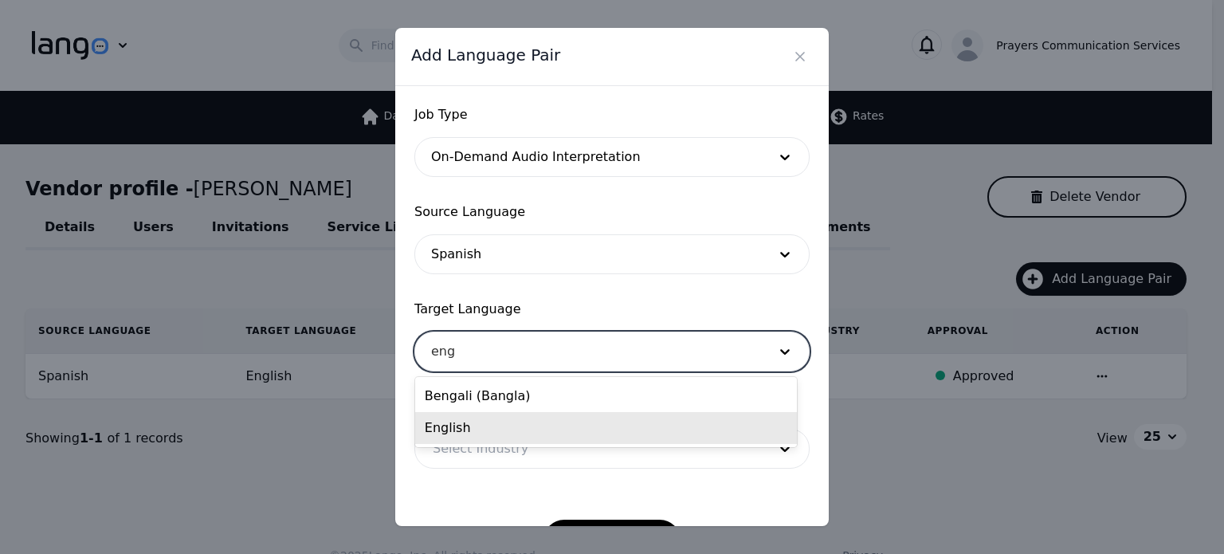
click at [477, 423] on div "English" at bounding box center [606, 428] width 382 height 32
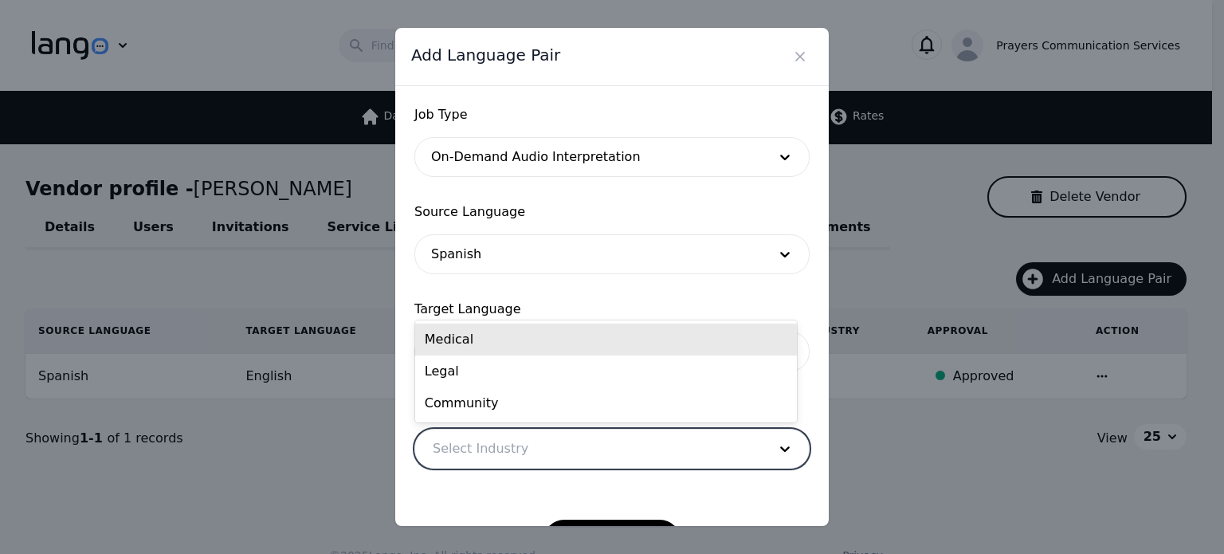
click at [481, 441] on div at bounding box center [588, 448] width 346 height 38
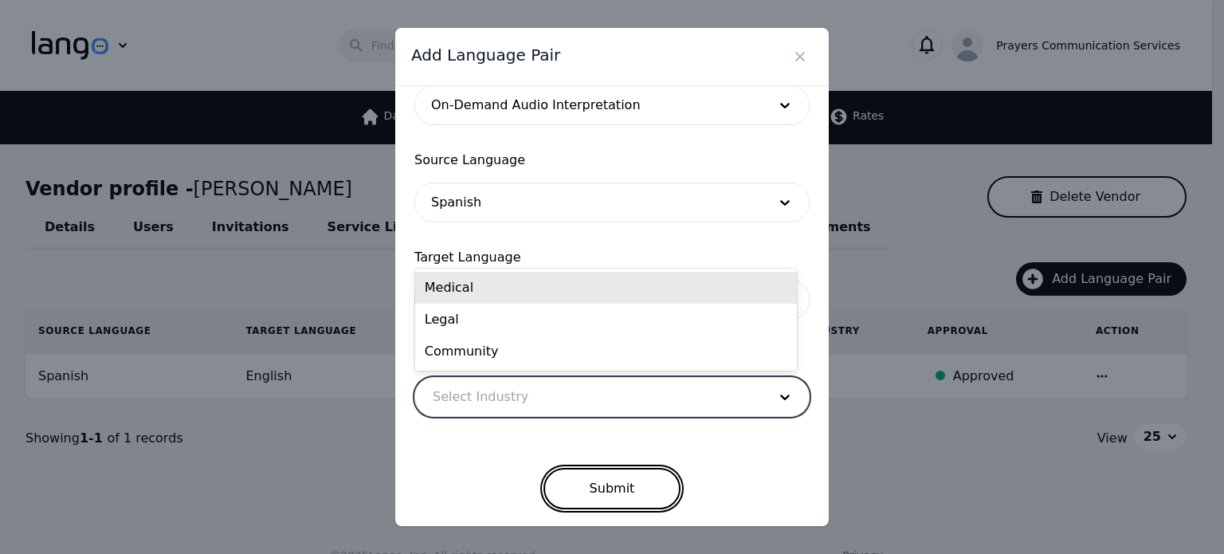
click at [597, 477] on button "Submit" at bounding box center [612, 488] width 138 height 41
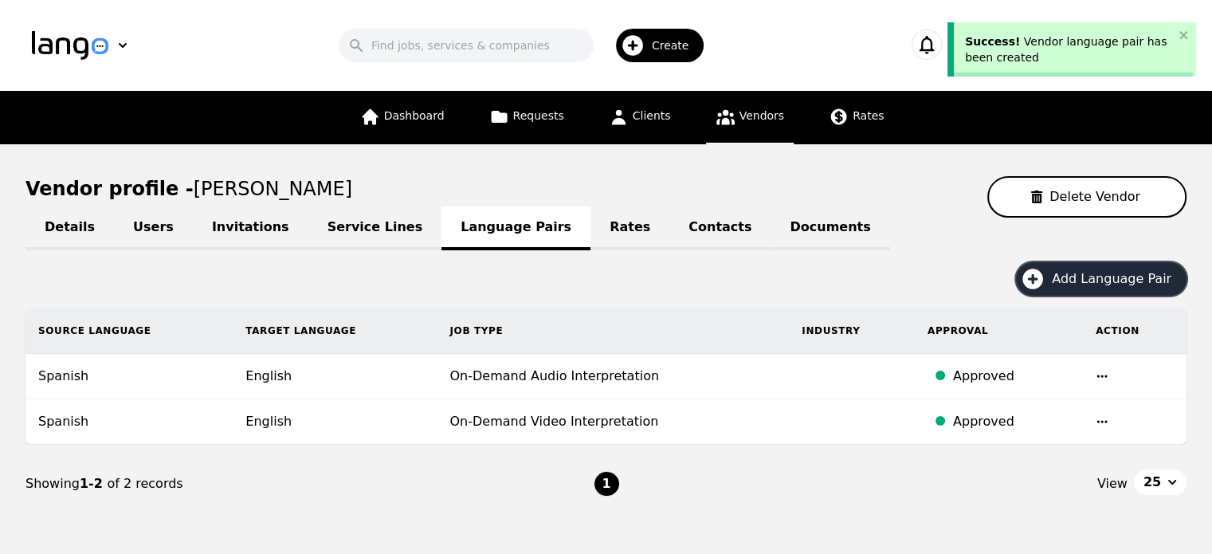
scroll to position [70, 0]
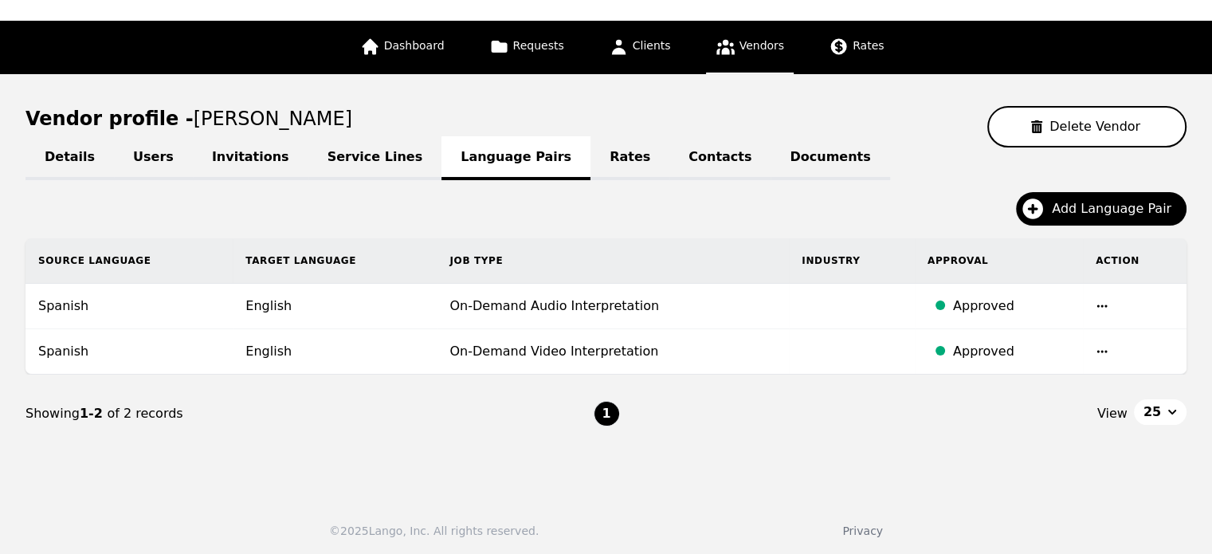
click at [65, 149] on link "Details" at bounding box center [69, 158] width 88 height 44
select select "active"
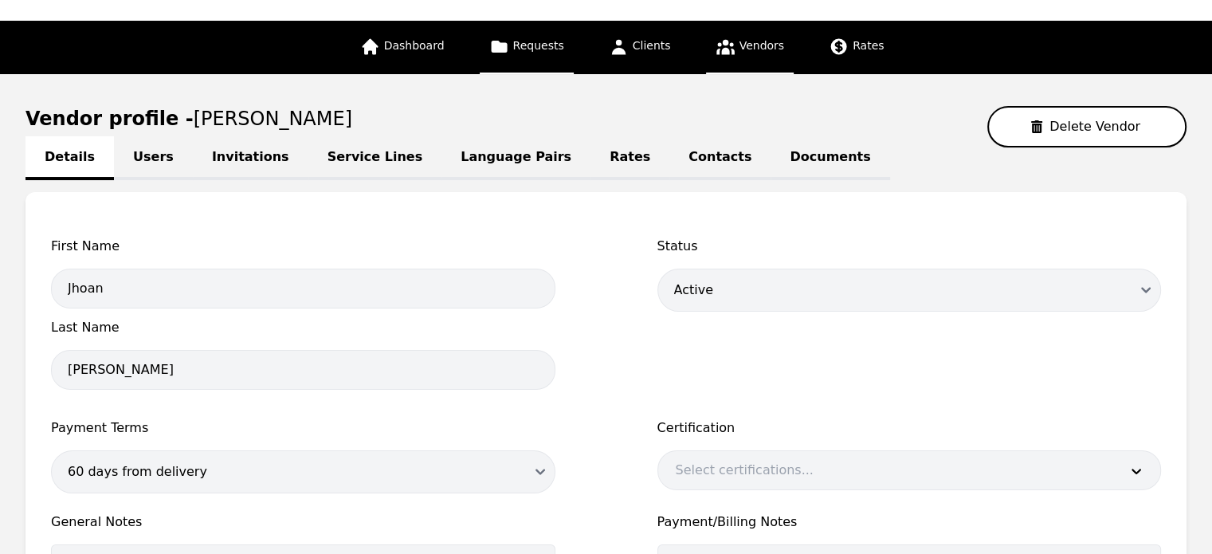
click at [542, 57] on link "Requests" at bounding box center [527, 47] width 94 height 53
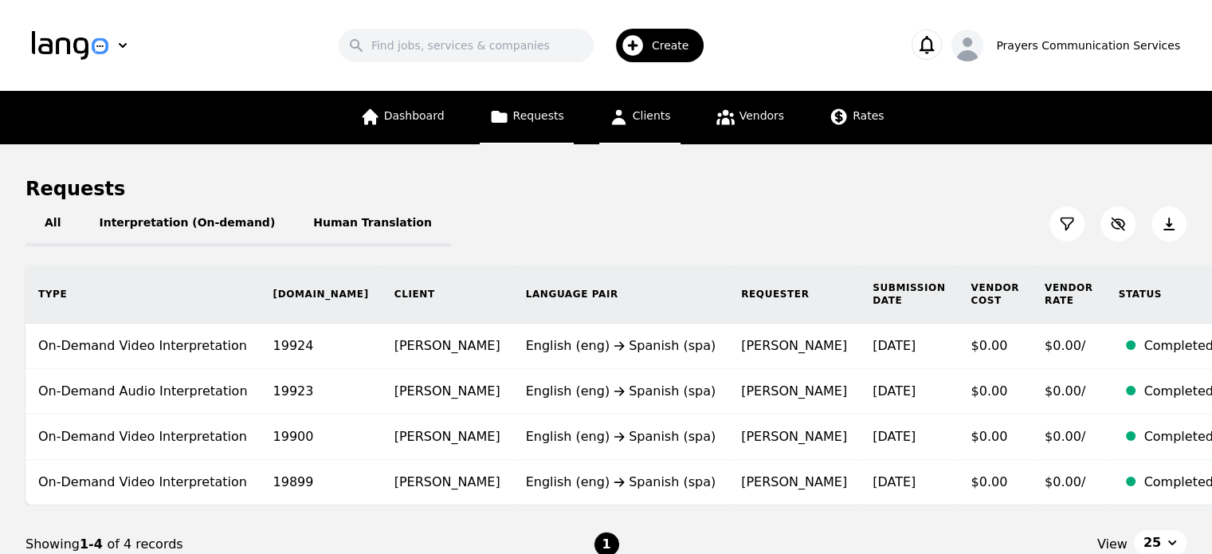
click at [649, 104] on link "Clients" at bounding box center [639, 117] width 81 height 53
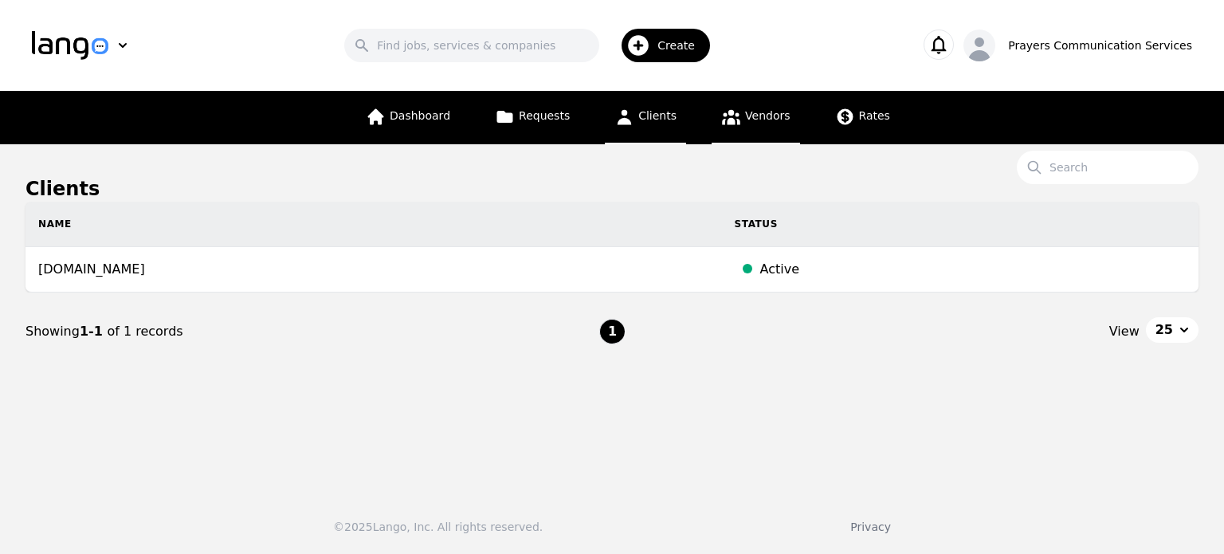
click at [765, 104] on link "Vendors" at bounding box center [756, 117] width 88 height 53
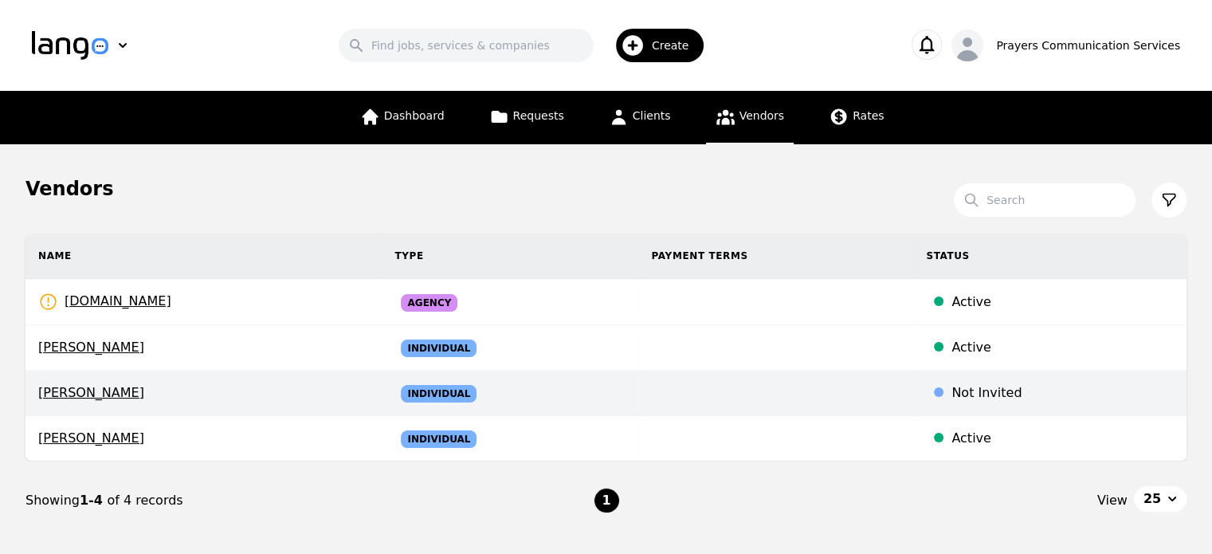
click at [979, 393] on div "Not Invited" at bounding box center [1062, 392] width 222 height 19
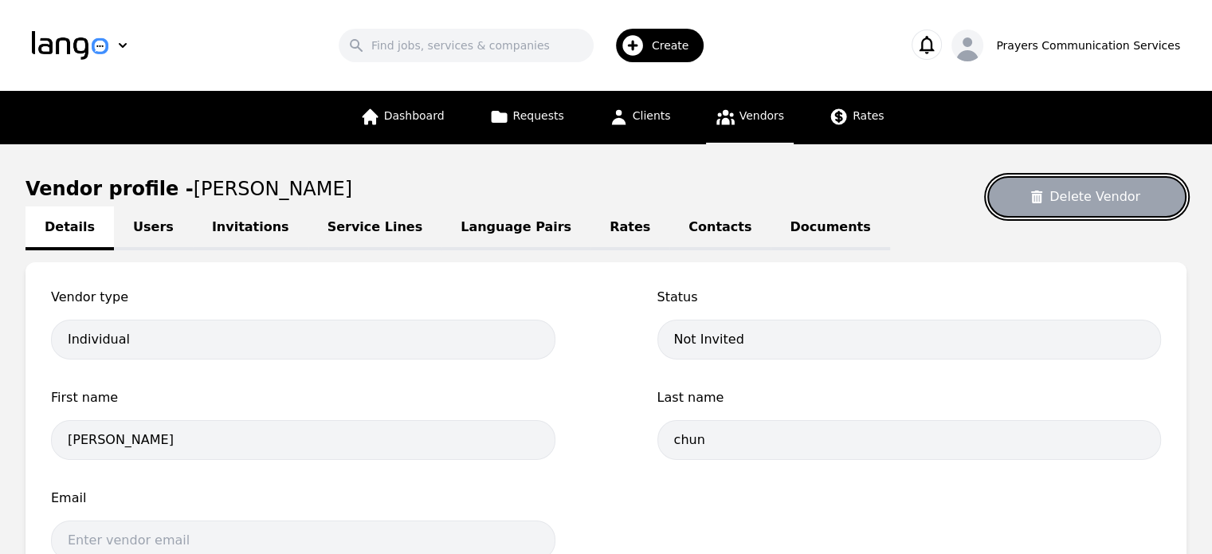
click at [1043, 194] on icon at bounding box center [1036, 196] width 13 height 13
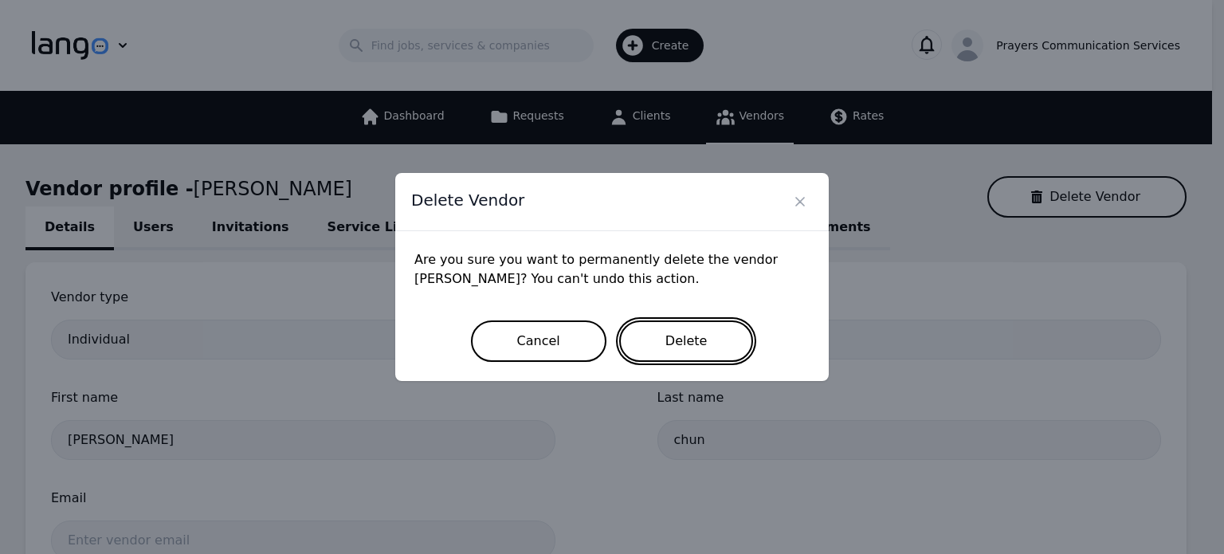
click at [662, 350] on button "Delete" at bounding box center [686, 340] width 135 height 41
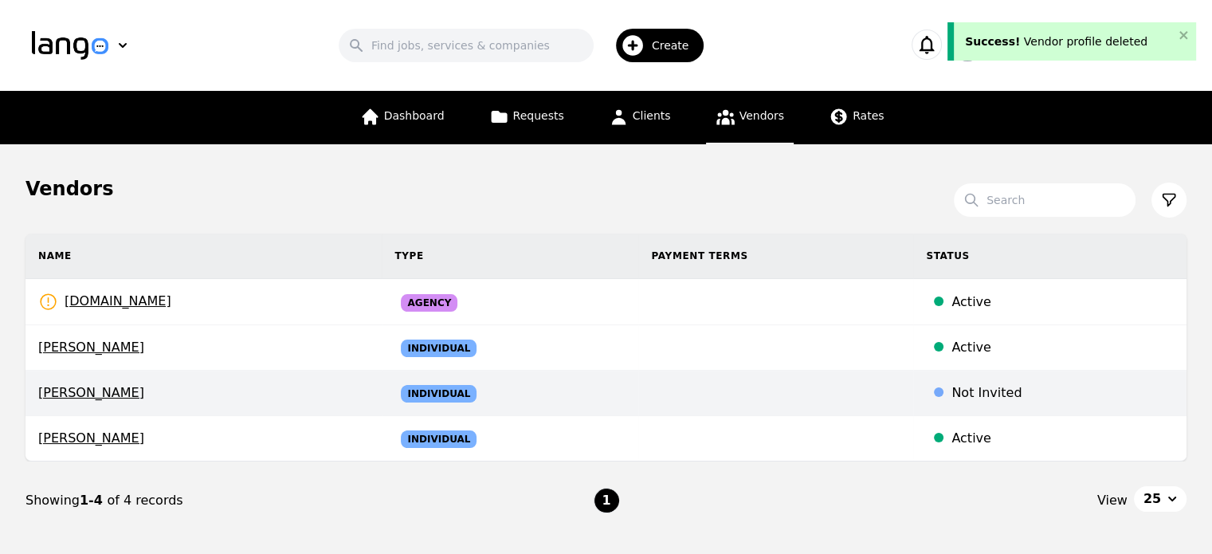
click at [913, 379] on td "Not Invited" at bounding box center [1049, 393] width 273 height 45
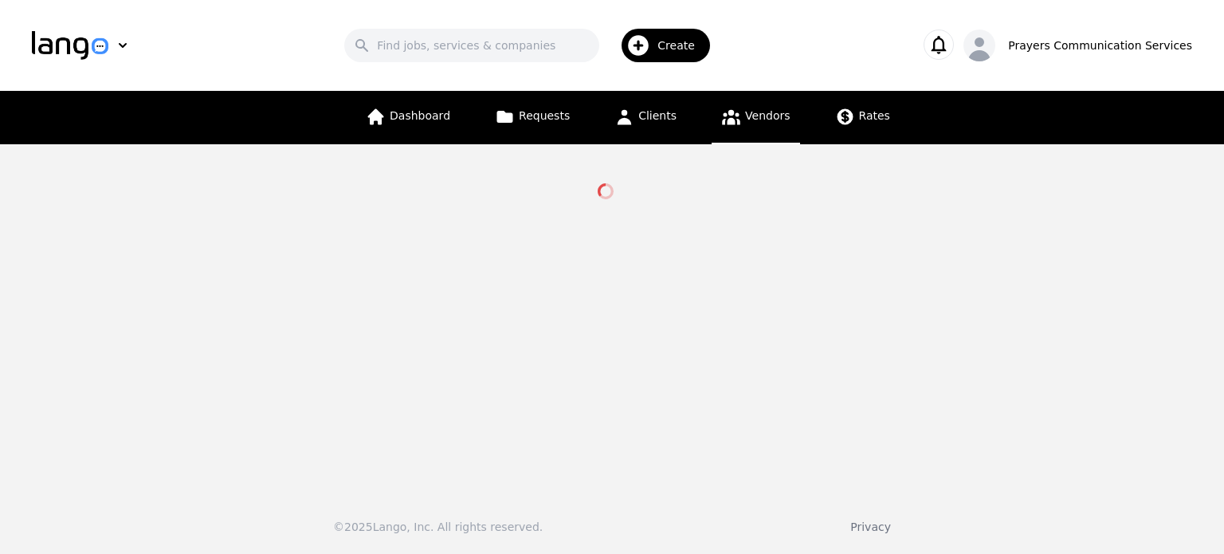
click at [789, 84] on header "Search Create Prayers Communication Services" at bounding box center [612, 45] width 1224 height 91
click at [762, 112] on span "Vendors" at bounding box center [767, 115] width 45 height 13
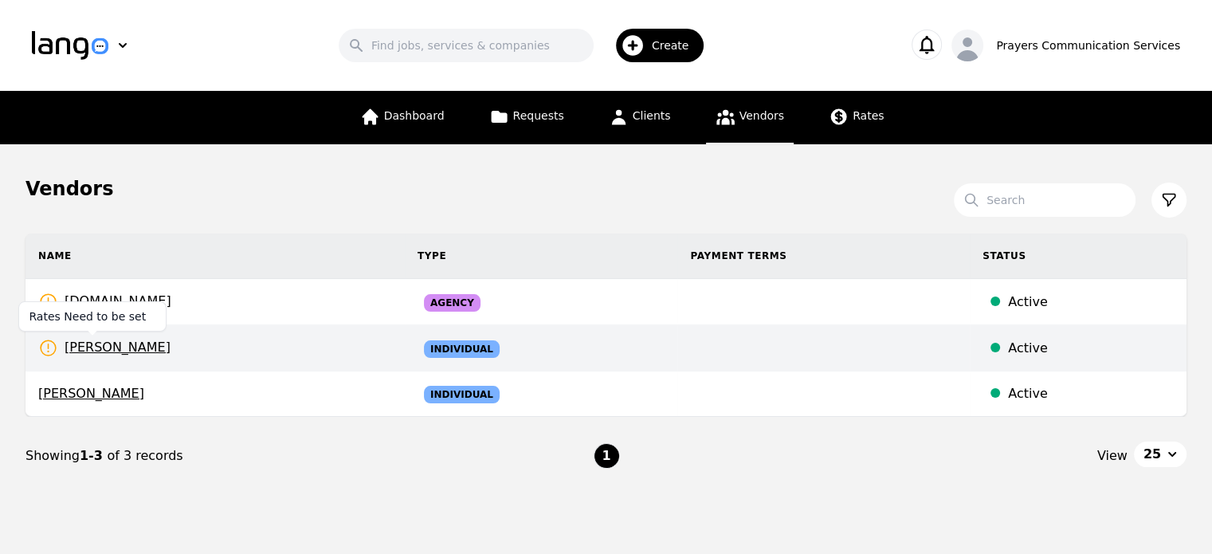
click at [124, 352] on span "Jhoan Sanchez" at bounding box center [104, 348] width 132 height 20
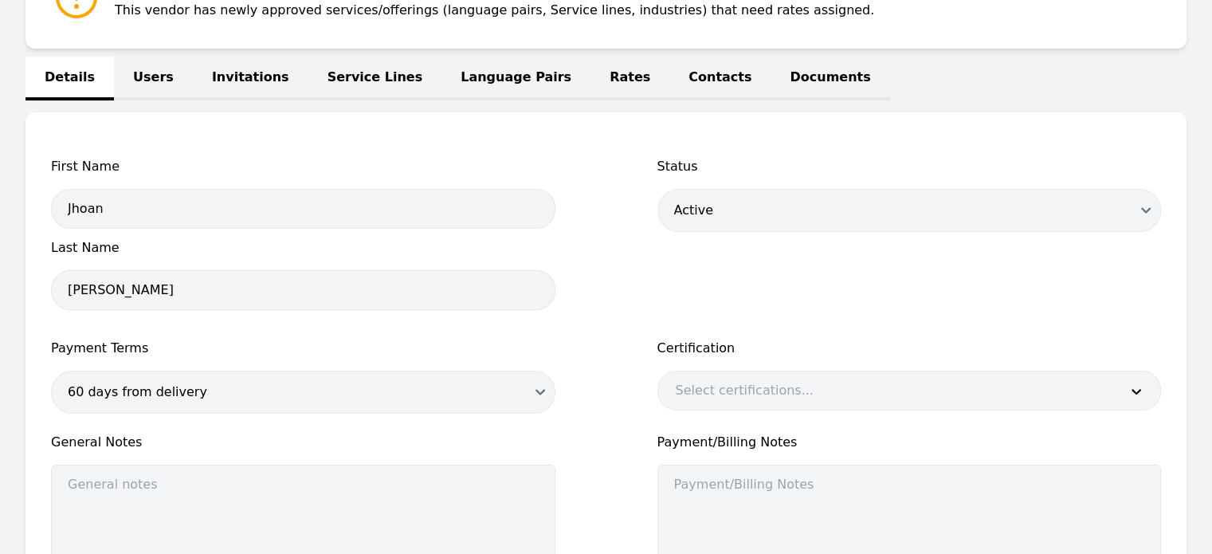
scroll to position [290, 0]
click at [494, 80] on link "Language Pairs" at bounding box center [515, 79] width 149 height 44
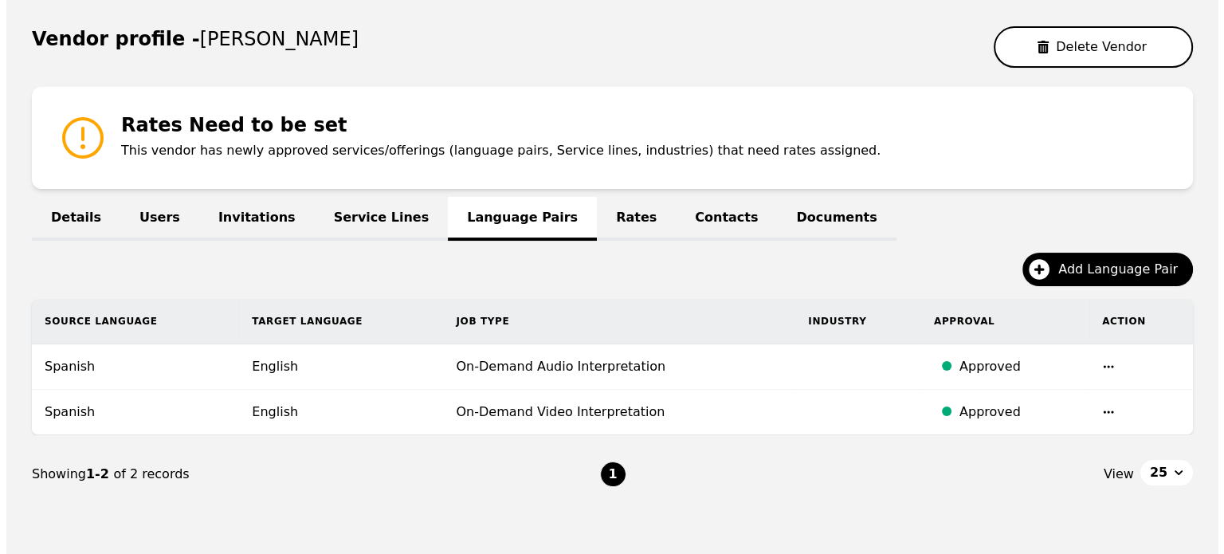
scroll to position [210, 0]
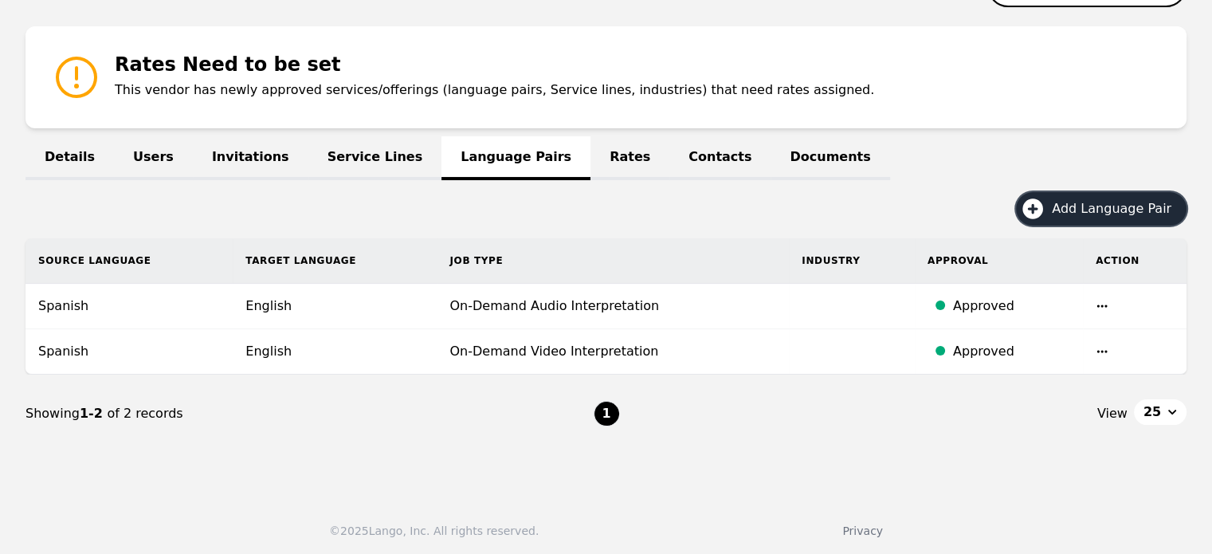
click at [1109, 210] on span "Add Language Pair" at bounding box center [1117, 208] width 131 height 19
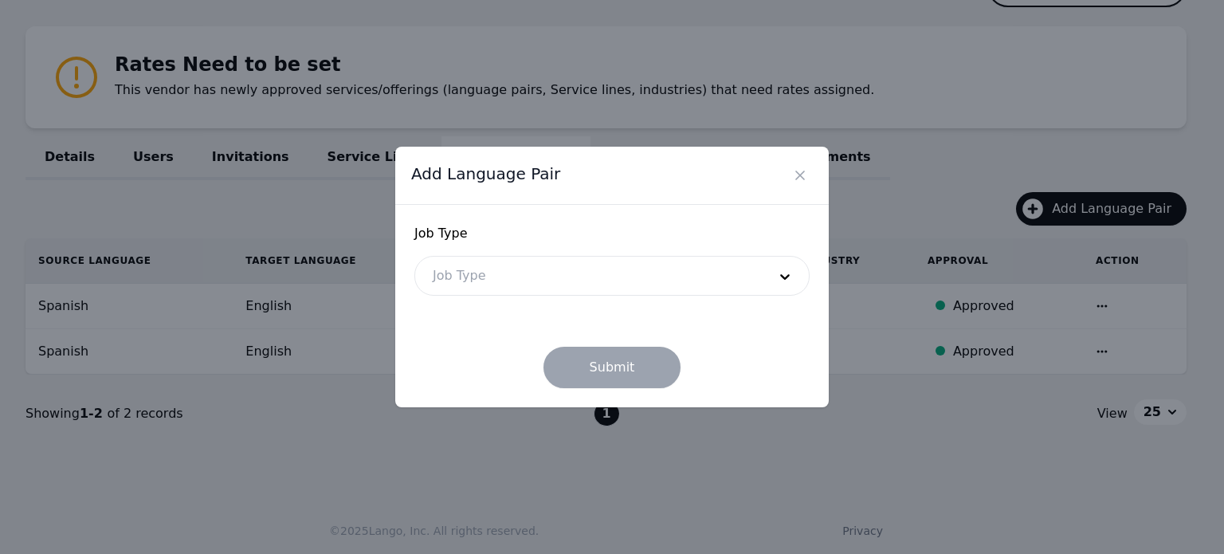
click at [655, 285] on div at bounding box center [588, 276] width 346 height 38
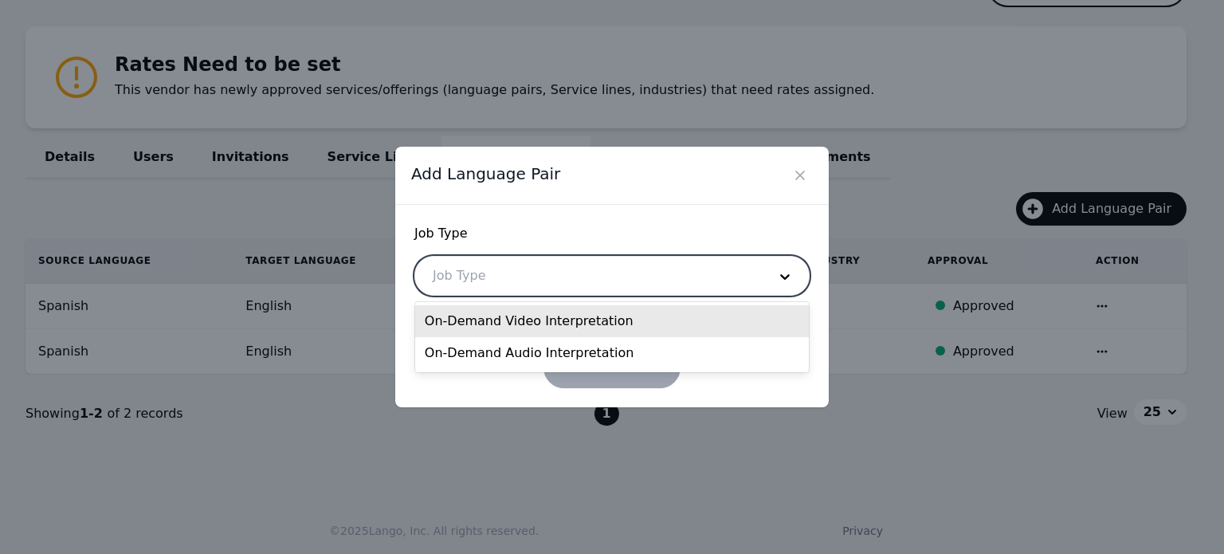
click at [606, 315] on div "On-Demand Video Interpretation" at bounding box center [612, 321] width 394 height 32
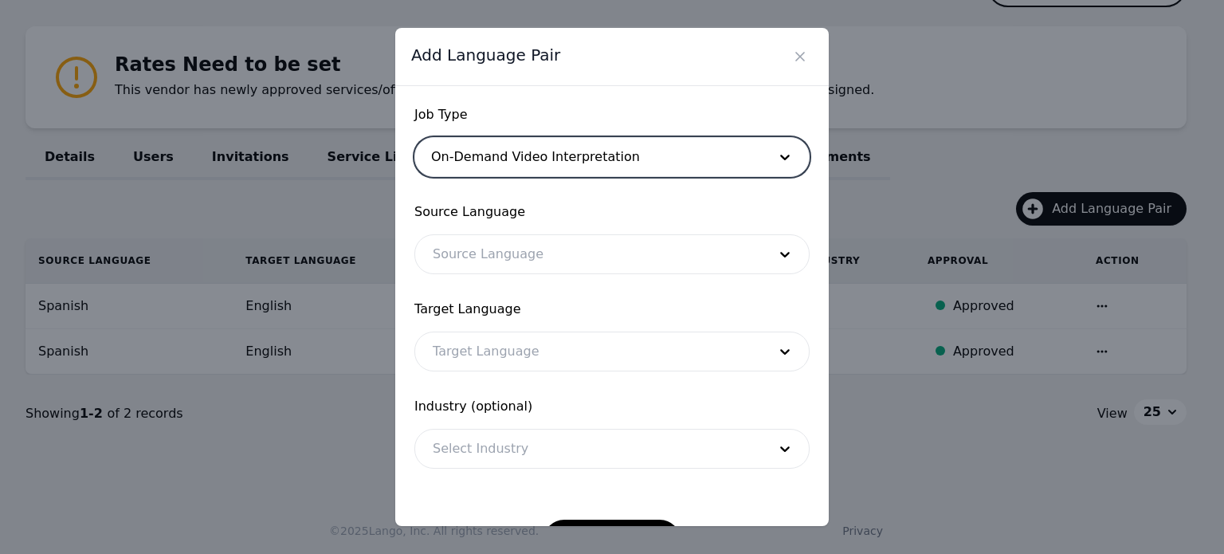
click at [539, 245] on div at bounding box center [588, 254] width 346 height 38
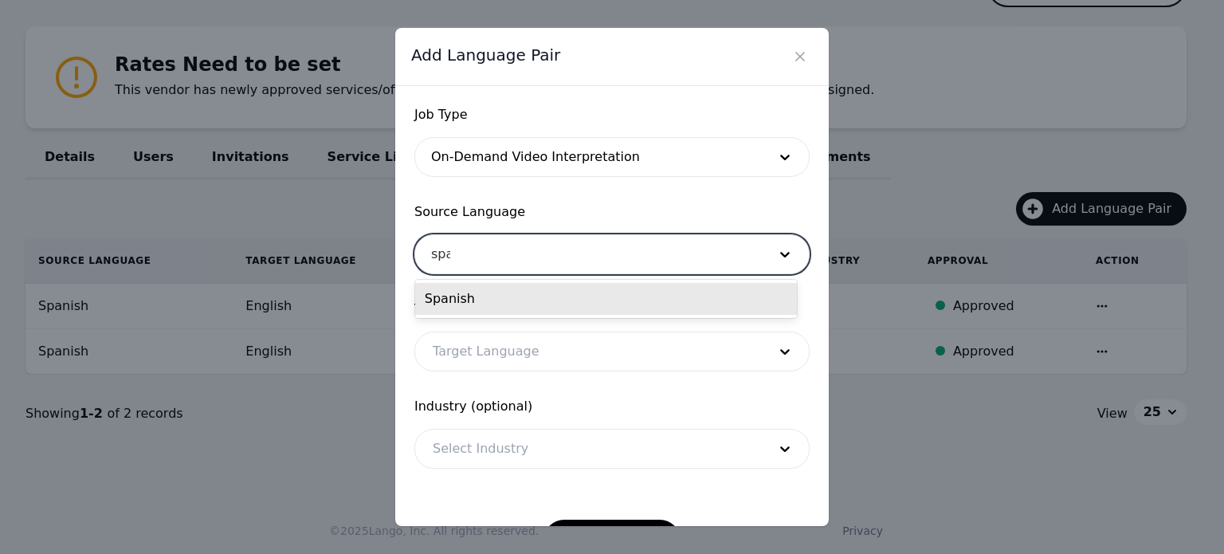
type input "span"
click at [516, 296] on div "Spanish" at bounding box center [606, 299] width 382 height 32
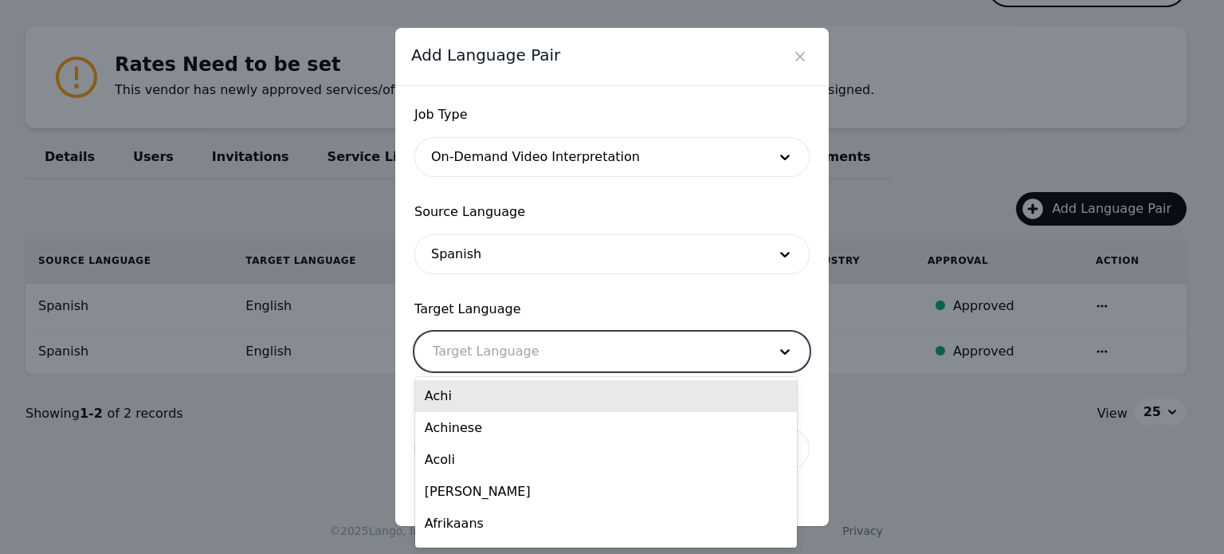
click at [498, 350] on div at bounding box center [588, 351] width 346 height 38
type input "eng"
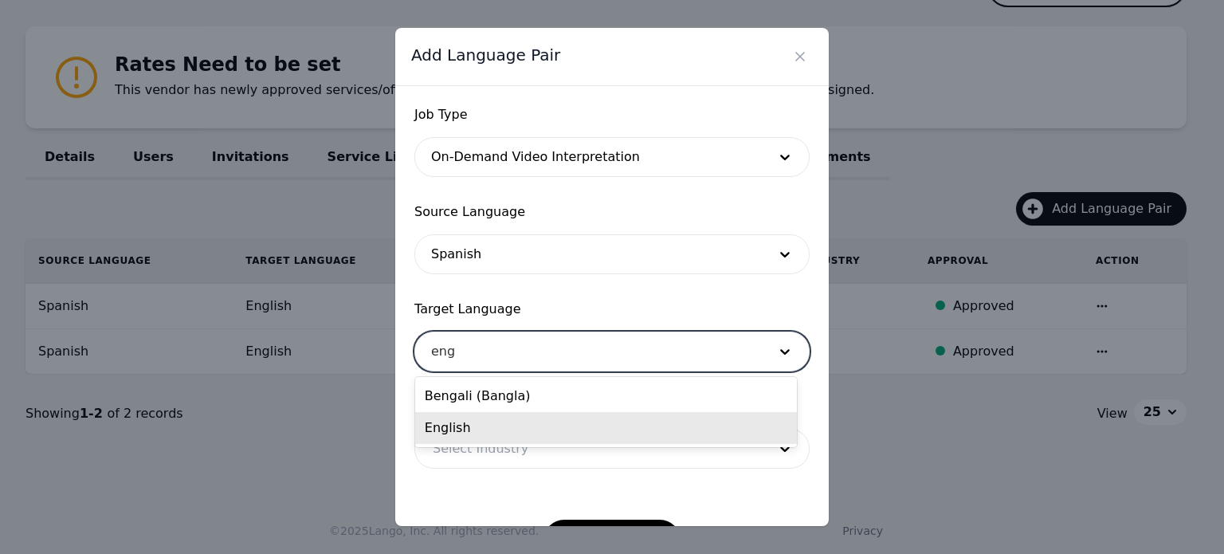
click at [456, 420] on div "English" at bounding box center [606, 428] width 382 height 32
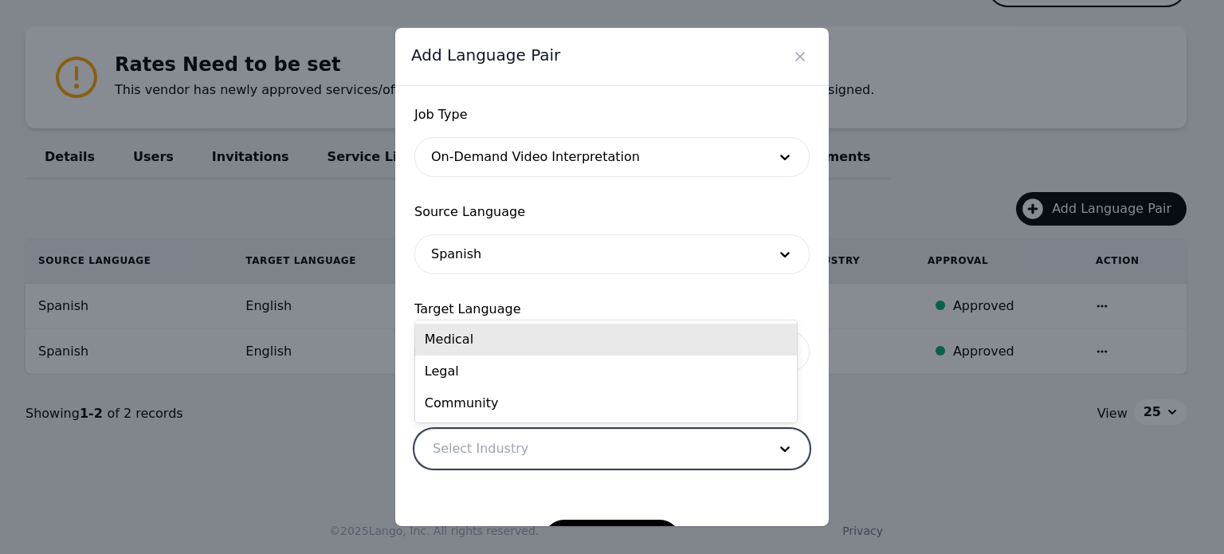
click at [488, 448] on div at bounding box center [588, 448] width 346 height 38
click at [494, 335] on div "Medical" at bounding box center [606, 340] width 382 height 32
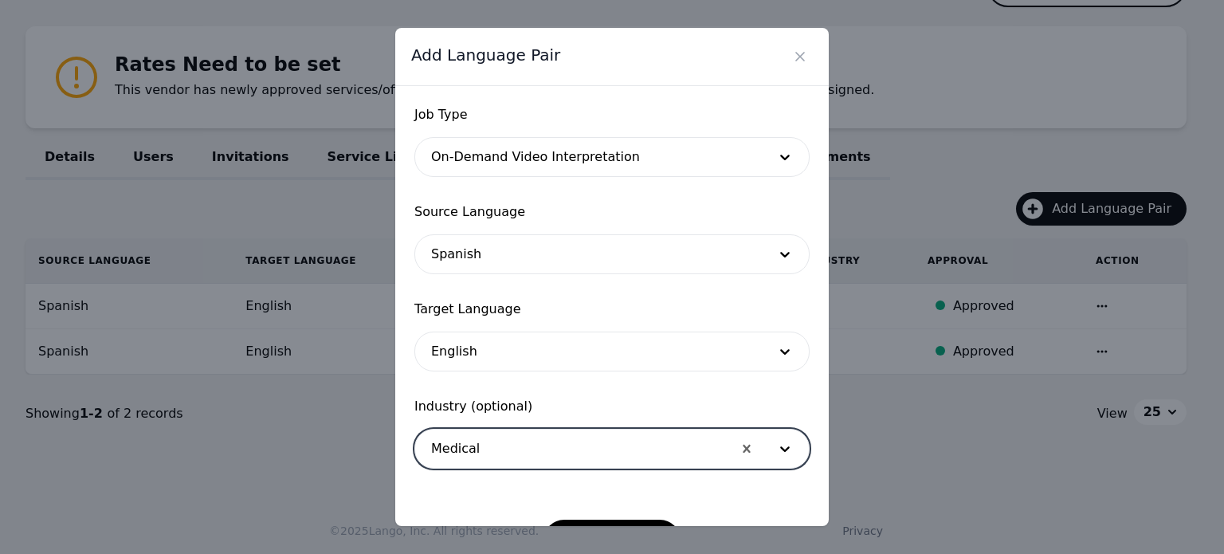
scroll to position [52, 0]
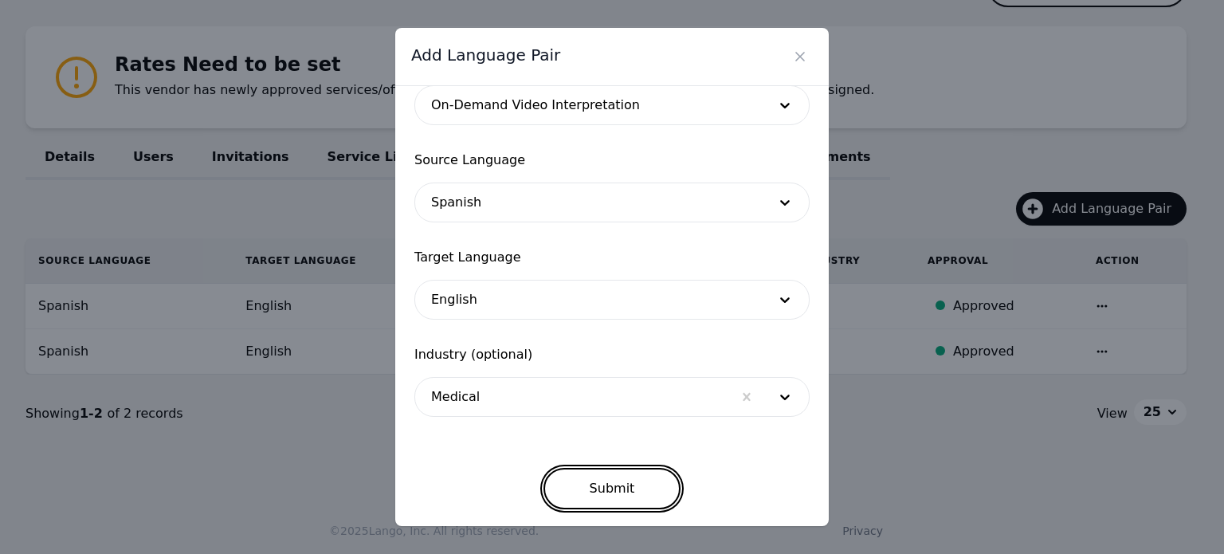
click at [594, 489] on button "Submit" at bounding box center [612, 488] width 138 height 41
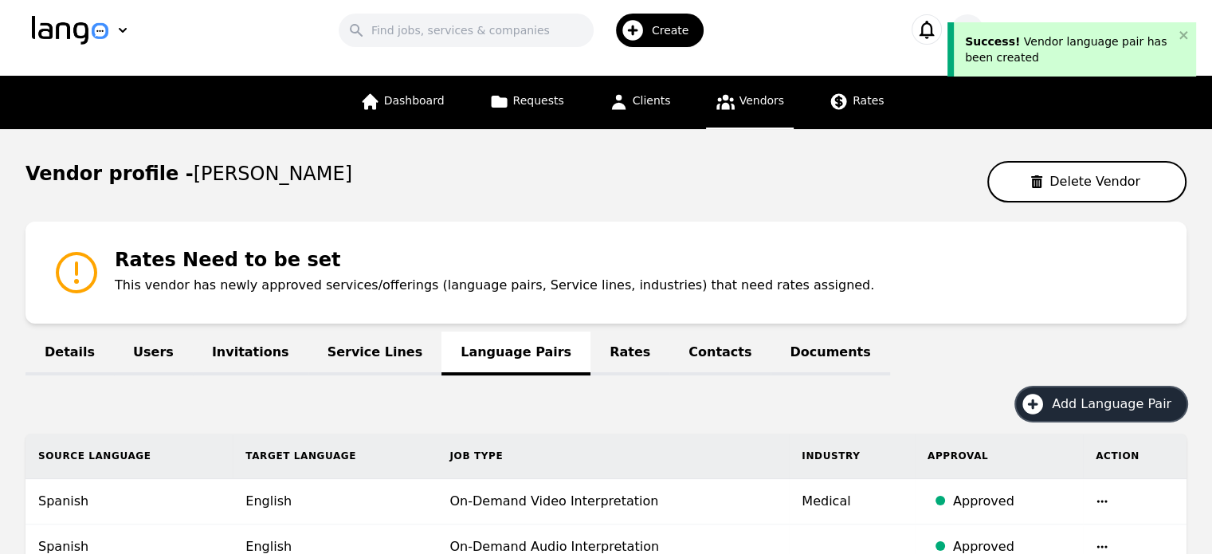
scroll to position [0, 0]
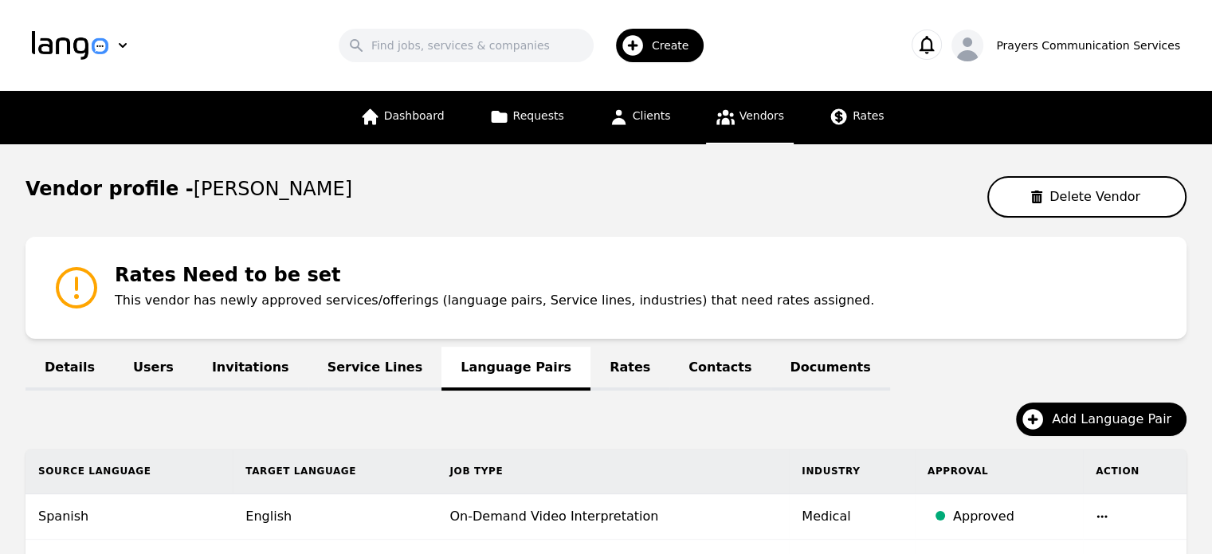
click at [749, 124] on link "Vendors" at bounding box center [750, 117] width 88 height 53
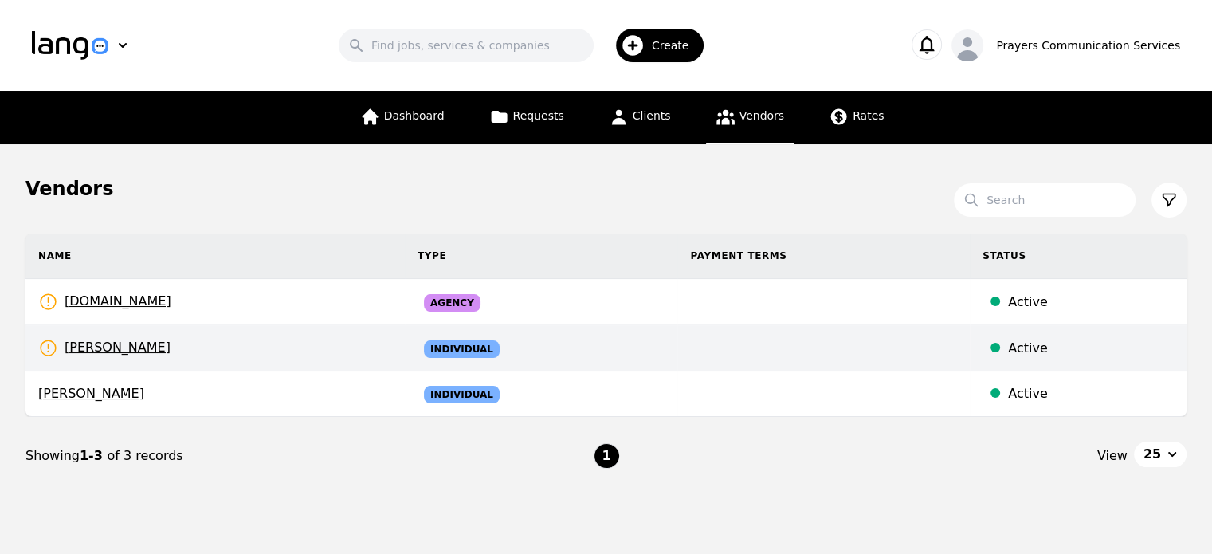
click at [216, 345] on td "Jhoan Sanchez Rates Need to be set" at bounding box center [214, 348] width 379 height 46
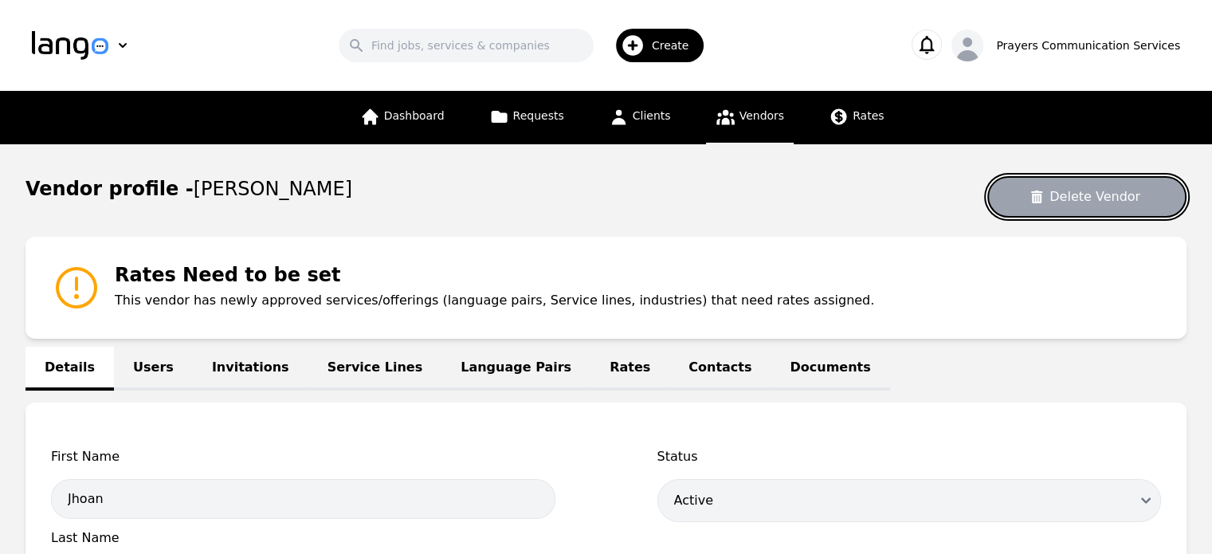
click at [1072, 203] on button "Delete Vendor" at bounding box center [1086, 196] width 199 height 41
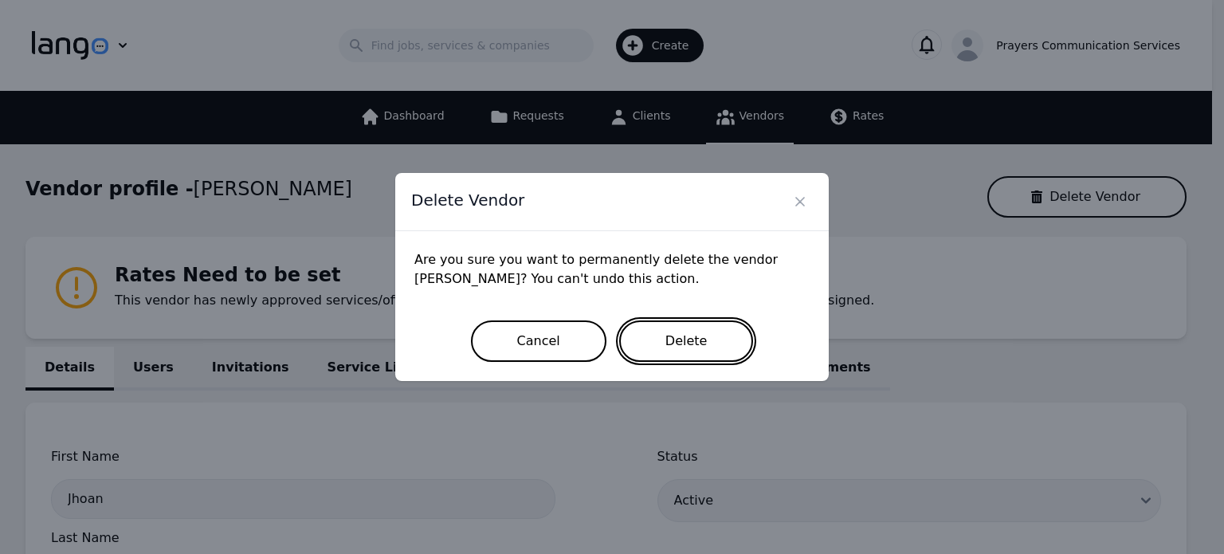
click at [653, 346] on button "Delete" at bounding box center [686, 340] width 135 height 41
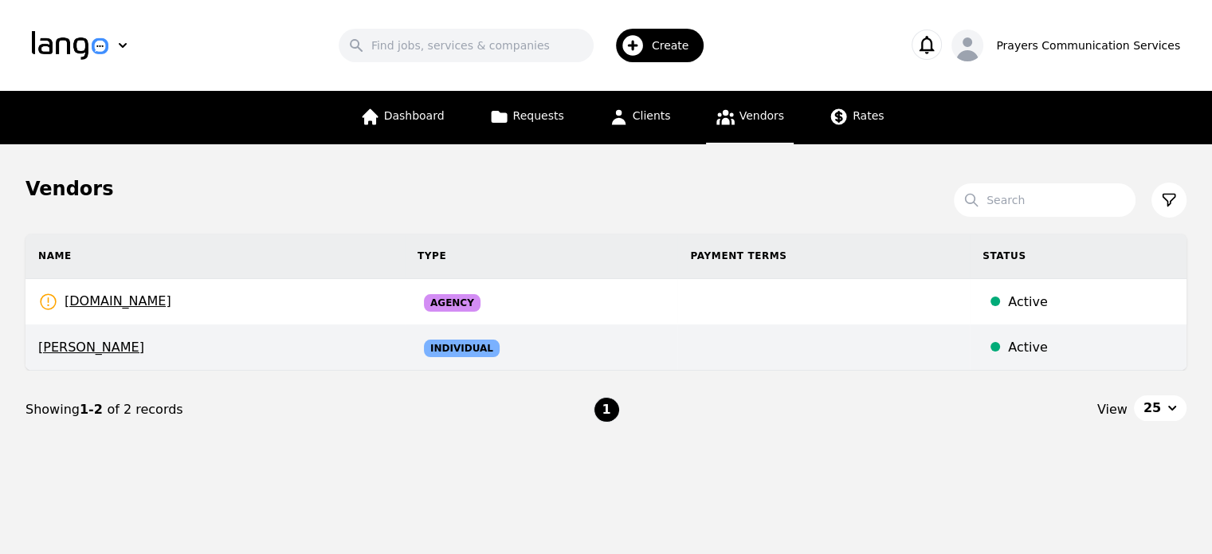
click at [66, 347] on span "[PERSON_NAME]" at bounding box center [215, 347] width 354 height 19
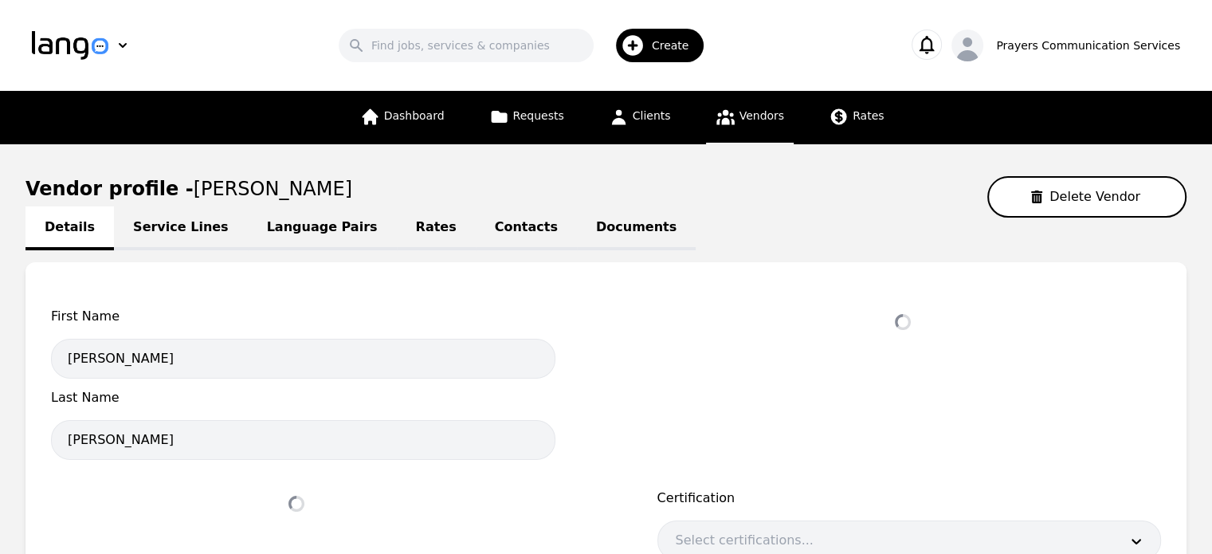
select select "active"
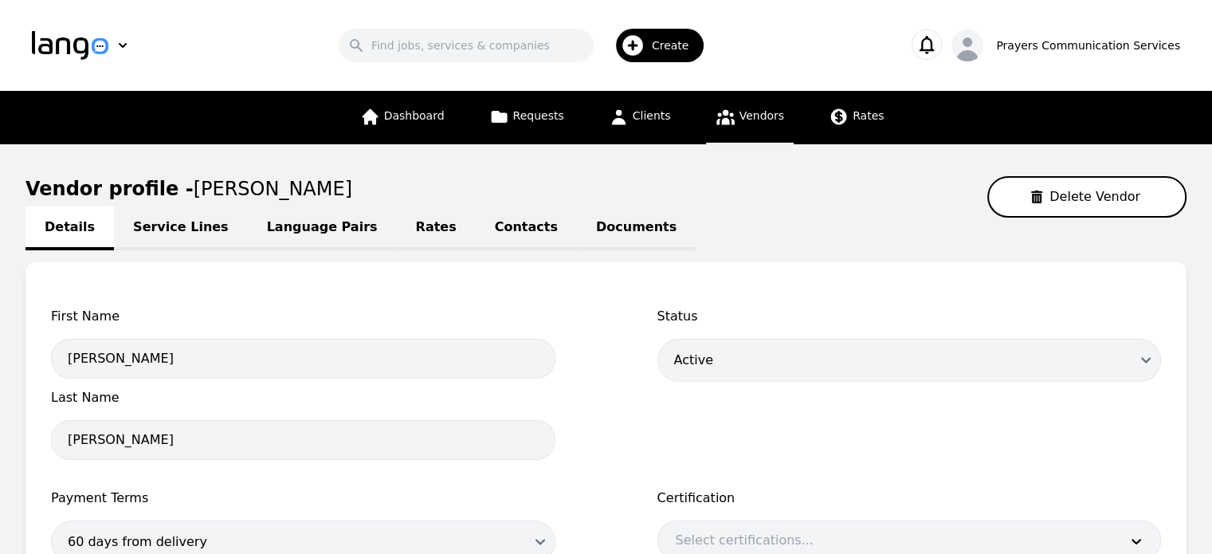
click at [178, 227] on link "Service Lines" at bounding box center [181, 228] width 134 height 44
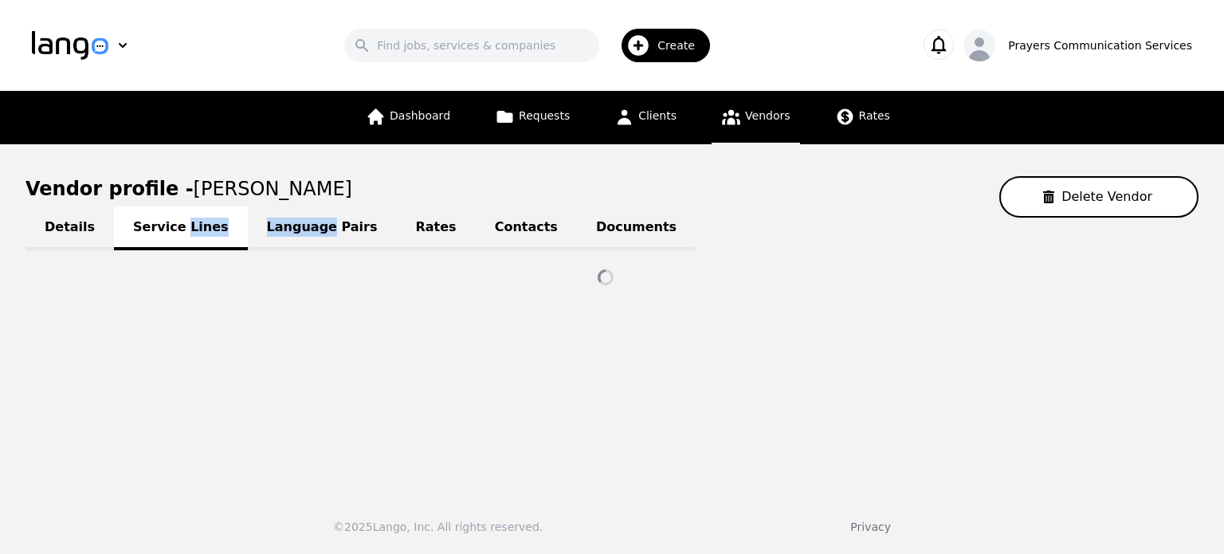
click at [178, 227] on div "Details Service Lines Language Pairs Rates Contacts Documents" at bounding box center [611, 227] width 1173 height 19
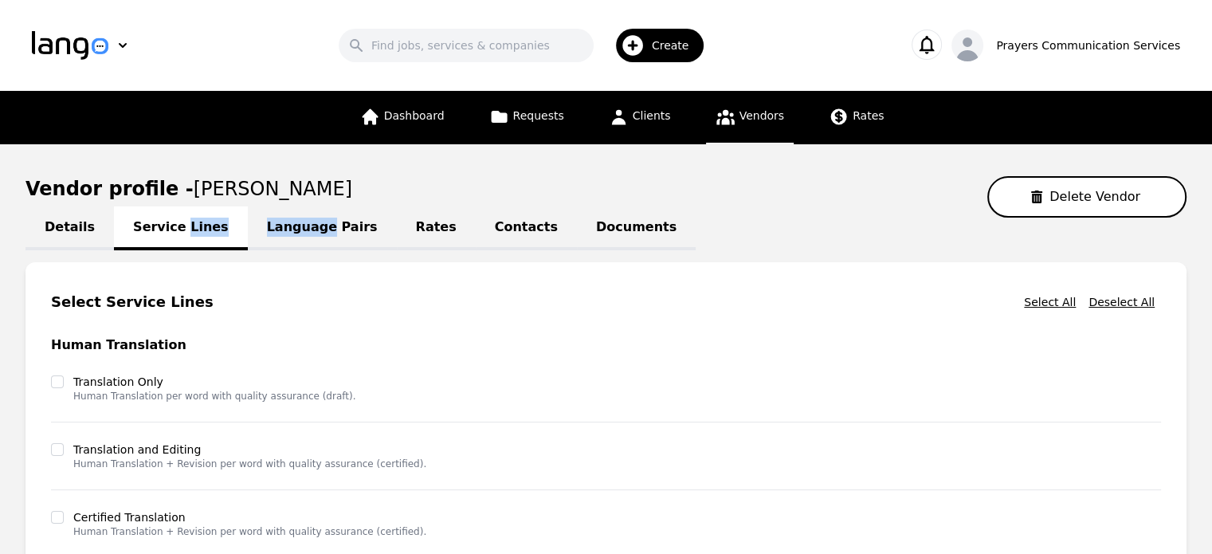
click at [294, 214] on link "Language Pairs" at bounding box center [322, 228] width 149 height 44
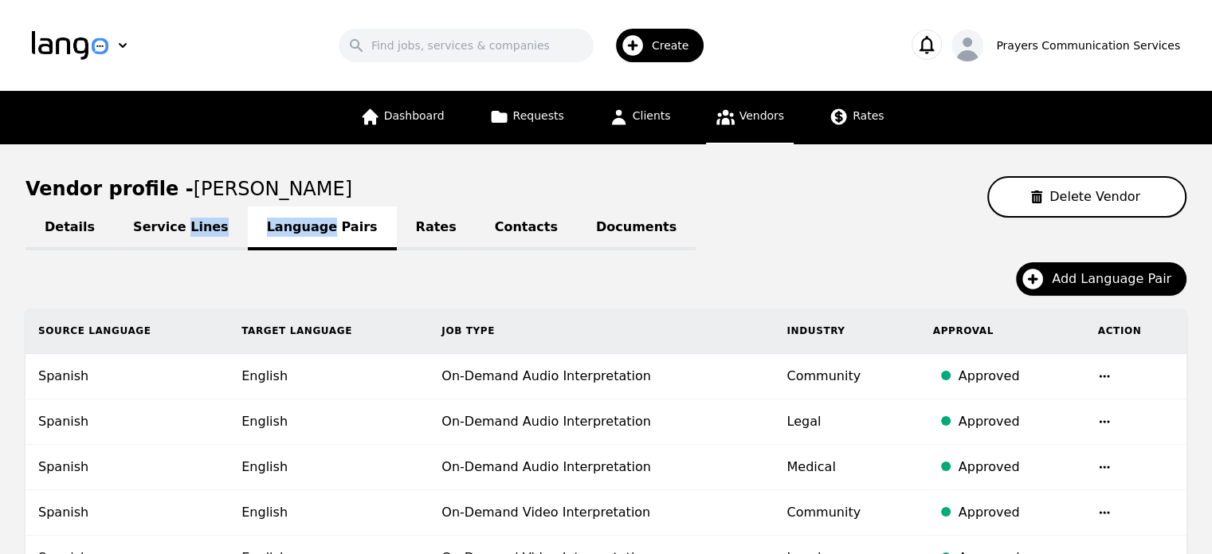
click at [397, 213] on link "Rates" at bounding box center [436, 228] width 79 height 44
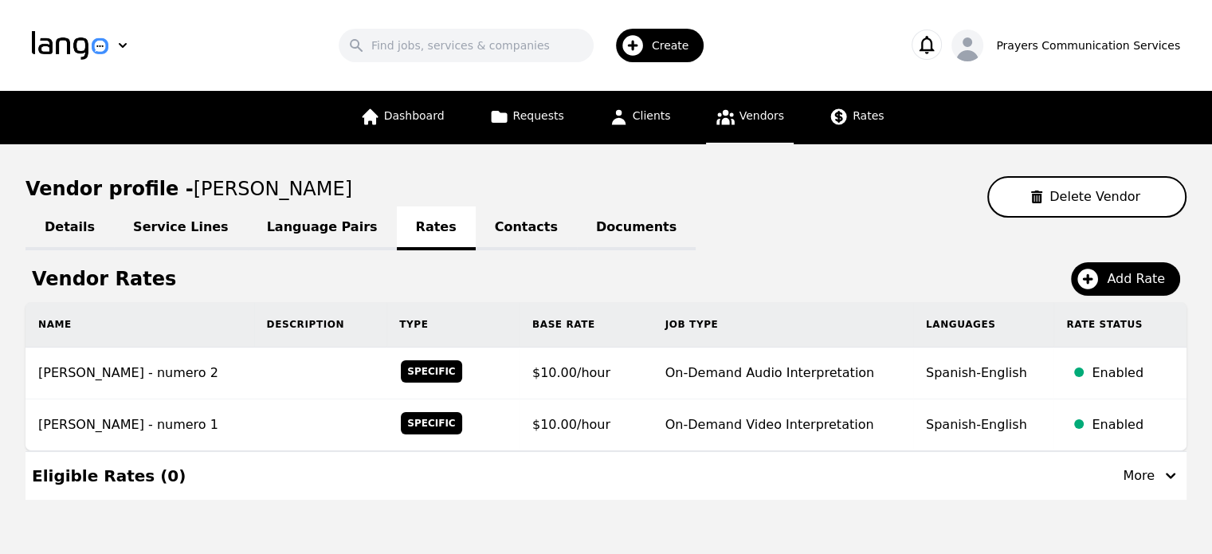
click at [494, 254] on div "Details Service Lines Language Pairs Rates Contacts Documents Vendor Rates Add …" at bounding box center [605, 359] width 1161 height 282
drag, startPoint x: 492, startPoint y: 251, endPoint x: 484, endPoint y: 240, distance: 13.7
click at [484, 240] on div "Details Service Lines Language Pairs Rates Contacts Documents Vendor Rates Add …" at bounding box center [605, 359] width 1161 height 282
click at [484, 240] on link "Contacts" at bounding box center [526, 228] width 101 height 44
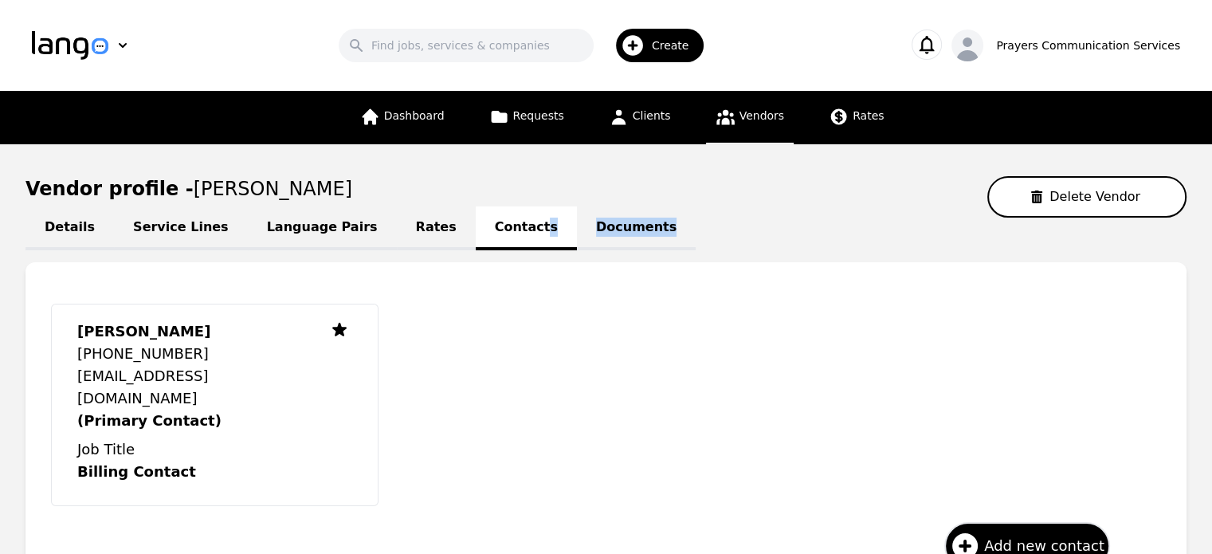
click at [578, 235] on link "Documents" at bounding box center [636, 228] width 119 height 44
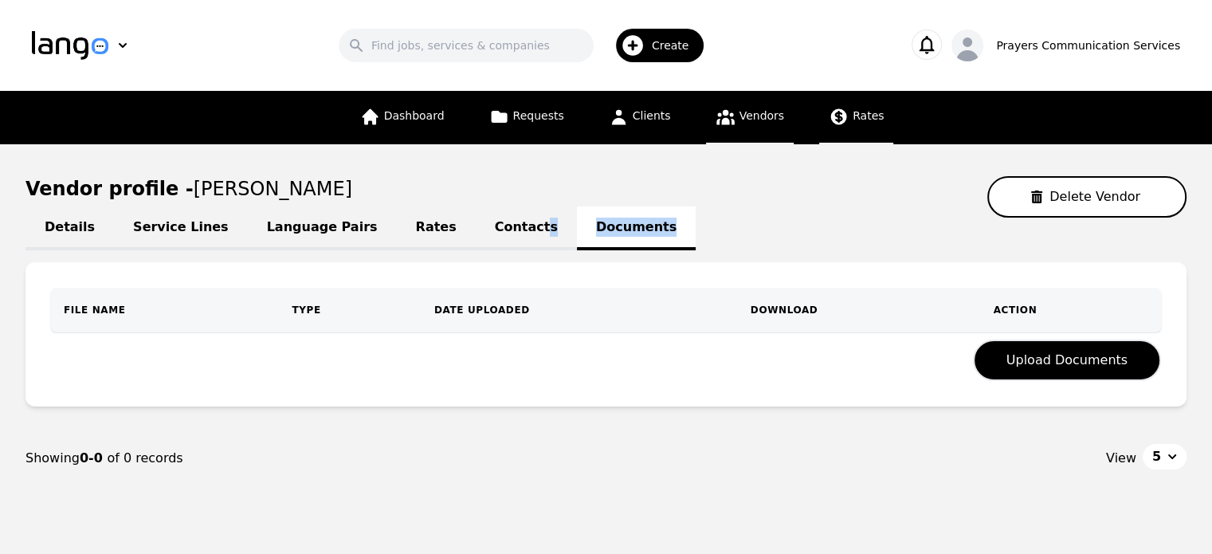
click at [833, 116] on icon at bounding box center [839, 117] width 20 height 20
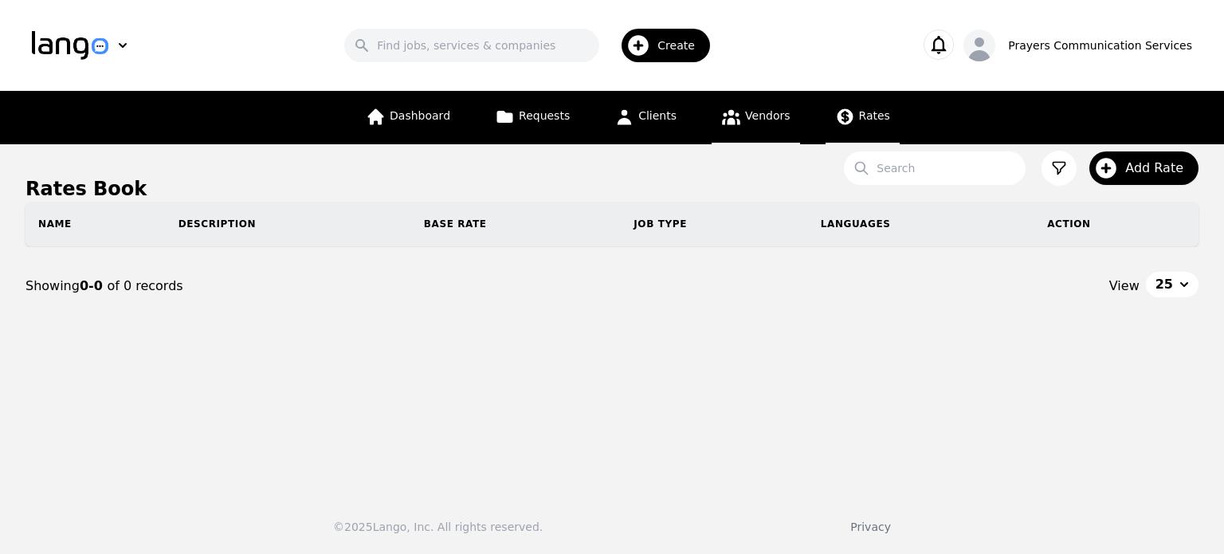
click at [743, 95] on link "Vendors" at bounding box center [756, 117] width 88 height 53
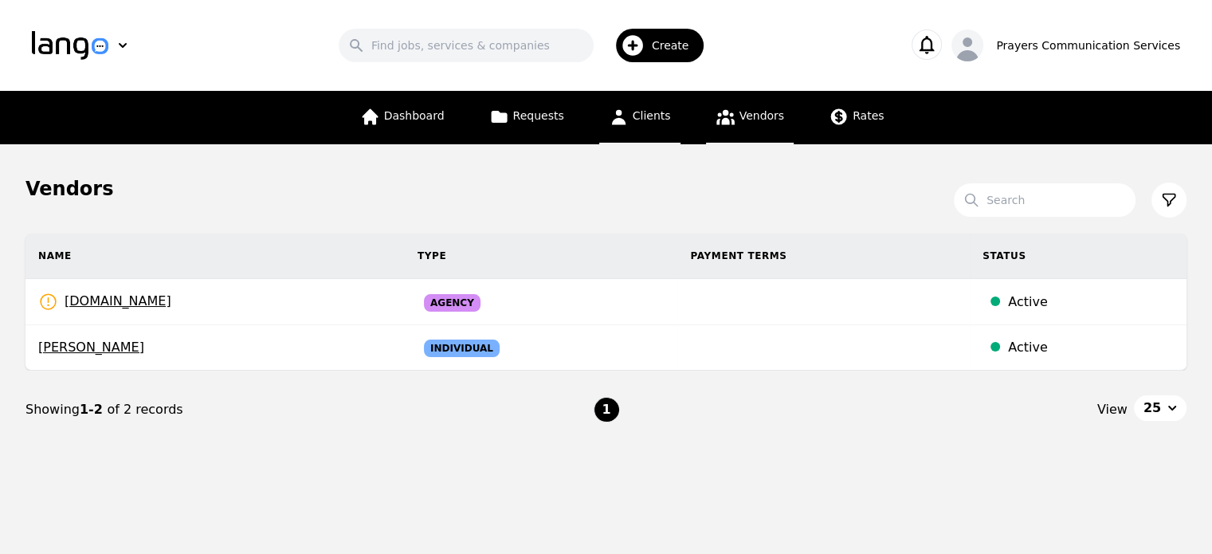
click at [635, 100] on link "Clients" at bounding box center [639, 117] width 81 height 53
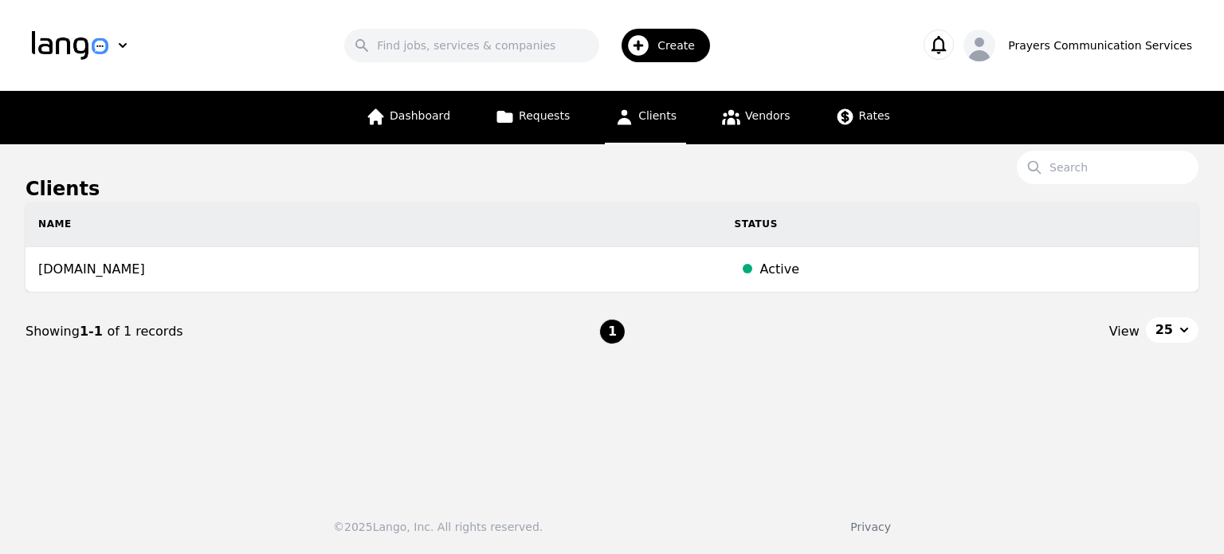
click at [653, 116] on span "Clients" at bounding box center [657, 115] width 38 height 13
click at [730, 123] on icon at bounding box center [731, 117] width 18 height 15
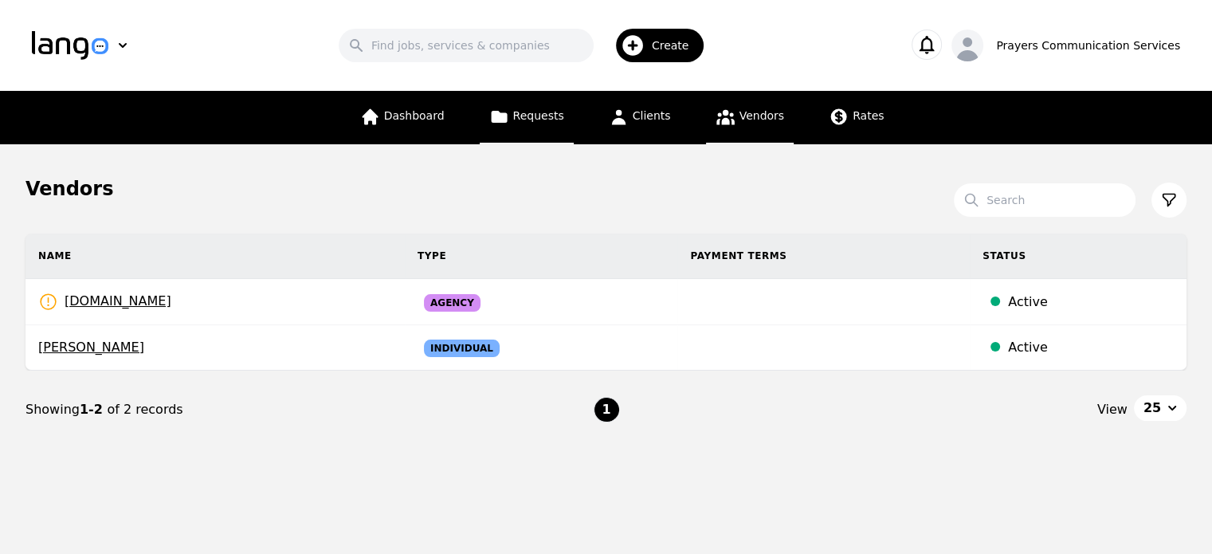
click at [534, 102] on link "Requests" at bounding box center [527, 117] width 94 height 53
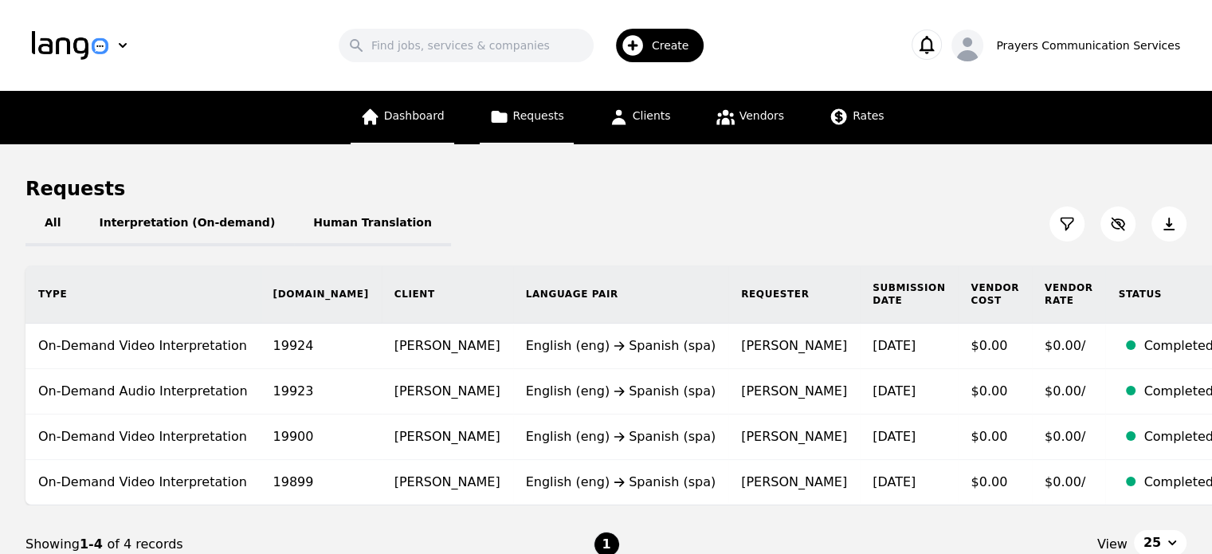
click at [410, 119] on span "Dashboard" at bounding box center [414, 115] width 61 height 13
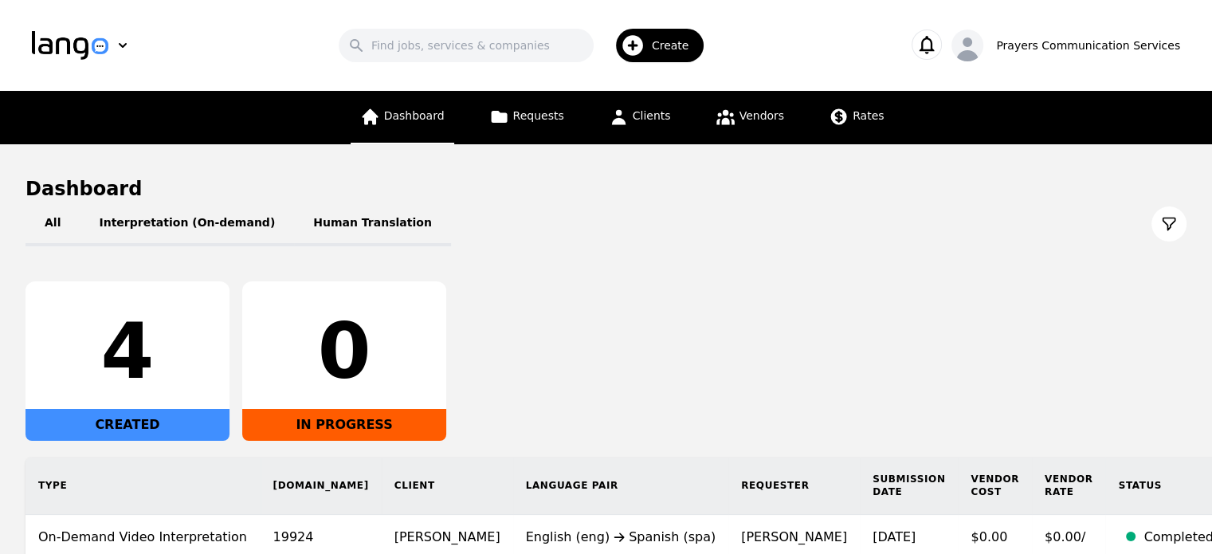
click at [410, 119] on span "Dashboard" at bounding box center [414, 115] width 61 height 13
click at [1041, 58] on div "Prayers Communication Services" at bounding box center [1065, 45] width 229 height 32
